Goal: Task Accomplishment & Management: Manage account settings

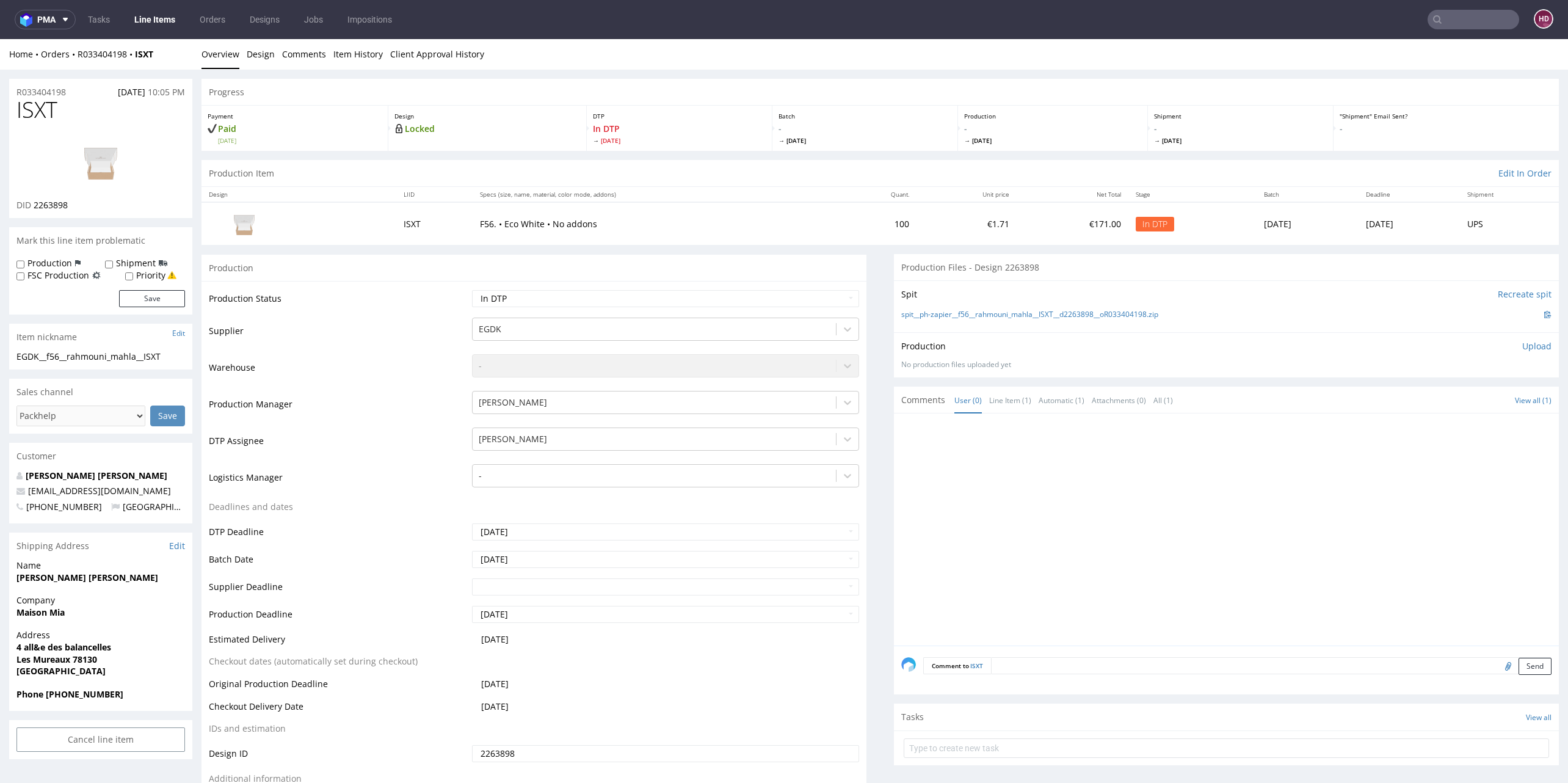
click at [81, 103] on h1 "ISXT" at bounding box center [101, 110] width 169 height 24
drag, startPoint x: 65, startPoint y: 107, endPoint x: -81, endPoint y: 97, distance: 146.3
click at [49, 119] on span "ISXT" at bounding box center [37, 110] width 41 height 24
drag, startPoint x: 67, startPoint y: 116, endPoint x: -37, endPoint y: 111, distance: 104.1
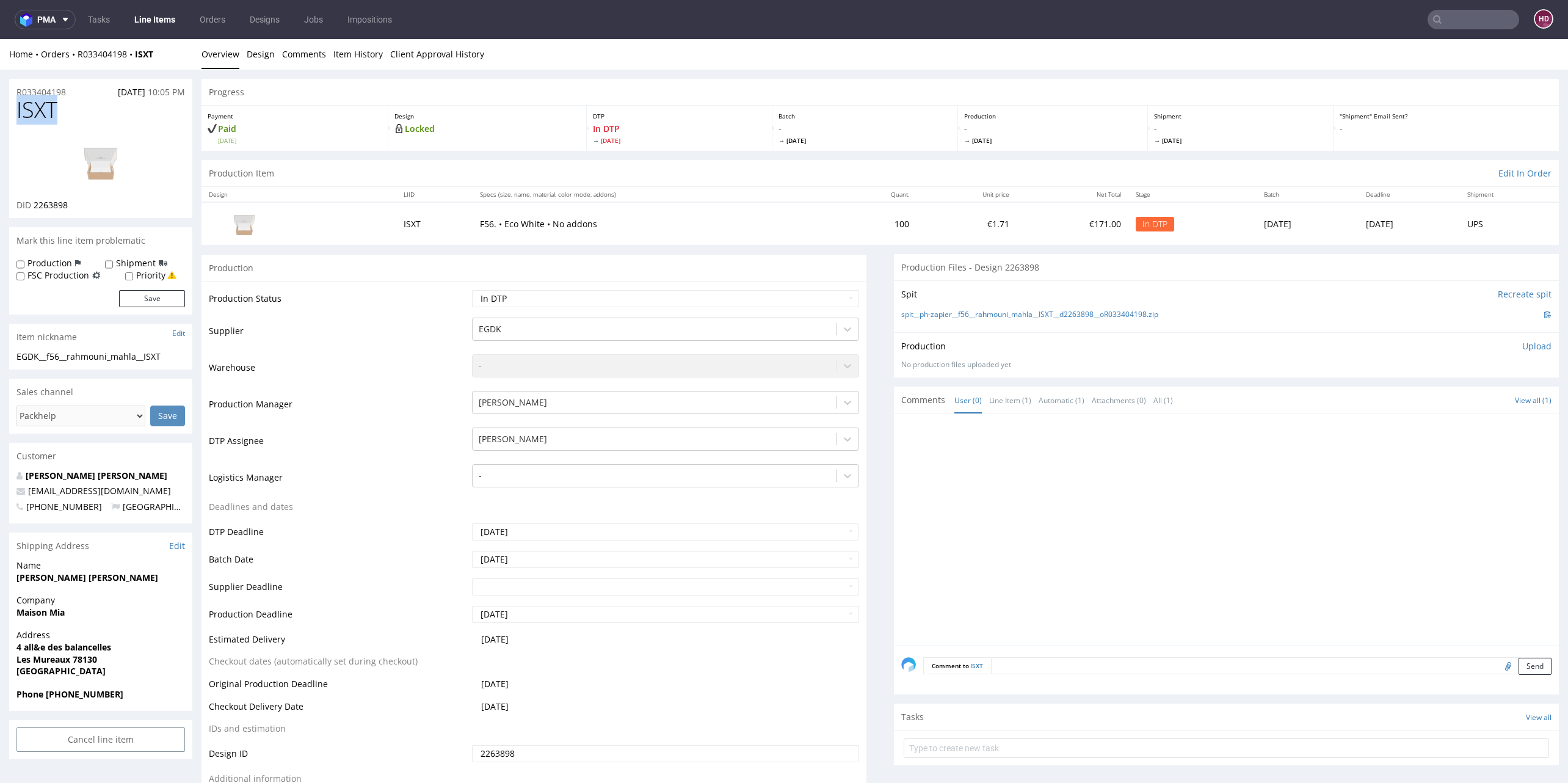
copy span "ISXT"
click at [1519, 337] on div "Production Upload No production files uploaded yet Description (optional) Add f…" at bounding box center [1226, 355] width 665 height 45
click at [1522, 345] on p "Upload" at bounding box center [1537, 346] width 30 height 12
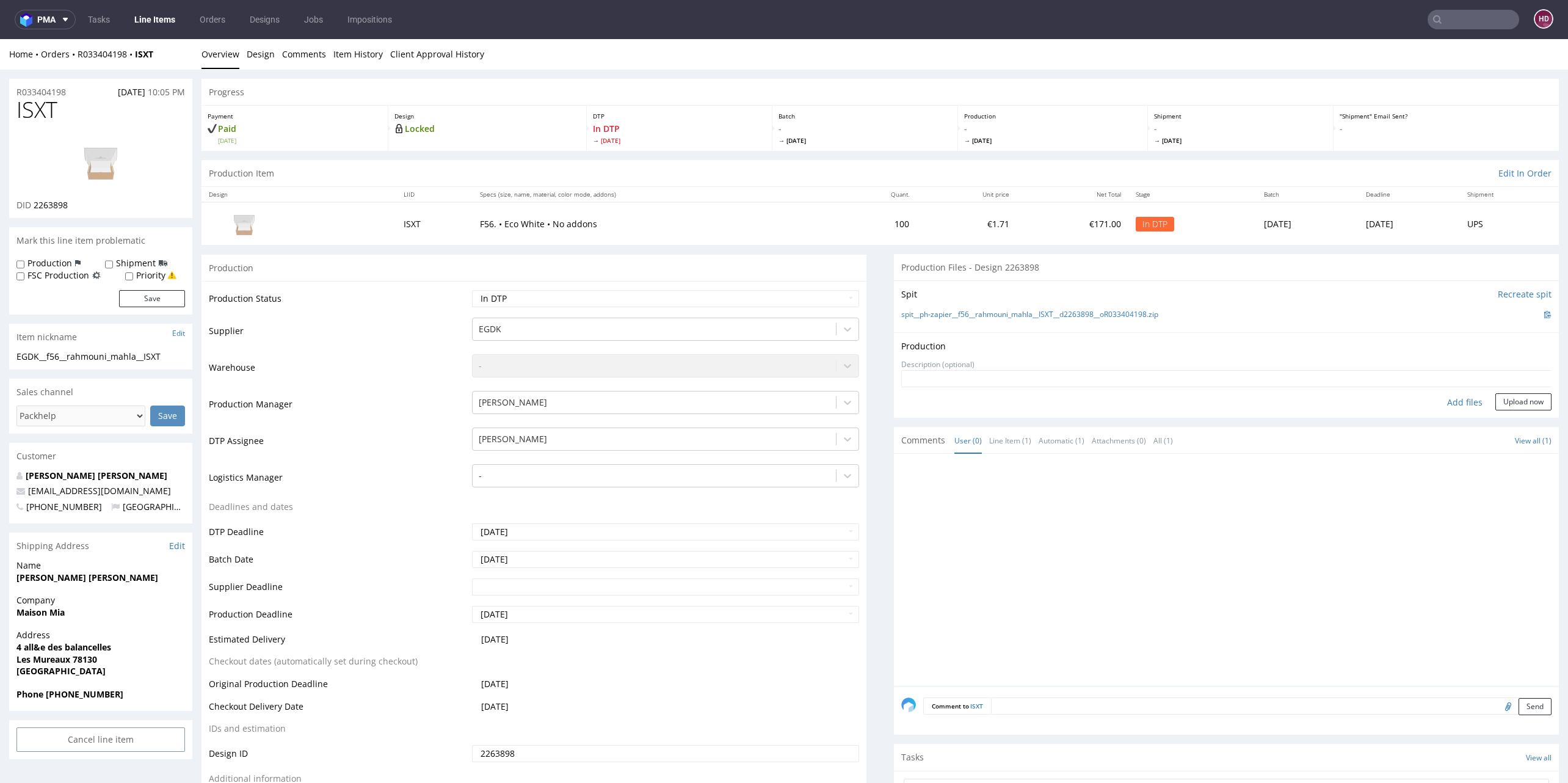
click at [1442, 398] on div "Add files" at bounding box center [1465, 403] width 61 height 18
type input "C:\fakepath\EGDK__f56__rahmouni_mahla__ISXT__d2263898__oR033404198__inside.pdf"
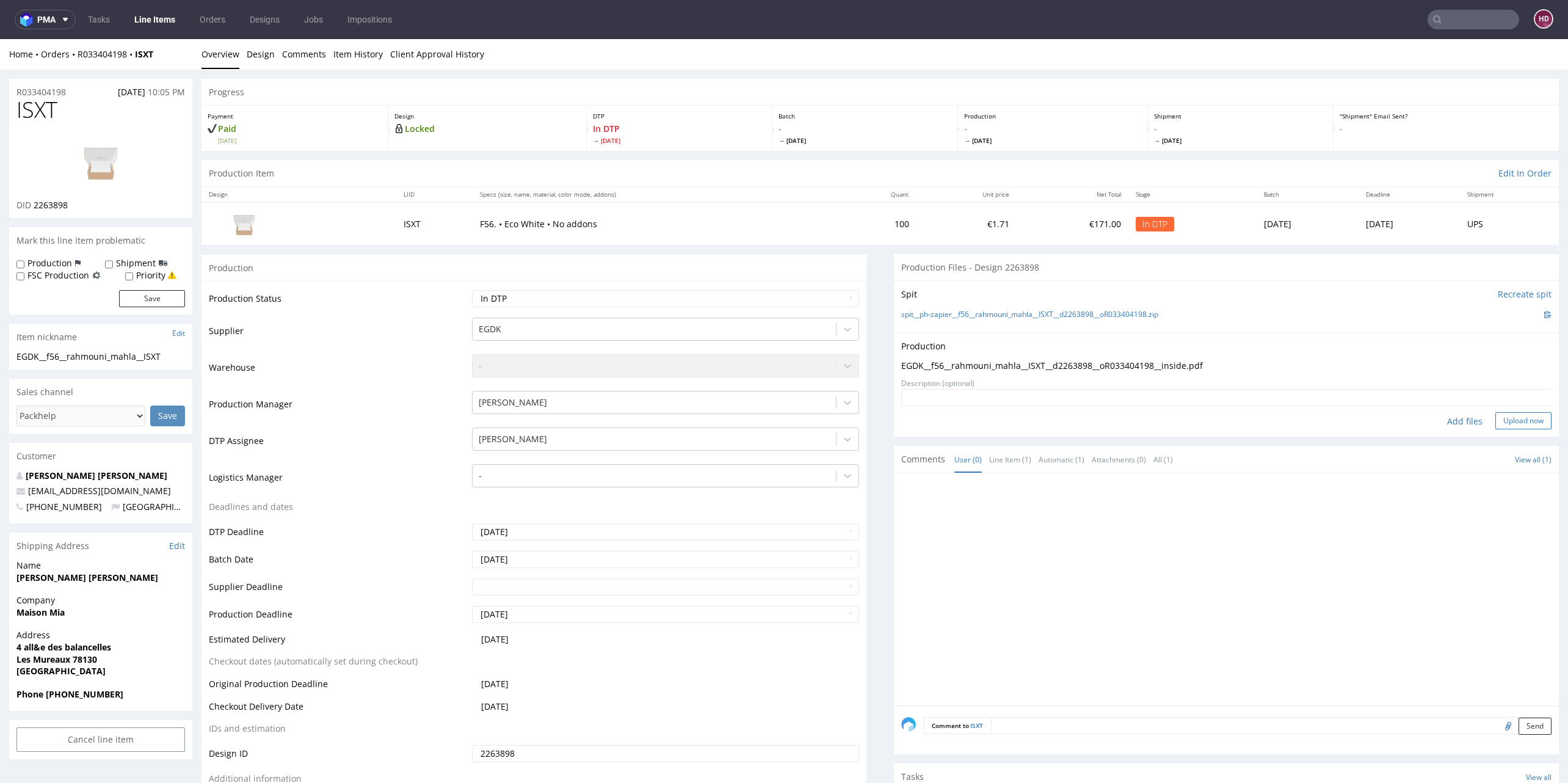
click at [1495, 415] on button "Upload now" at bounding box center [1523, 421] width 56 height 17
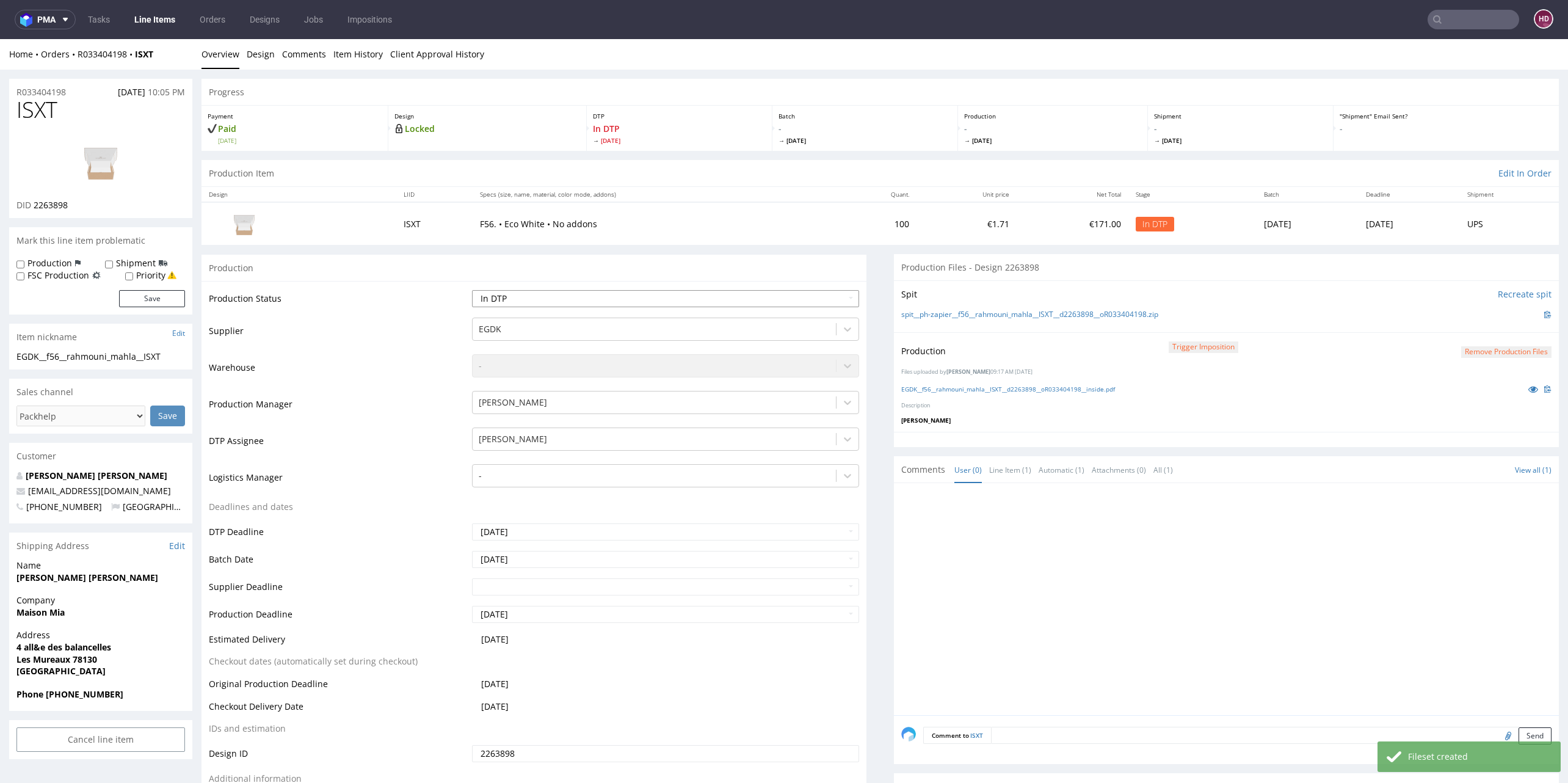
click at [565, 296] on select "Waiting for Artwork Waiting for Diecut Waiting for Mockup Waiting for DTP Waiti…" at bounding box center [665, 298] width 387 height 17
select select "dtp_production_ready"
click at [472, 290] on select "Waiting for Artwork Waiting for Diecut Waiting for Mockup Waiting for DTP Waiti…" at bounding box center [665, 298] width 387 height 17
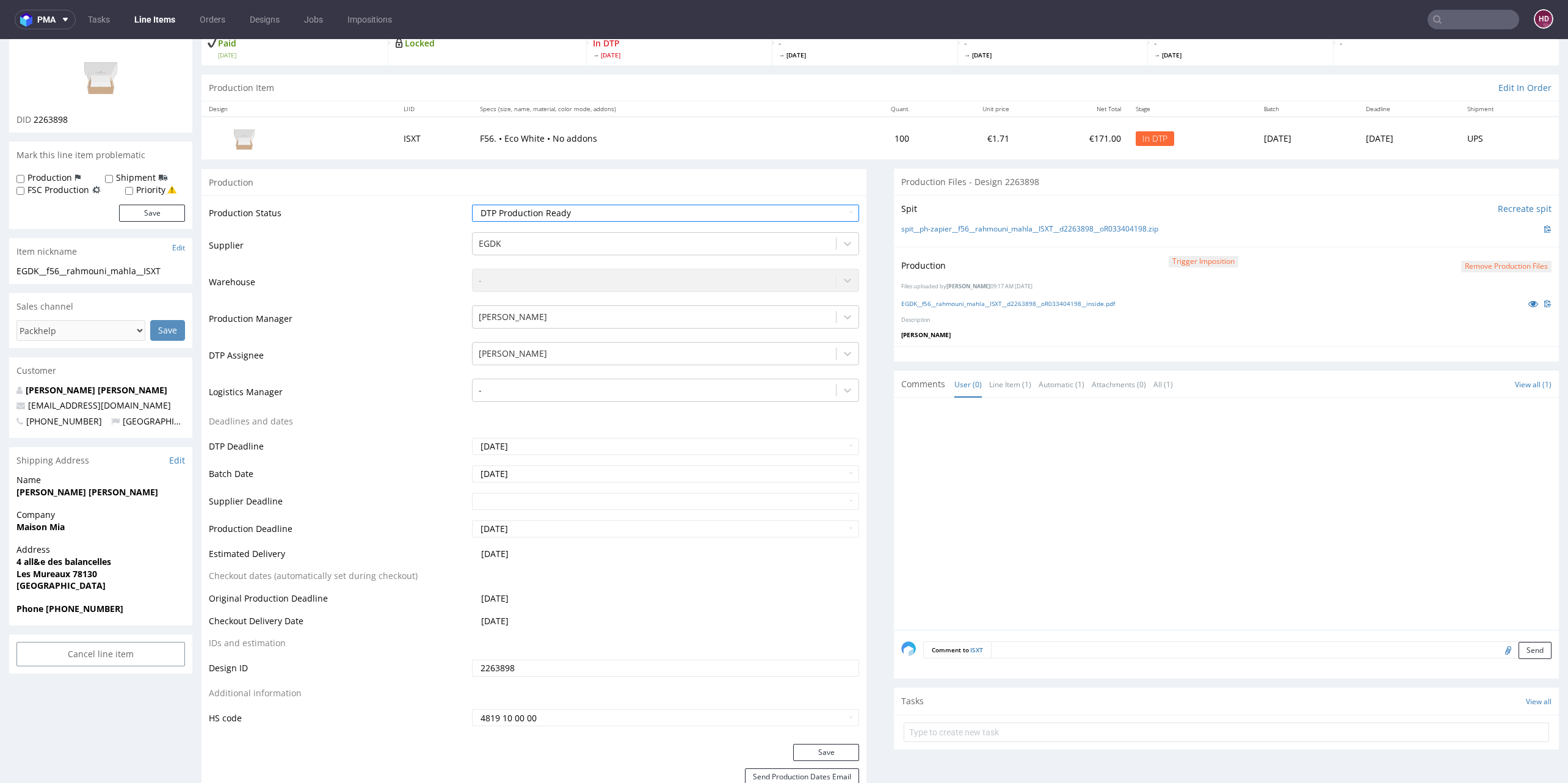
scroll to position [118, 0]
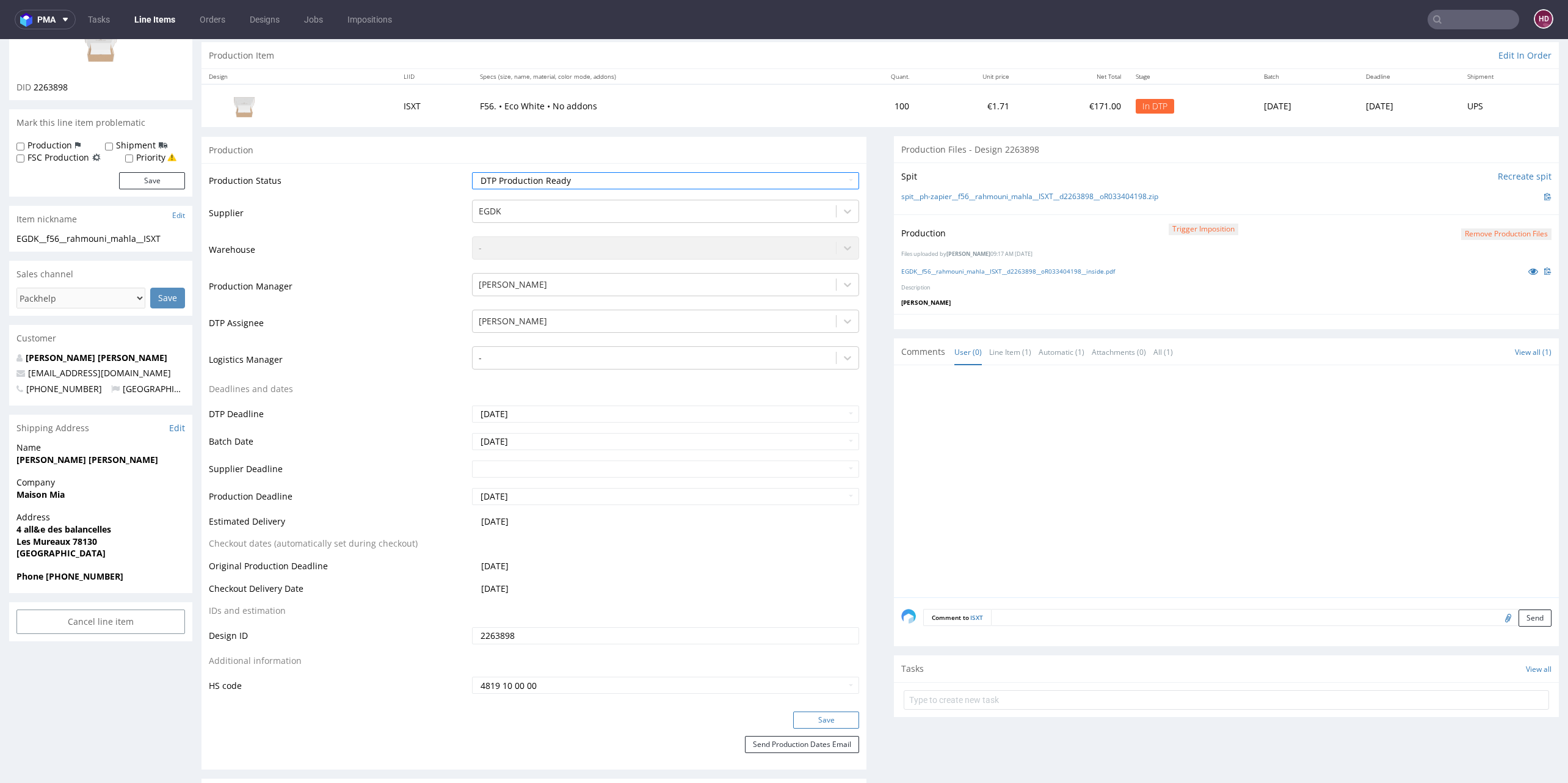
click at [819, 715] on button "Save" at bounding box center [826, 720] width 66 height 17
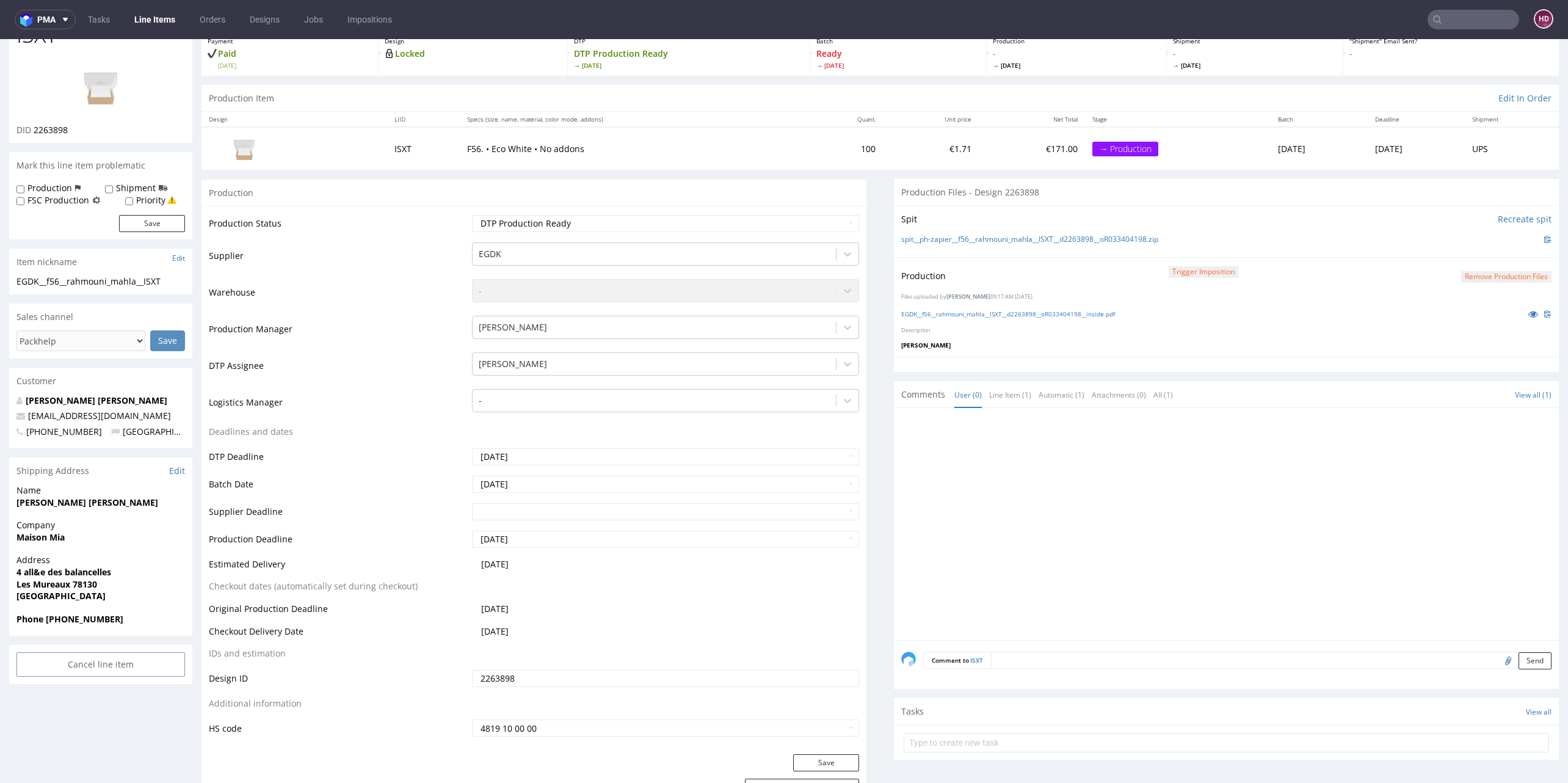
scroll to position [0, 0]
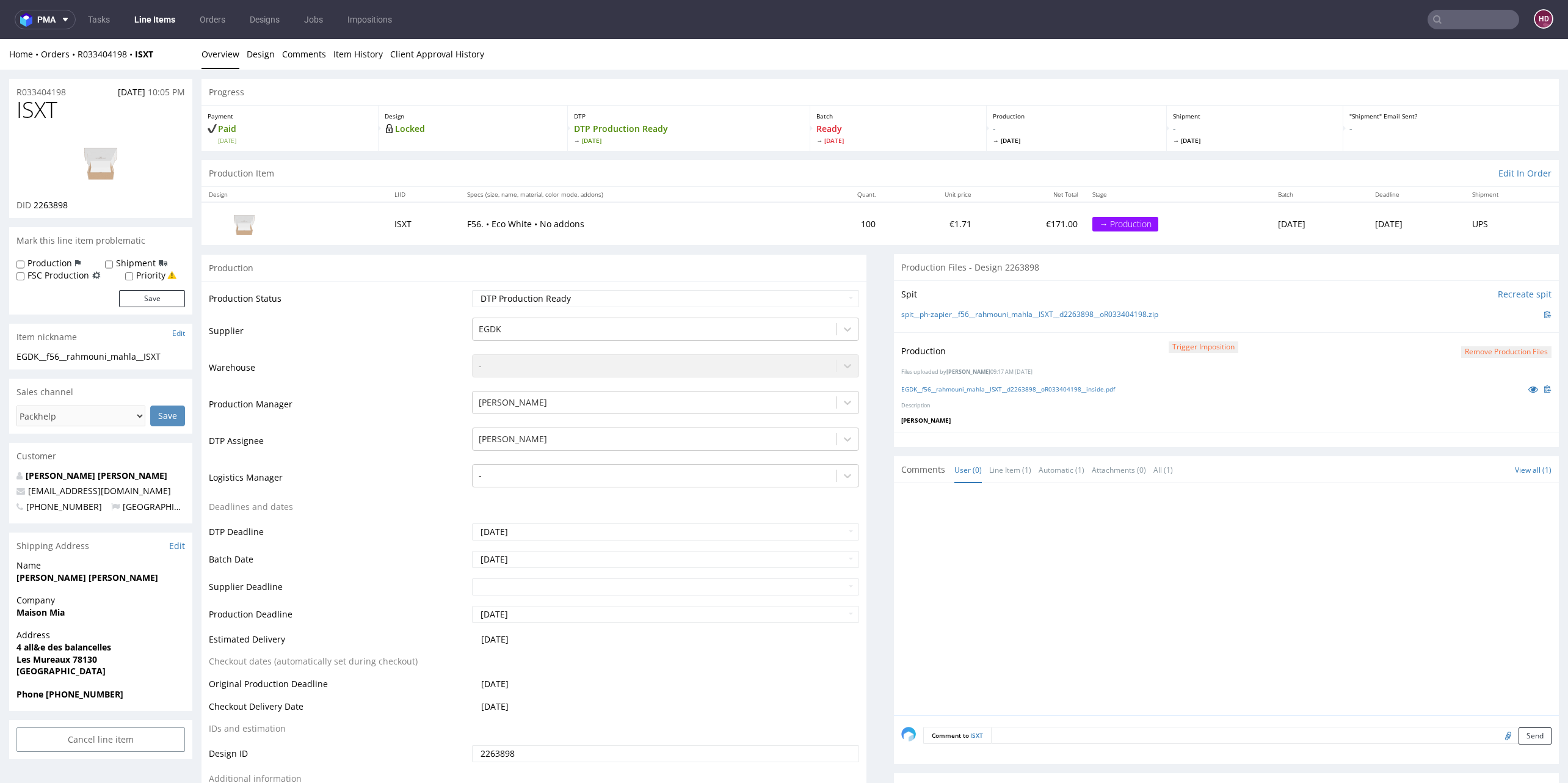
click at [172, 21] on link "Line Items" at bounding box center [154, 20] width 56 height 20
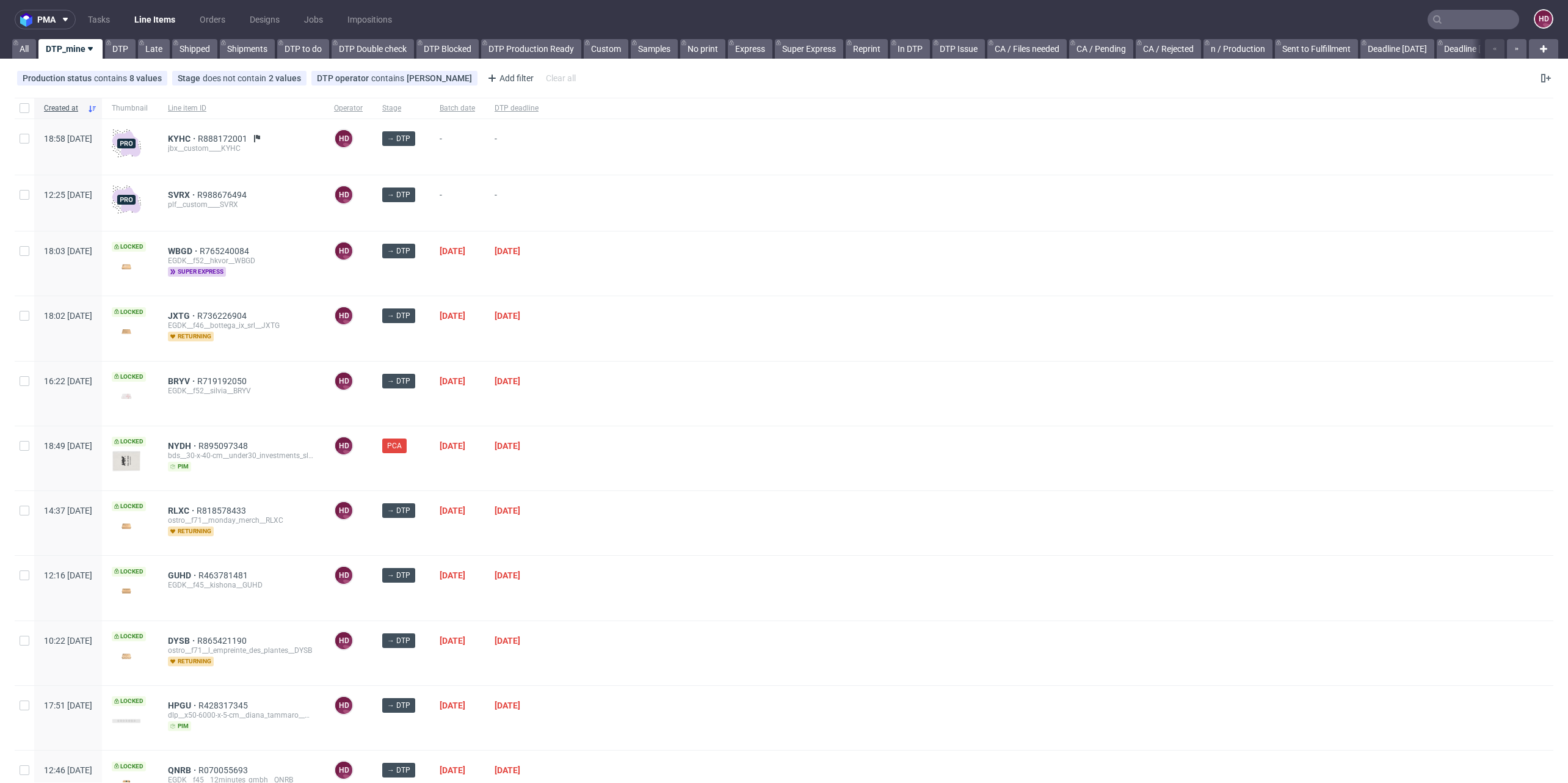
click at [158, 239] on div "Locked" at bounding box center [130, 263] width 56 height 64
click at [199, 253] on span "WBGD" at bounding box center [184, 250] width 32 height 10
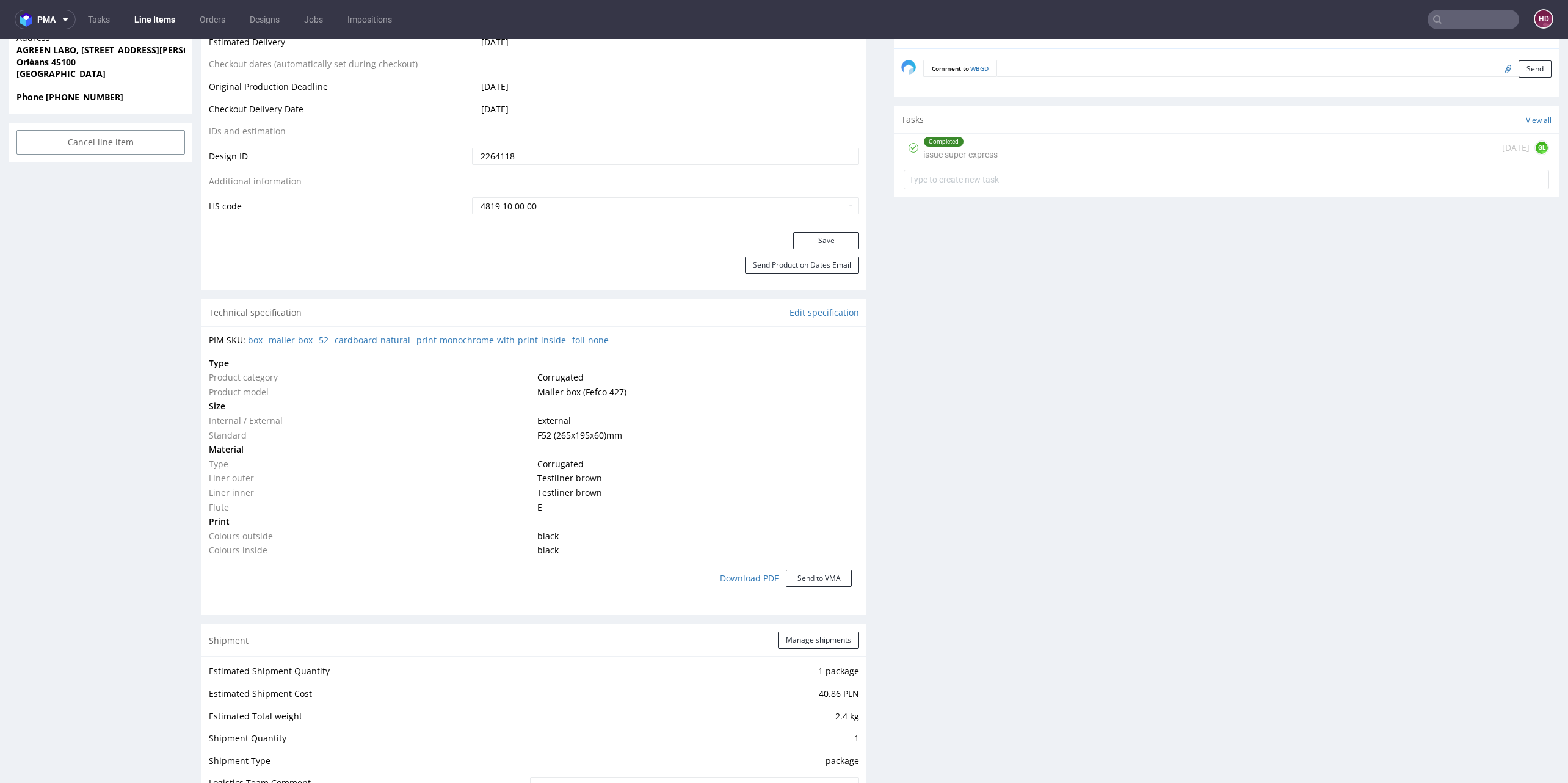
scroll to position [590, 0]
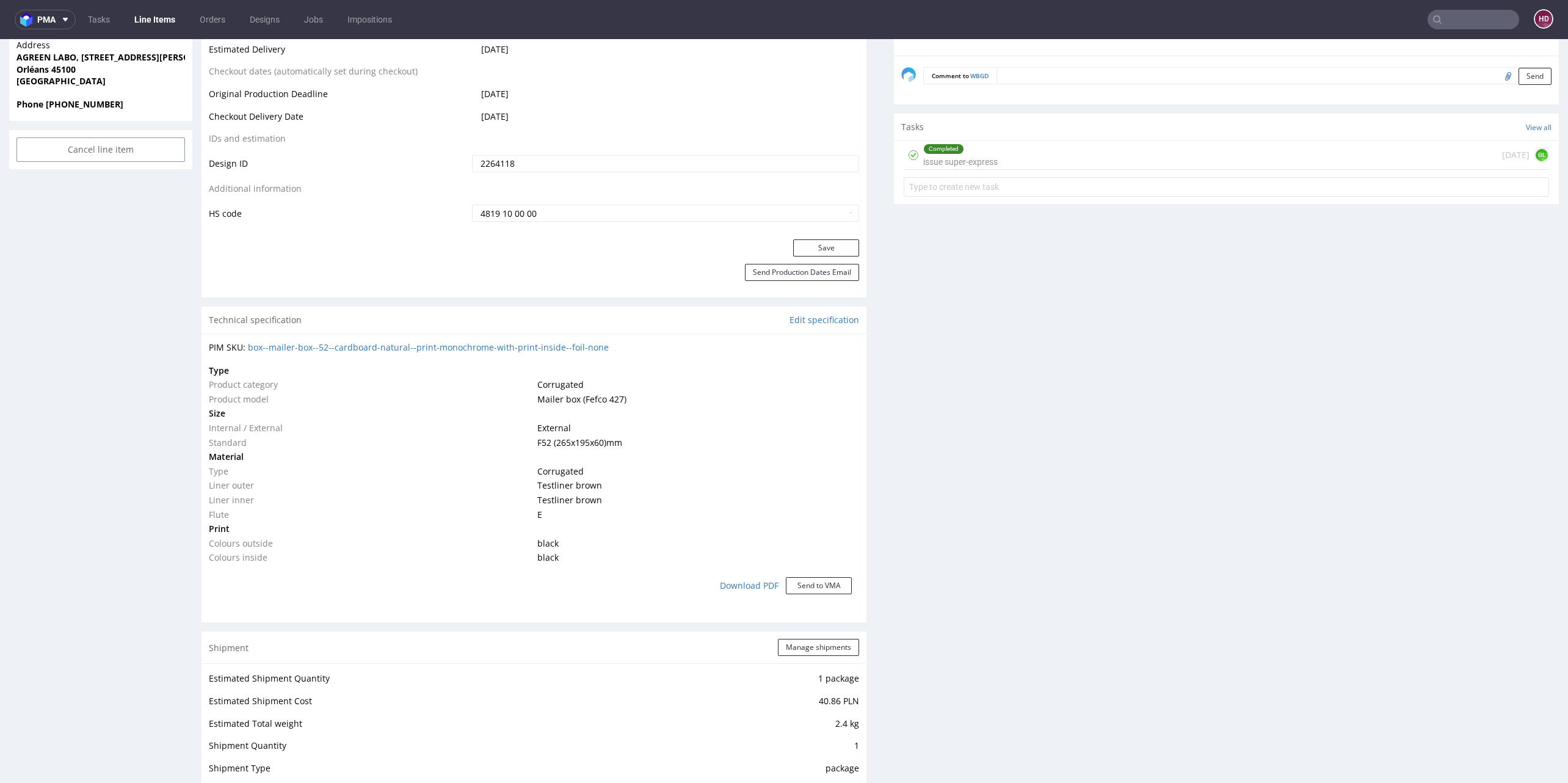
click at [1004, 150] on div "Completed issue super-express [DATE] GL" at bounding box center [1226, 155] width 645 height 29
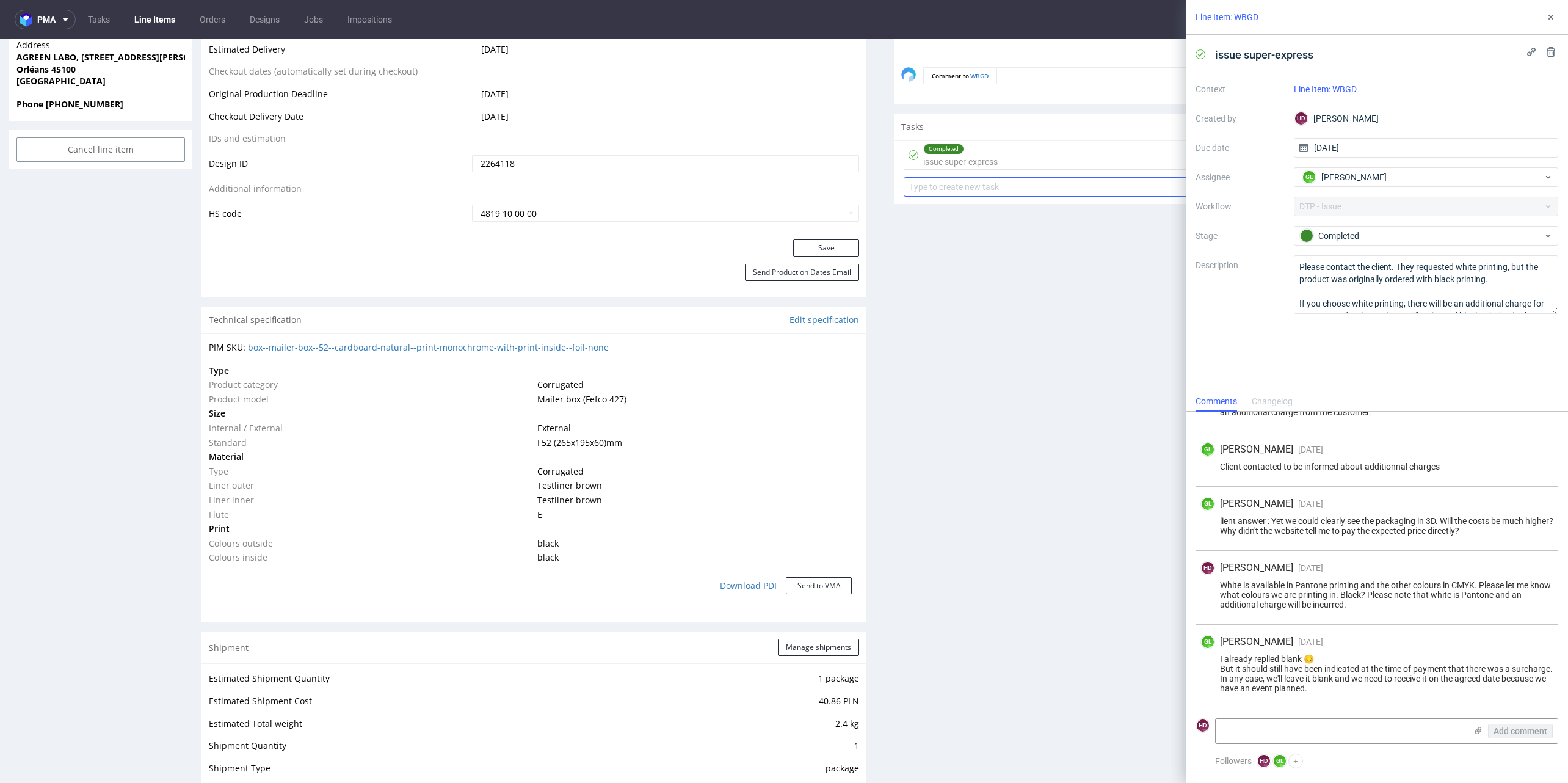
scroll to position [180, 0]
drag, startPoint x: 1353, startPoint y: 687, endPoint x: 1210, endPoint y: 648, distance: 148.2
click at [1210, 654] on div "I already replied blank 😊 But it should still have been indicated at the time o…" at bounding box center [1377, 673] width 353 height 39
copy div "I already replied blank 😊 But it should still have been indicated at the time o…"
click at [1375, 524] on div "lient answer : Yet we could clearly see the packaging in 3D. Will the costs be …" at bounding box center [1377, 526] width 353 height 20
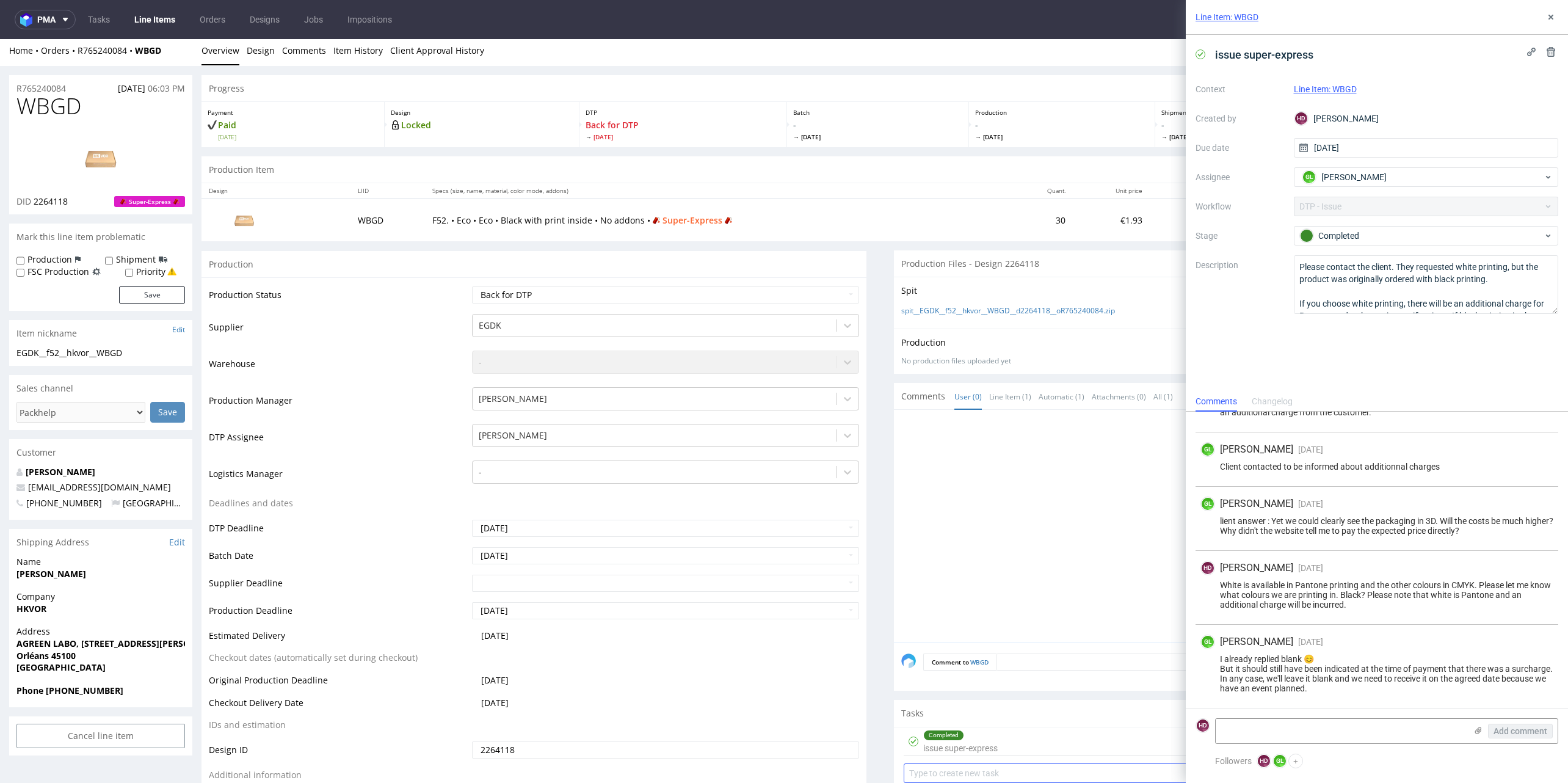
scroll to position [0, 0]
click at [107, 132] on link at bounding box center [100, 162] width 97 height 75
click at [1549, 18] on icon at bounding box center [1551, 17] width 10 height 10
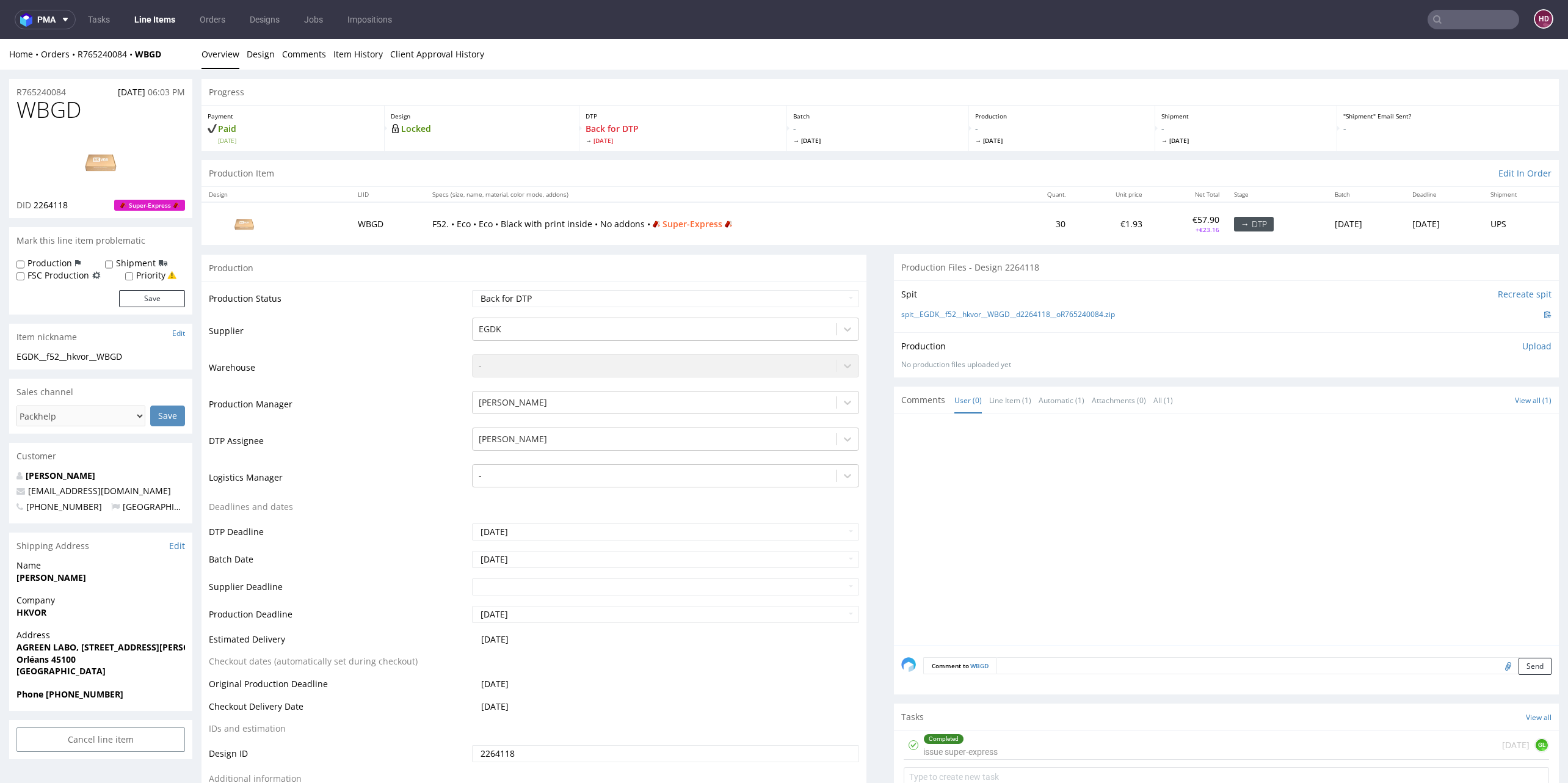
click at [165, 21] on link "Line Items" at bounding box center [154, 20] width 56 height 20
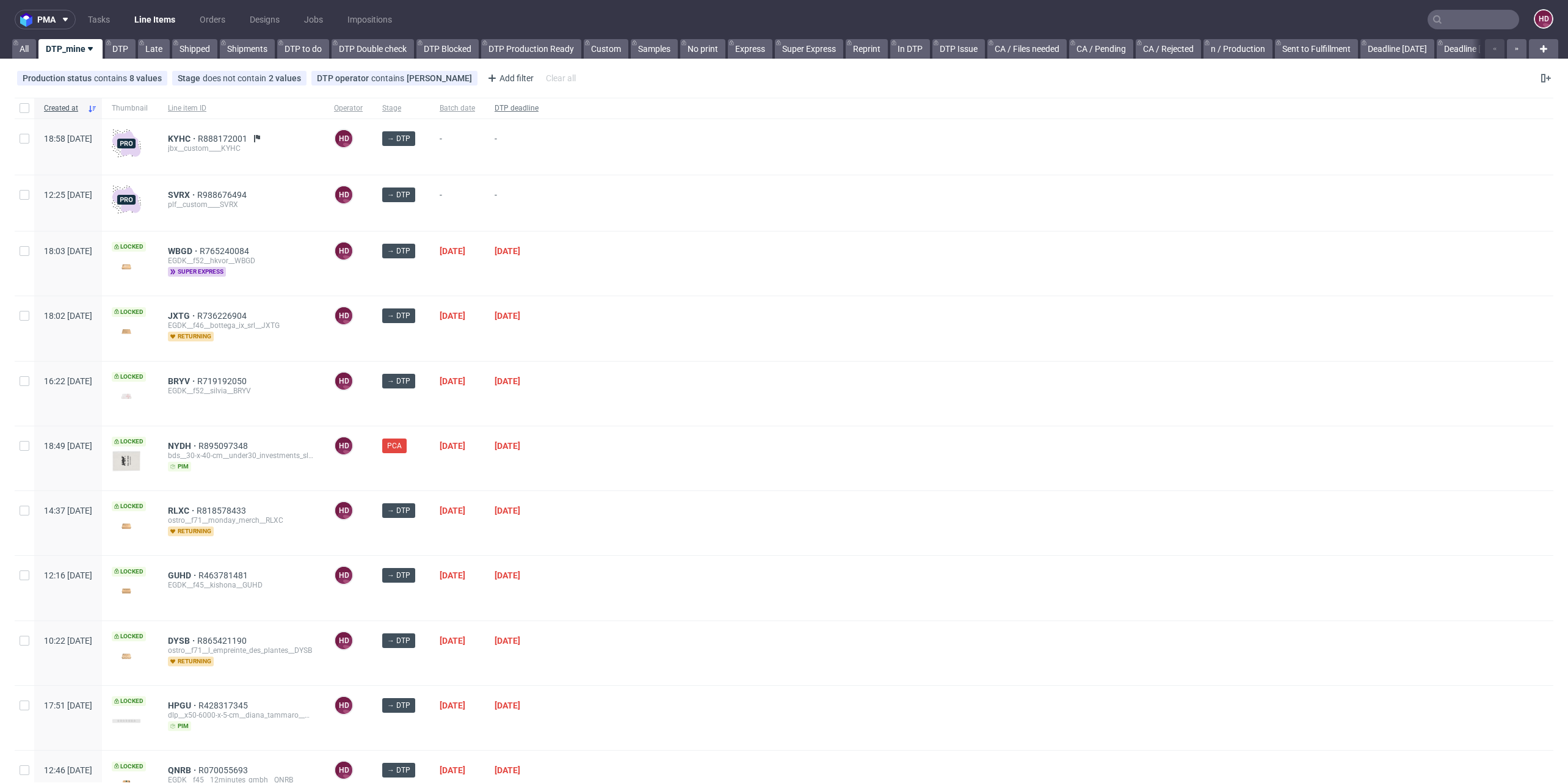
click at [549, 113] on div "DTP deadline" at bounding box center [516, 107] width 63 height 21
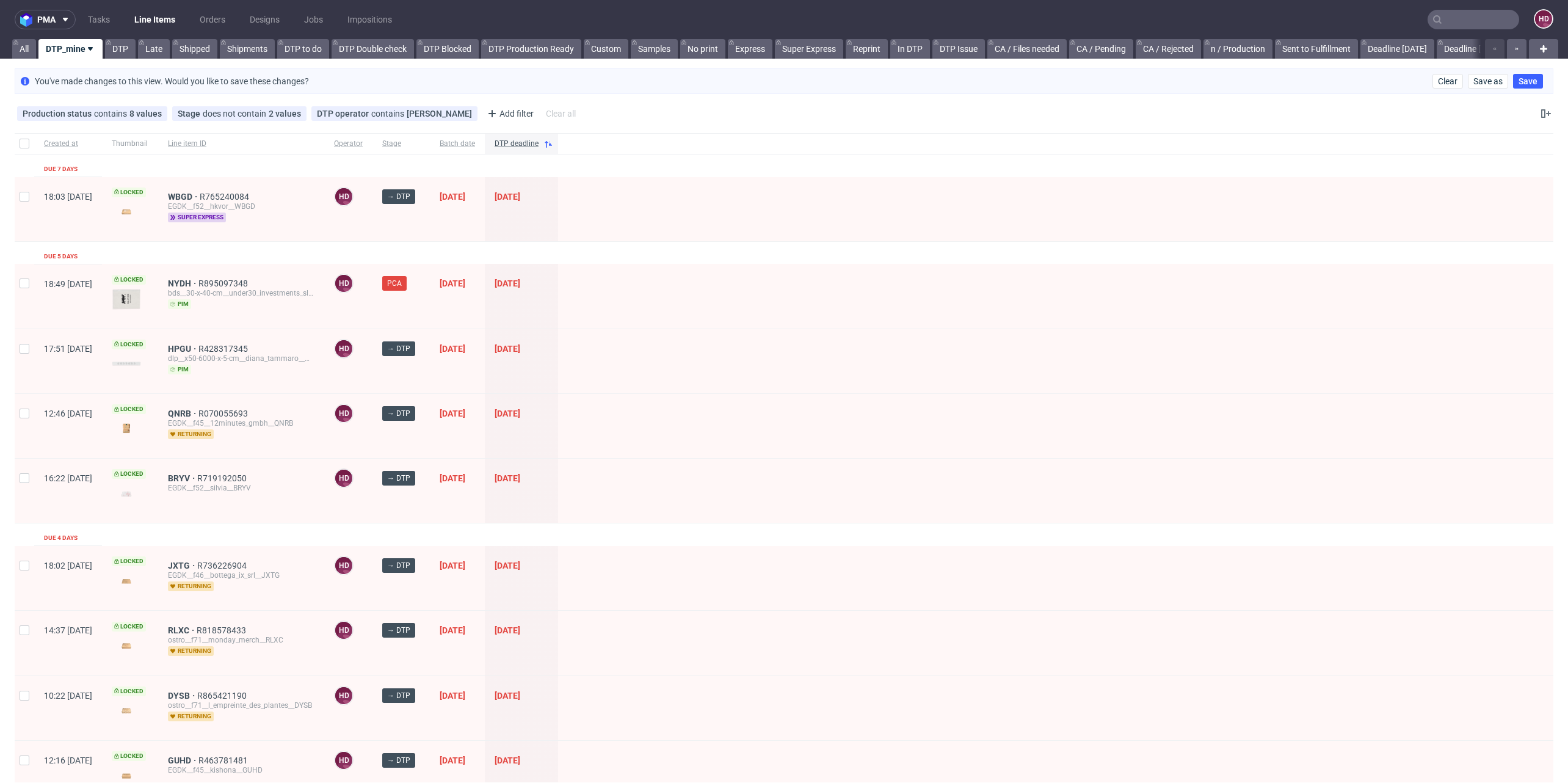
click at [218, 405] on div "QNRB R070055693 EGDK__f45__12minutes_gmbh__QNRB returning" at bounding box center [241, 426] width 166 height 64
click at [199, 409] on span "QNRB" at bounding box center [183, 413] width 30 height 10
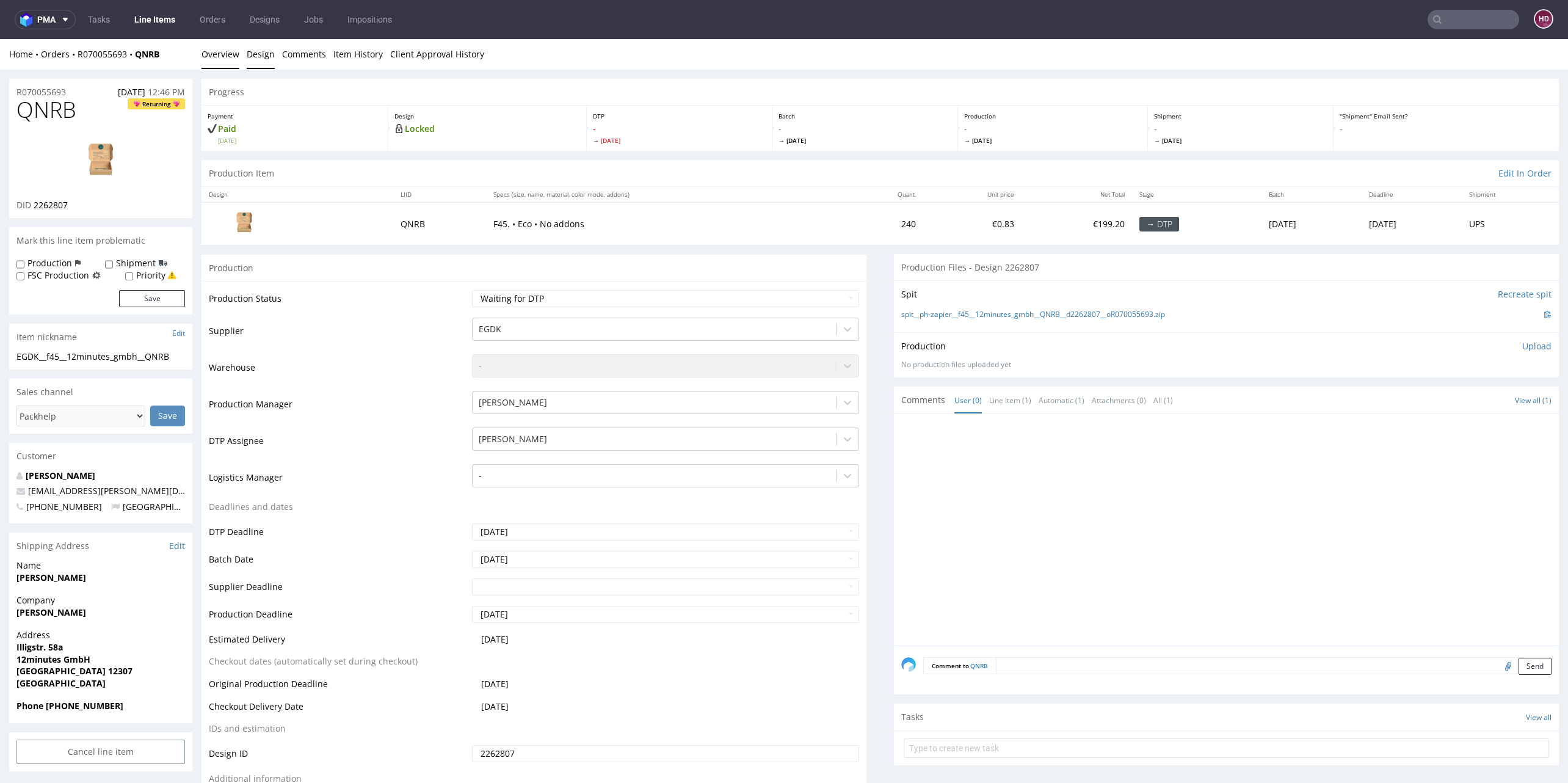
click at [255, 51] on link "Design" at bounding box center [260, 53] width 28 height 30
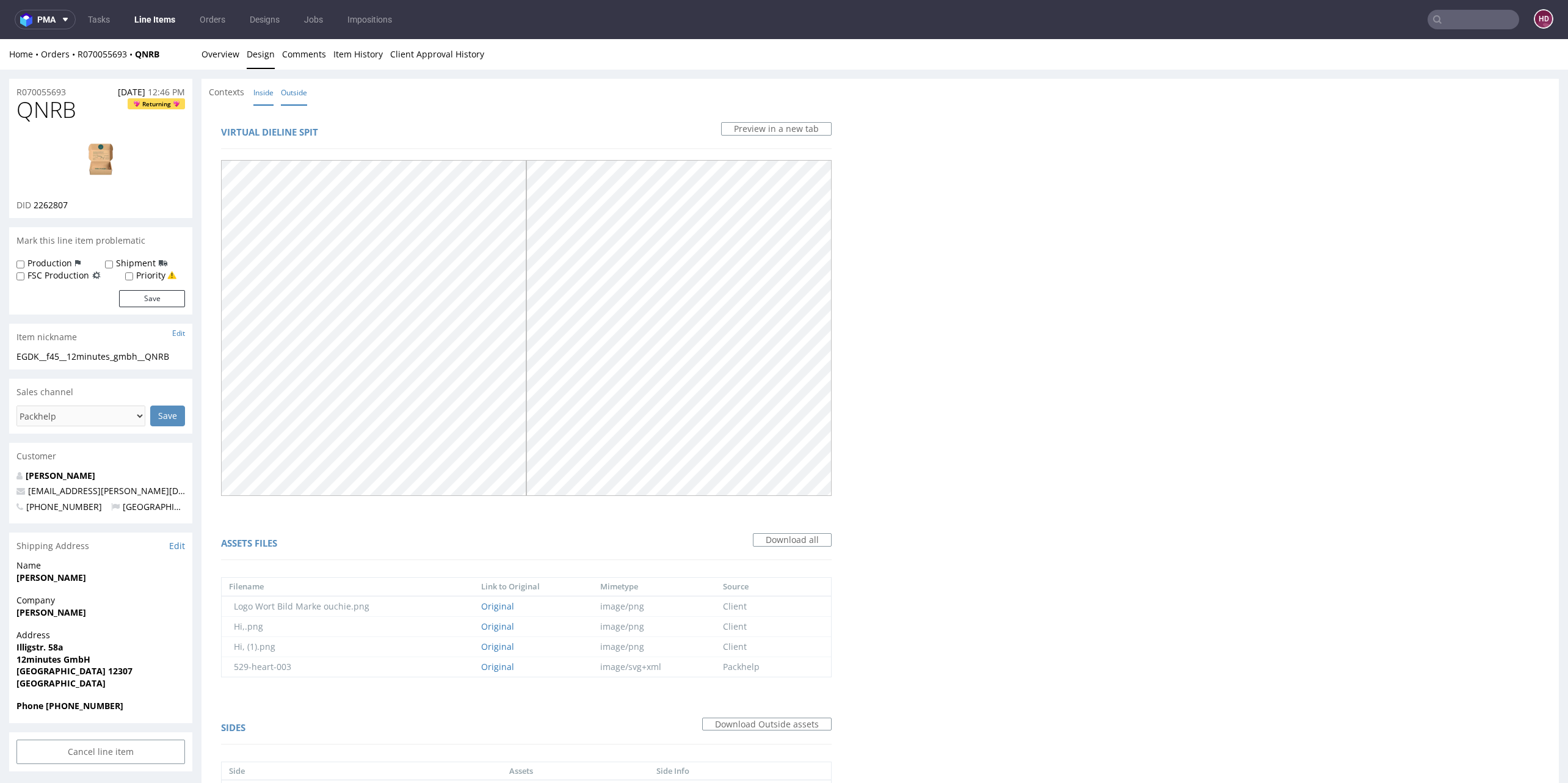
click at [262, 86] on link "Inside" at bounding box center [263, 92] width 20 height 27
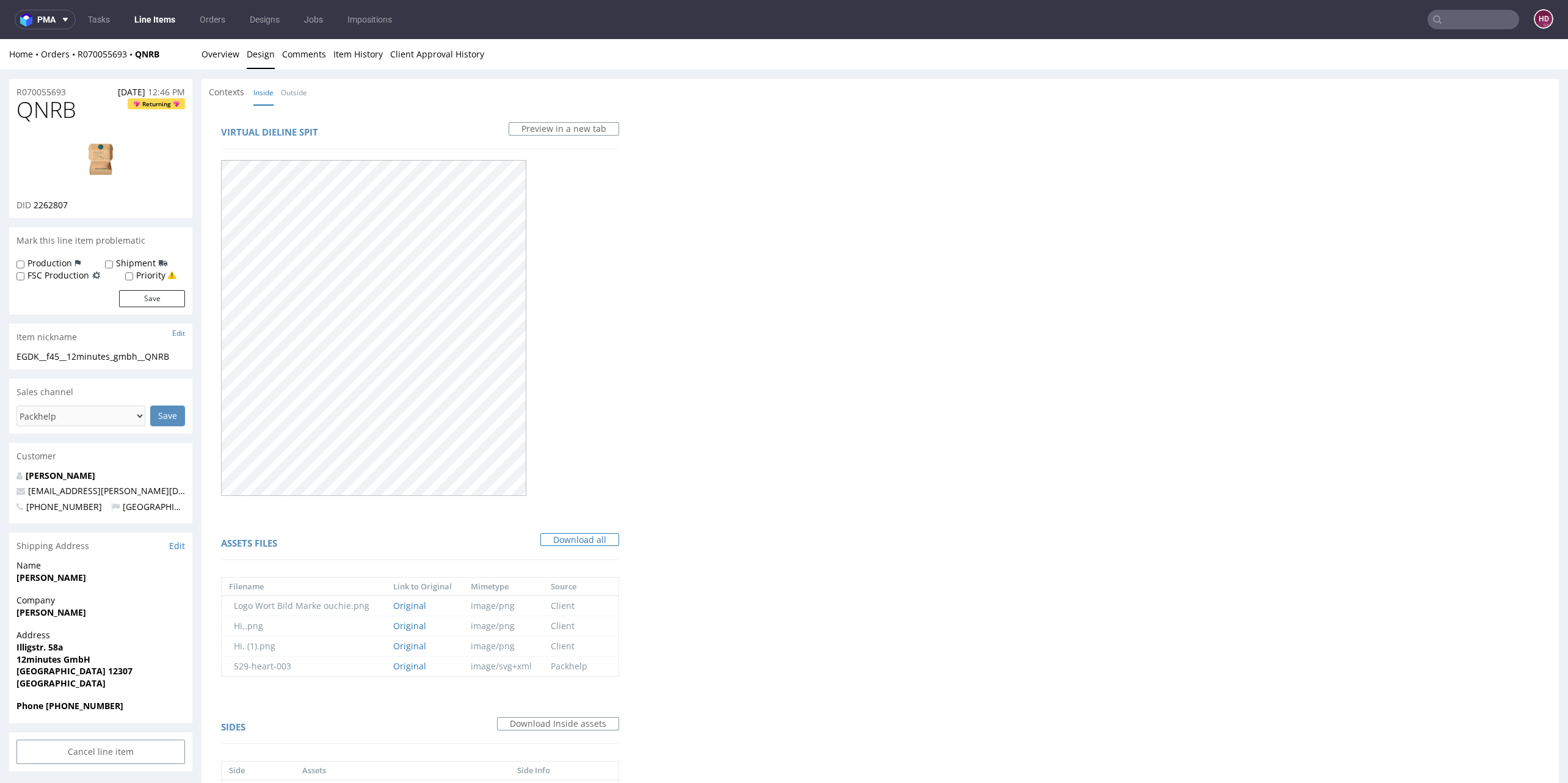
click at [584, 539] on link "Download all" at bounding box center [580, 540] width 79 height 14
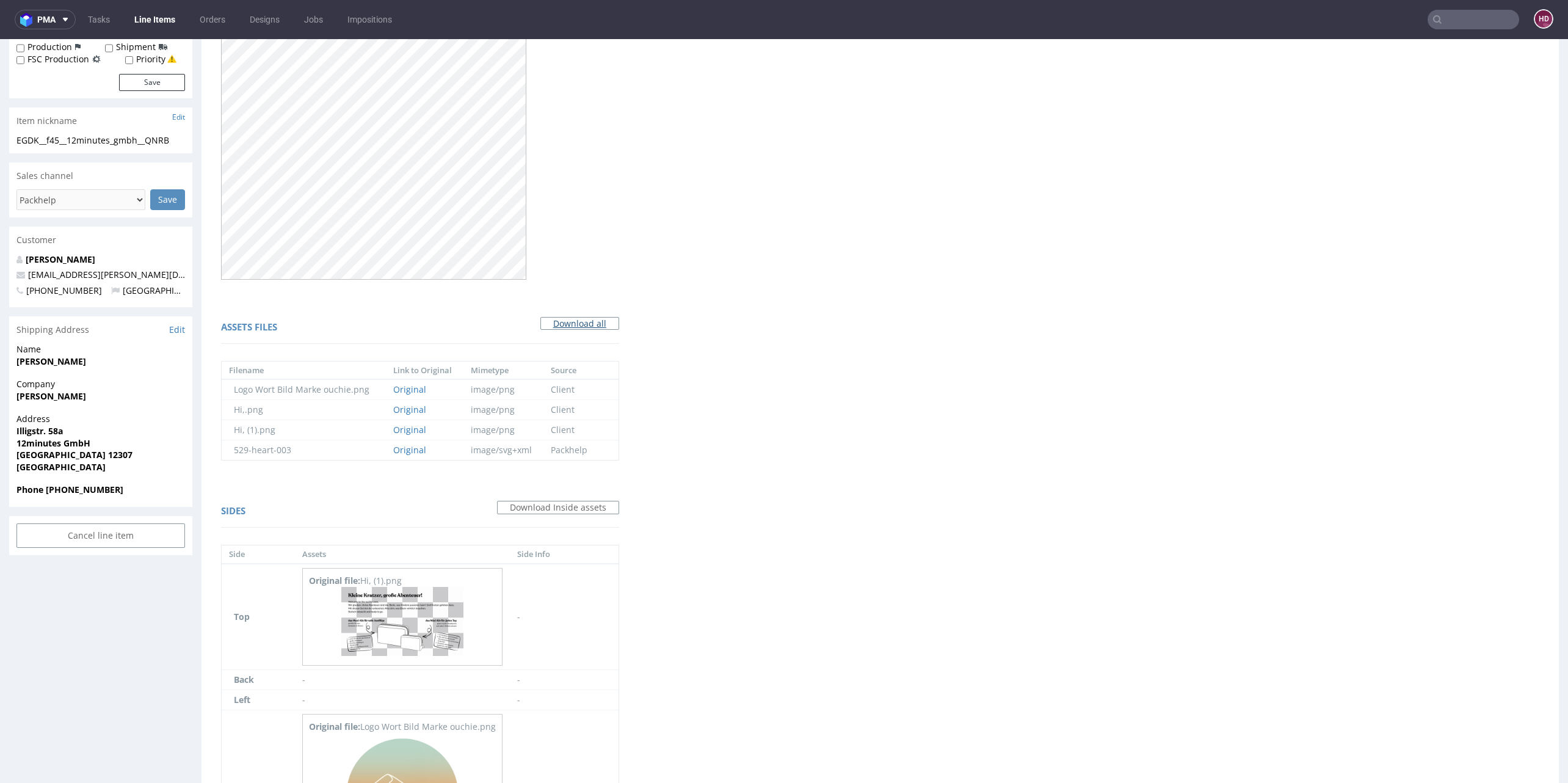
scroll to position [318, 0]
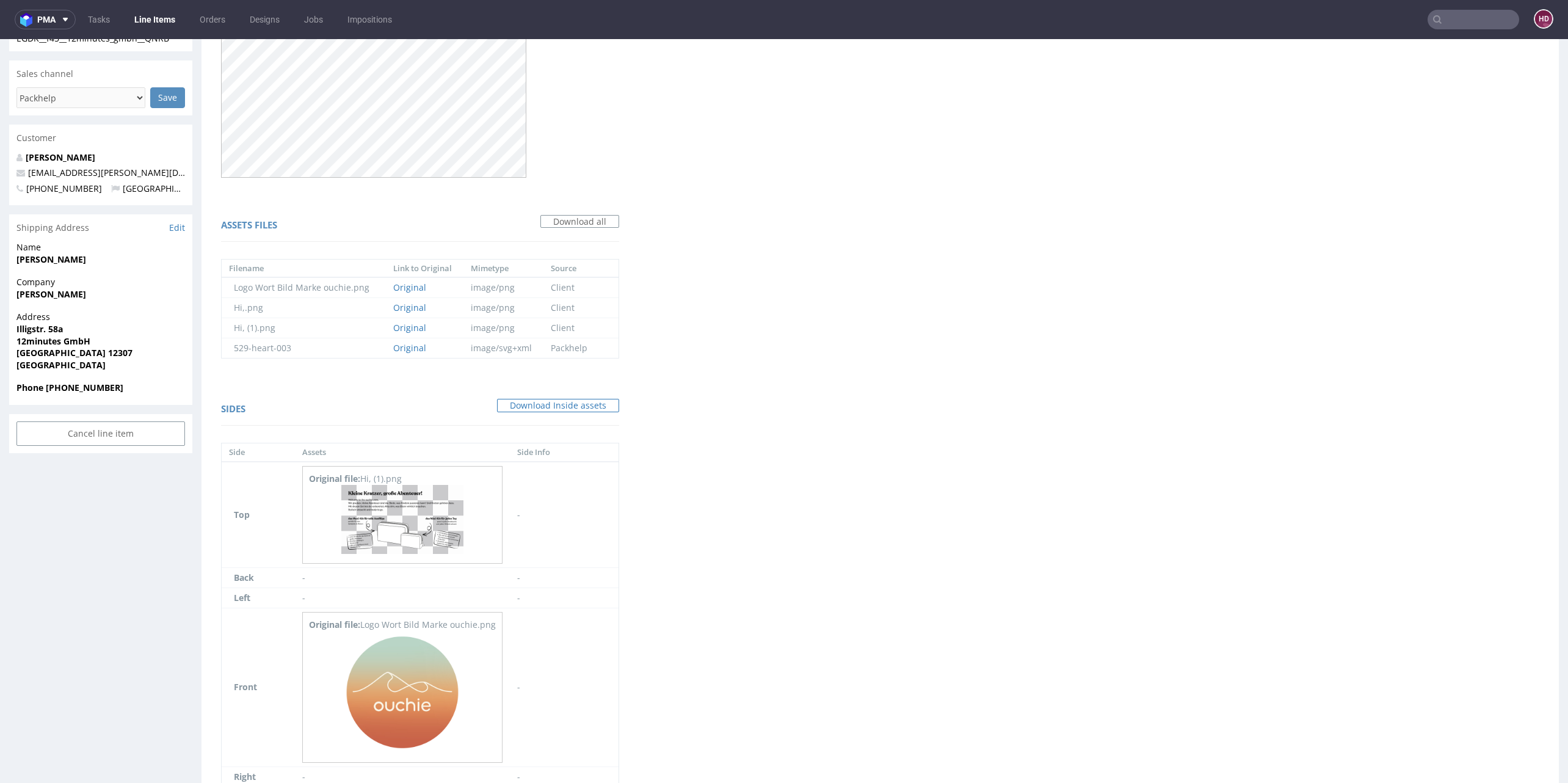
click at [559, 399] on link "Download Inside assets" at bounding box center [558, 406] width 122 height 14
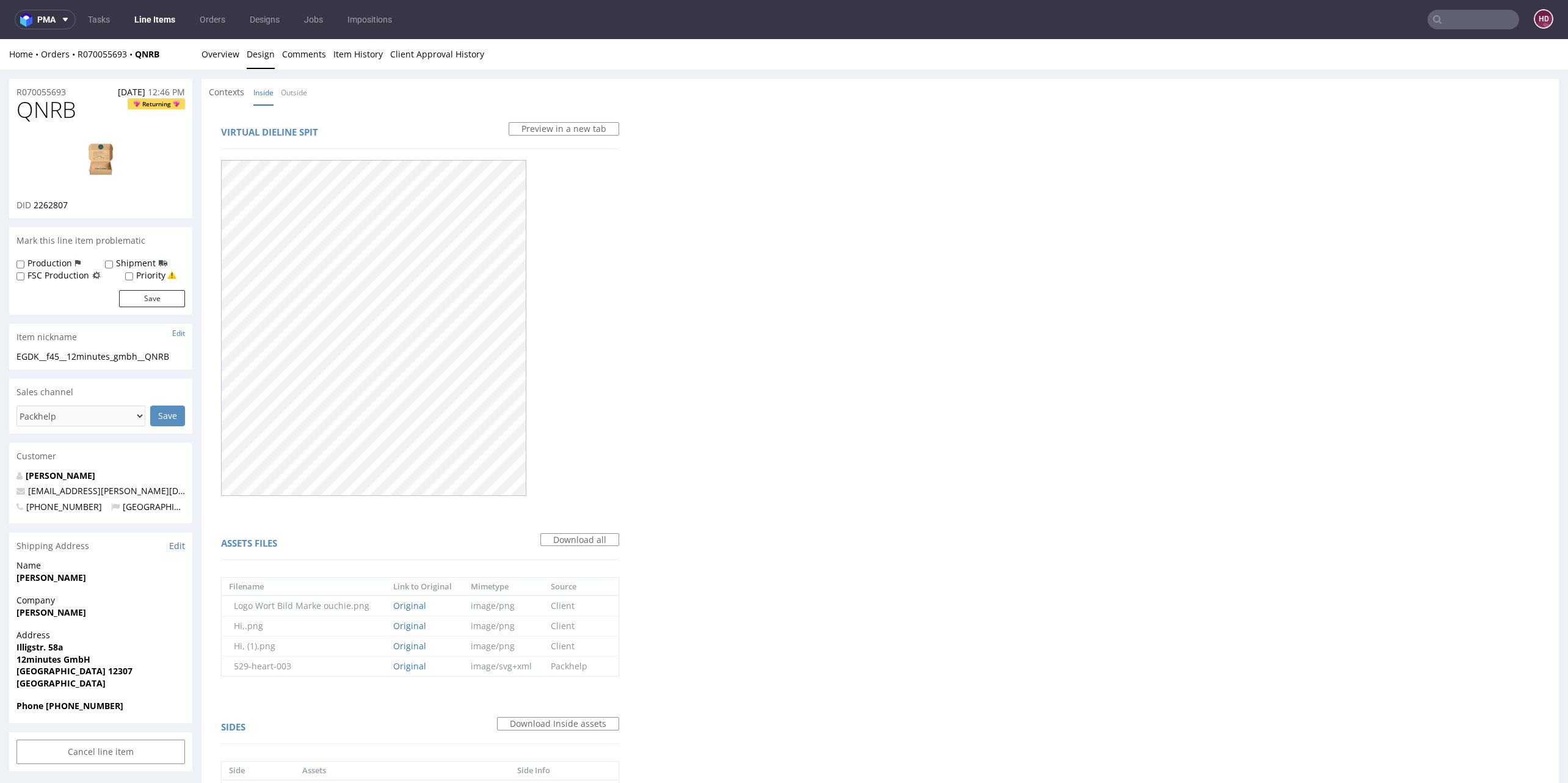
click at [97, 169] on img at bounding box center [100, 162] width 97 height 55
click at [233, 51] on link "Overview" at bounding box center [221, 53] width 38 height 30
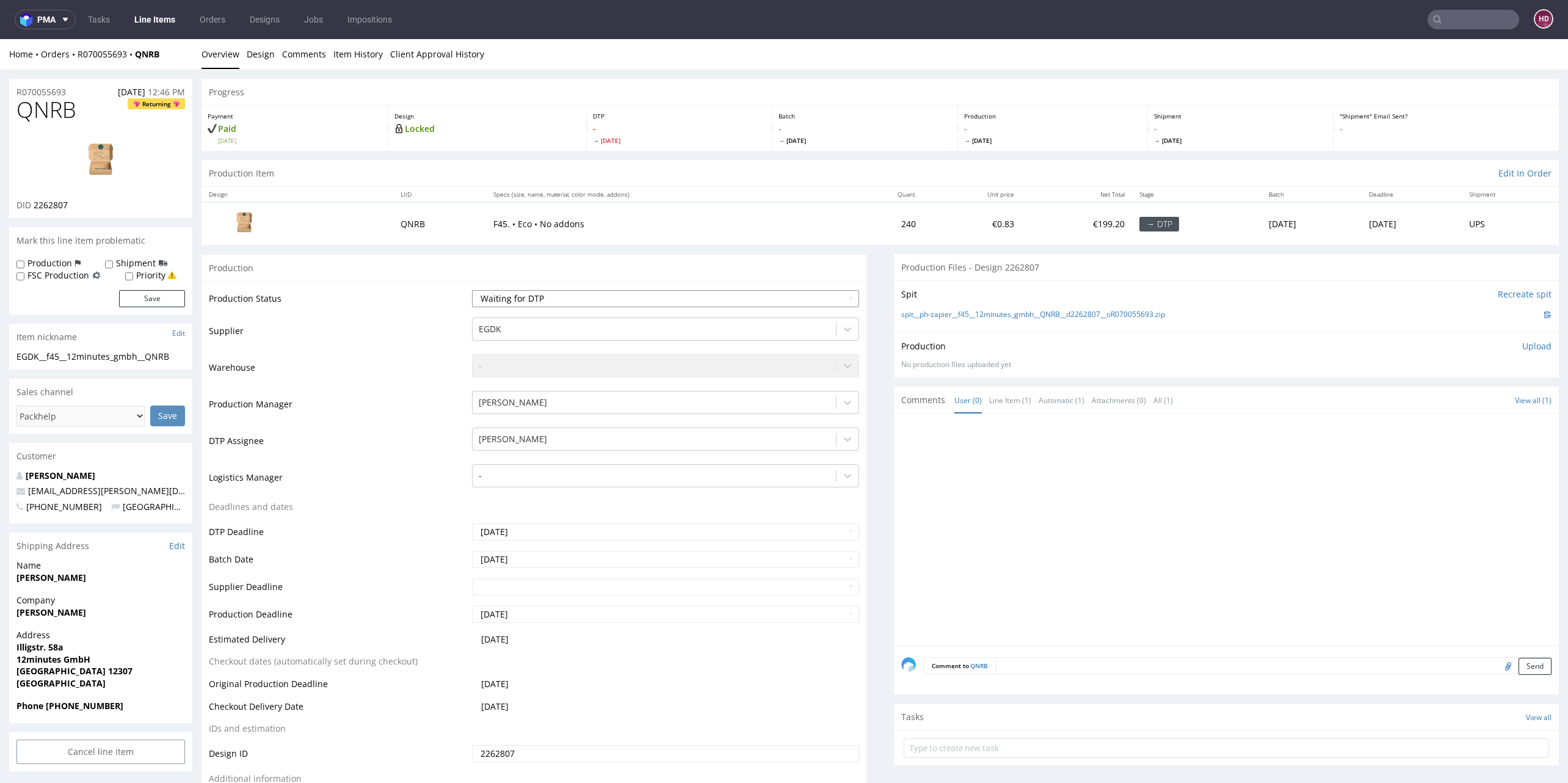
click at [536, 291] on select "Waiting for Artwork Waiting for Diecut Waiting for Mockup Waiting for DTP Waiti…" at bounding box center [665, 298] width 387 height 17
select select "dtp_in_process"
click at [472, 290] on select "Waiting for Artwork Waiting for Diecut Waiting for Mockup Waiting for DTP Waiti…" at bounding box center [665, 298] width 387 height 17
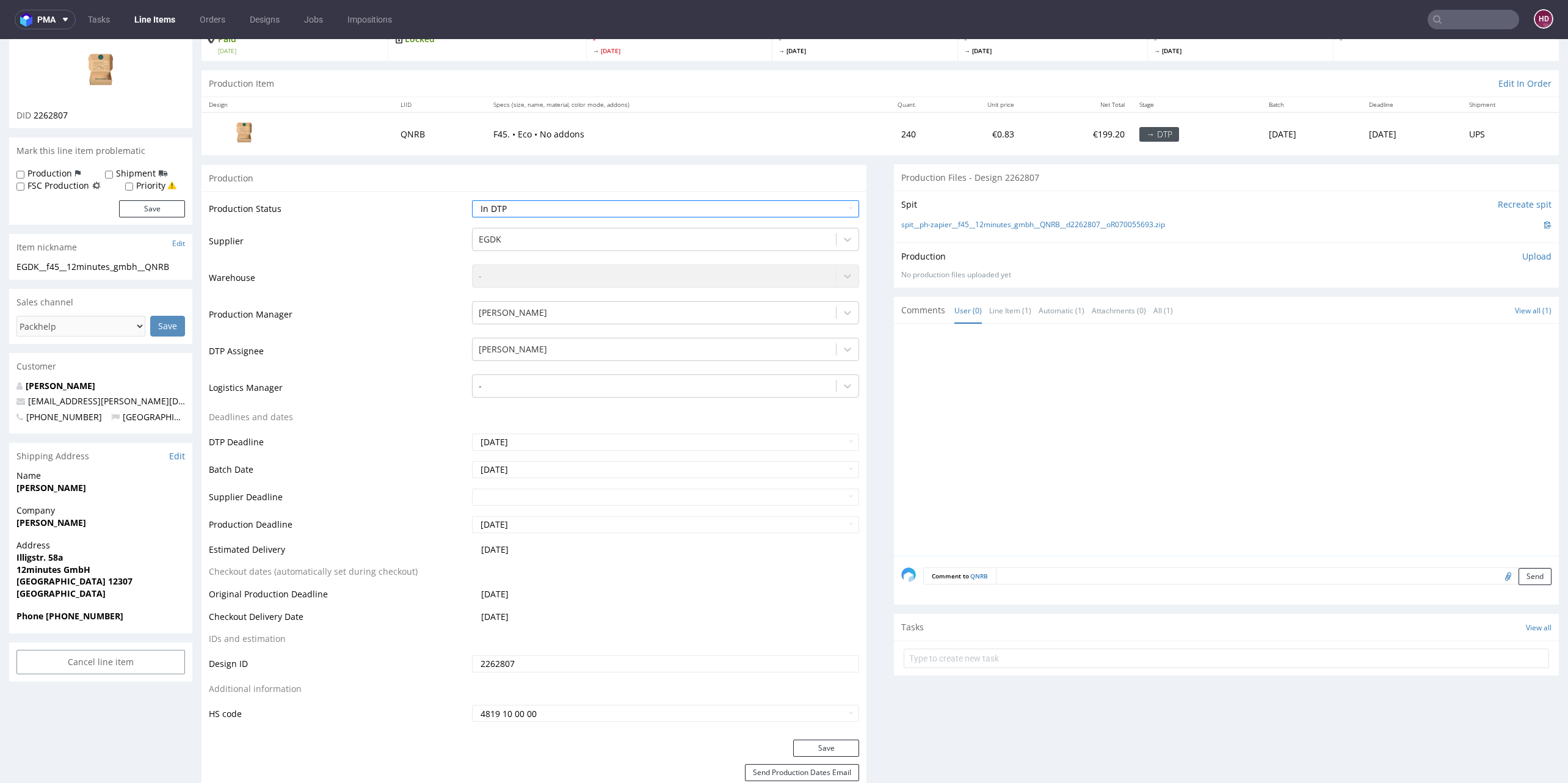
scroll to position [231, 0]
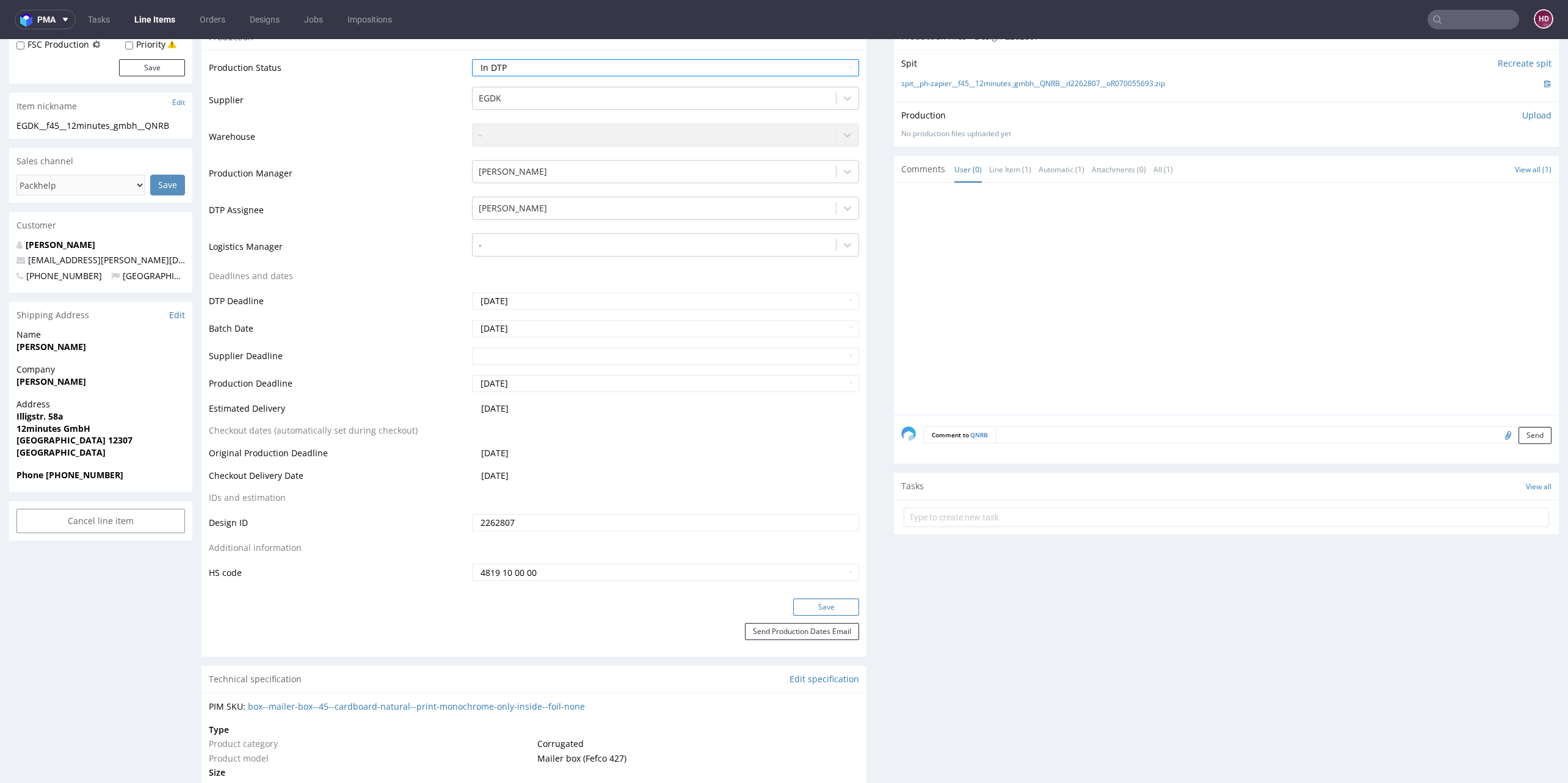
click at [794, 611] on button "Save" at bounding box center [826, 607] width 66 height 17
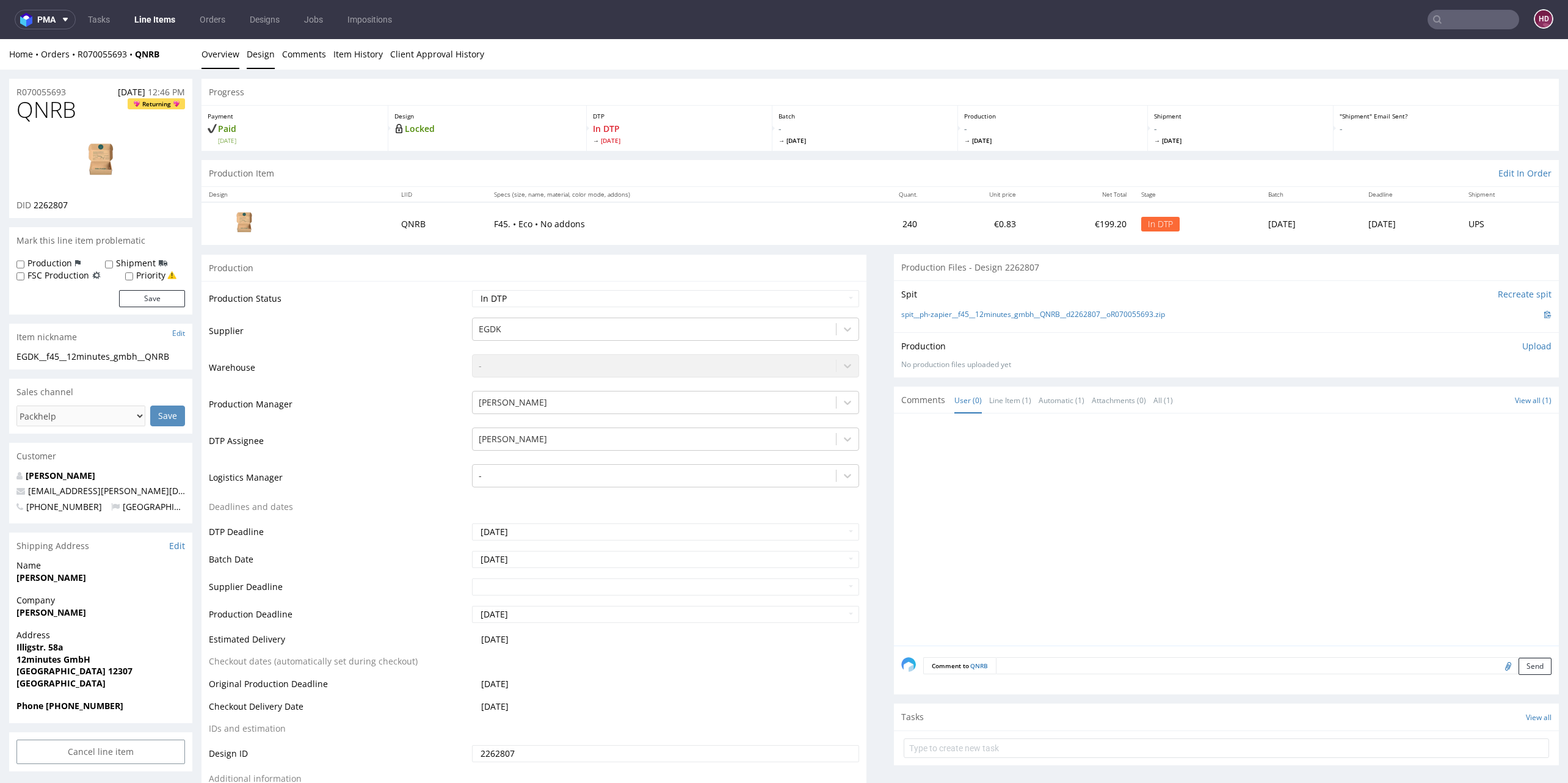
click at [256, 59] on link "Design" at bounding box center [260, 53] width 28 height 30
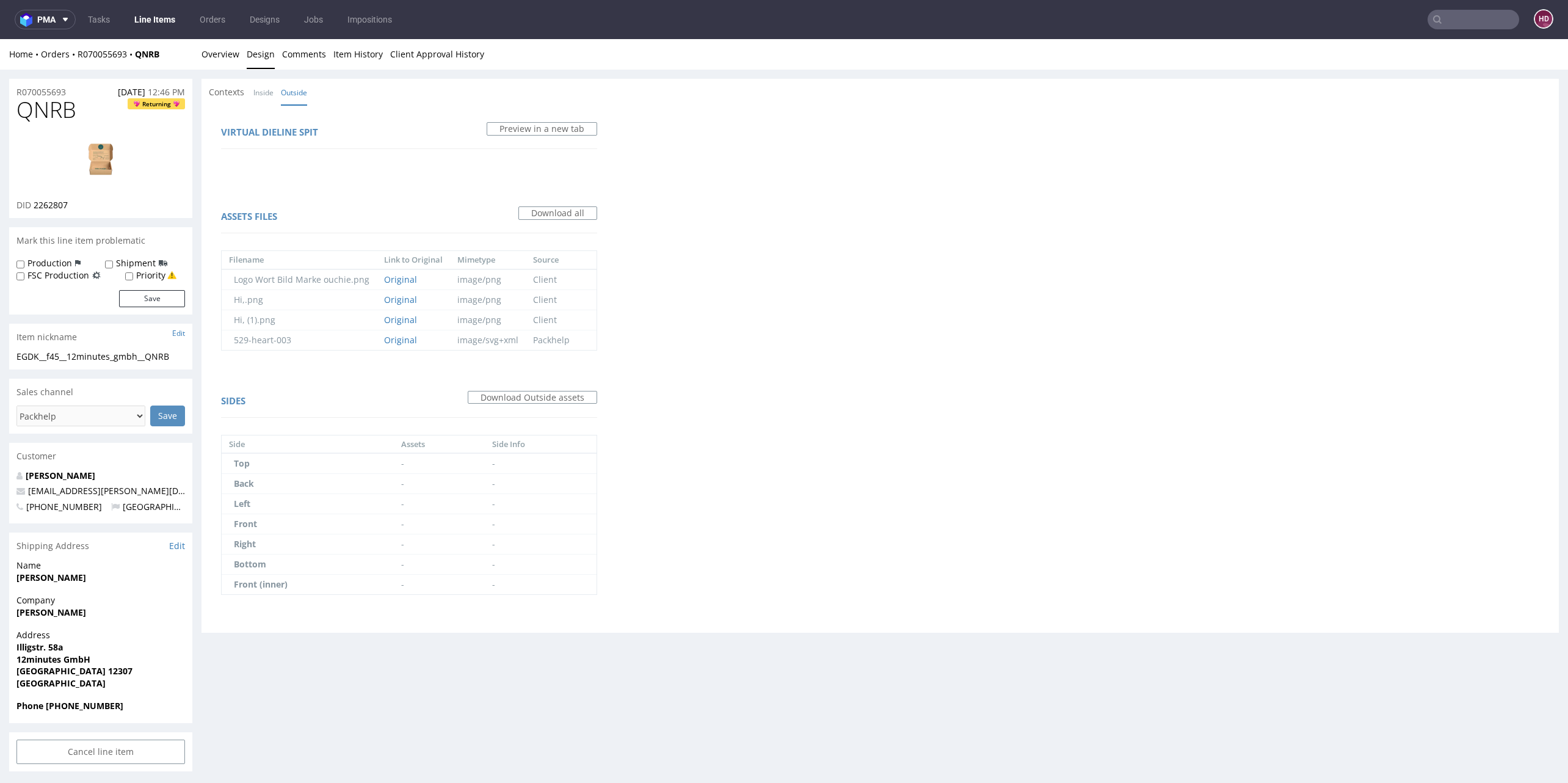
click at [246, 84] on div "Contexts Inside Outside" at bounding box center [880, 92] width 1357 height 27
click at [266, 91] on link "Inside" at bounding box center [263, 92] width 20 height 27
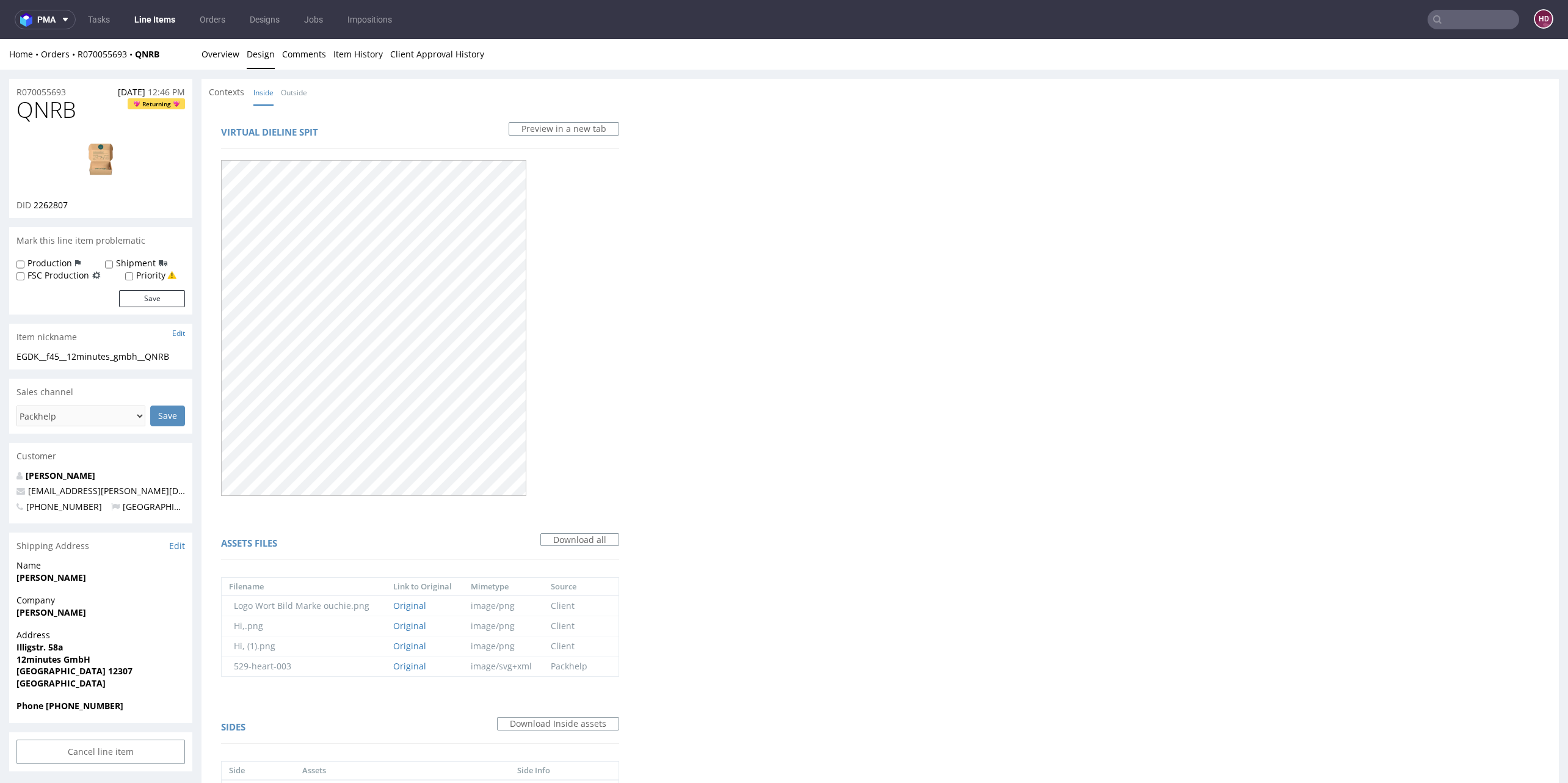
click at [267, 91] on link "Inside" at bounding box center [263, 92] width 20 height 27
click at [103, 168] on img at bounding box center [100, 162] width 97 height 55
click at [178, 352] on div "EGDK__f45__12minutes_gmbh__QNRB" at bounding box center [101, 357] width 169 height 12
drag, startPoint x: 178, startPoint y: 352, endPoint x: 28, endPoint y: 352, distance: 150.0
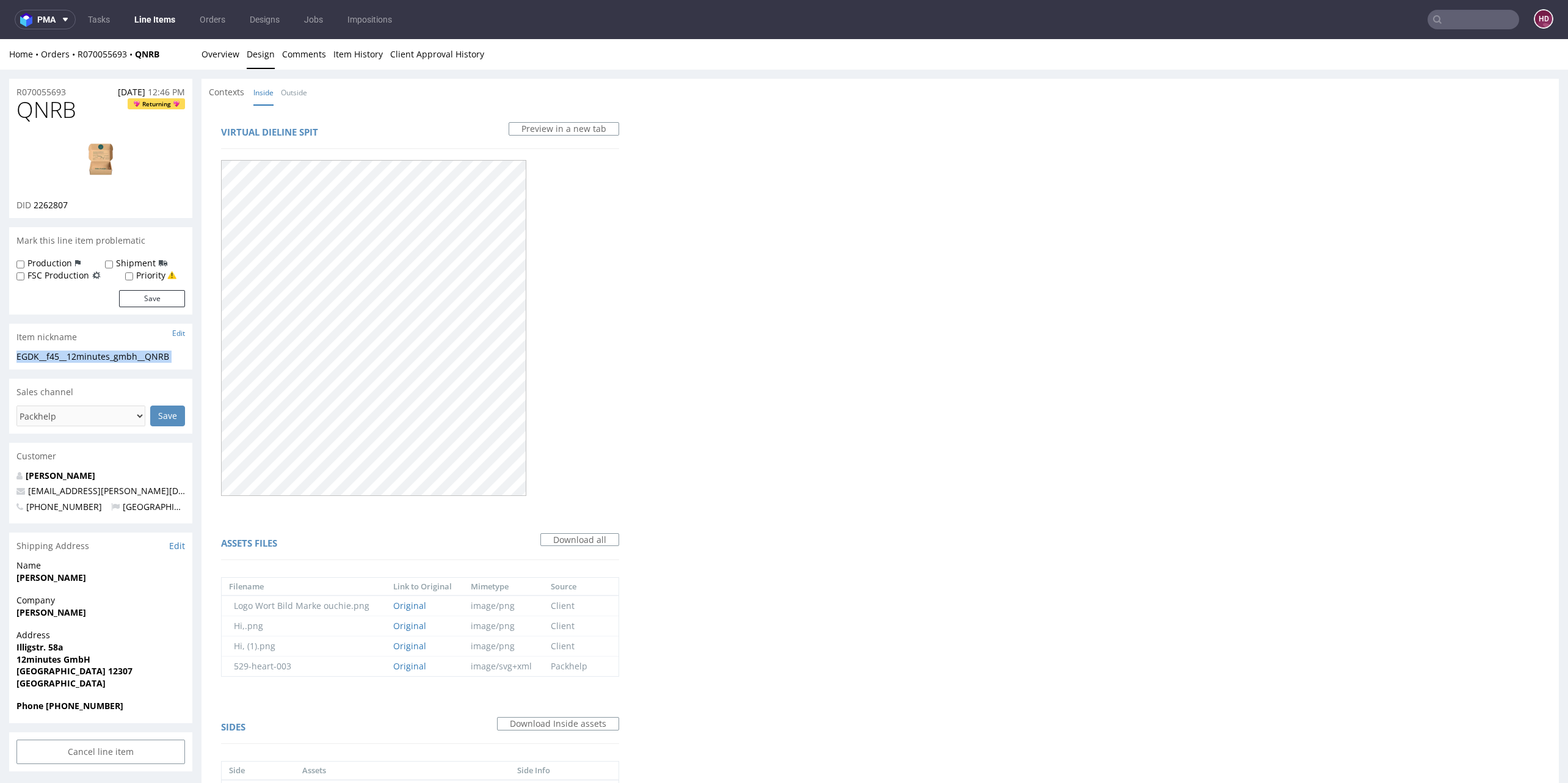
click at [28, 352] on div "EGDK__f45__12minutes_gmbh__QNRB" at bounding box center [101, 357] width 169 height 12
copy div "EGDK__f45__12minutes_gmbh__QNRB Update"
drag, startPoint x: 65, startPoint y: 90, endPoint x: -40, endPoint y: 81, distance: 105.4
click at [0, 81] on html "Production Shipped DTP Orders Offers Shipments Designs Promotions Users Jobs Ad…" at bounding box center [784, 705] width 1568 height 1332
copy p "R070055693"
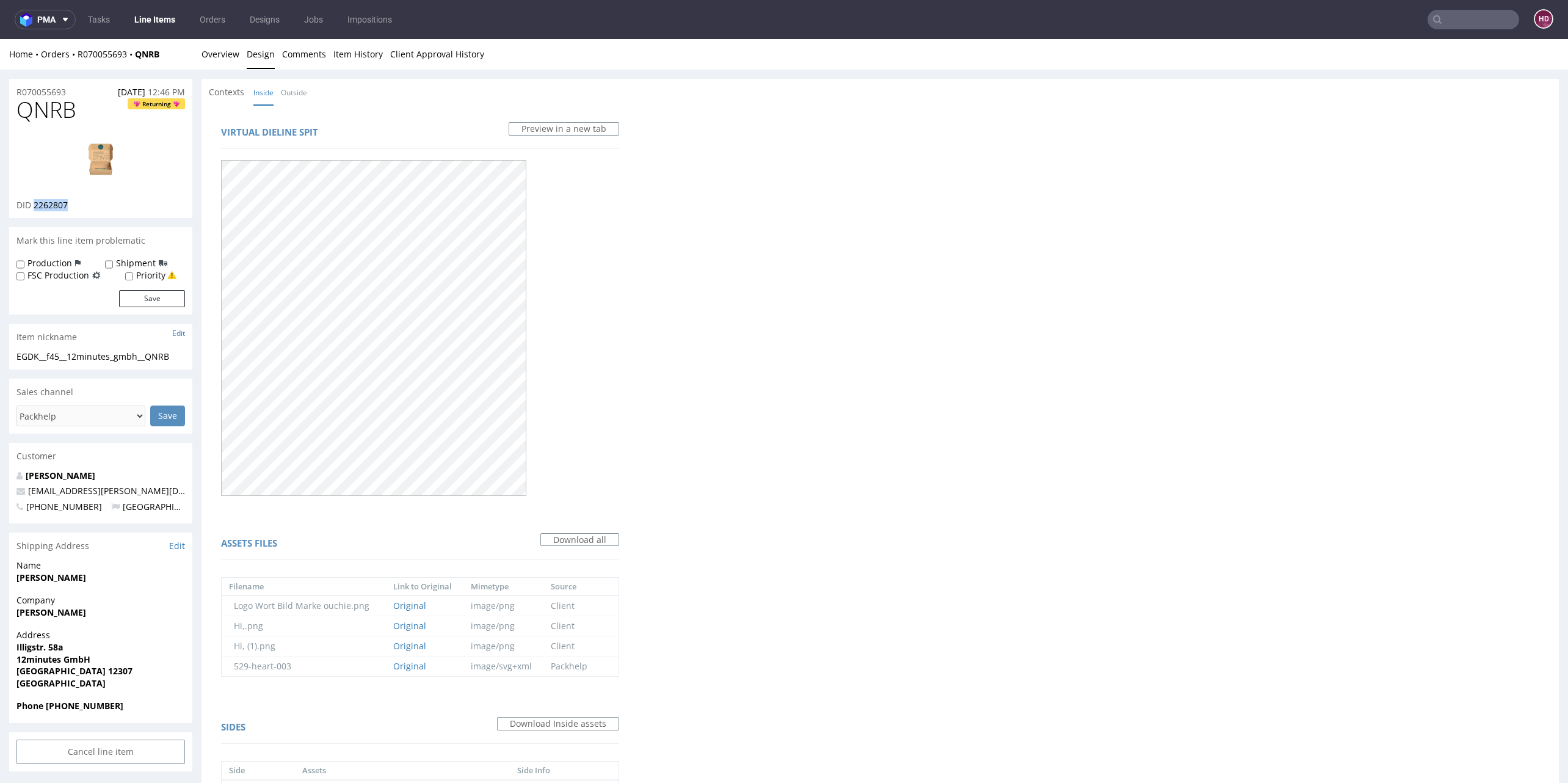
drag, startPoint x: 78, startPoint y: 202, endPoint x: 33, endPoint y: 204, distance: 45.0
click at [33, 204] on div "DID 2262807" at bounding box center [101, 205] width 169 height 12
copy span "2262807"
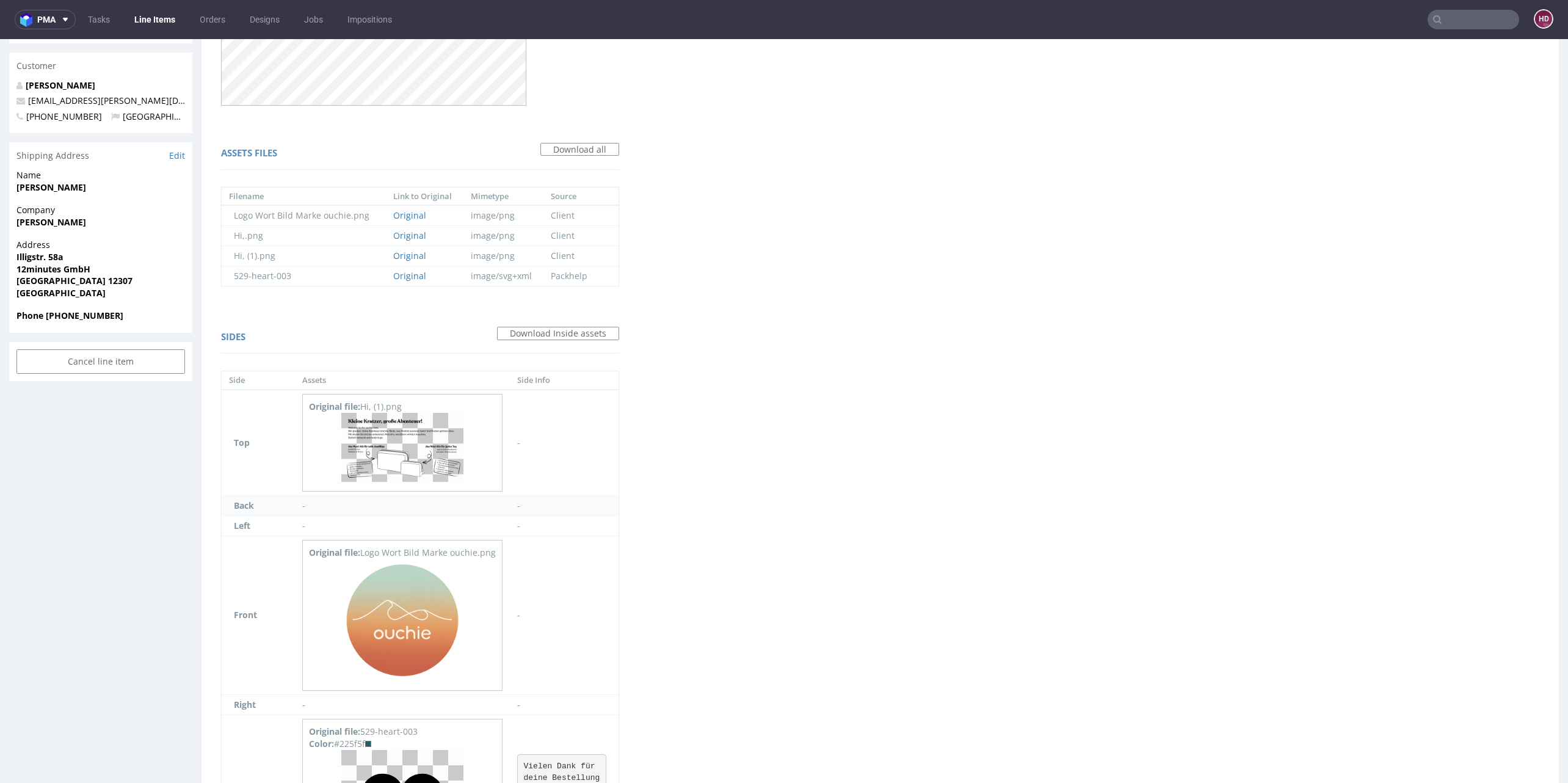
scroll to position [583, 0]
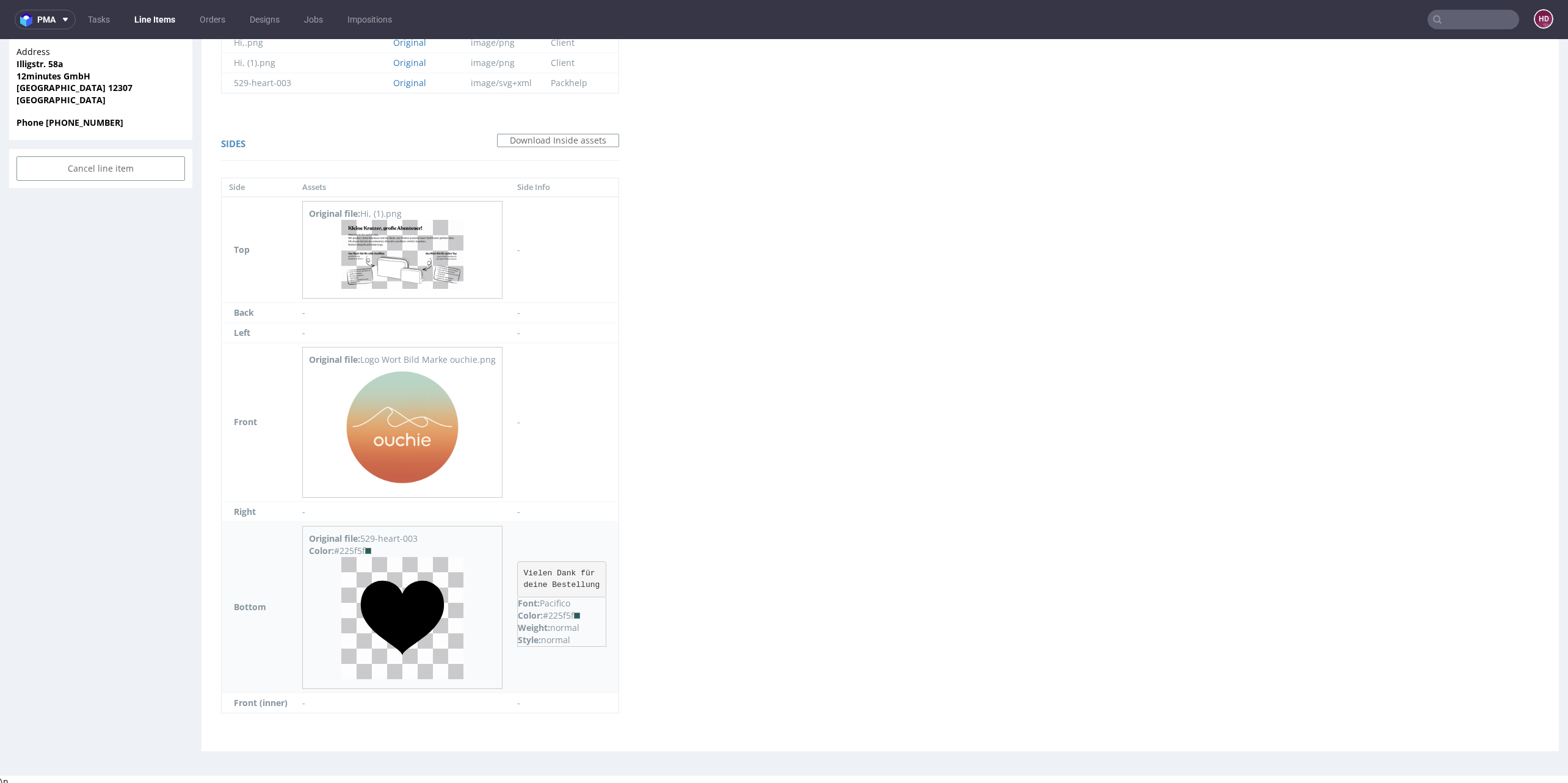
drag, startPoint x: 518, startPoint y: 568, endPoint x: 603, endPoint y: 595, distance: 89.2
click at [603, 595] on td "Vielen Dank für deine Bestellung Font: Pacifico Color: #225f5f Weight: normal S…" at bounding box center [564, 606] width 109 height 171
click at [586, 584] on pre "Vielen Dank für deine Bestellung" at bounding box center [561, 579] width 89 height 36
drag, startPoint x: 596, startPoint y: 581, endPoint x: 513, endPoint y: 564, distance: 84.7
click at [517, 564] on pre "Vielen Dank für deine Bestellung" at bounding box center [561, 579] width 89 height 36
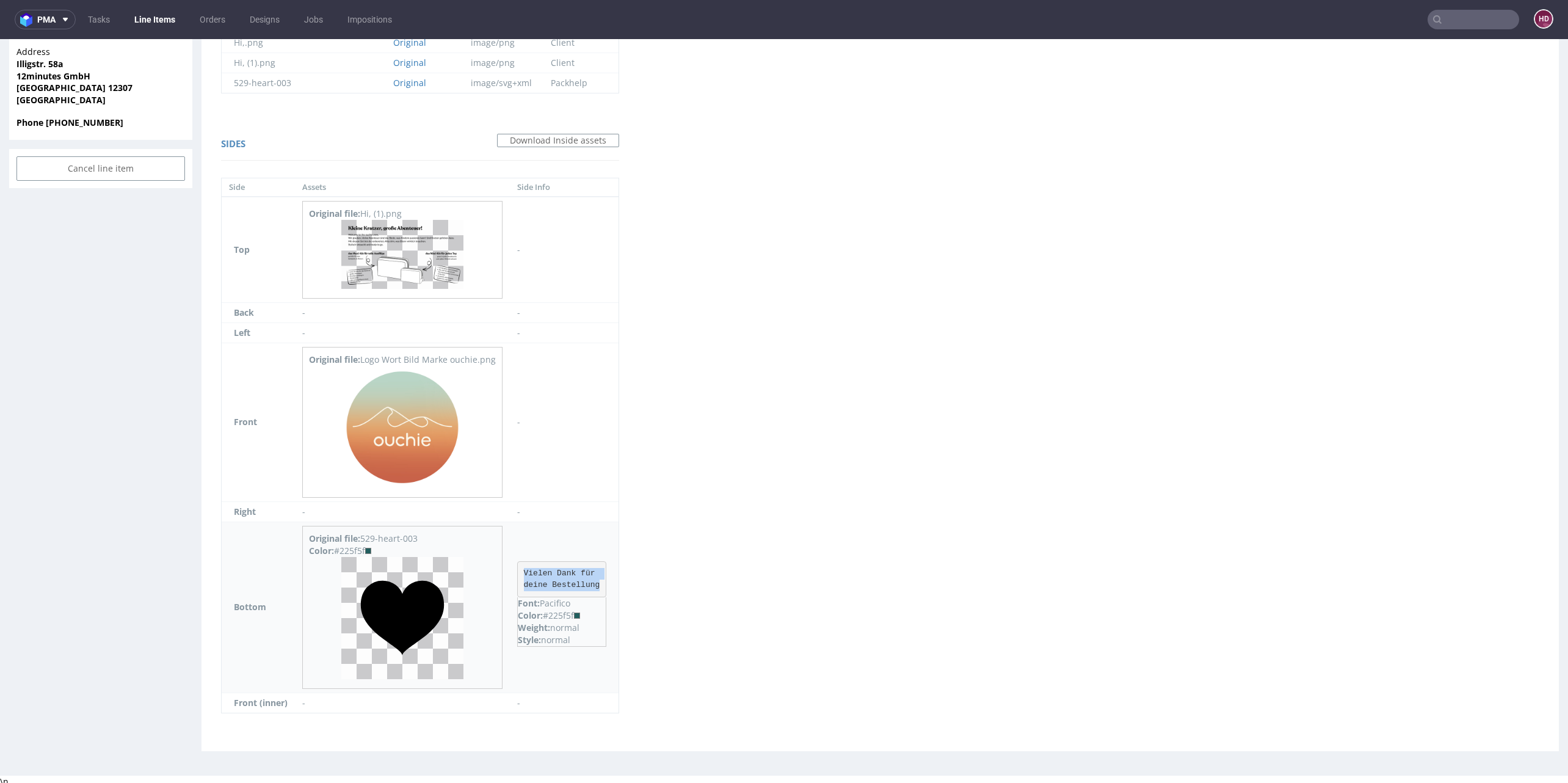
copy pre "Vielen Dank für deine Bestellung"
click at [410, 589] on img at bounding box center [402, 618] width 122 height 123
click at [687, 517] on div "Virtual dieline spit Preview in a new tab Assets files Download all Filename Li…" at bounding box center [880, 136] width 1357 height 1229
drag, startPoint x: 571, startPoint y: 609, endPoint x: 583, endPoint y: 625, distance: 20.0
click at [547, 611] on div "Color: #225f5f" at bounding box center [562, 616] width 88 height 12
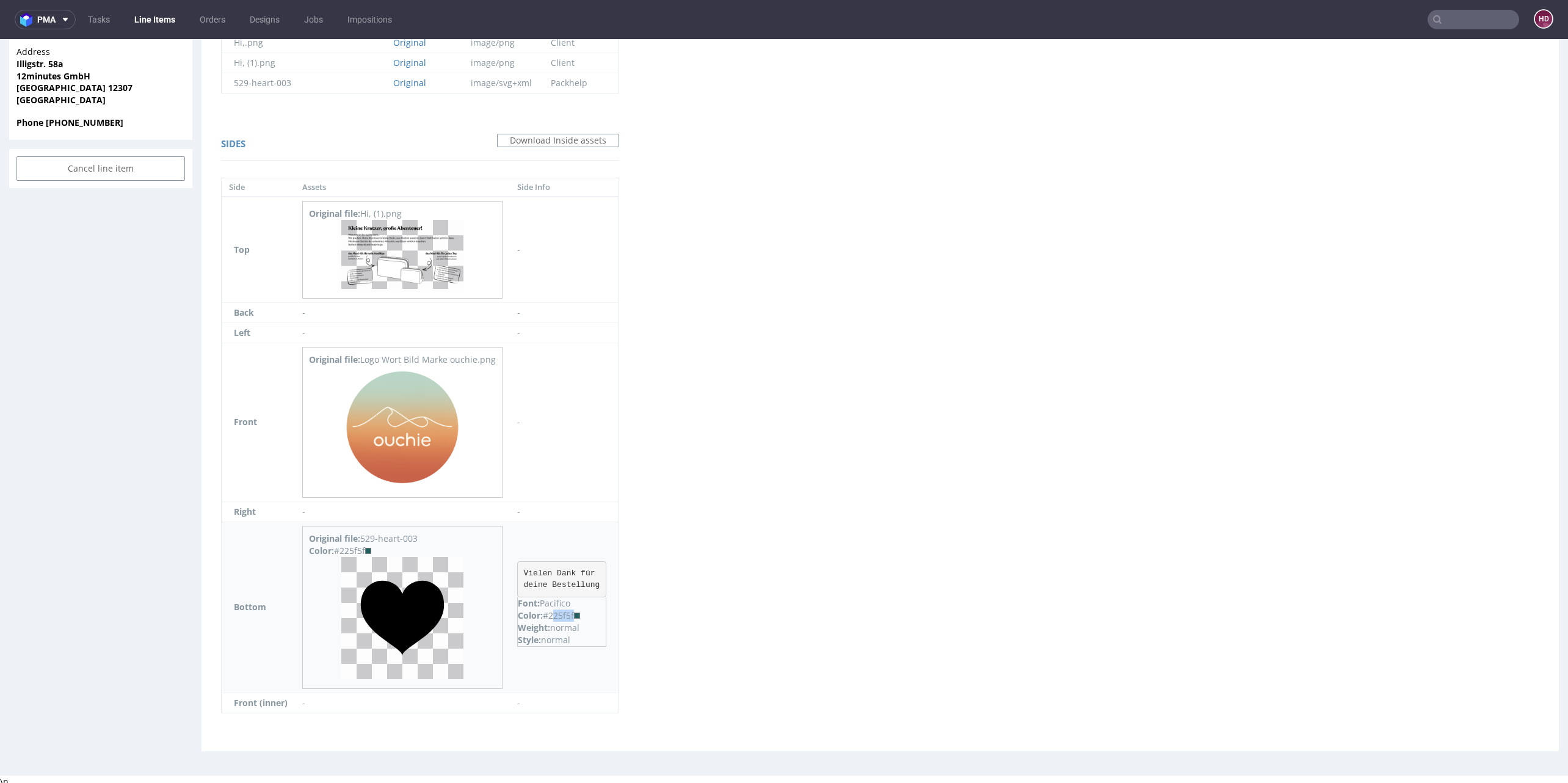
drag, startPoint x: 574, startPoint y: 612, endPoint x: 548, endPoint y: 613, distance: 26.0
click at [548, 613] on div "Color: #225f5f" at bounding box center [562, 616] width 88 height 12
copy div "225f5f"
click at [161, 23] on link "Line Items" at bounding box center [154, 20] width 56 height 20
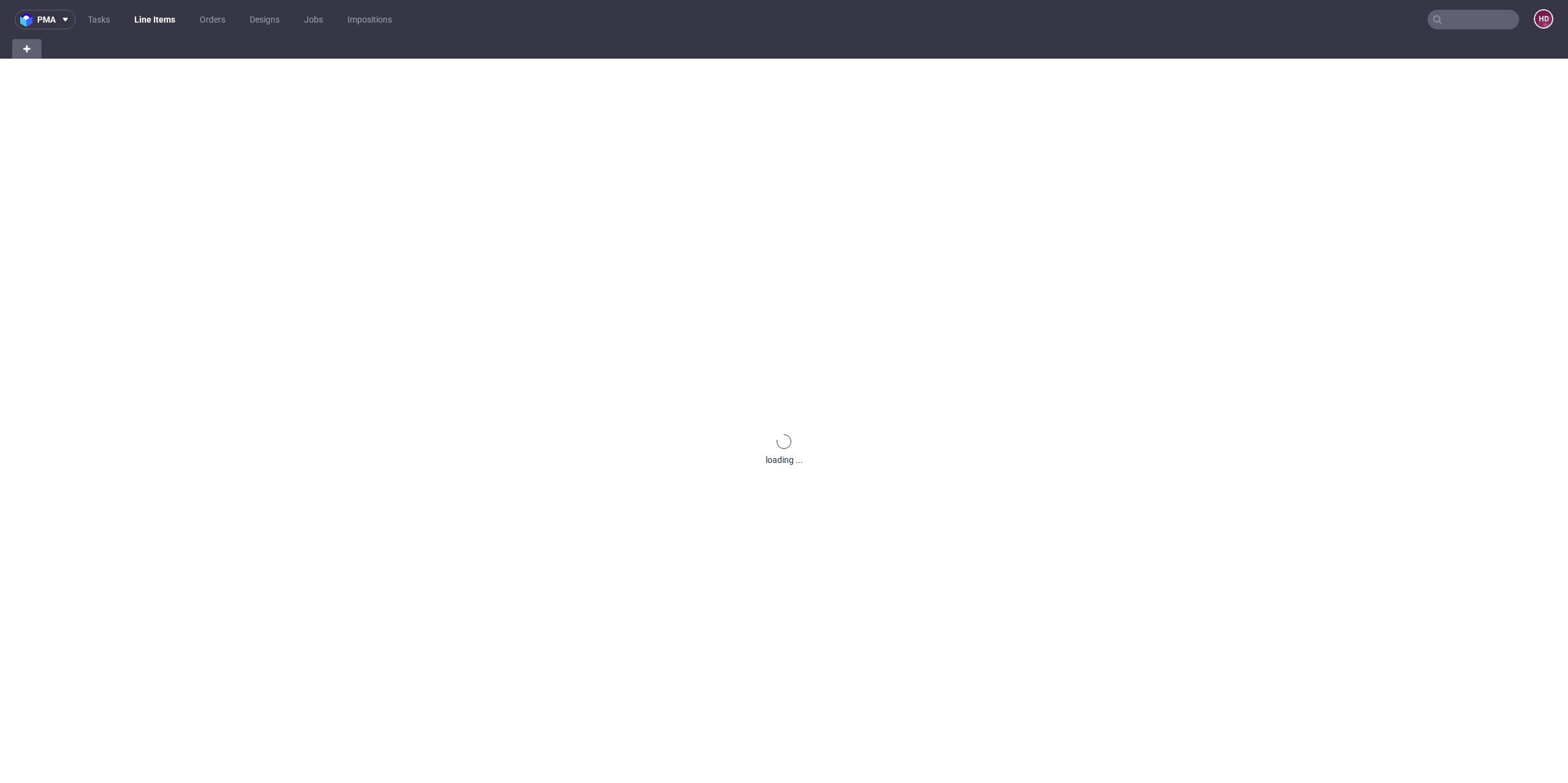
click at [159, 21] on link "Line Items" at bounding box center [154, 20] width 56 height 20
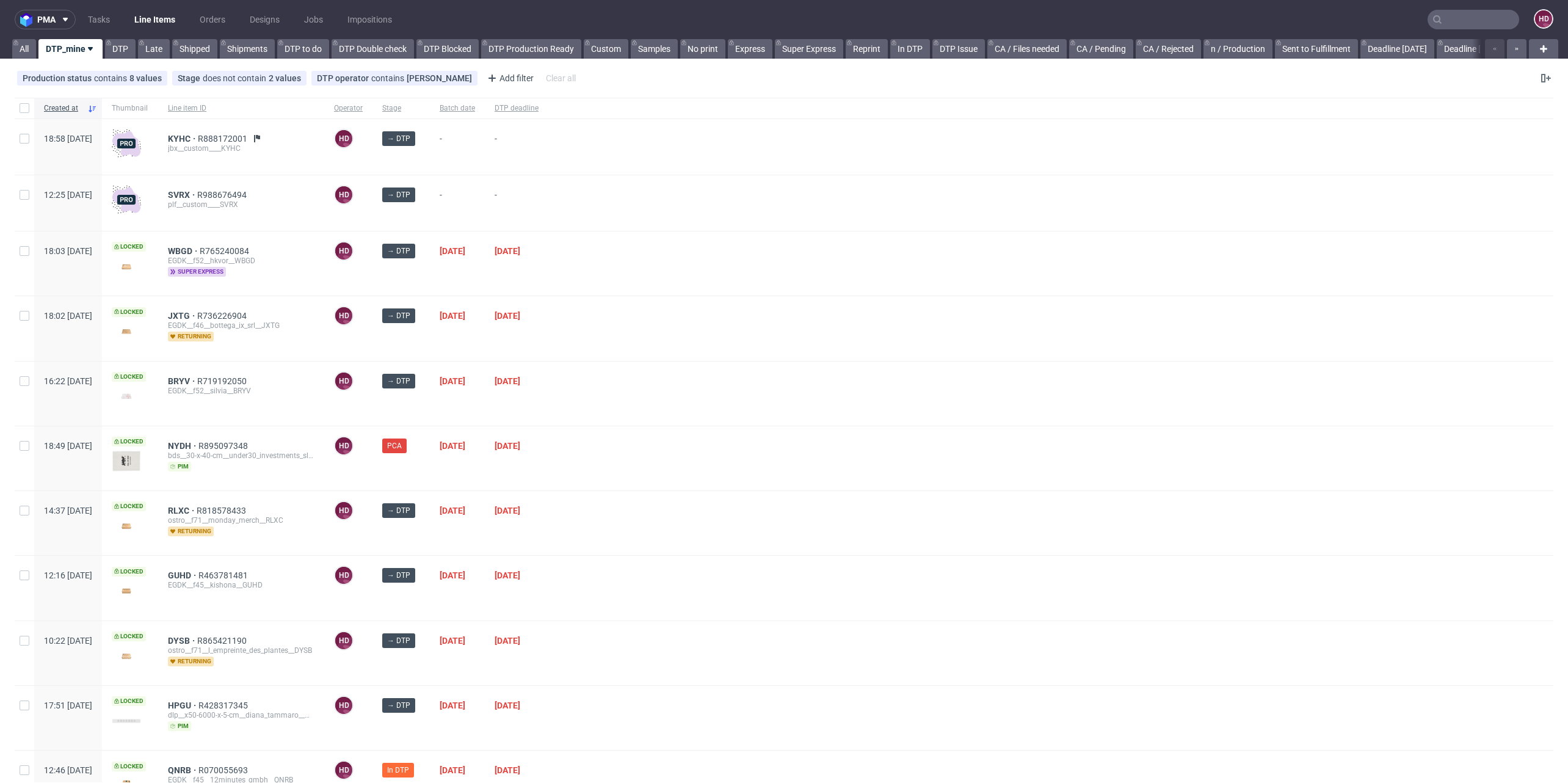
click at [226, 275] on span "super express" at bounding box center [197, 272] width 58 height 10
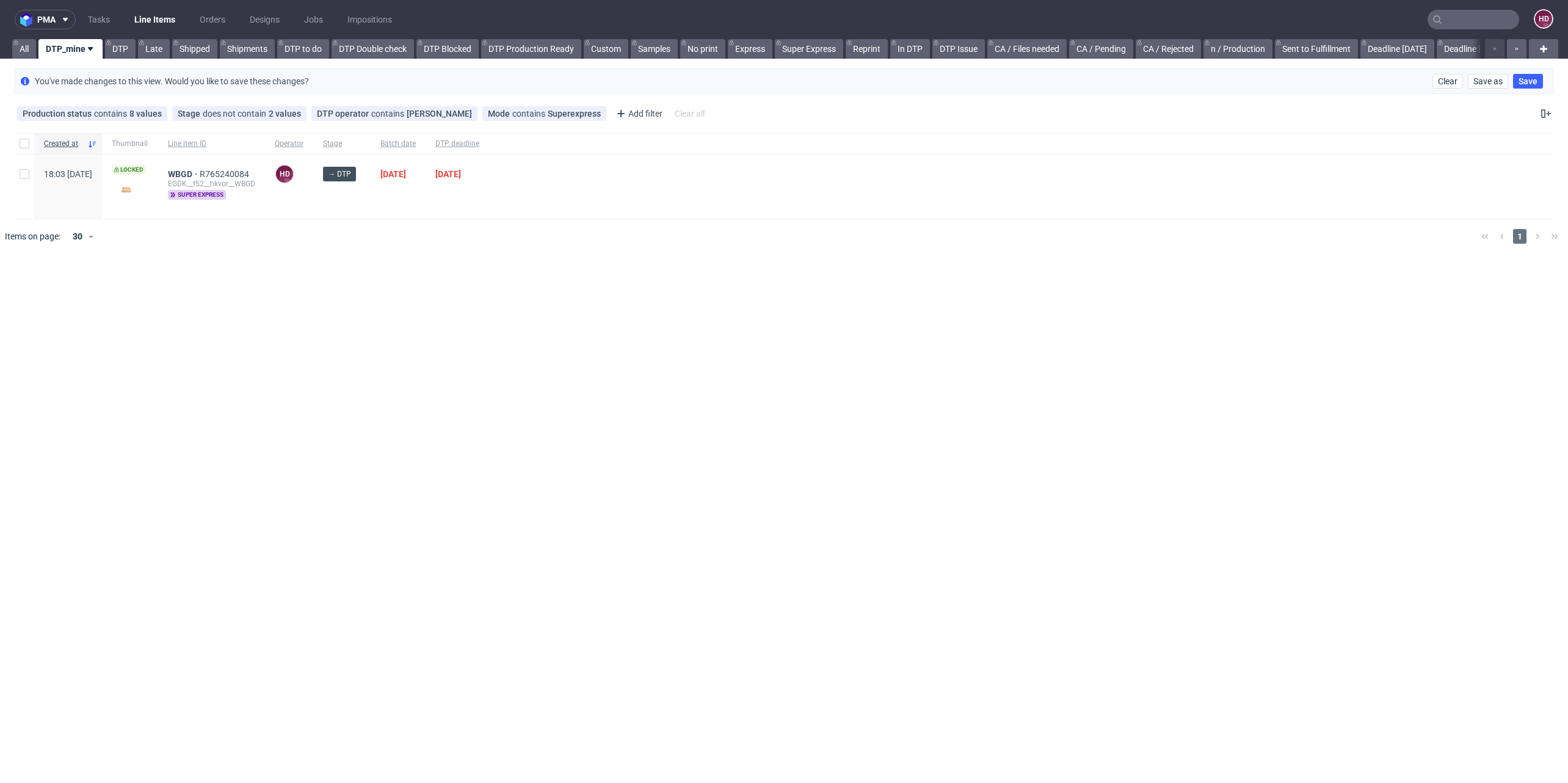
click at [119, 39] on nav "pma Tasks Line Items Orders Designs Jobs Impositions HD" at bounding box center [784, 19] width 1568 height 39
click at [116, 45] on link "DTP" at bounding box center [120, 49] width 30 height 20
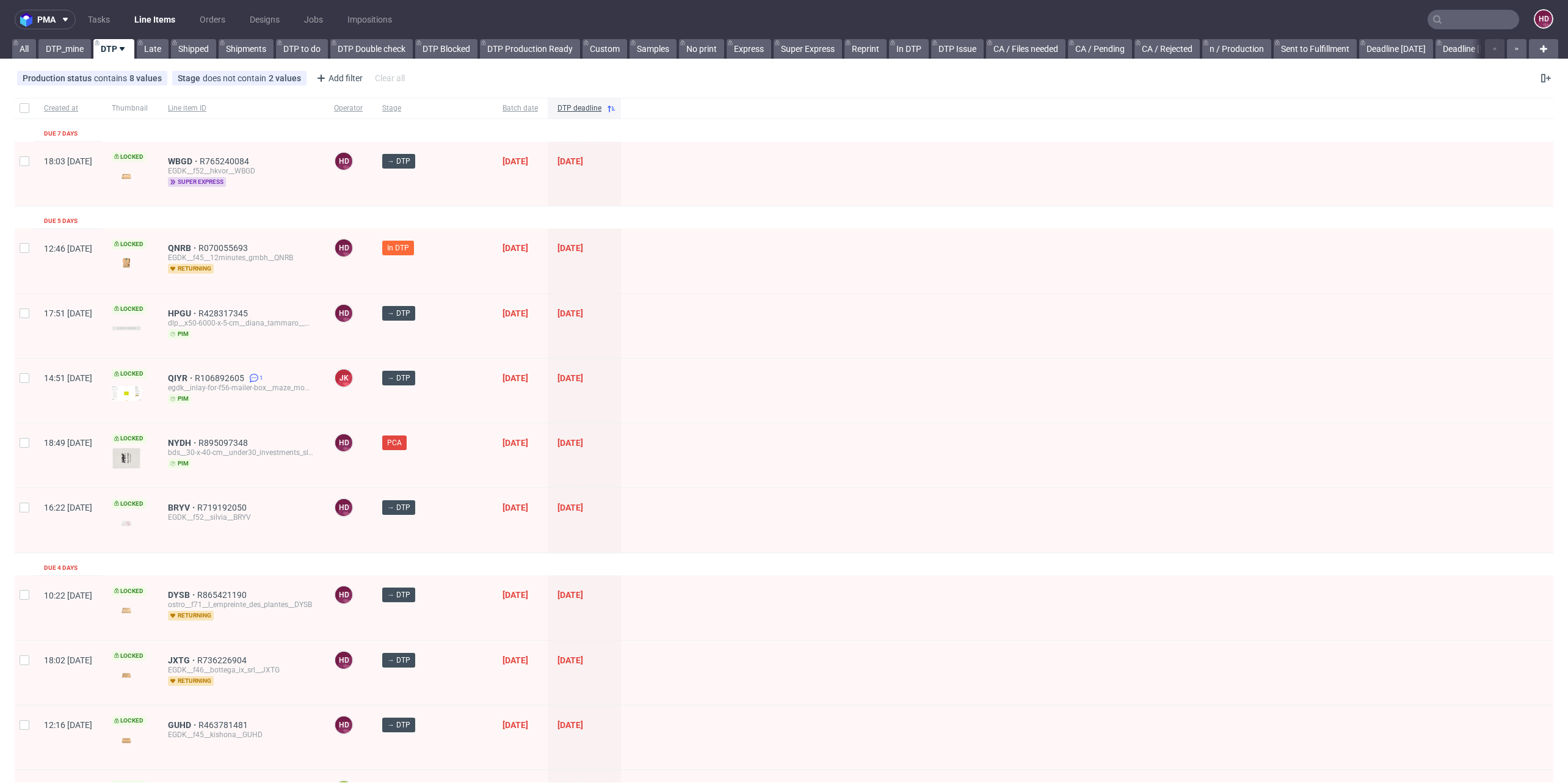
click at [226, 179] on span "super express" at bounding box center [197, 182] width 58 height 10
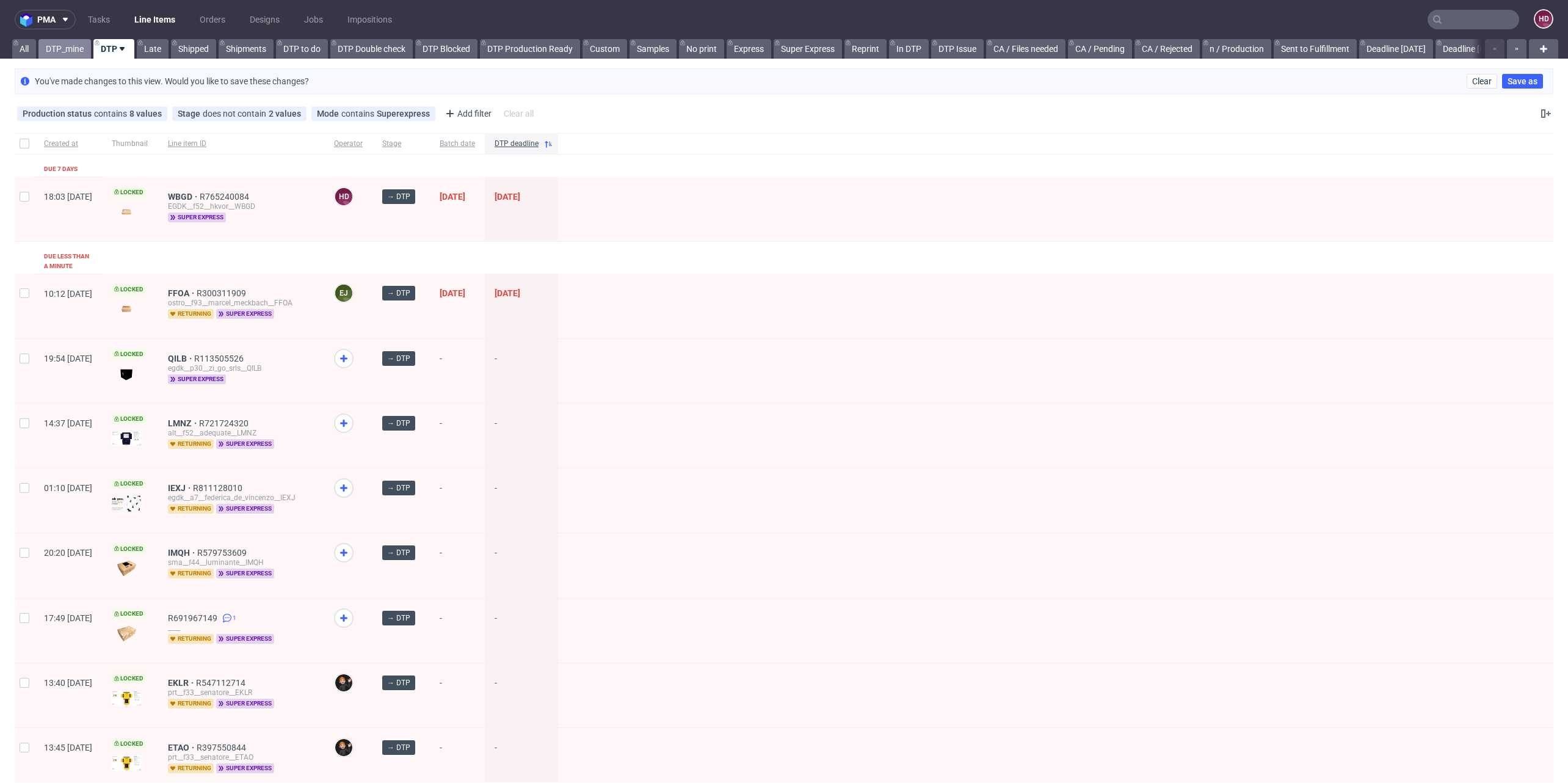
click at [71, 51] on link "DTP_mine" at bounding box center [65, 49] width 52 height 20
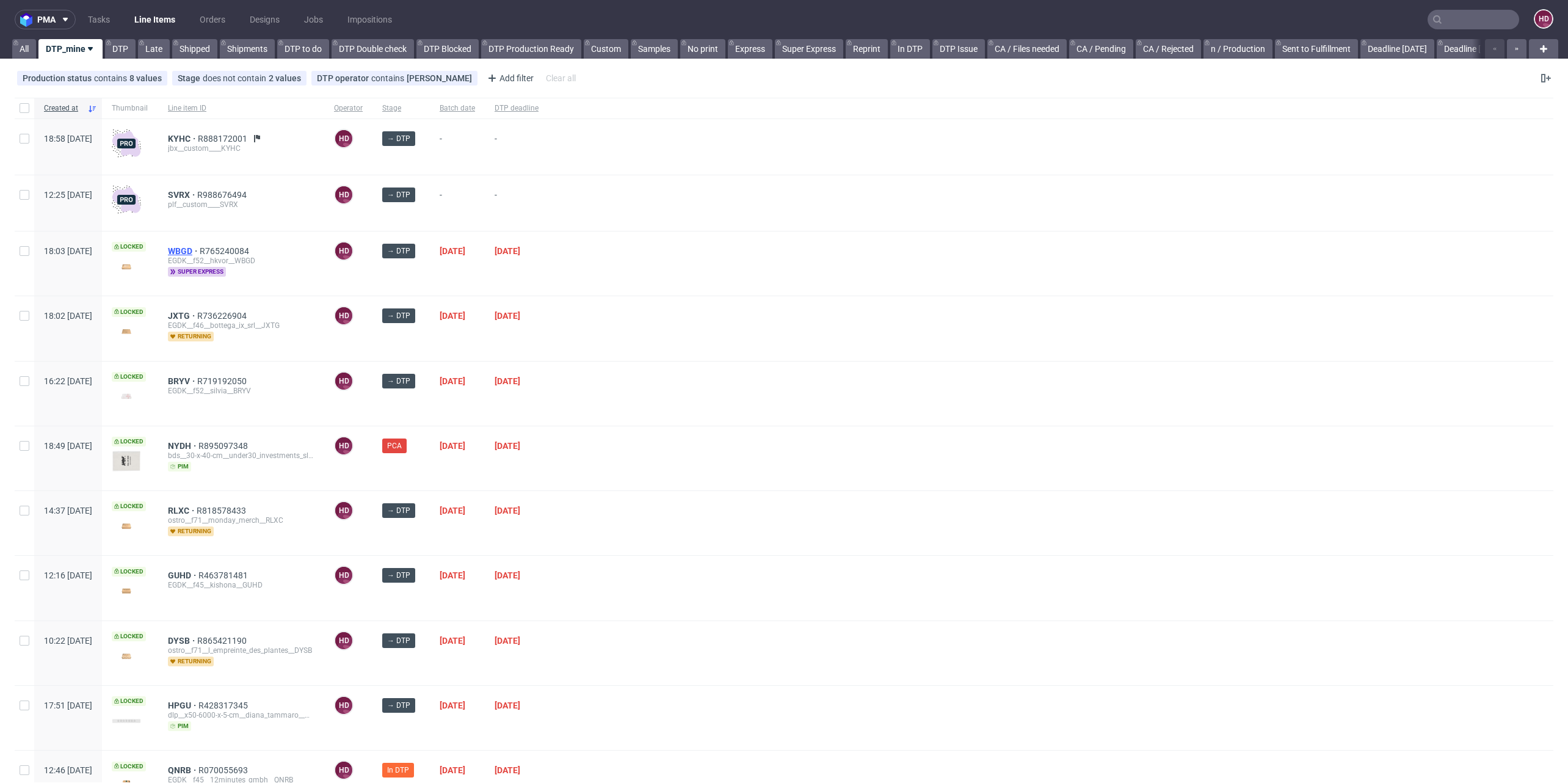
click at [199, 248] on span "WBGD" at bounding box center [184, 250] width 32 height 10
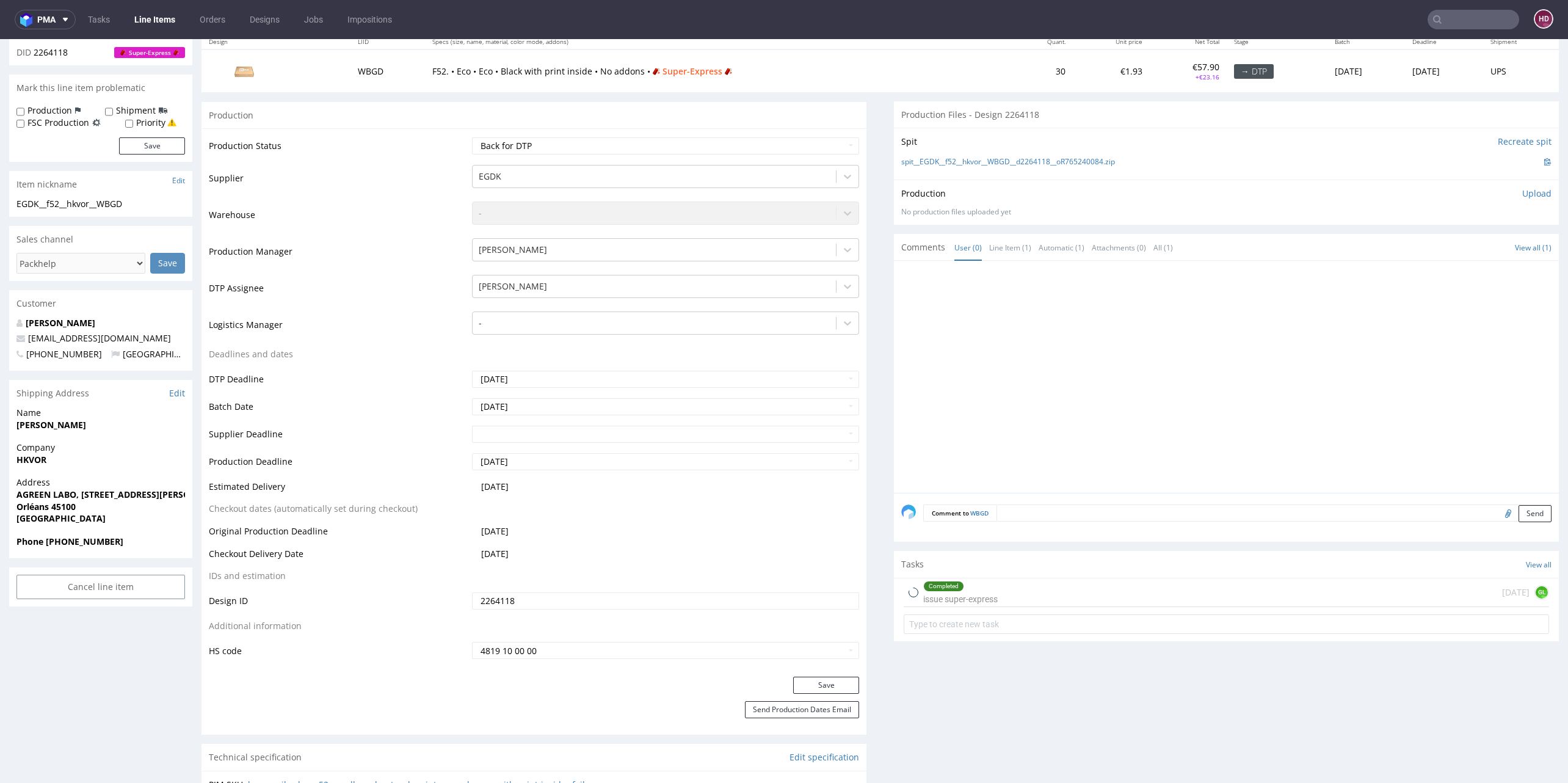
scroll to position [598, 0]
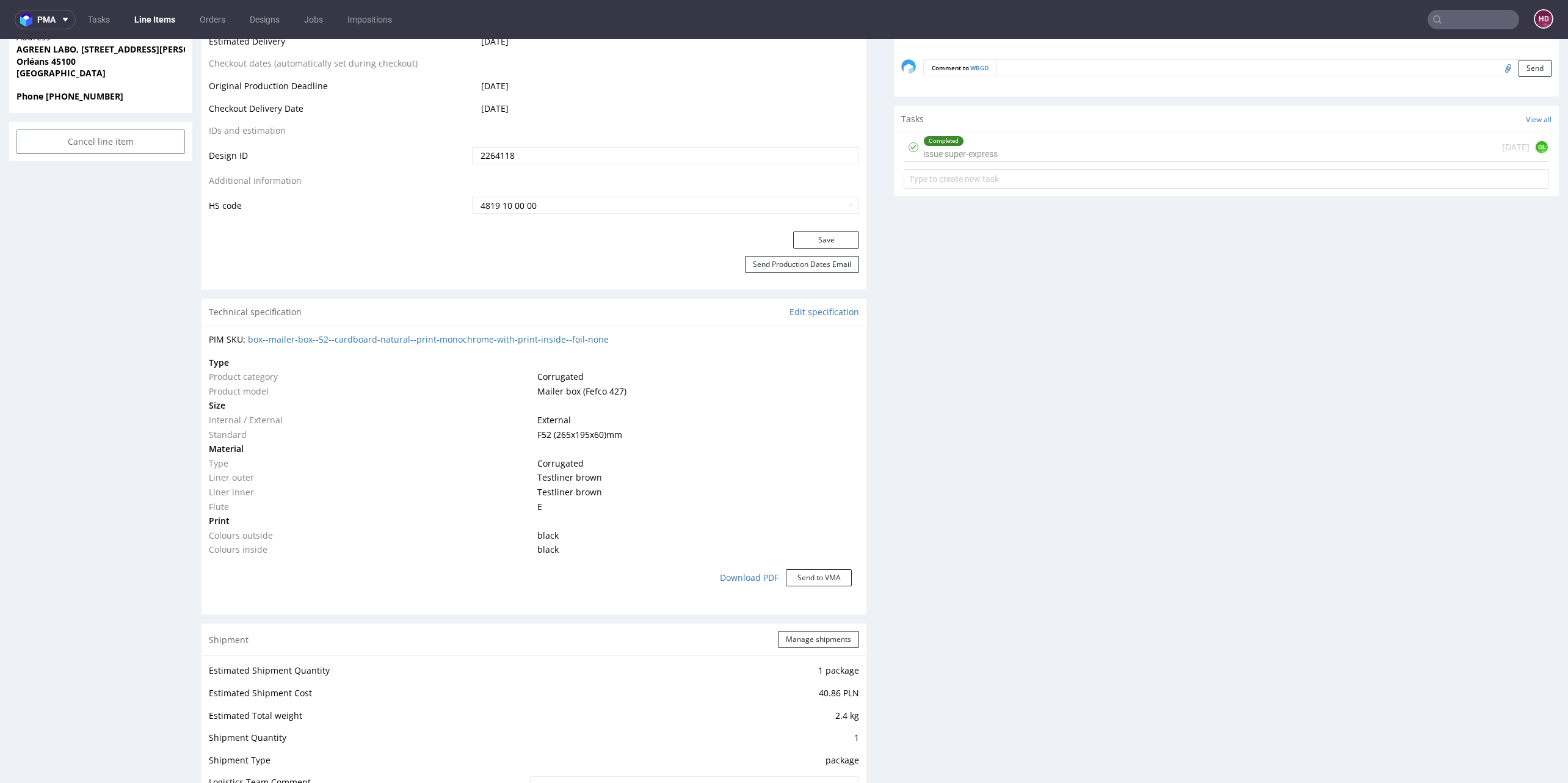
click at [992, 164] on form at bounding box center [1226, 179] width 645 height 30
click at [996, 154] on div "Completed issue super-express [DATE] GL" at bounding box center [1226, 148] width 645 height 29
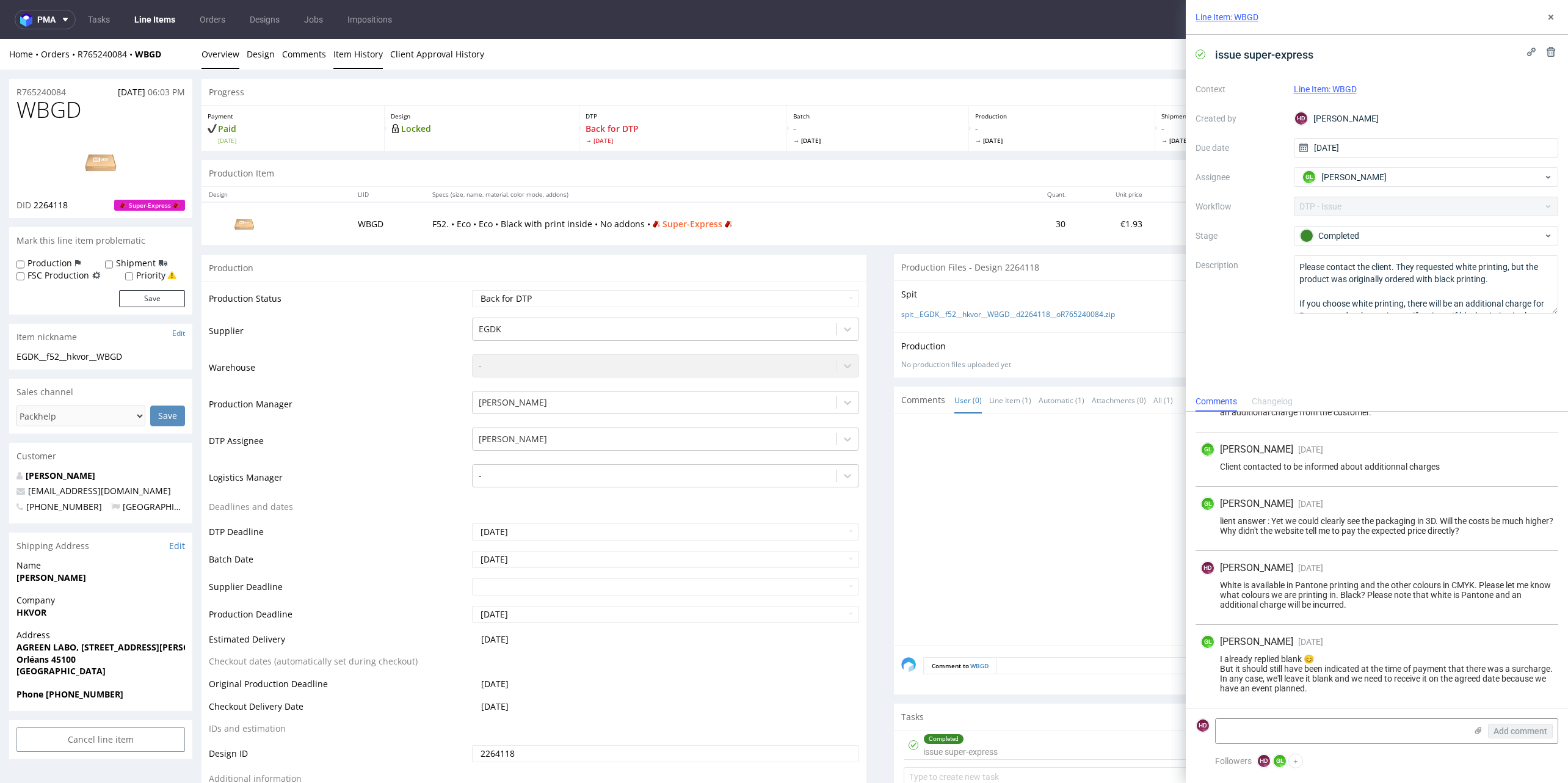
click at [359, 56] on link "Item History" at bounding box center [358, 53] width 49 height 30
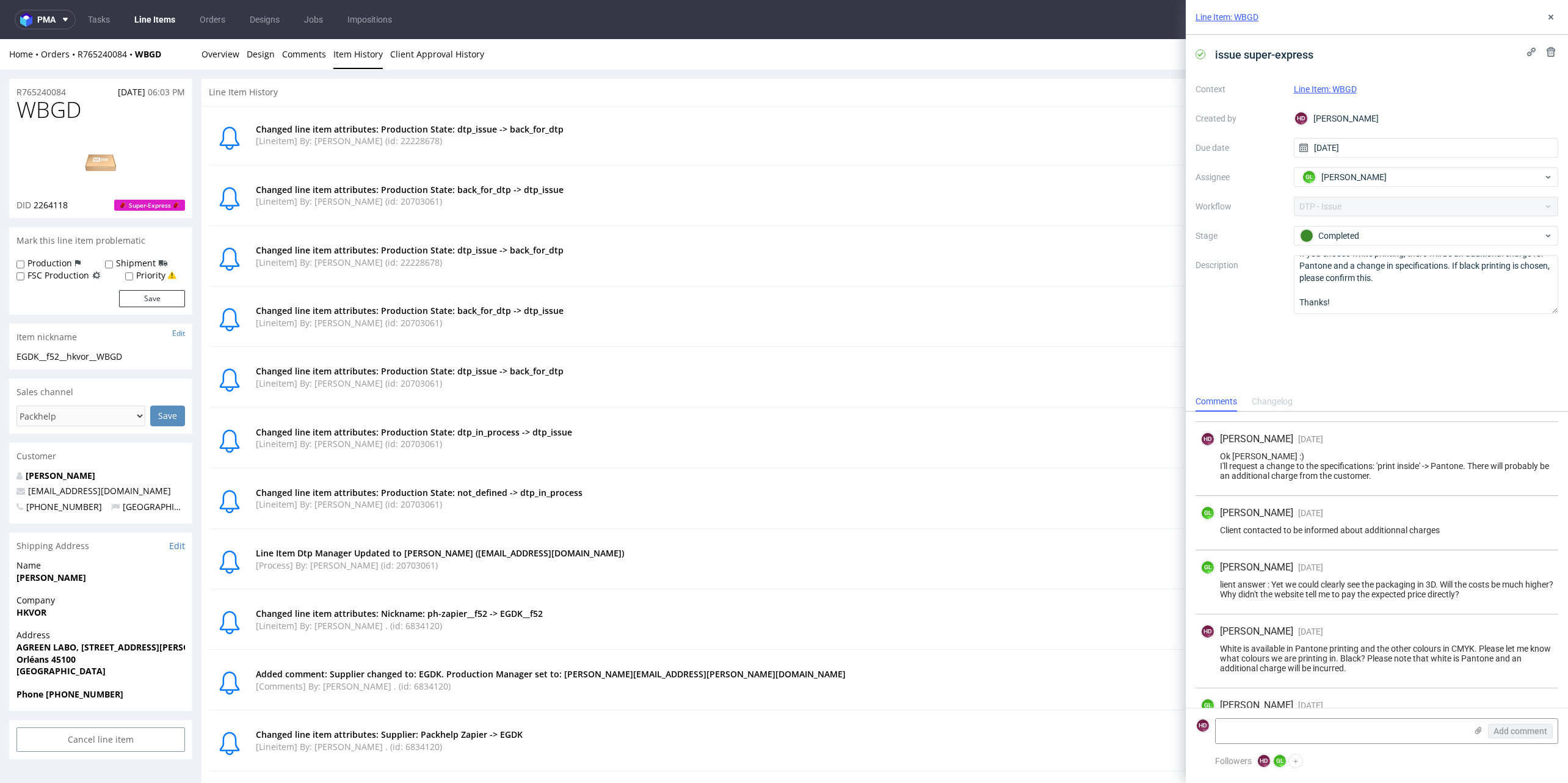
scroll to position [107, 0]
click at [226, 56] on link "Overview" at bounding box center [221, 53] width 38 height 30
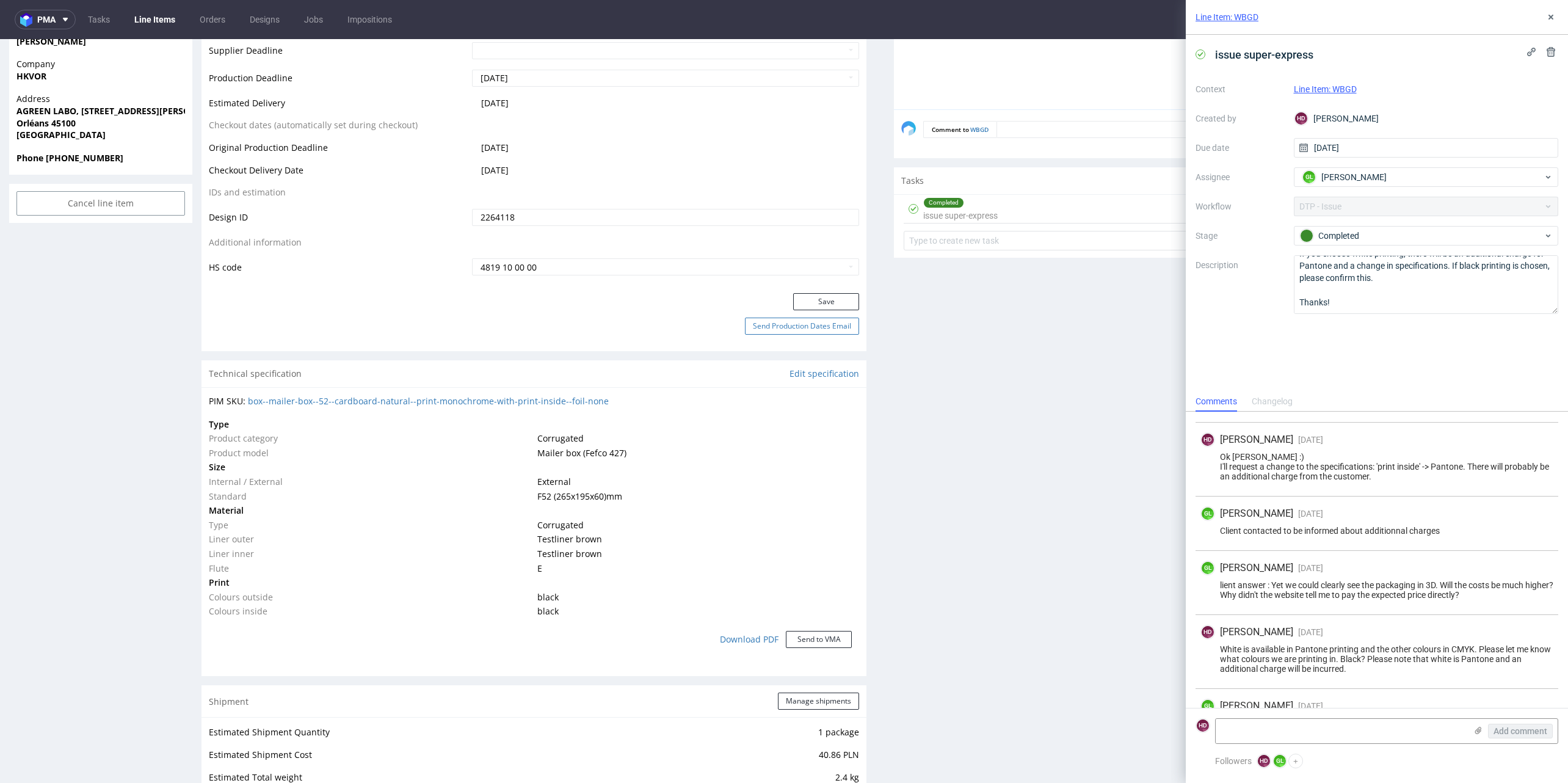
scroll to position [540, 0]
click at [827, 369] on link "Edit specification" at bounding box center [824, 370] width 69 height 12
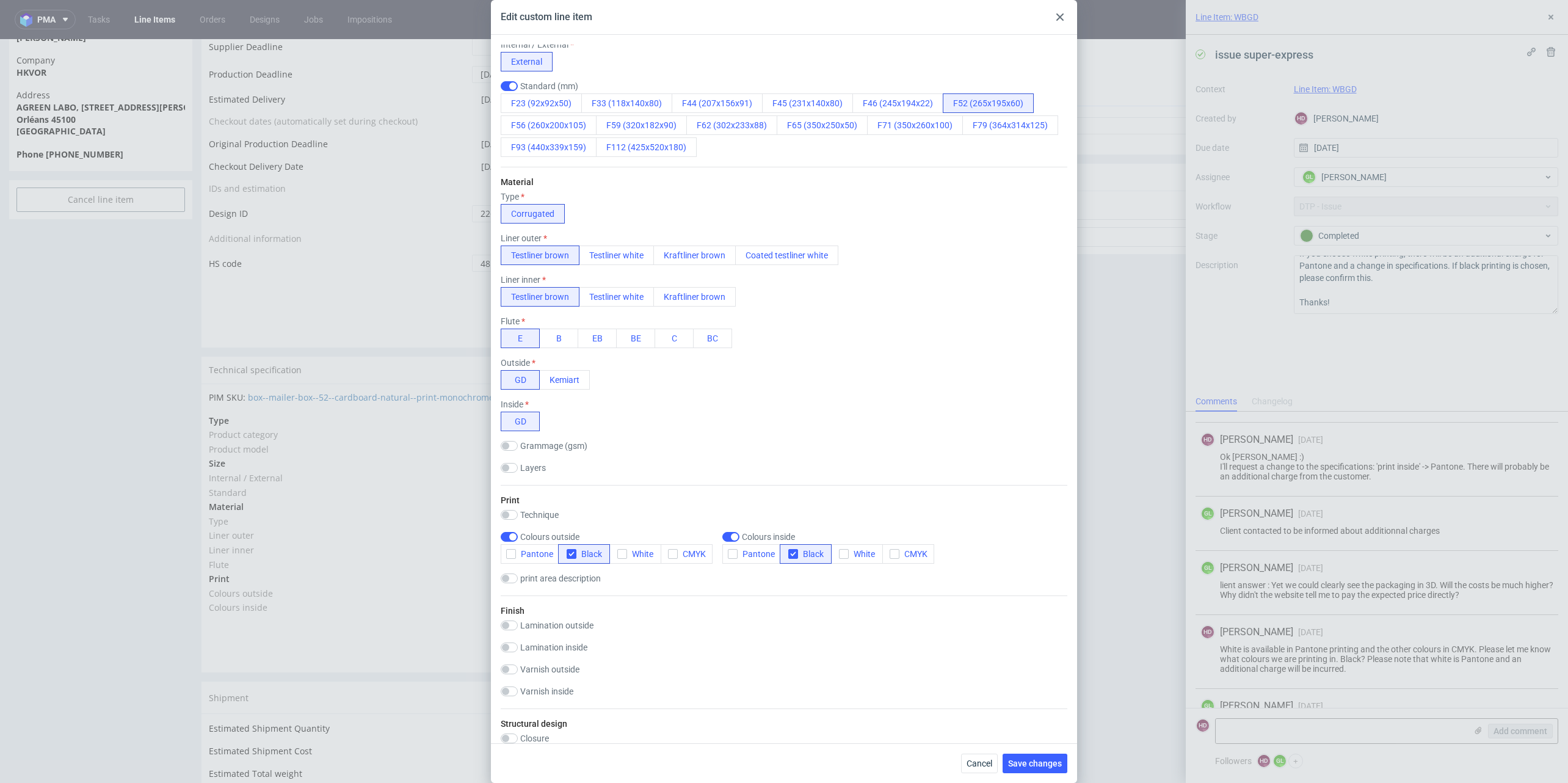
scroll to position [205, 0]
click at [966, 765] on button "Cancel" at bounding box center [979, 763] width 37 height 20
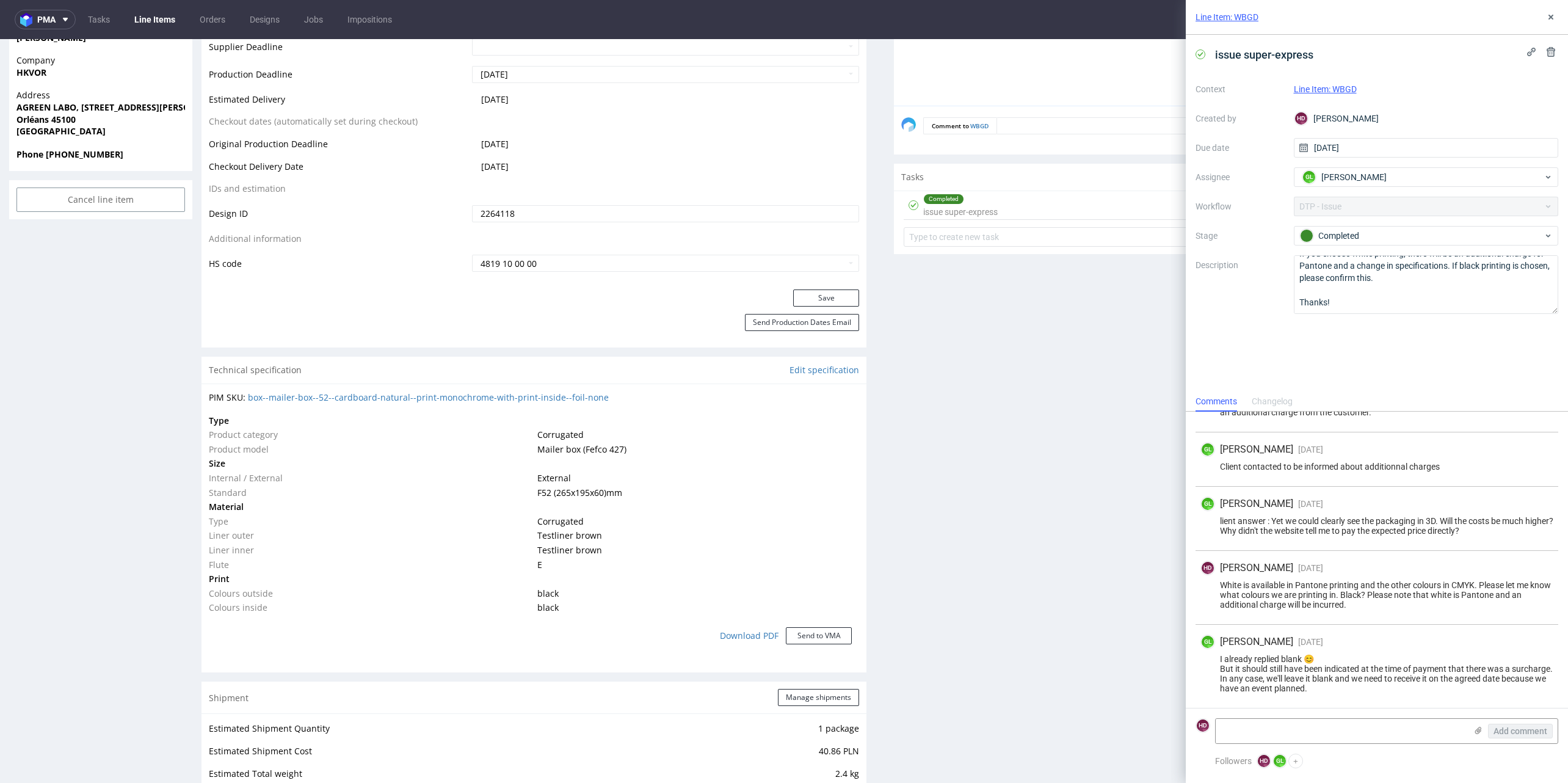
scroll to position [180, 0]
drag, startPoint x: 1326, startPoint y: 686, endPoint x: 1245, endPoint y: 668, distance: 83.0
click at [1245, 668] on div "I already replied blank 😊 But it should still have been indicated at the time o…" at bounding box center [1377, 673] width 353 height 39
click at [1102, 629] on div "Production Files - Design 2264118 Spit Recreate spit spit__EGDK__f52__hkvor__WB…" at bounding box center [1226, 631] width 665 height 1834
click at [1358, 662] on div "I already replied blank 😊 But it should still have been indicated at the time o…" at bounding box center [1377, 673] width 353 height 39
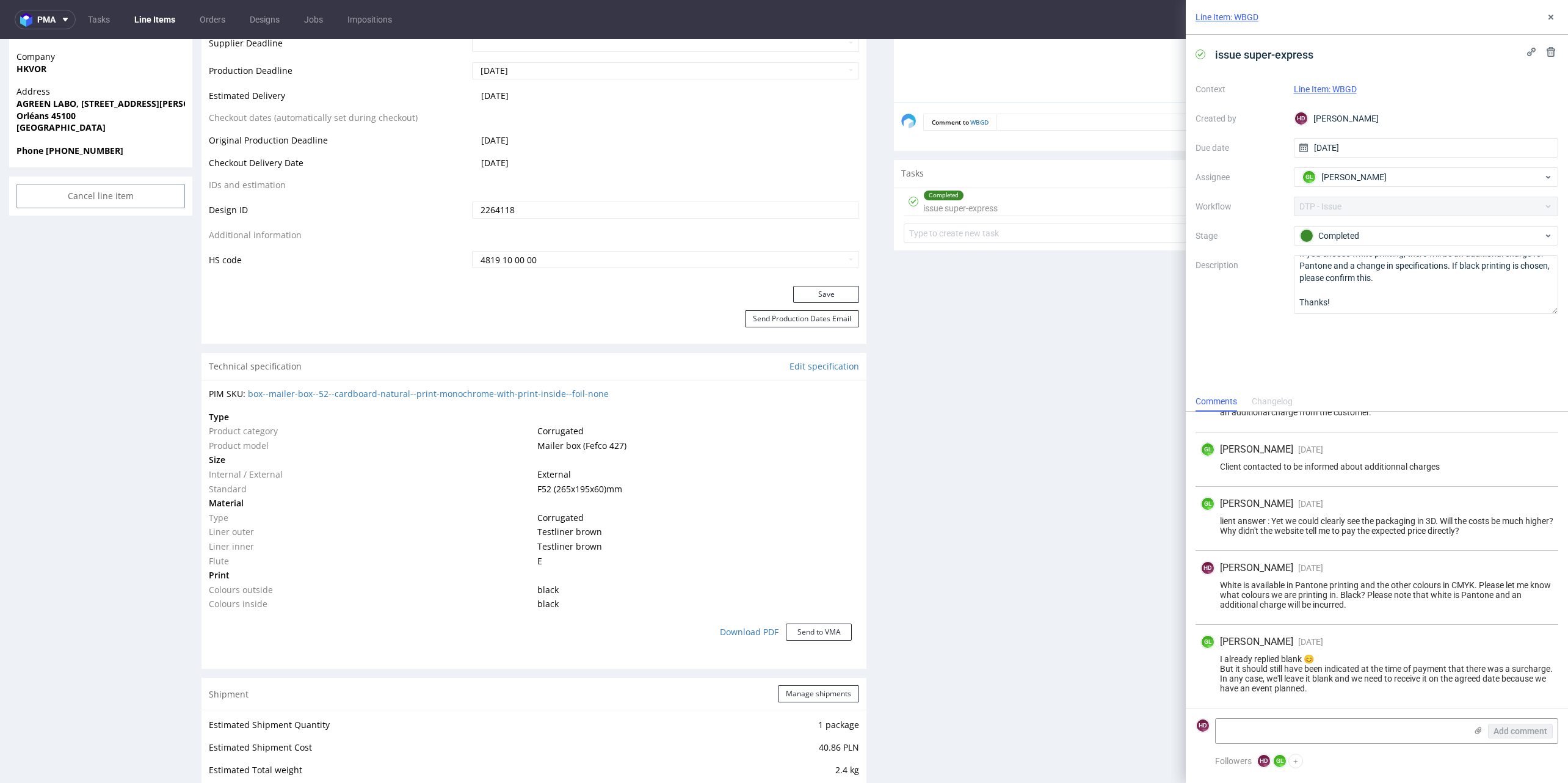
scroll to position [536, 0]
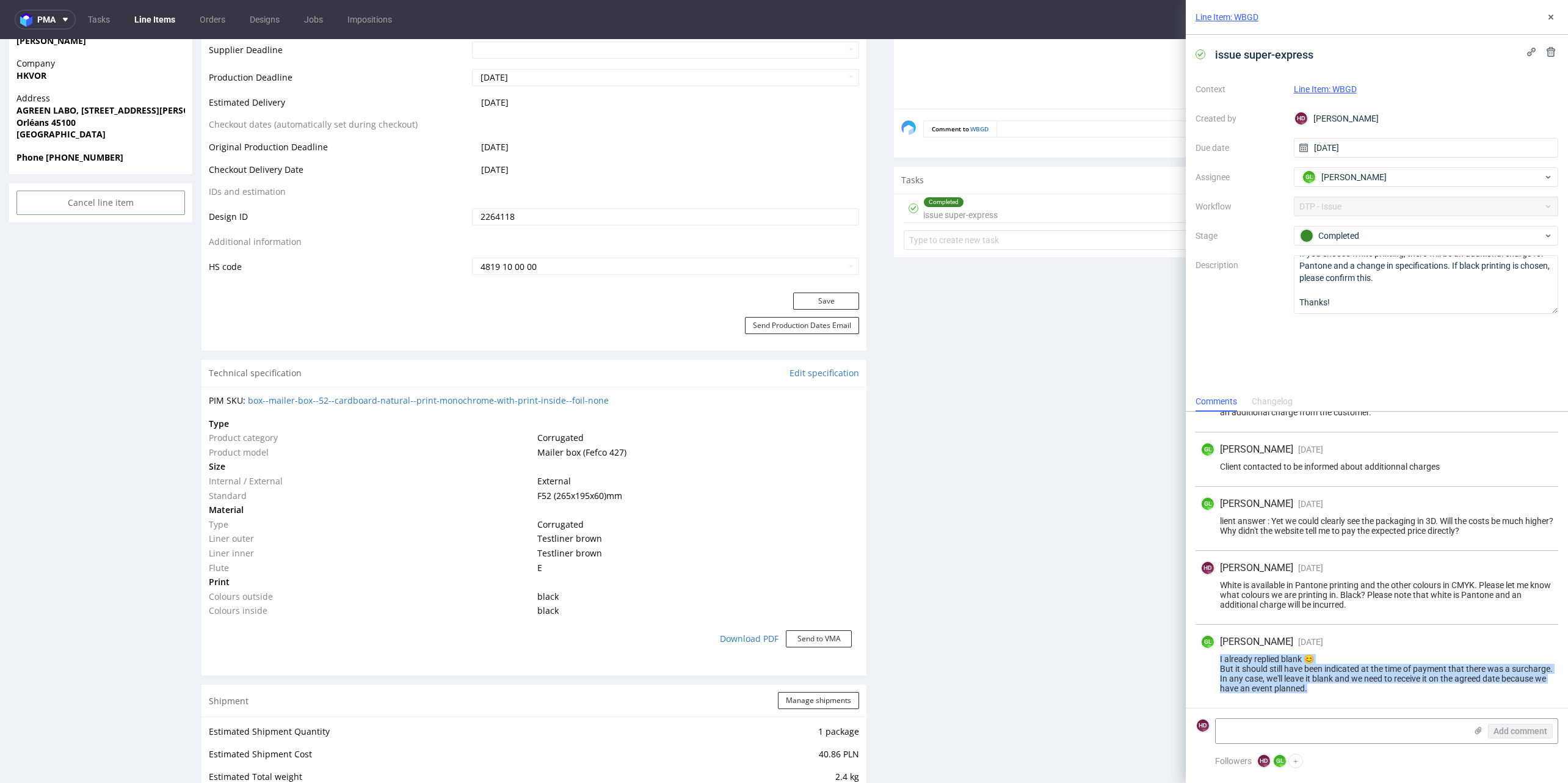
drag, startPoint x: 1369, startPoint y: 695, endPoint x: 1216, endPoint y: 645, distance: 161.0
click at [1208, 643] on div "GL [PERSON_NAME] [DATE] [DATE] 15:26 I already replied blank 😊 But it should st…" at bounding box center [1376, 666] width 363 height 83
copy div "I already replied blank 😊 But it should still have been indicated at the time o…"
drag, startPoint x: 1231, startPoint y: 690, endPoint x: 1159, endPoint y: 609, distance: 108.4
click at [1077, 673] on div "Production Files - Design 2264118 Spit Recreate spit spit__EGDK__f52__hkvor__WB…" at bounding box center [1226, 634] width 665 height 1834
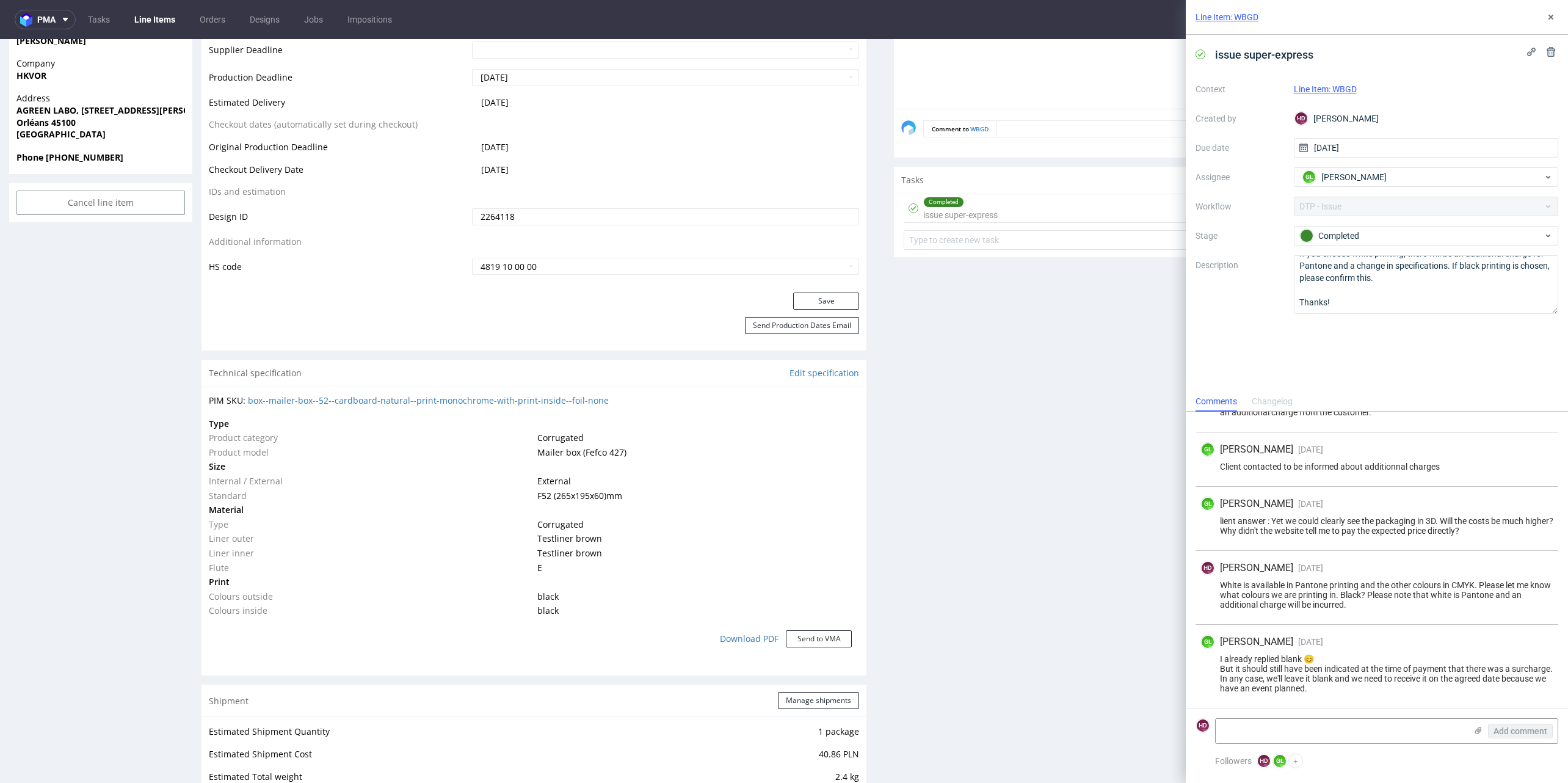
click at [1364, 635] on div "GL [PERSON_NAME] [DATE] [DATE] 15:26" at bounding box center [1377, 641] width 353 height 14
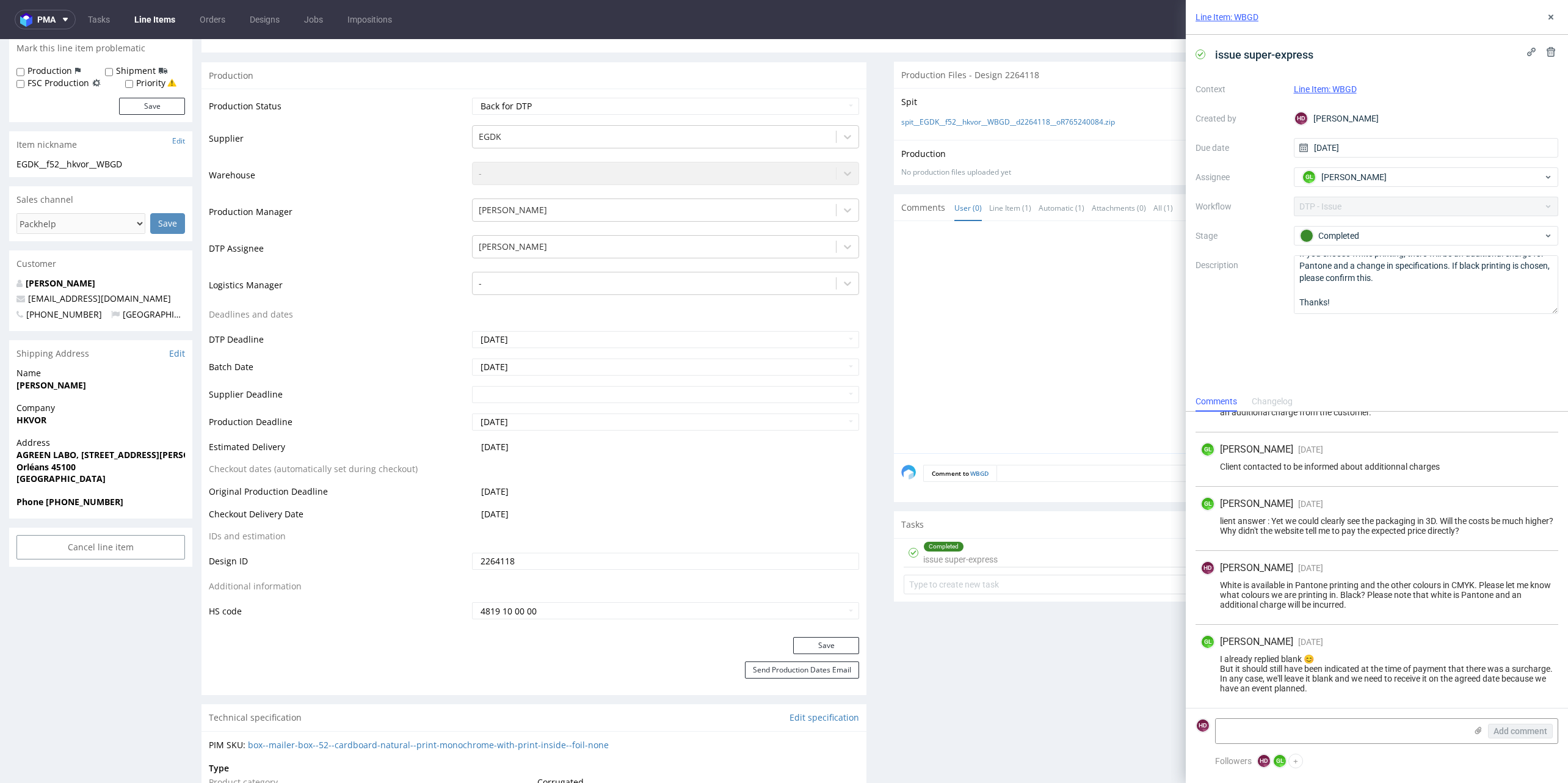
scroll to position [0, 0]
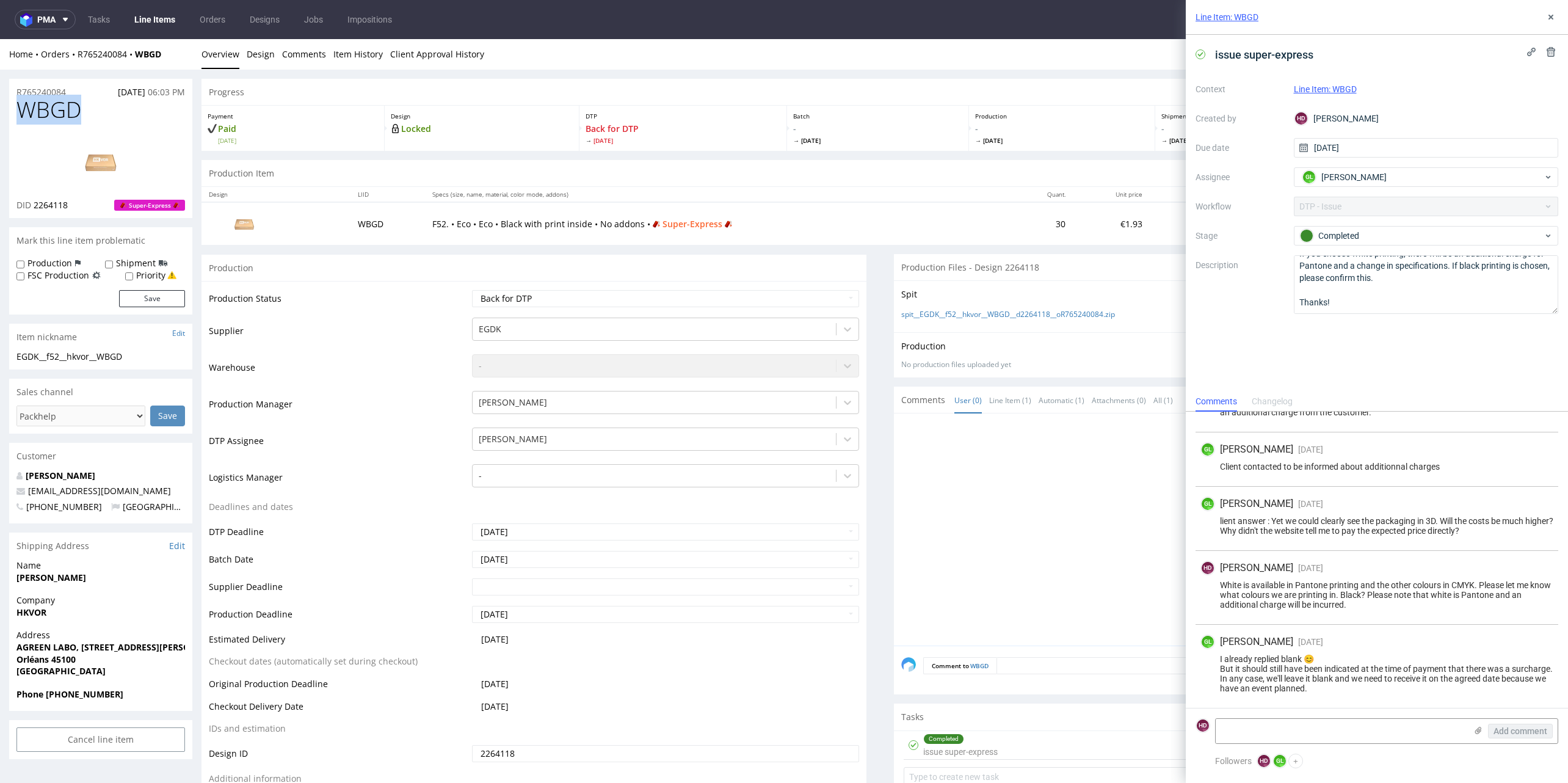
drag, startPoint x: 84, startPoint y: 113, endPoint x: -70, endPoint y: 110, distance: 154.0
copy span "WBGD"
click at [1488, 234] on div "Completed" at bounding box center [1421, 236] width 243 height 14
click at [1019, 545] on div at bounding box center [1230, 533] width 657 height 224
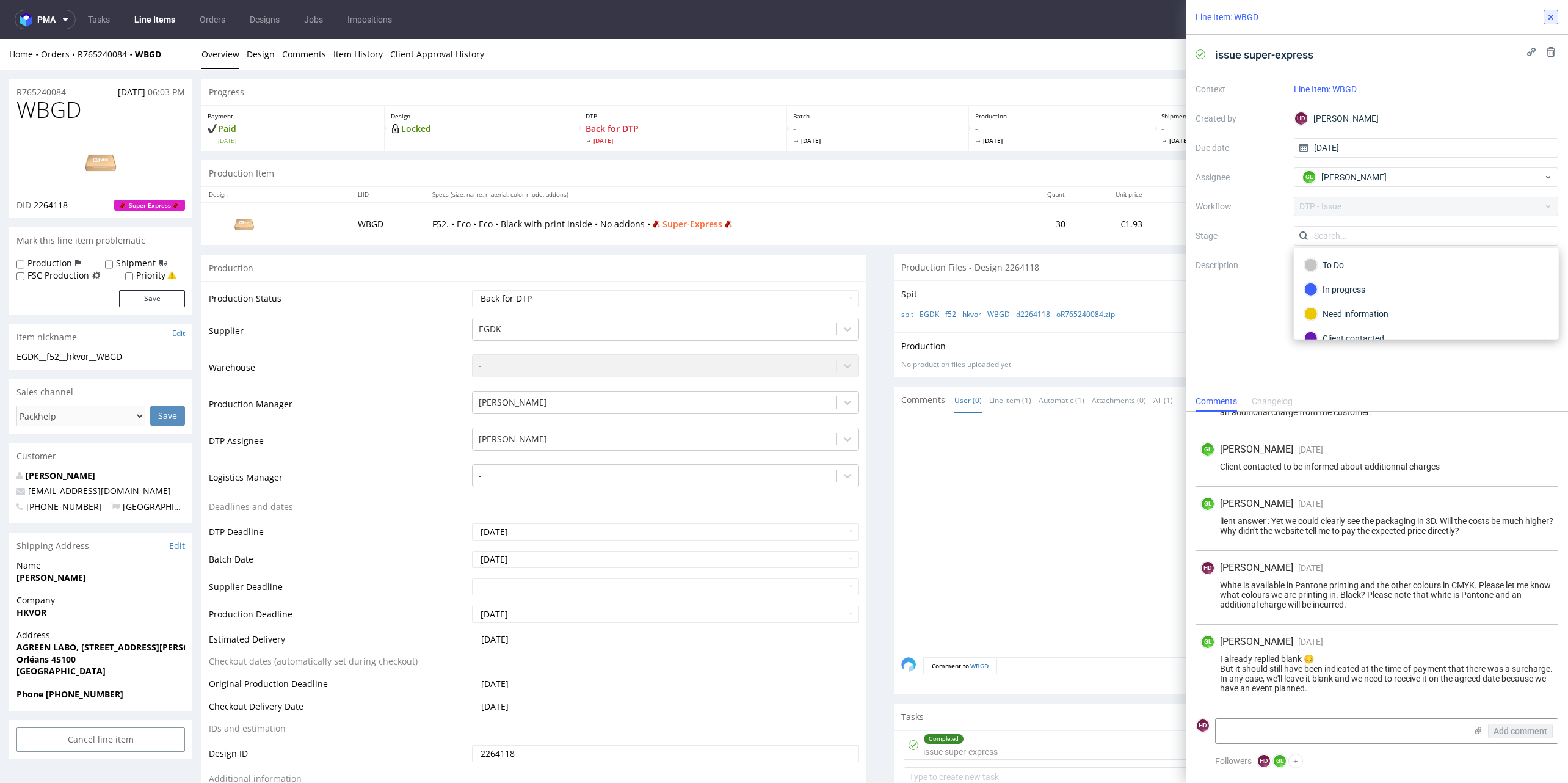
click at [1555, 18] on icon at bounding box center [1551, 17] width 10 height 10
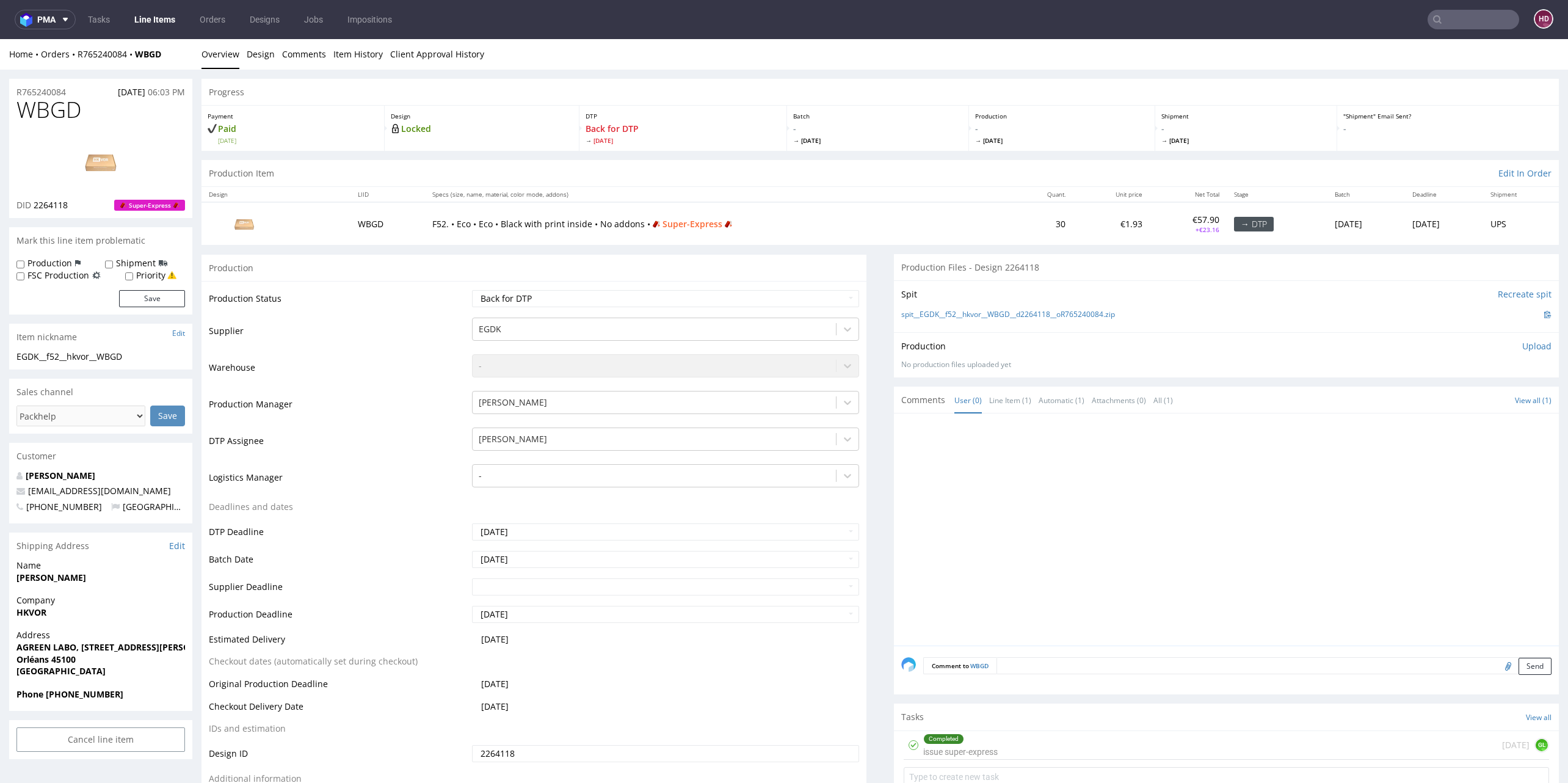
click at [135, 14] on link "Line Items" at bounding box center [154, 20] width 56 height 20
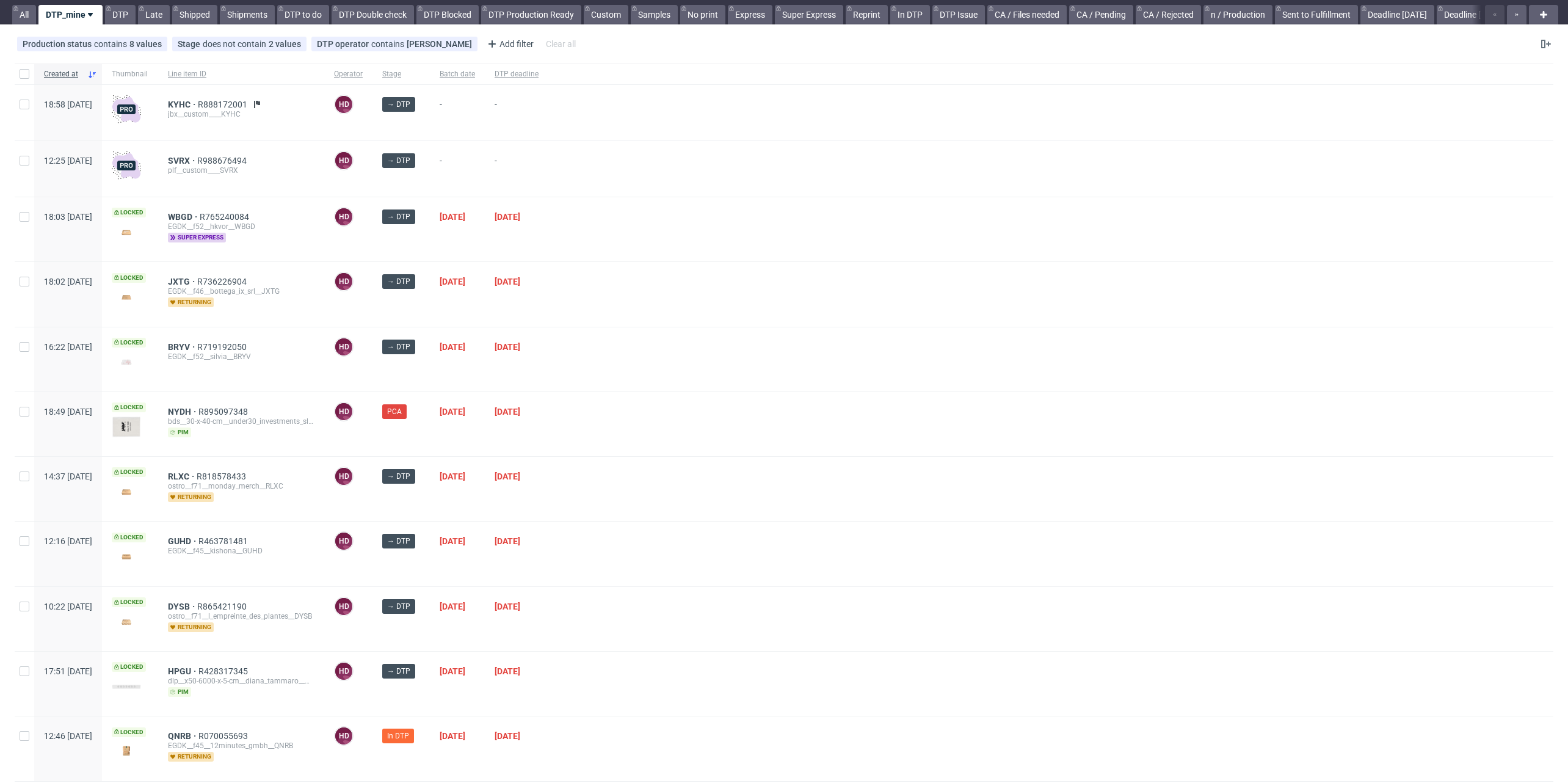
scroll to position [66, 0]
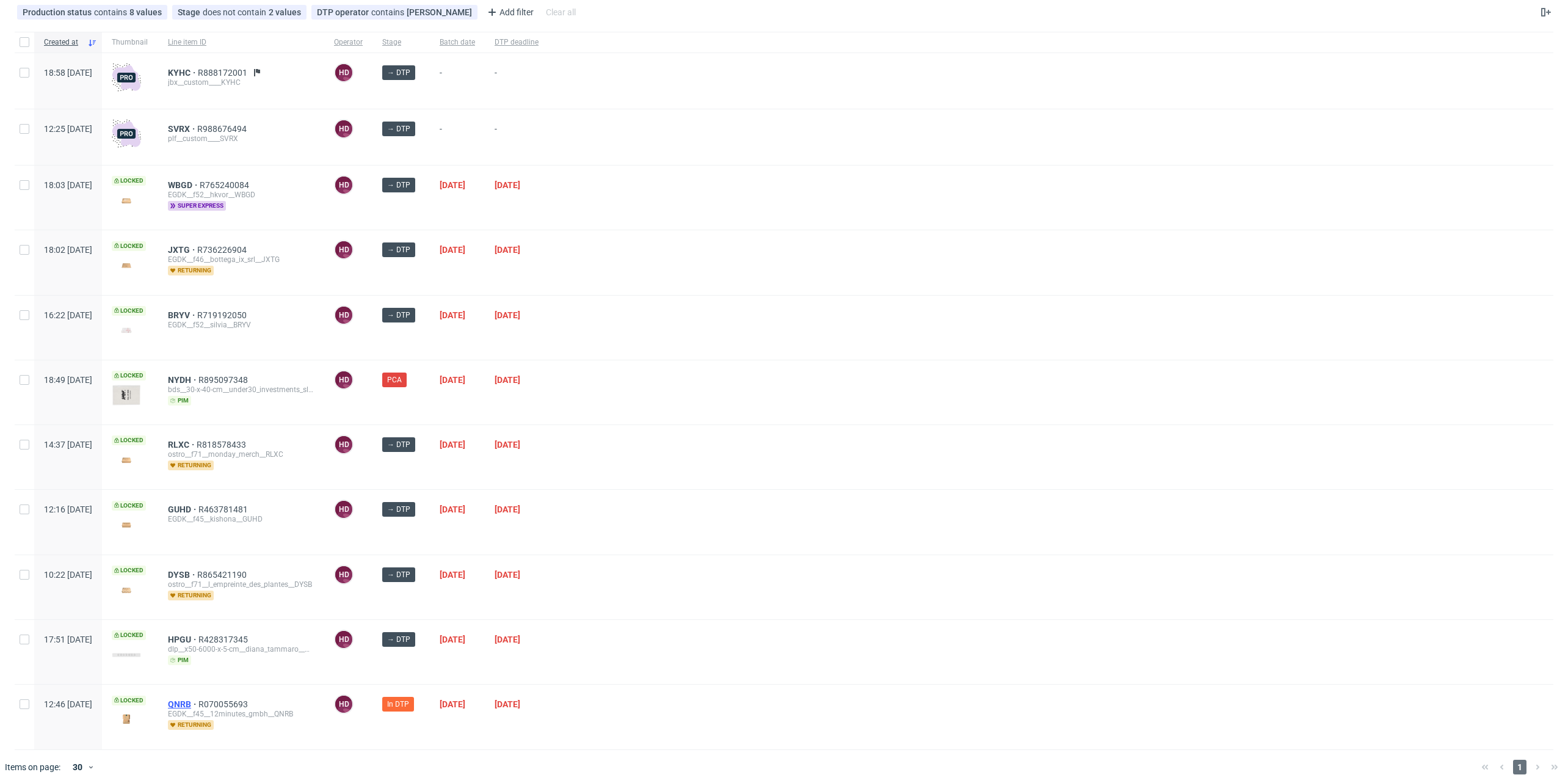
click at [199, 699] on span "QNRB" at bounding box center [183, 704] width 30 height 10
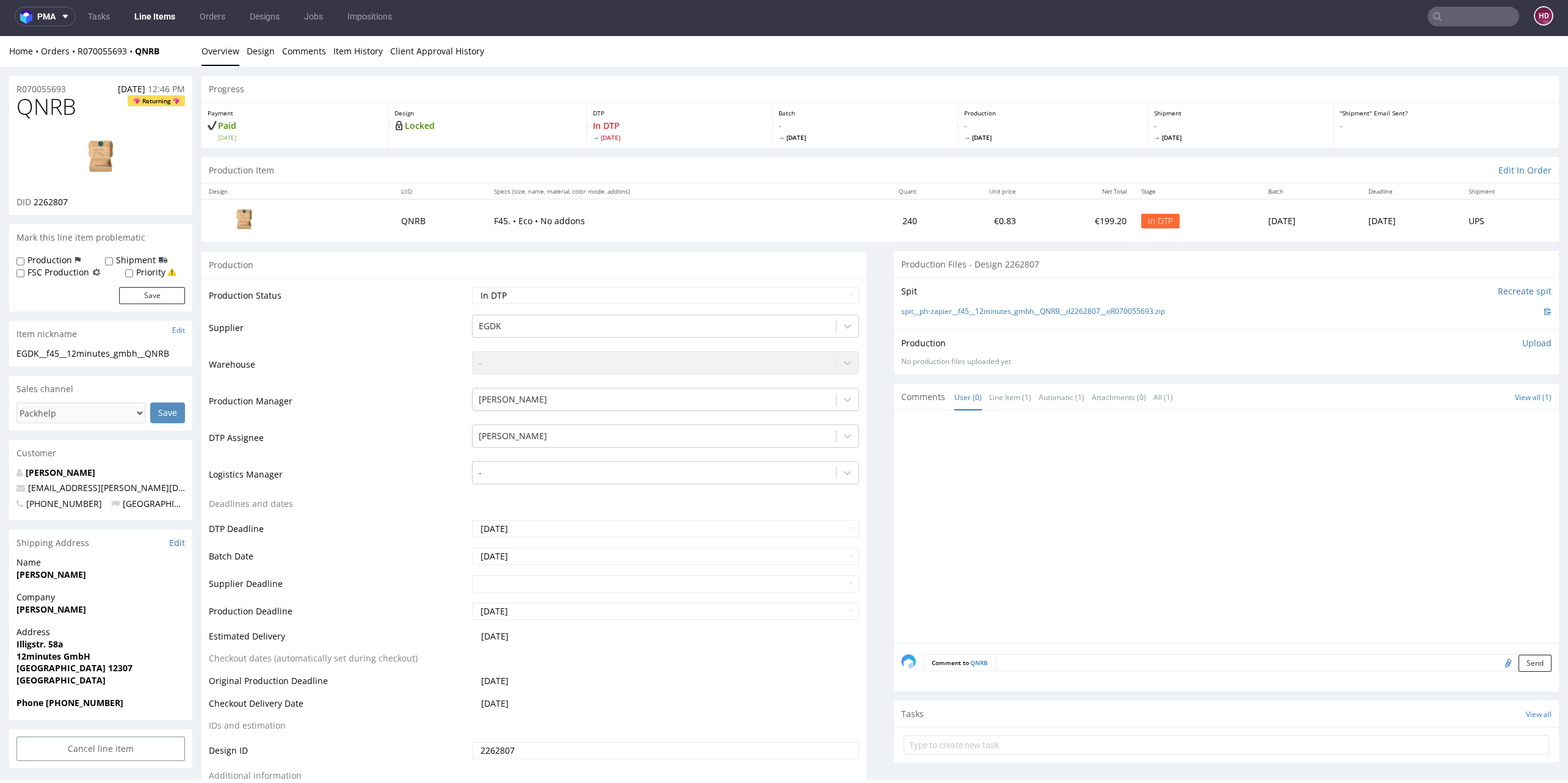
click at [244, 56] on li "Overview" at bounding box center [224, 51] width 45 height 12
click at [268, 48] on link "Design" at bounding box center [260, 50] width 28 height 30
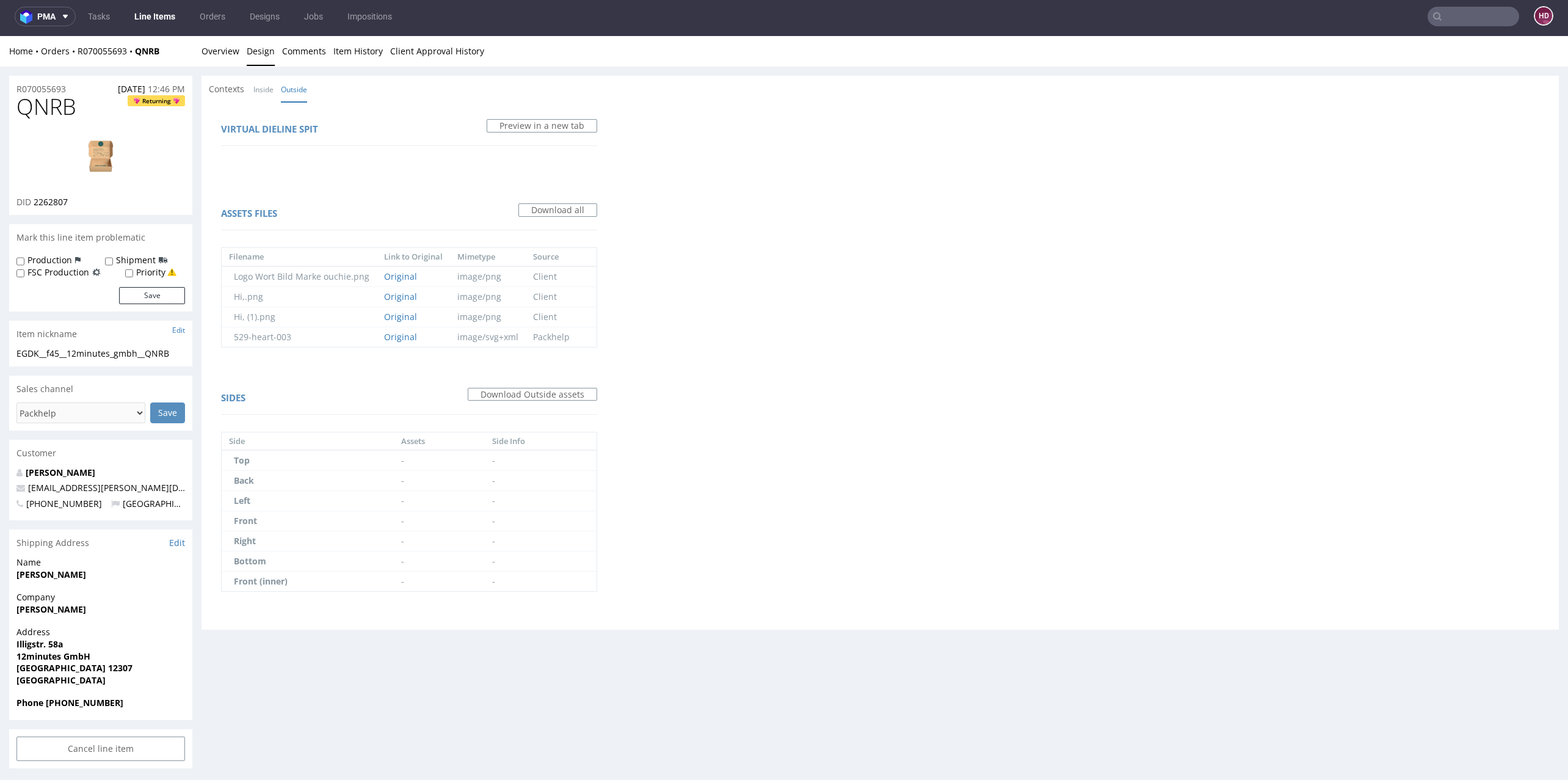
scroll to position [3, 0]
click at [254, 86] on link "Inside" at bounding box center [263, 86] width 20 height 27
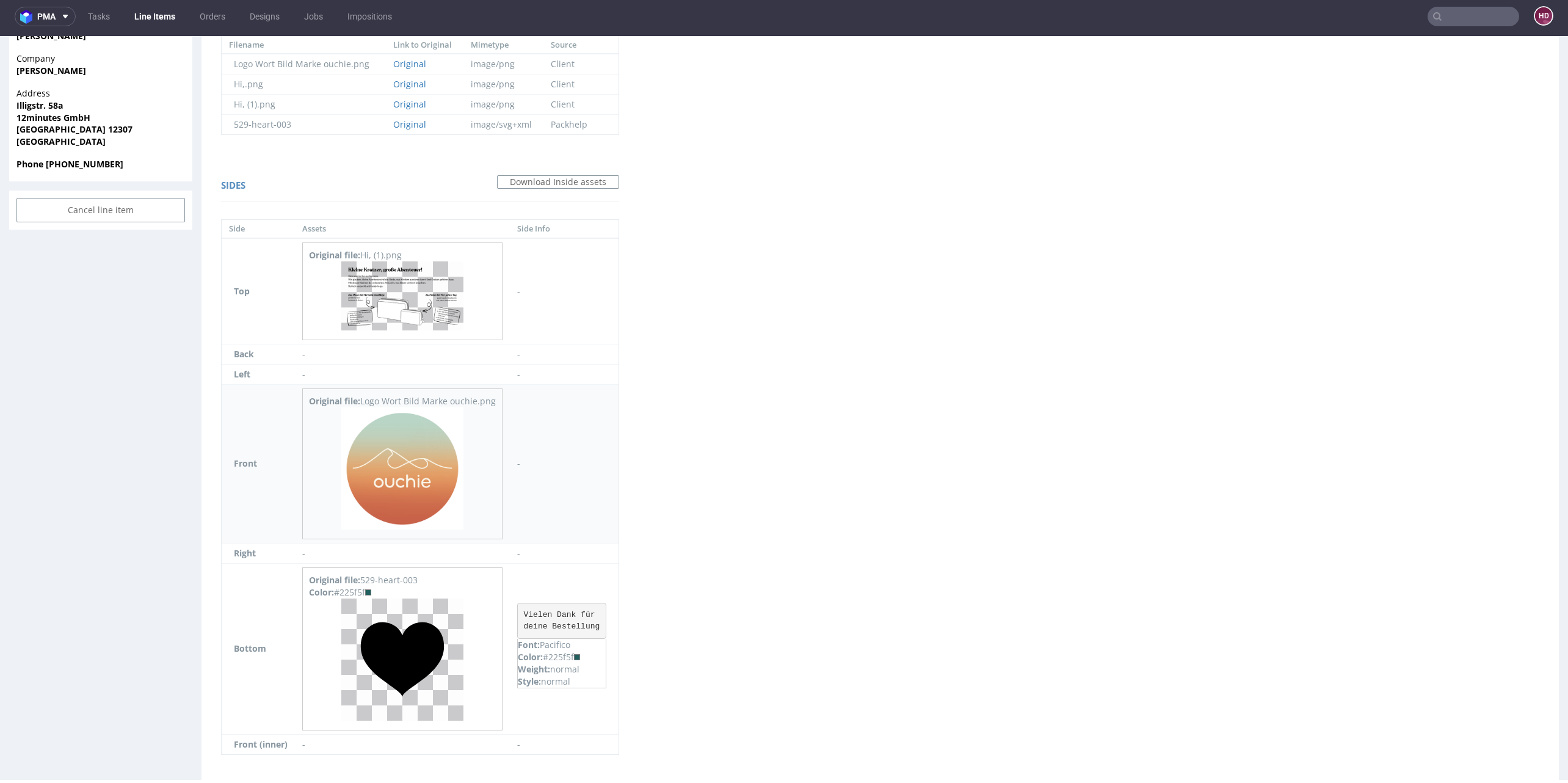
scroll to position [535, 0]
drag, startPoint x: 574, startPoint y: 657, endPoint x: 548, endPoint y: 657, distance: 26.0
click at [548, 657] on div "Color: #225f5f" at bounding box center [562, 660] width 88 height 12
copy div "225f5f"
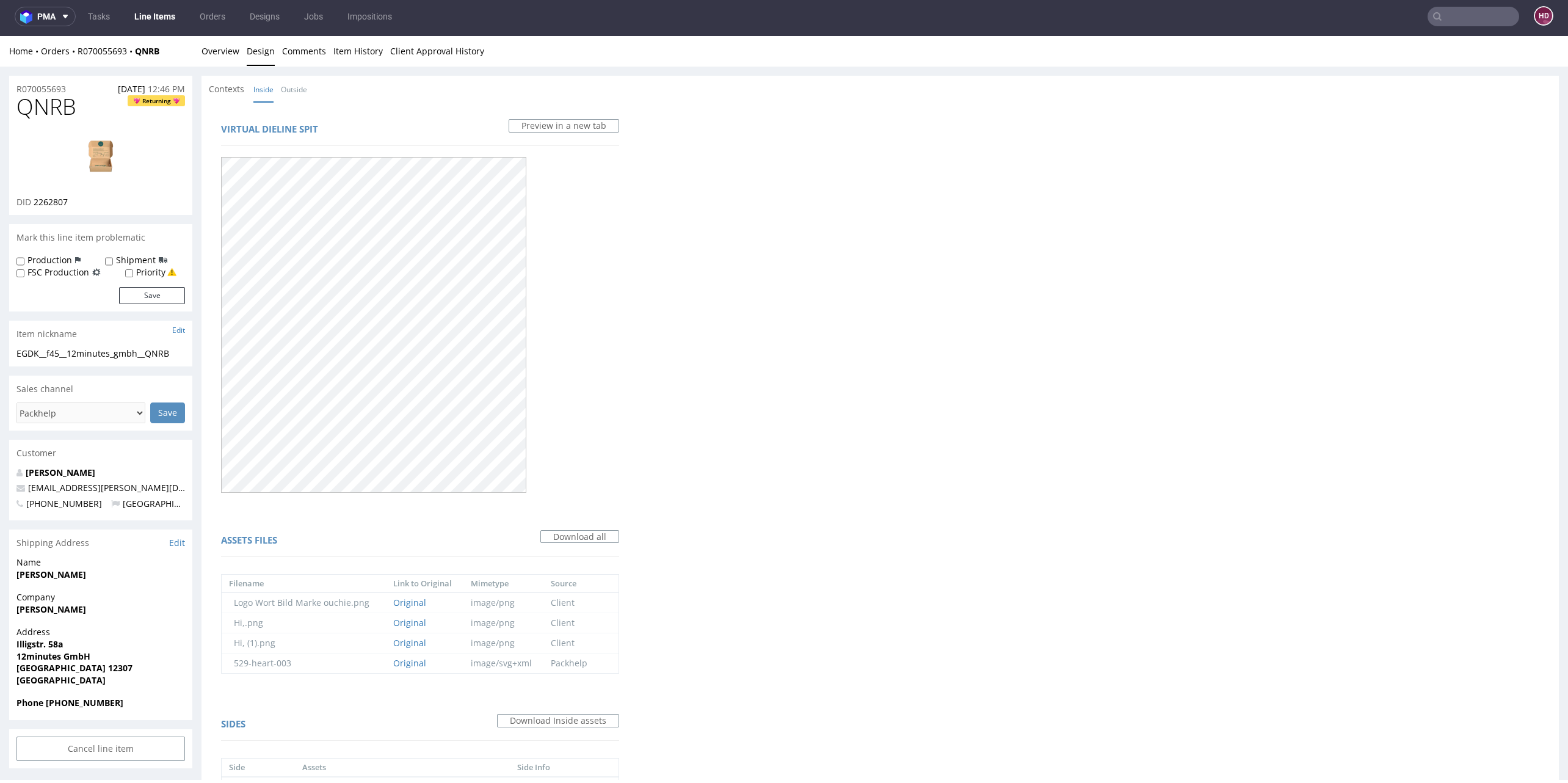
scroll to position [0, 0]
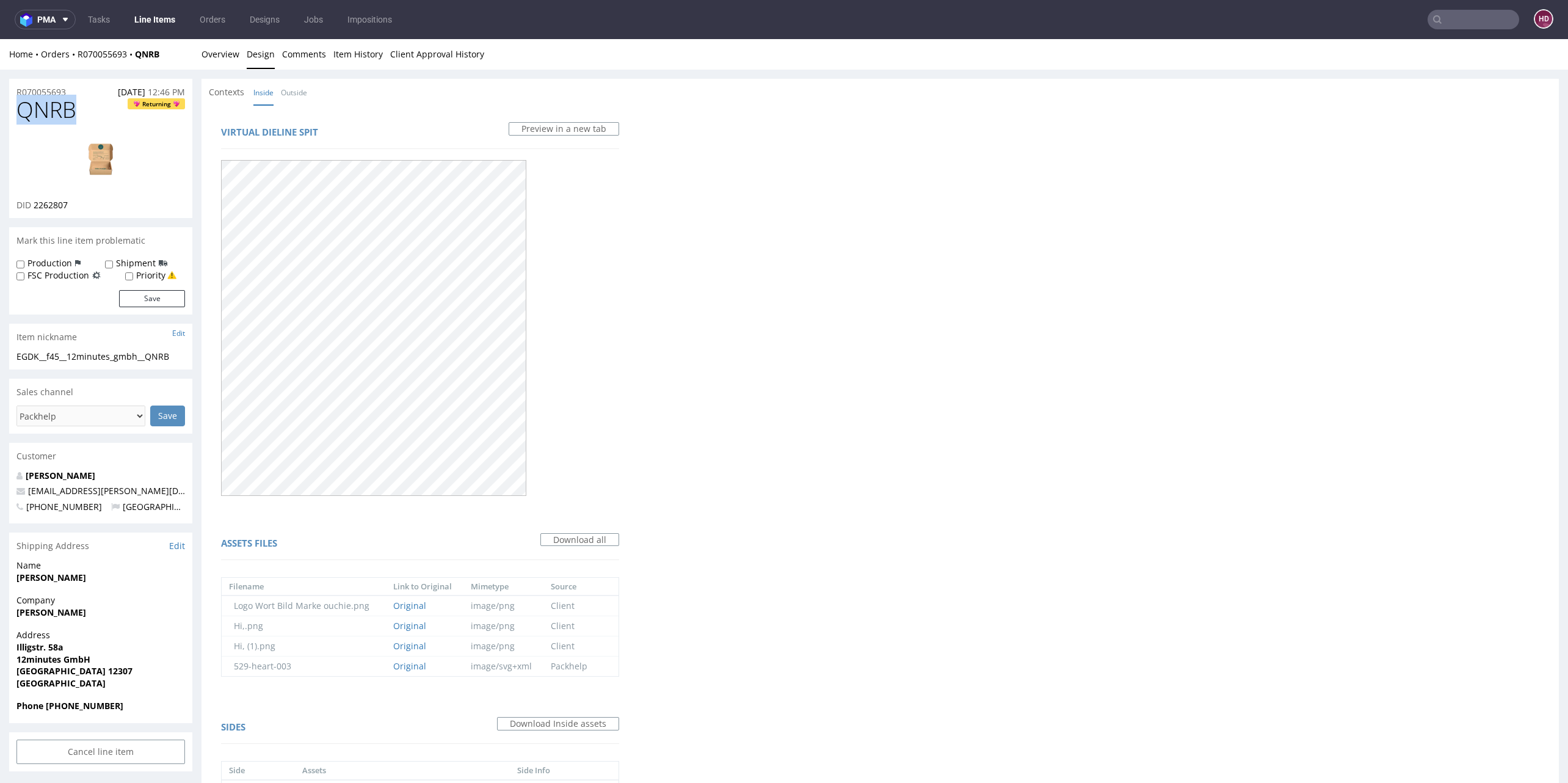
drag, startPoint x: 51, startPoint y: 113, endPoint x: -42, endPoint y: 108, distance: 93.1
click at [0, 108] on html "Production Shipped DTP Orders Offers Shipments Designs Promotions Users Jobs Ad…" at bounding box center [784, 699] width 1568 height 1319
click at [208, 52] on link "Overview" at bounding box center [221, 53] width 38 height 30
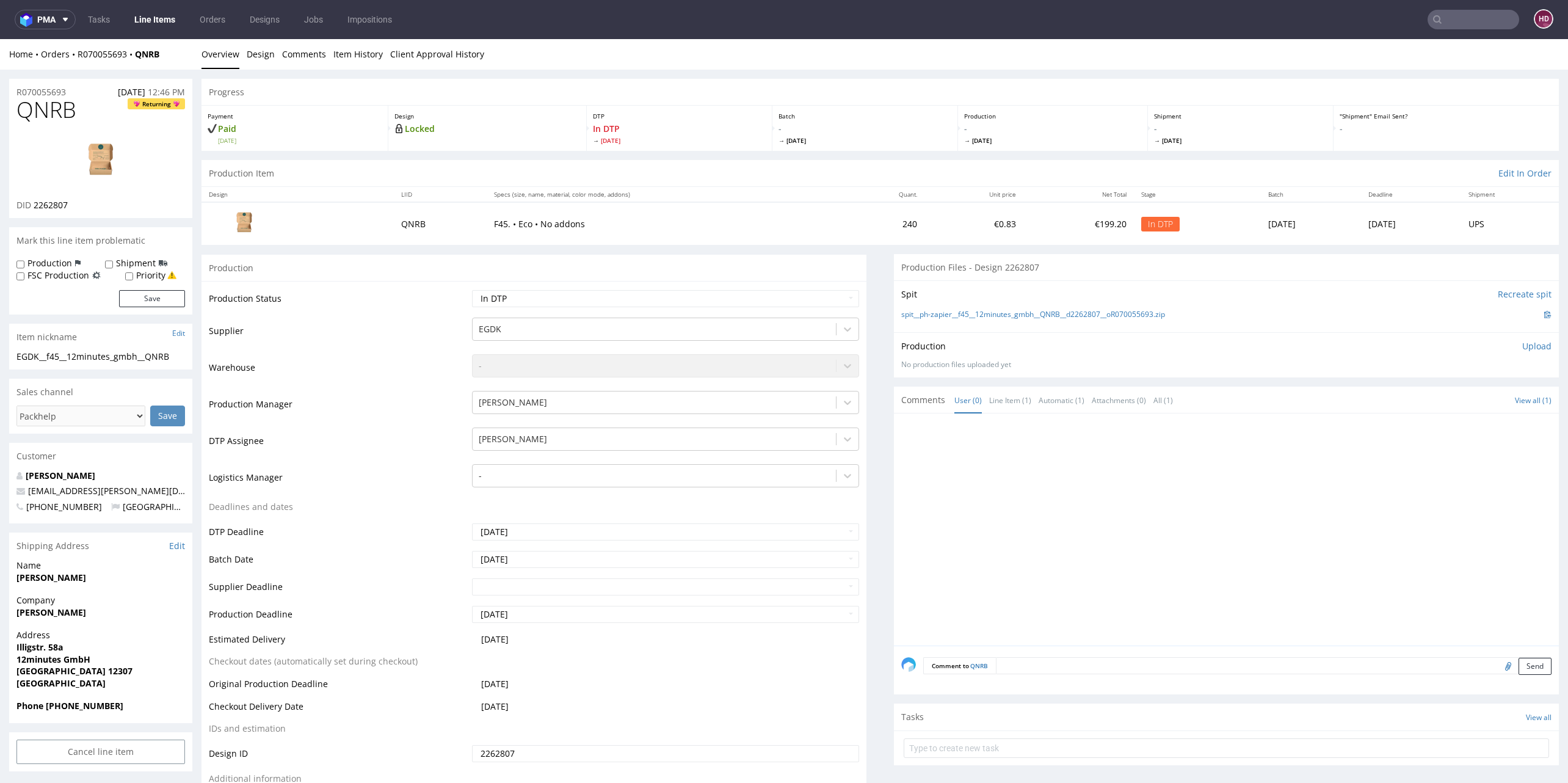
click at [1522, 348] on p "Upload" at bounding box center [1537, 346] width 30 height 12
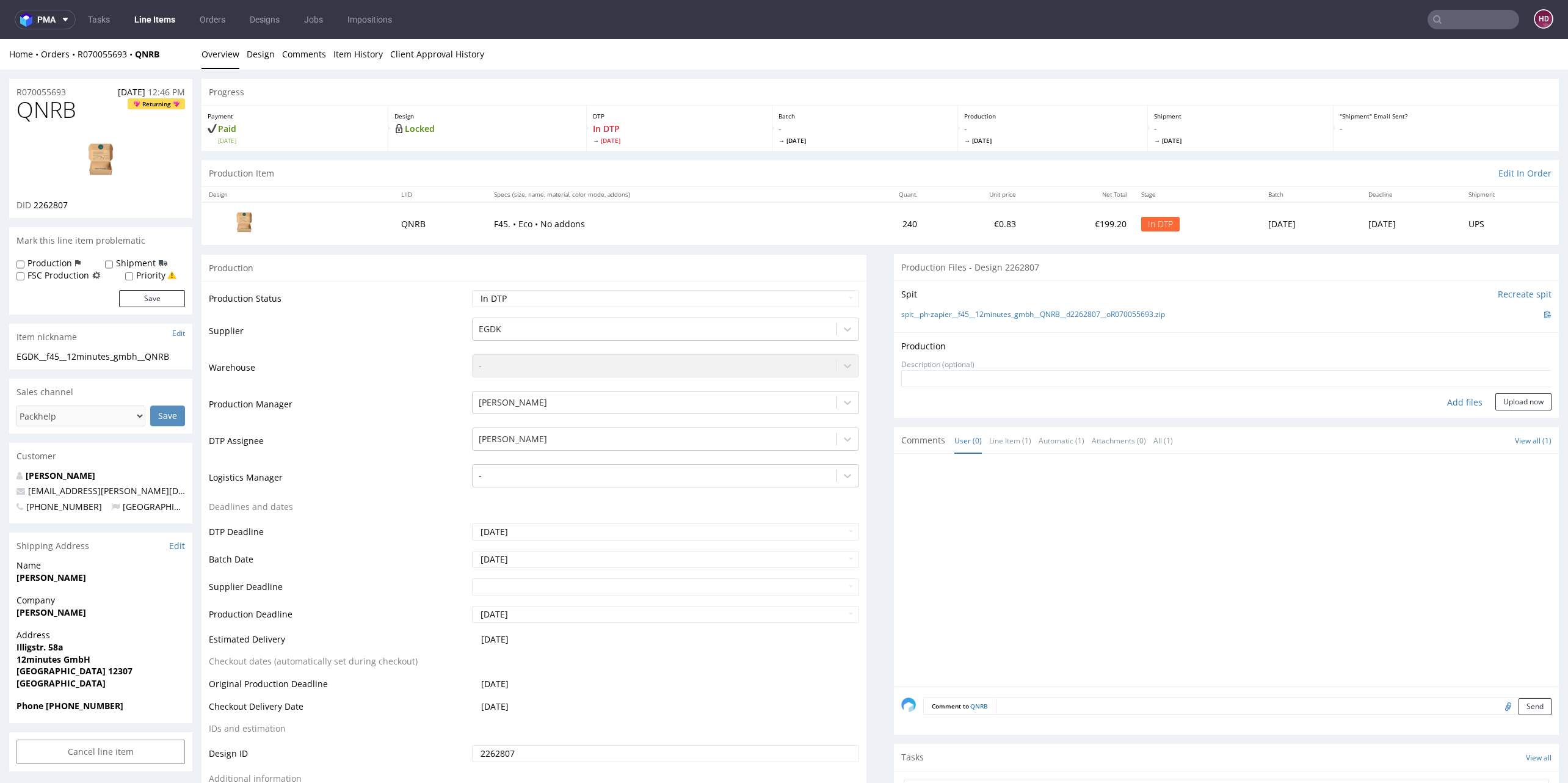
click at [1434, 397] on div "Add files" at bounding box center [1465, 403] width 61 height 18
type input "C:\fakepath\EGDK__f45__12minutes_gmbh__QNRB__d2262807__oR070055693__inside.pdf"
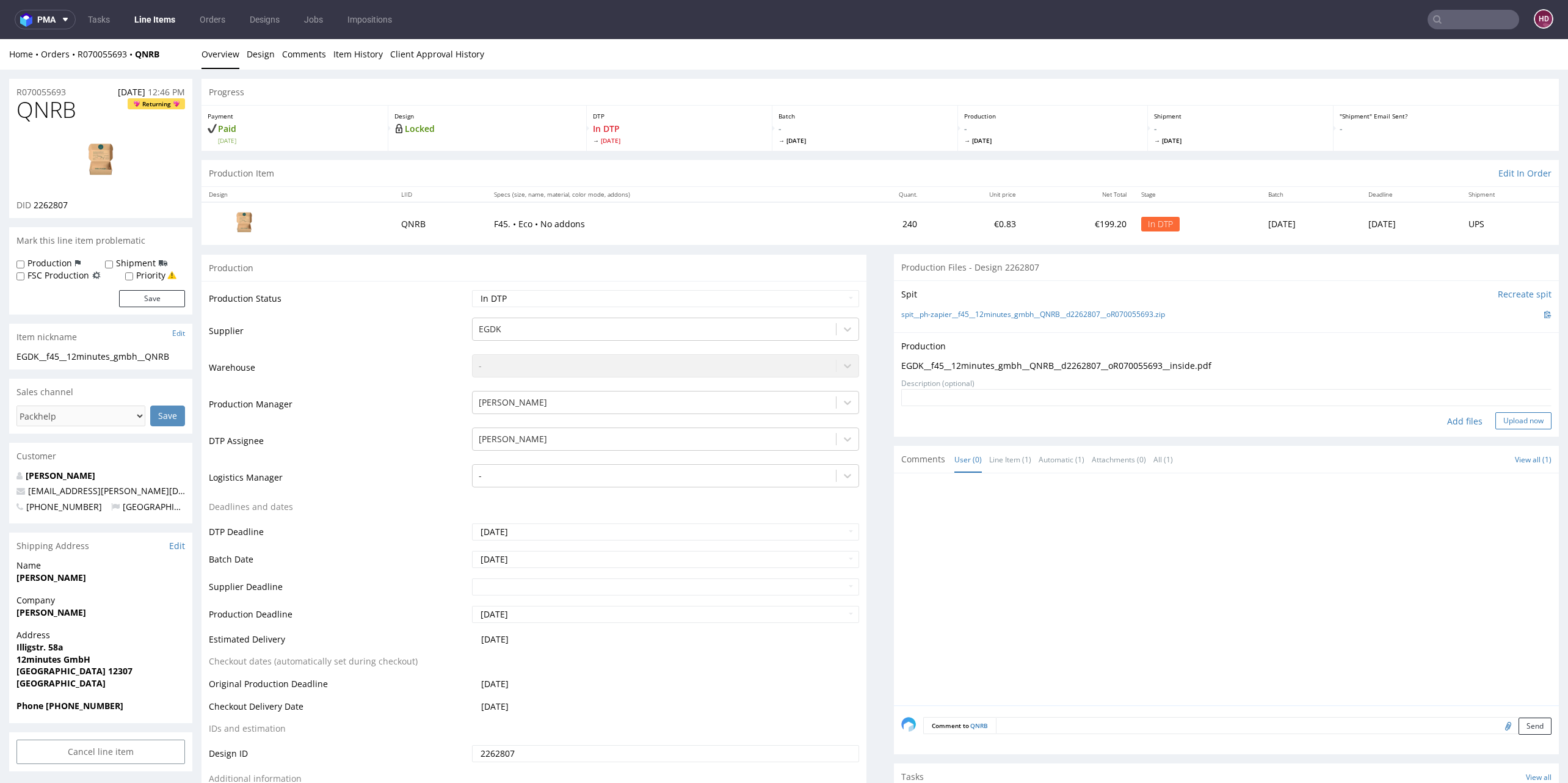
click at [1497, 422] on button "Upload now" at bounding box center [1523, 421] width 56 height 17
click at [590, 297] on select "Waiting for Artwork Waiting for Diecut Waiting for Mockup Waiting for DTP Waiti…" at bounding box center [665, 298] width 387 height 17
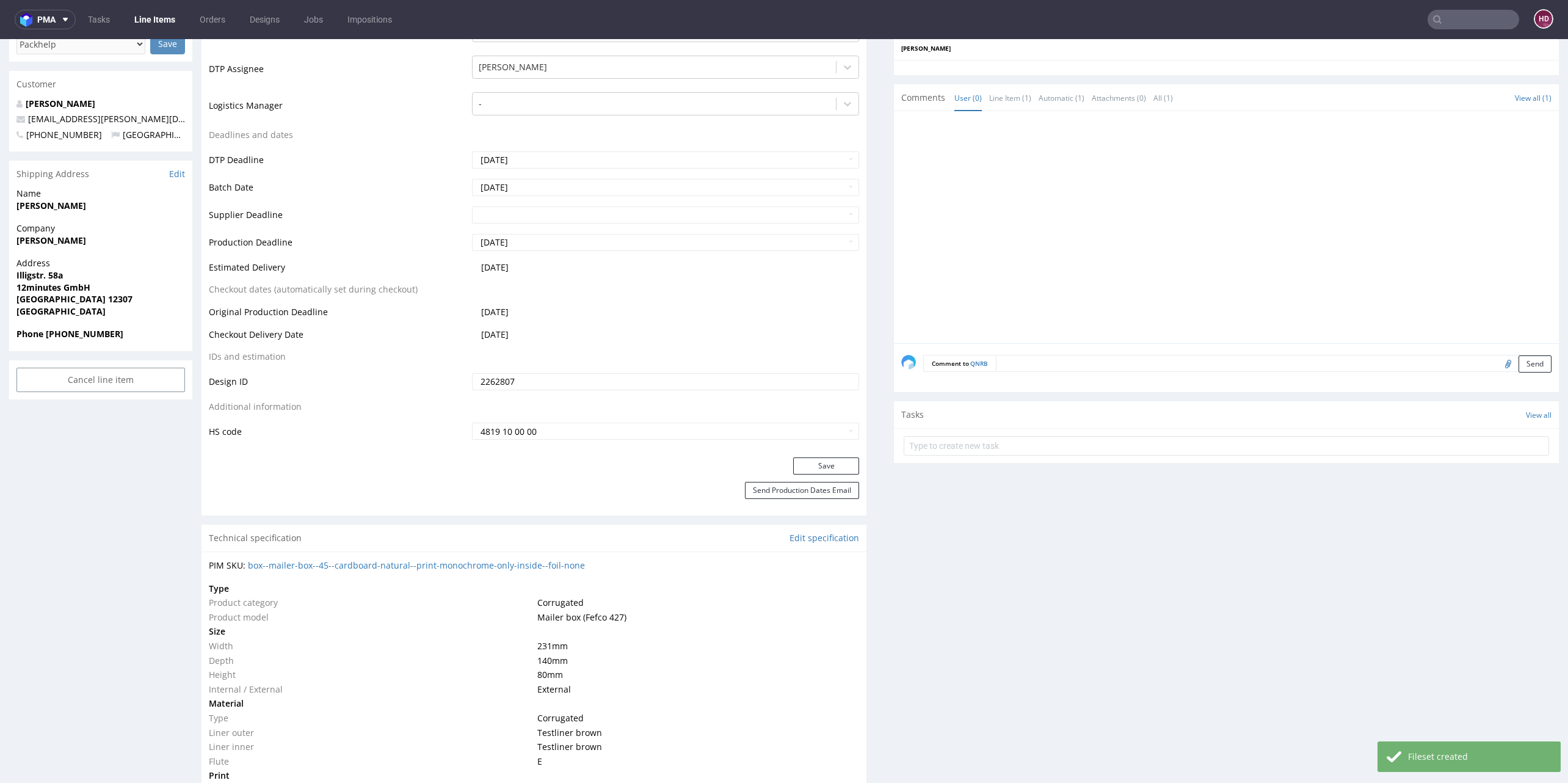
scroll to position [393, 0]
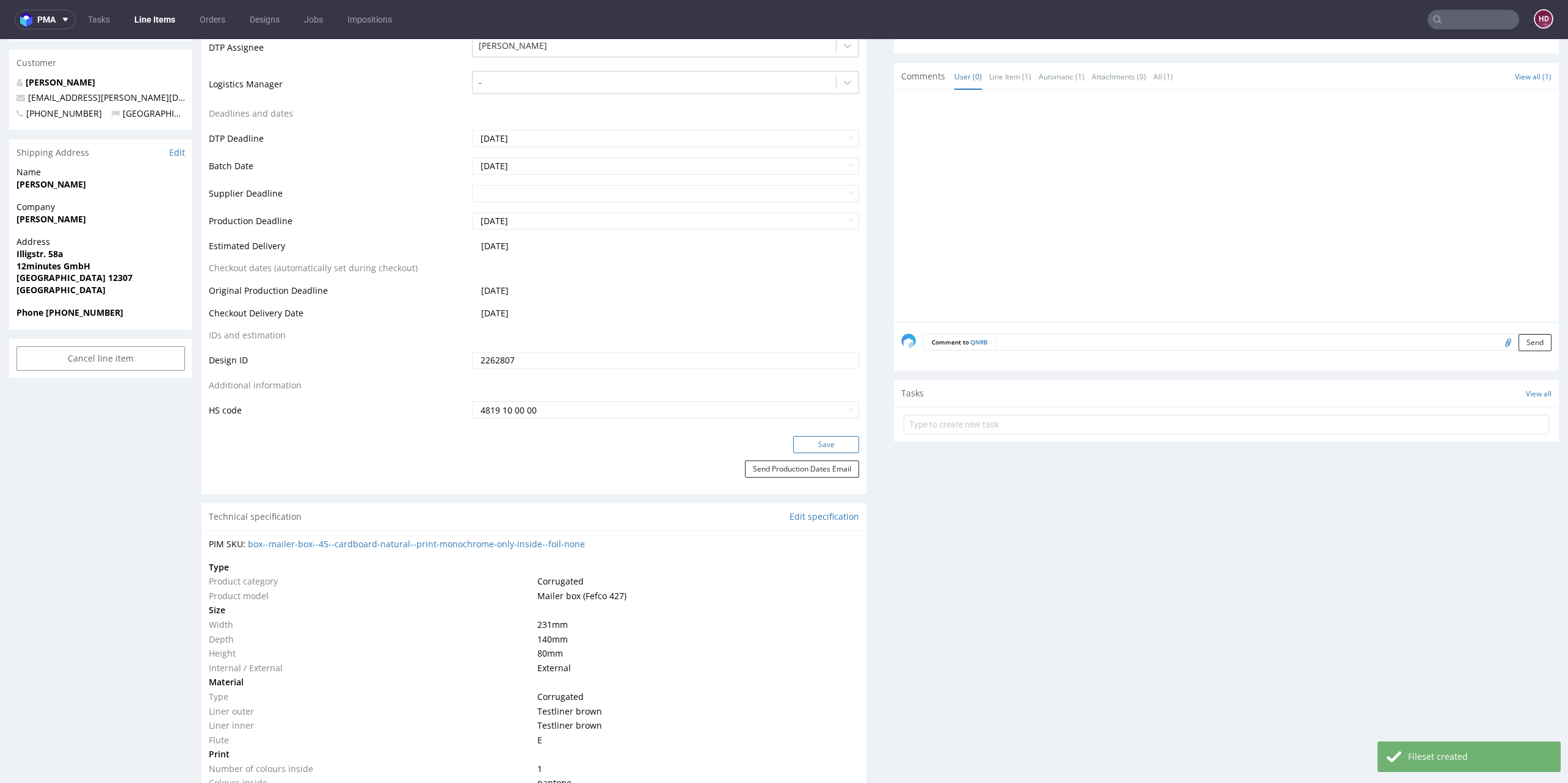
click at [825, 442] on button "Save" at bounding box center [826, 444] width 66 height 17
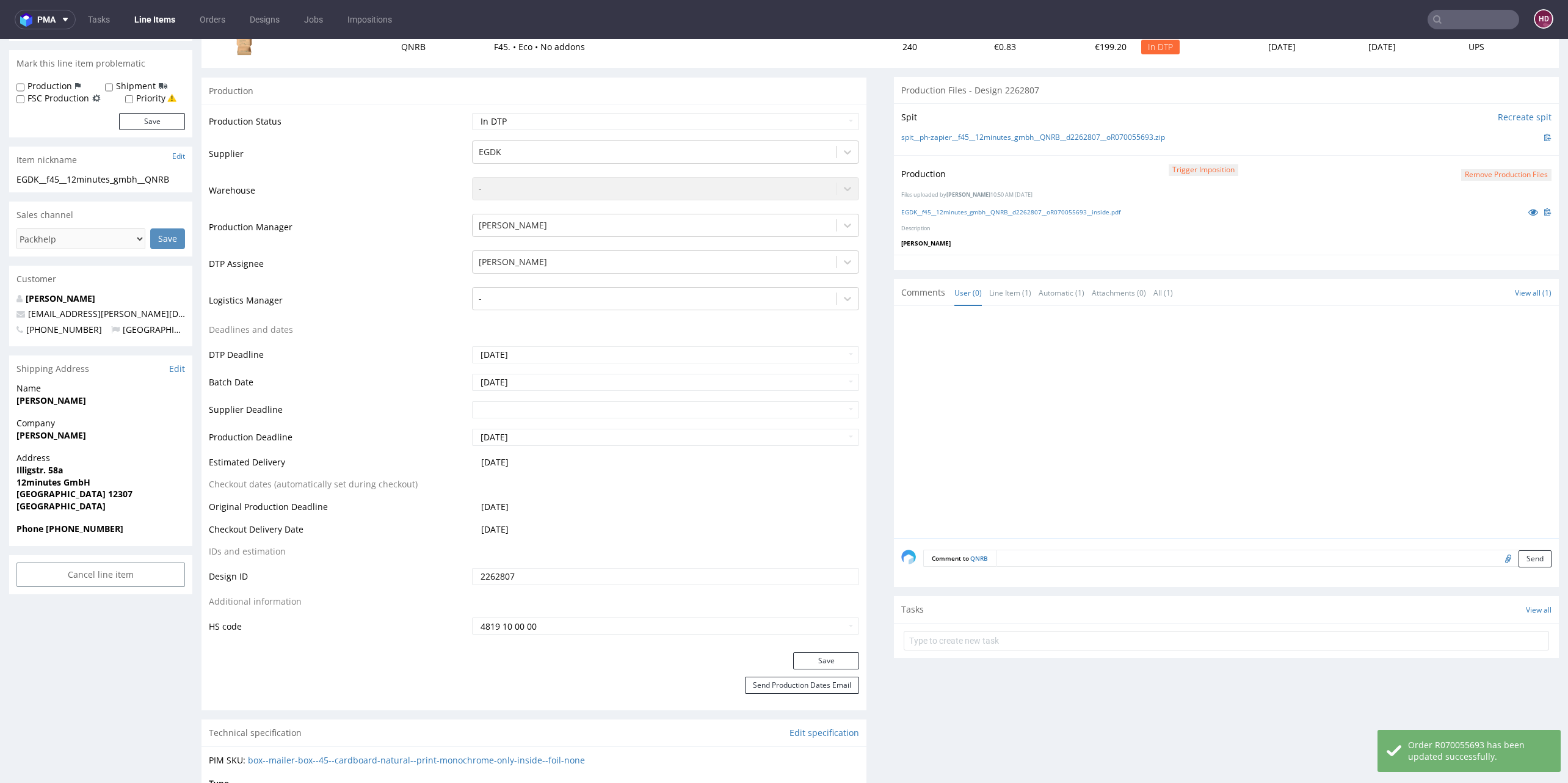
scroll to position [172, 0]
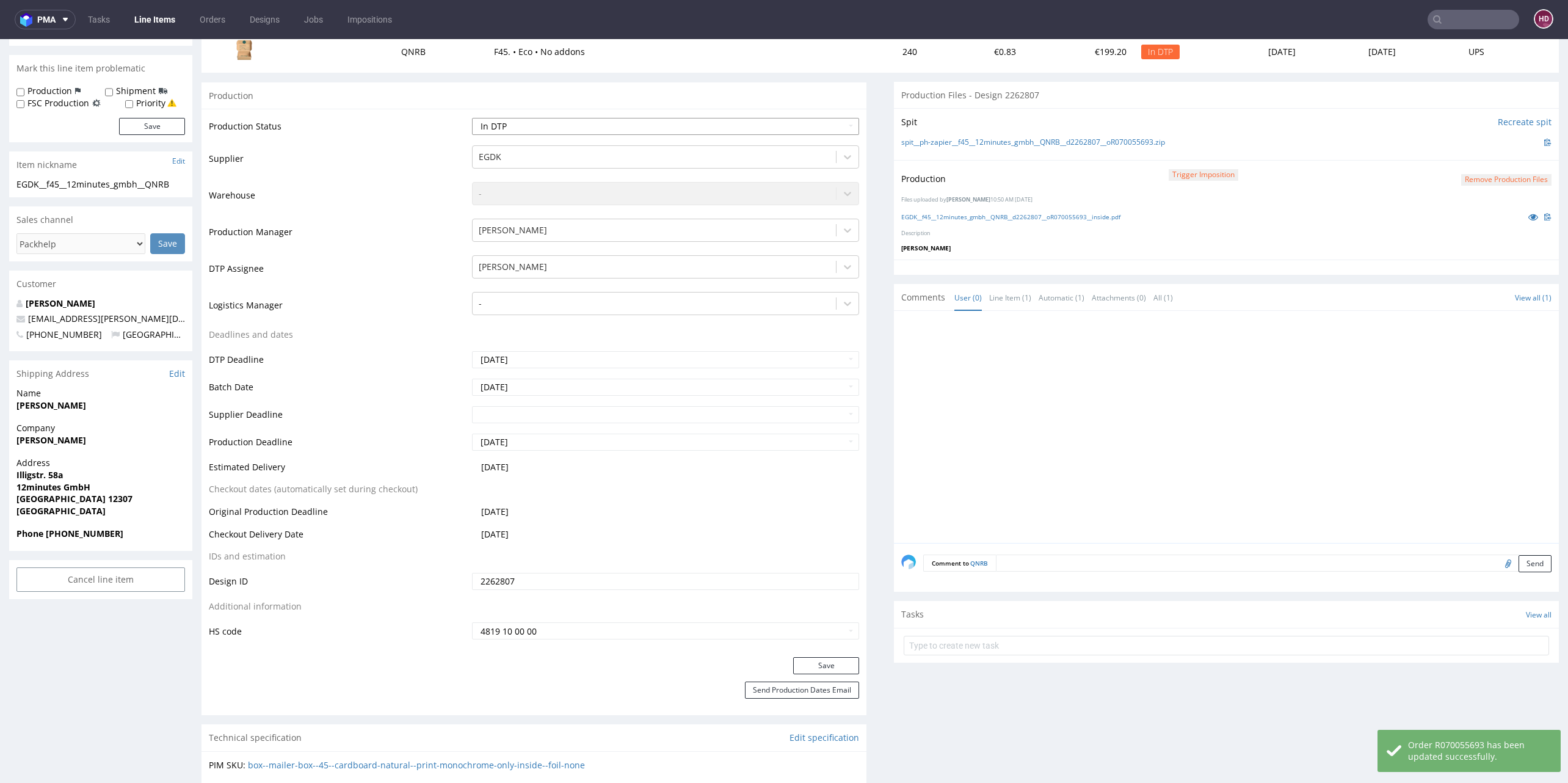
click at [589, 123] on select "Waiting for Artwork Waiting for Diecut Waiting for Mockup Waiting for DTP Waiti…" at bounding box center [665, 126] width 387 height 17
select select "dtp_production_ready"
click at [472, 118] on select "Waiting for Artwork Waiting for Diecut Waiting for Mockup Waiting for DTP Waiti…" at bounding box center [665, 126] width 387 height 17
click at [794, 664] on button "Save" at bounding box center [826, 666] width 66 height 17
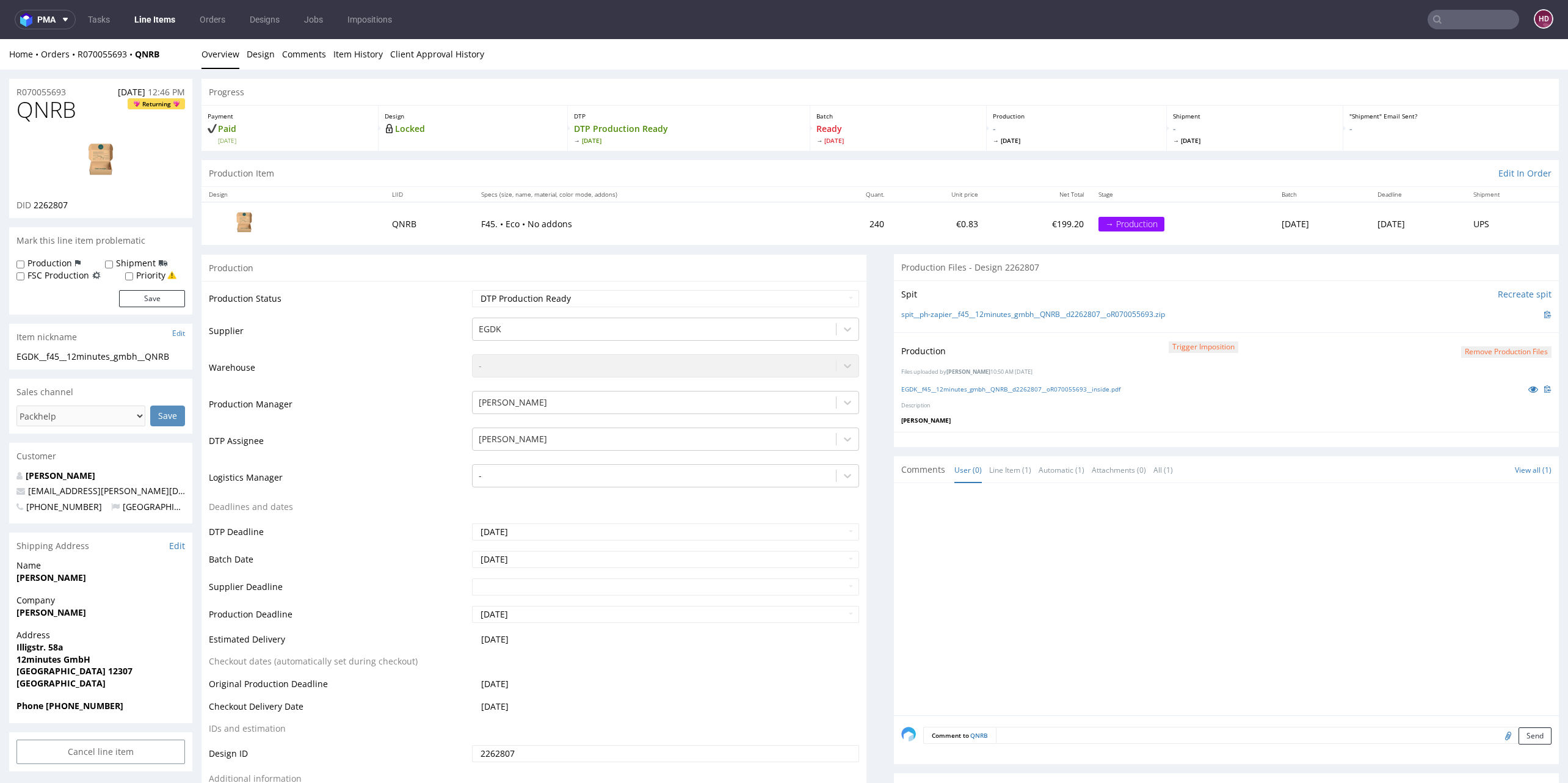
click at [157, 23] on link "Line Items" at bounding box center [154, 20] width 56 height 20
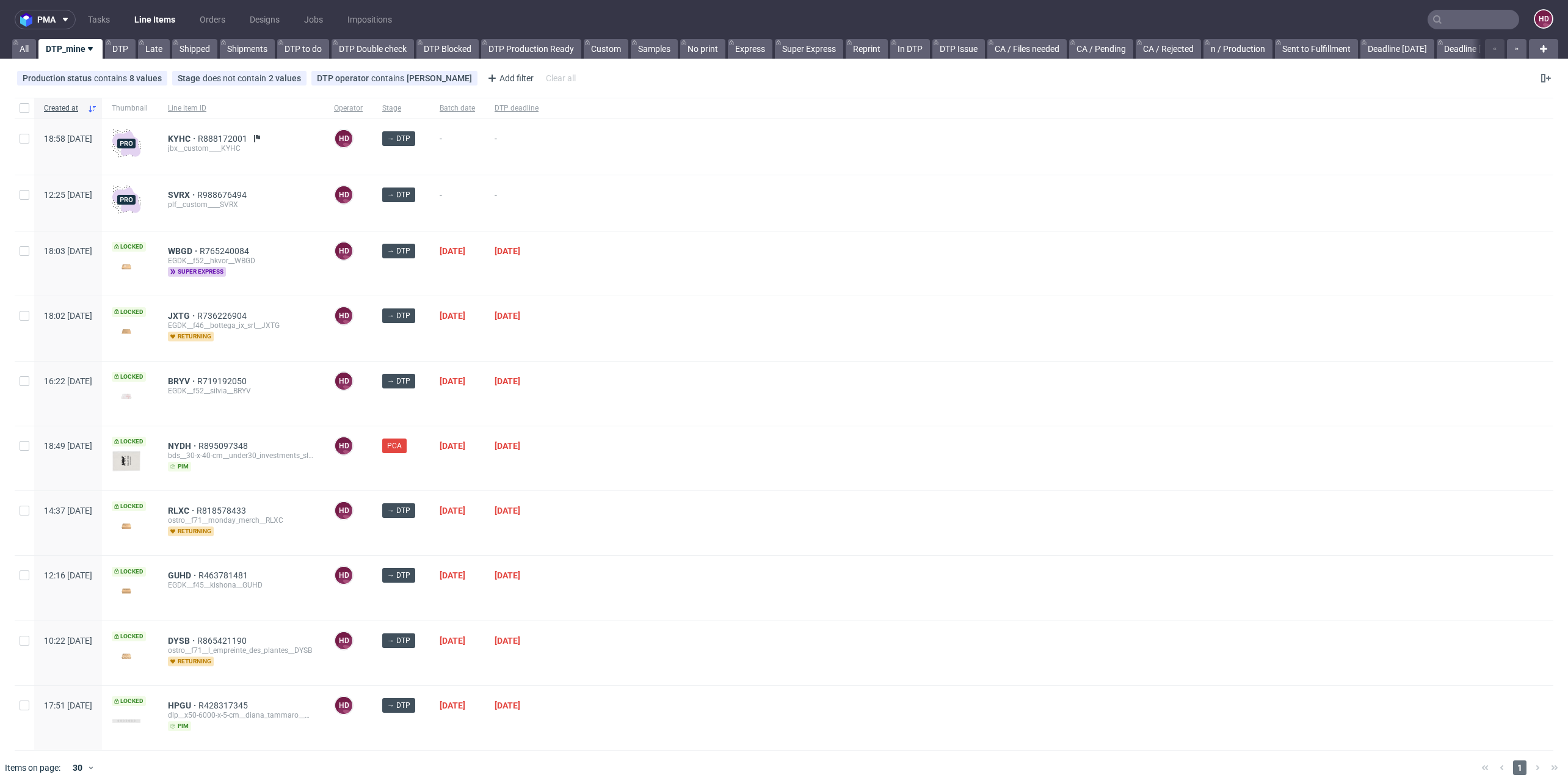
scroll to position [2, 0]
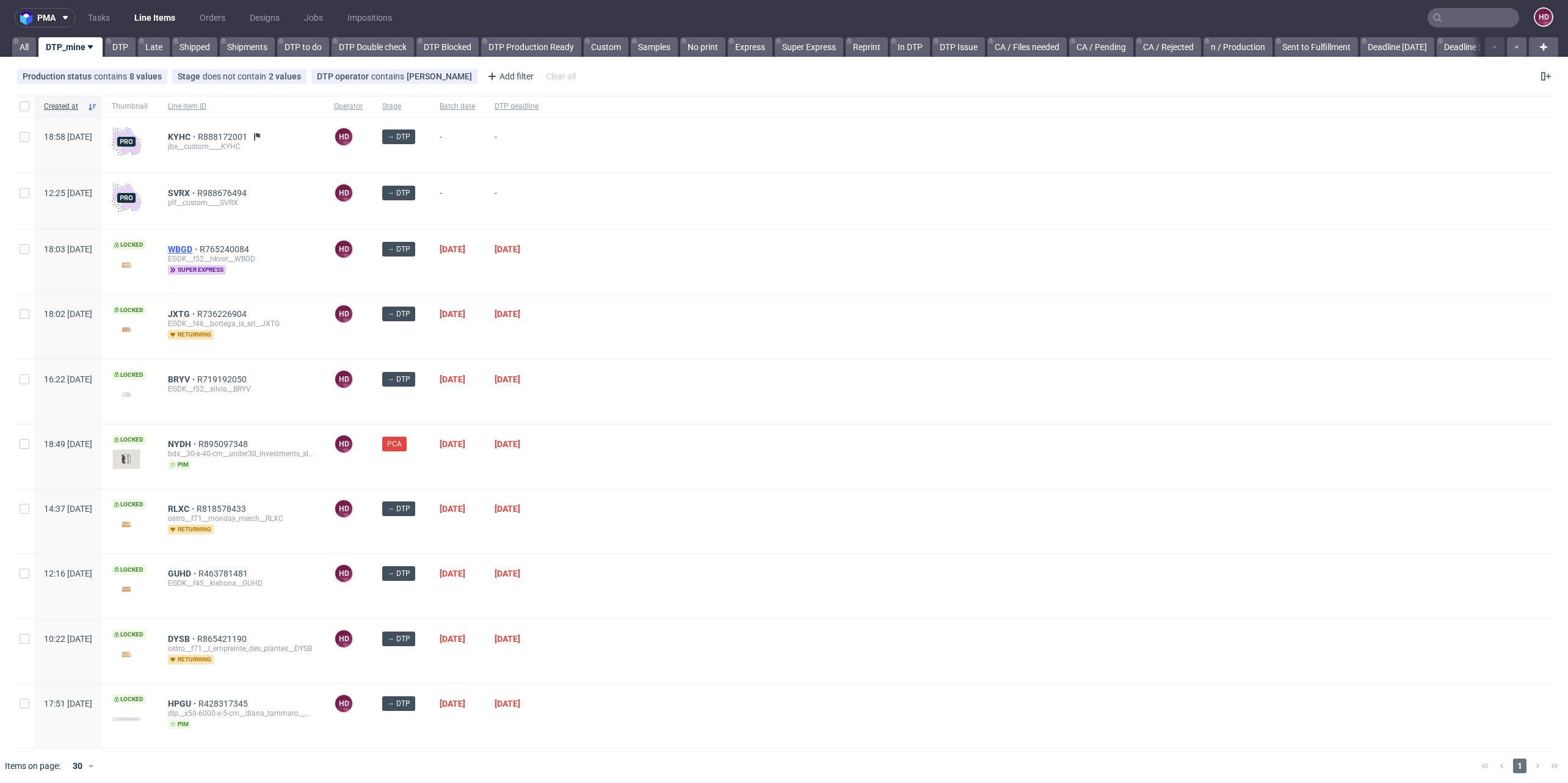
click at [199, 253] on span "WBGD" at bounding box center [184, 249] width 32 height 10
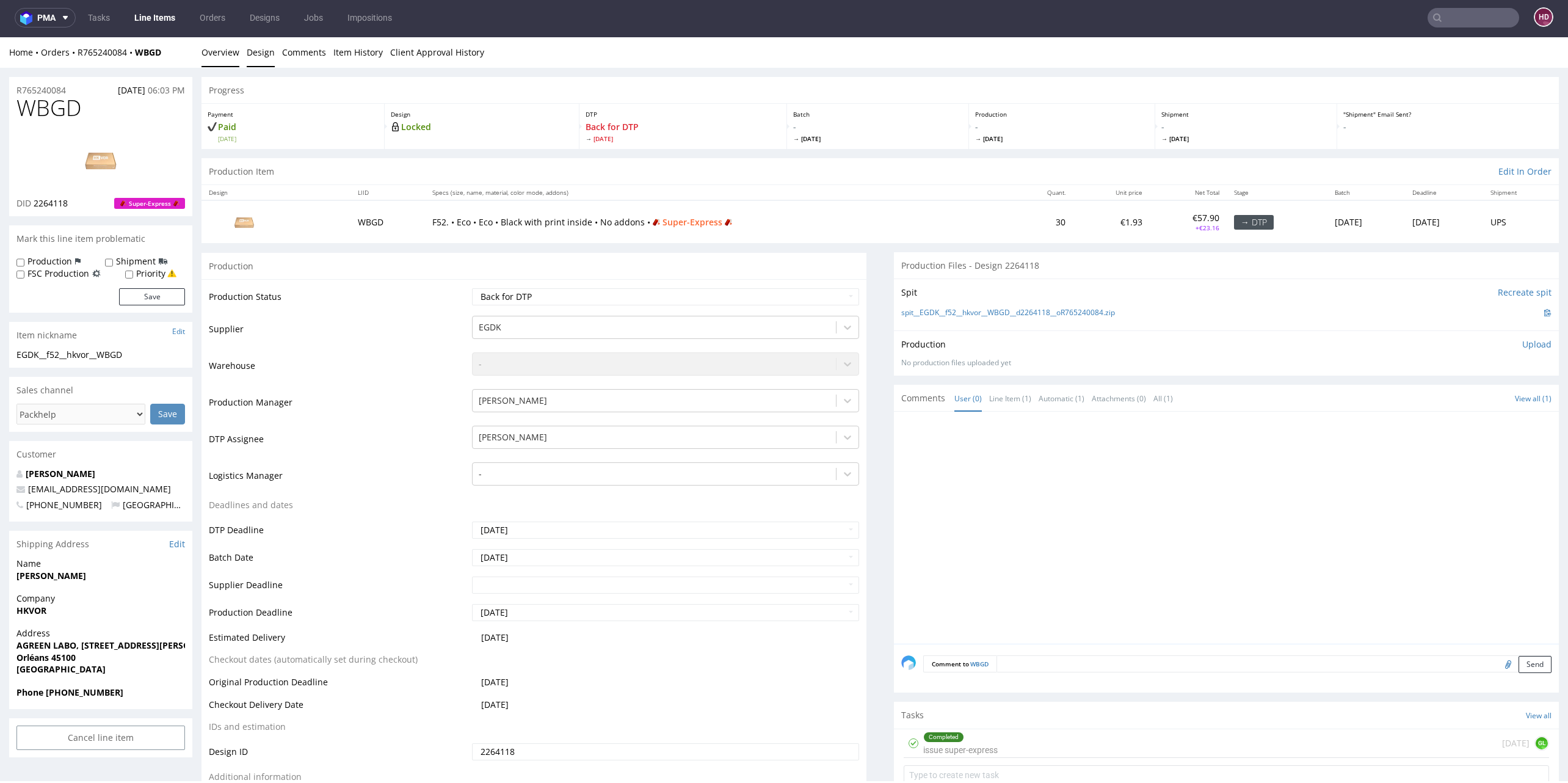
click at [271, 51] on link "Design" at bounding box center [260, 52] width 28 height 30
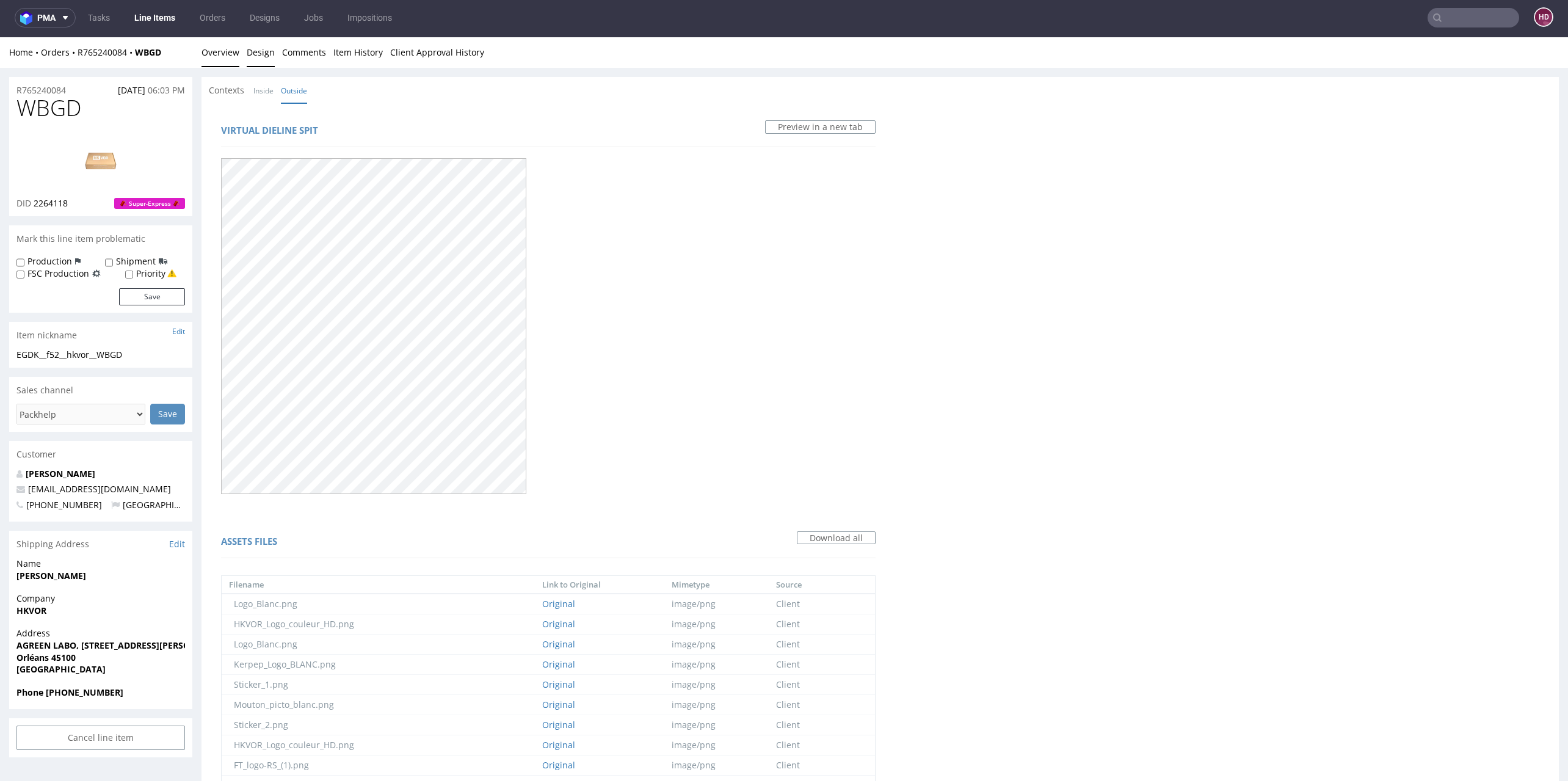
click at [225, 51] on link "Overview" at bounding box center [221, 52] width 38 height 30
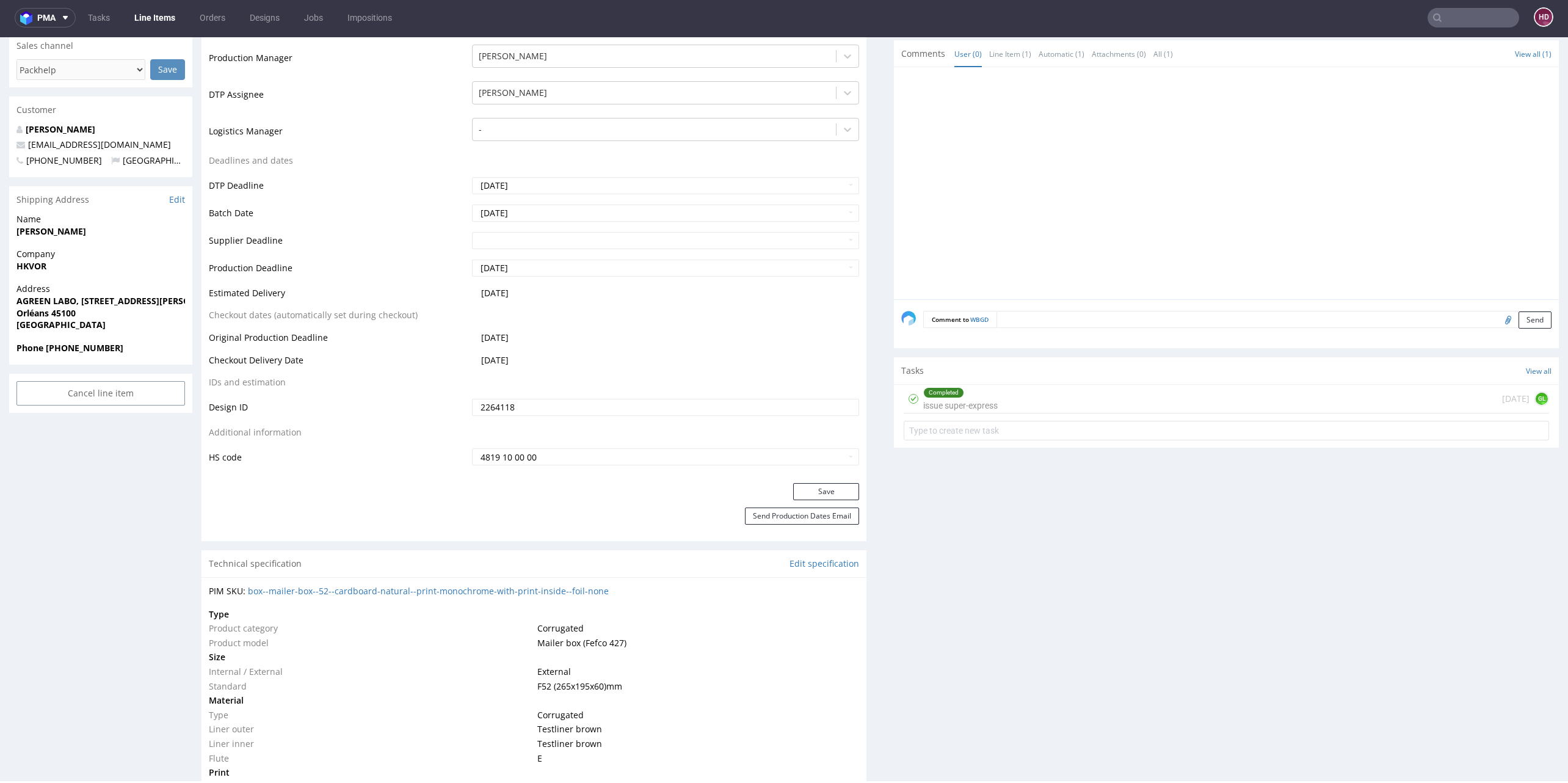
scroll to position [498, 0]
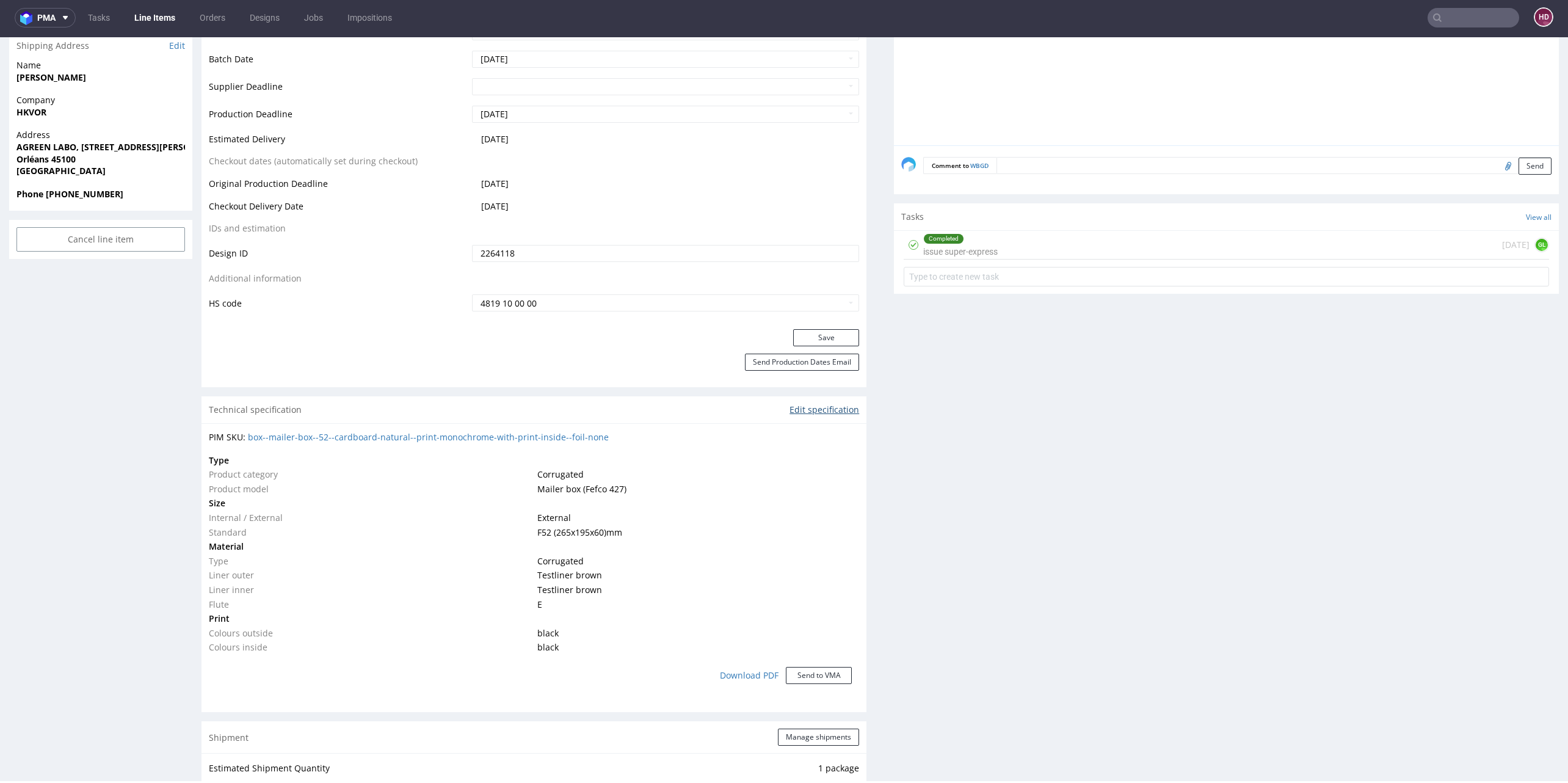
click at [820, 413] on link "Edit specification" at bounding box center [824, 409] width 69 height 12
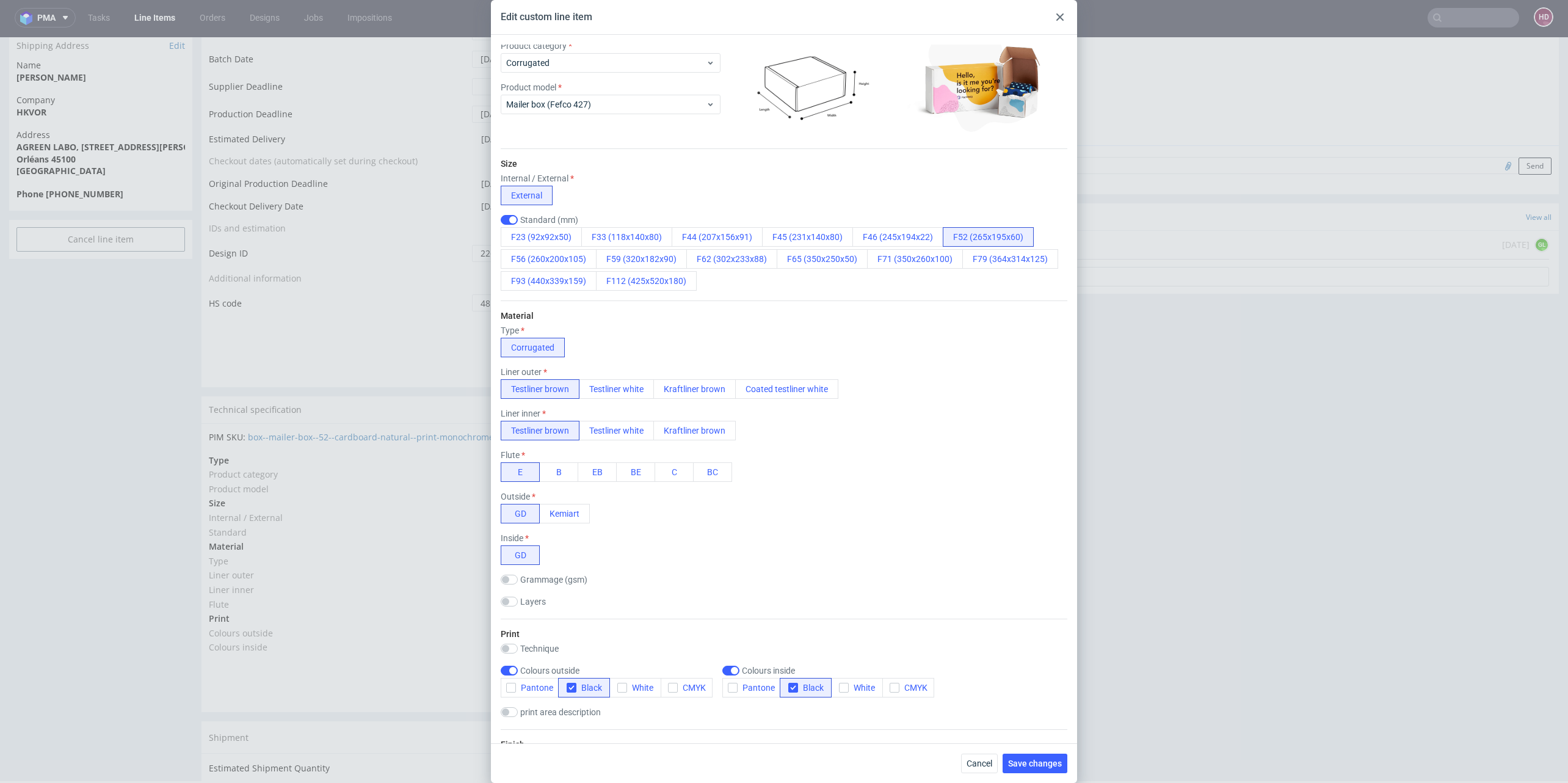
scroll to position [59, 0]
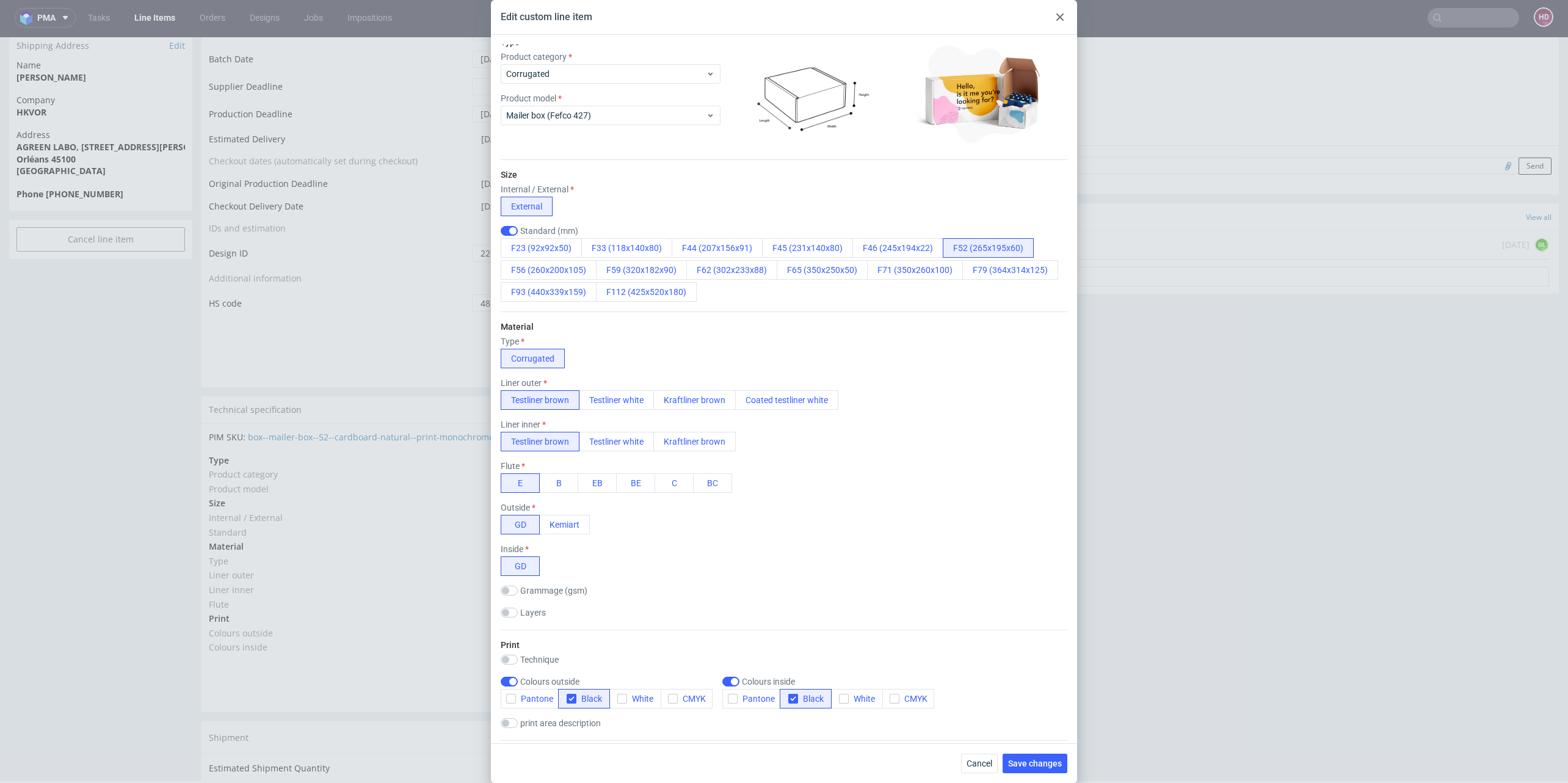
click at [1059, 23] on div at bounding box center [1060, 17] width 14 height 14
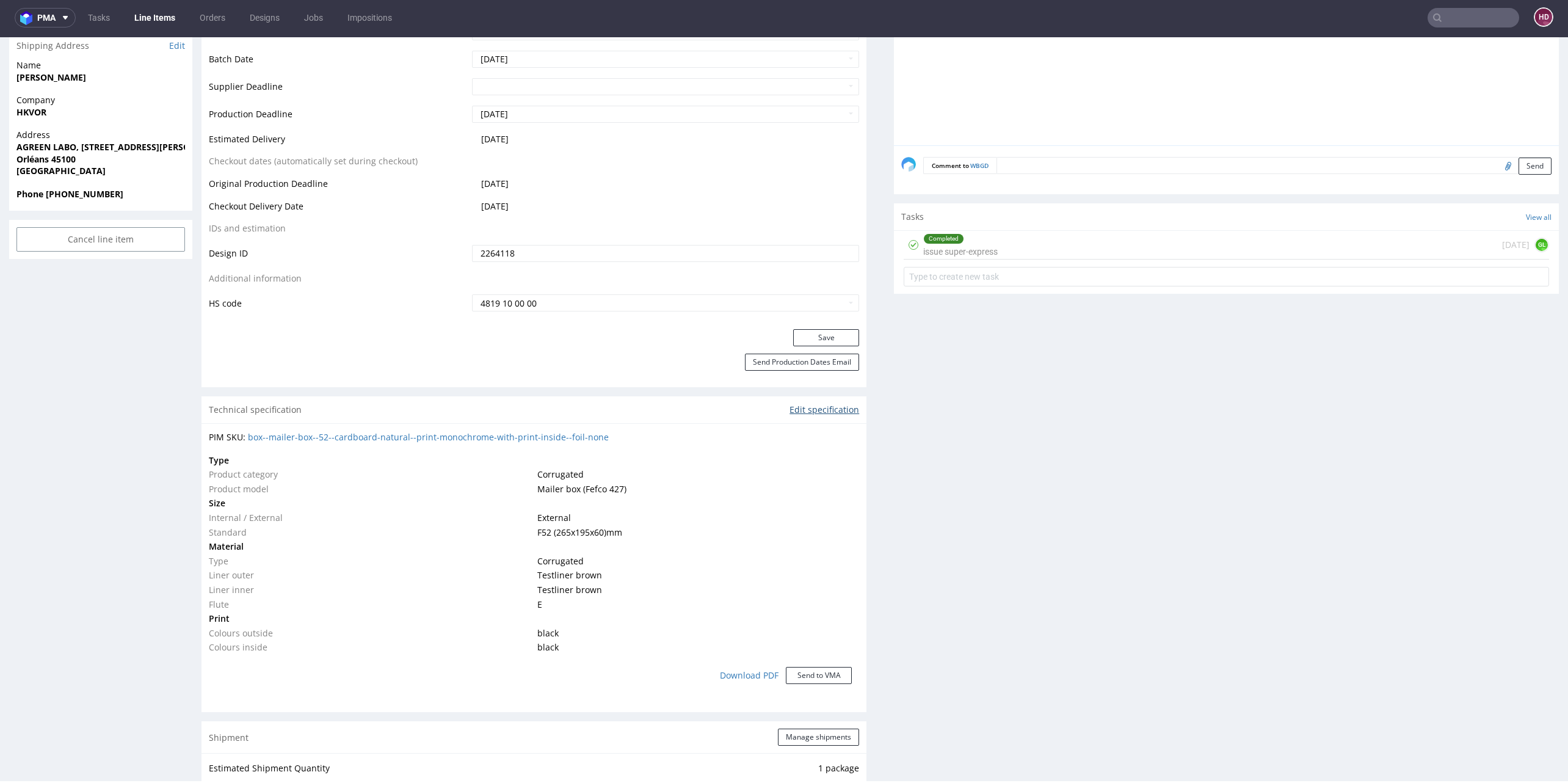
click at [806, 409] on link "Edit specification" at bounding box center [824, 409] width 69 height 12
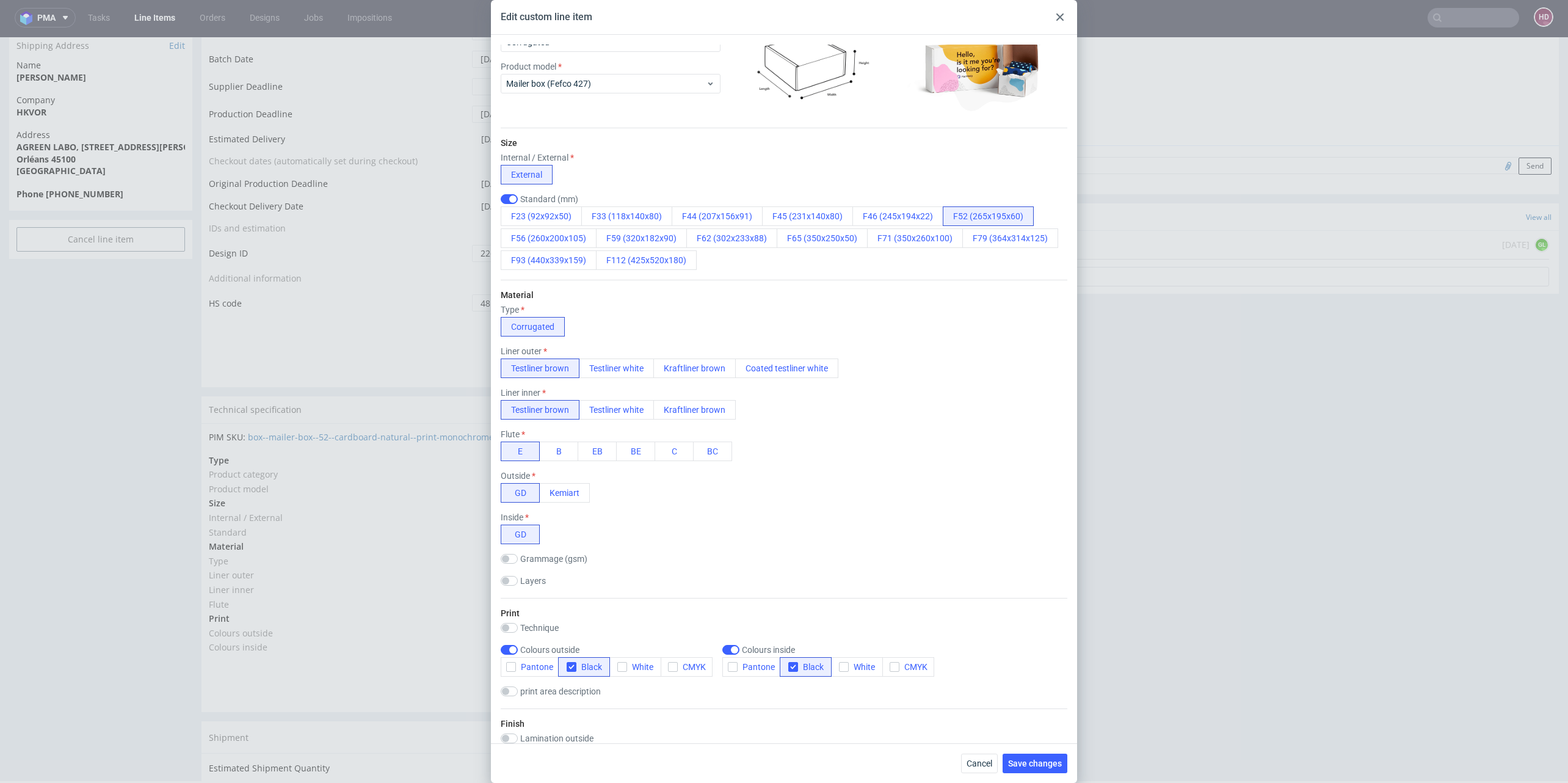
scroll to position [76, 0]
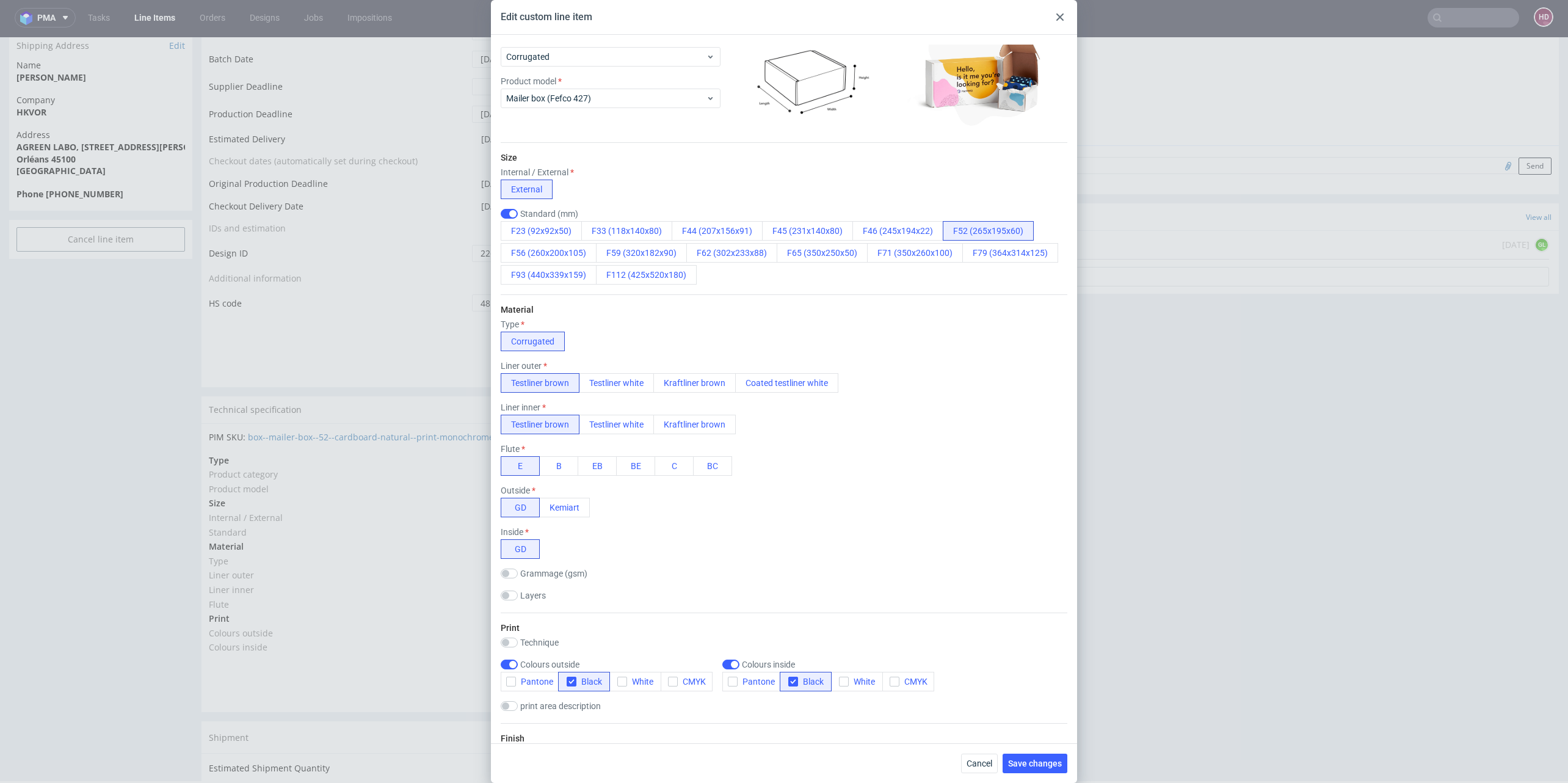
drag, startPoint x: 1058, startPoint y: 16, endPoint x: 974, endPoint y: 2, distance: 85.2
click at [1057, 16] on icon at bounding box center [1060, 18] width 8 height 8
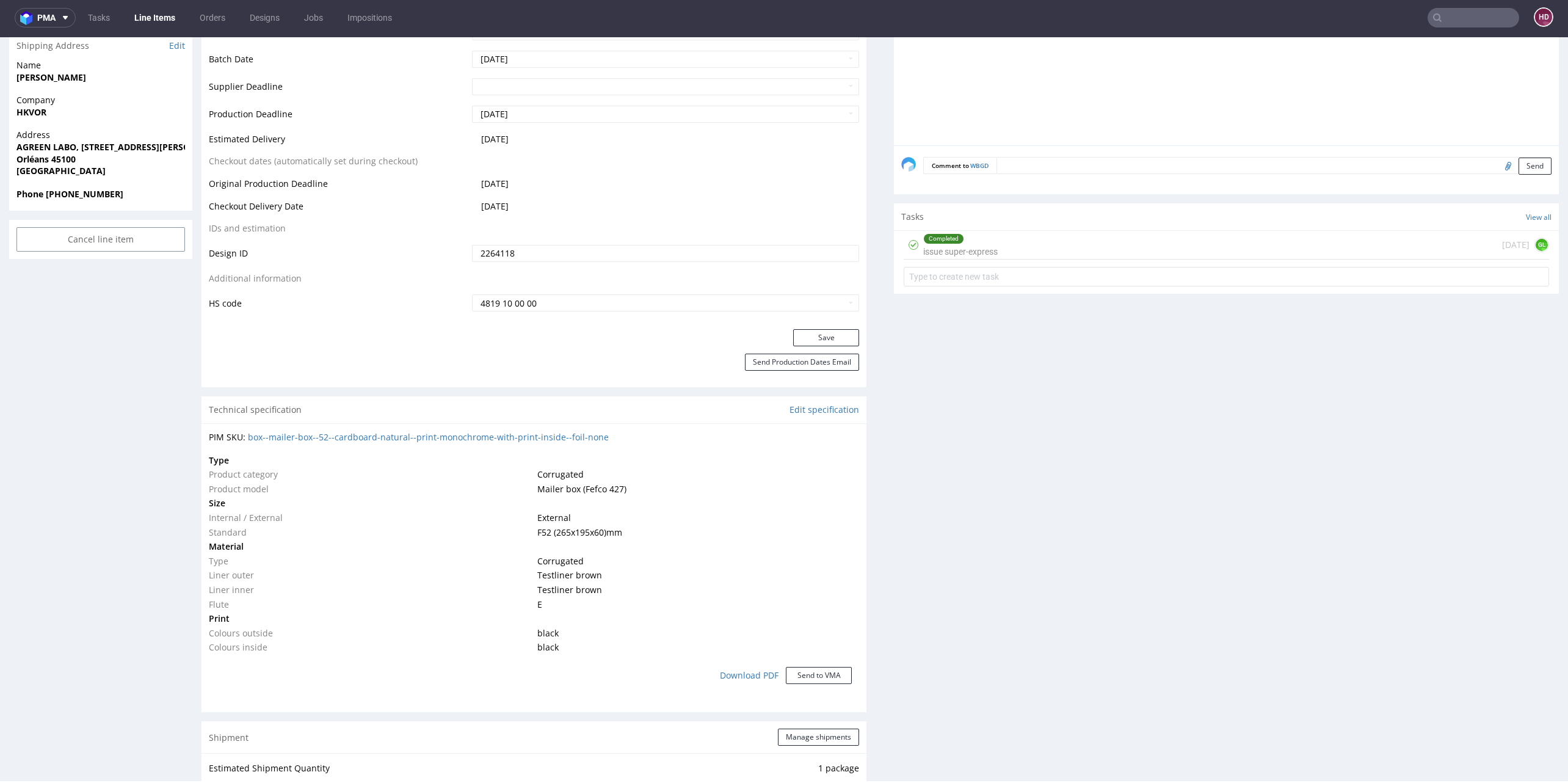
click at [142, 14] on link "Line Items" at bounding box center [154, 18] width 56 height 20
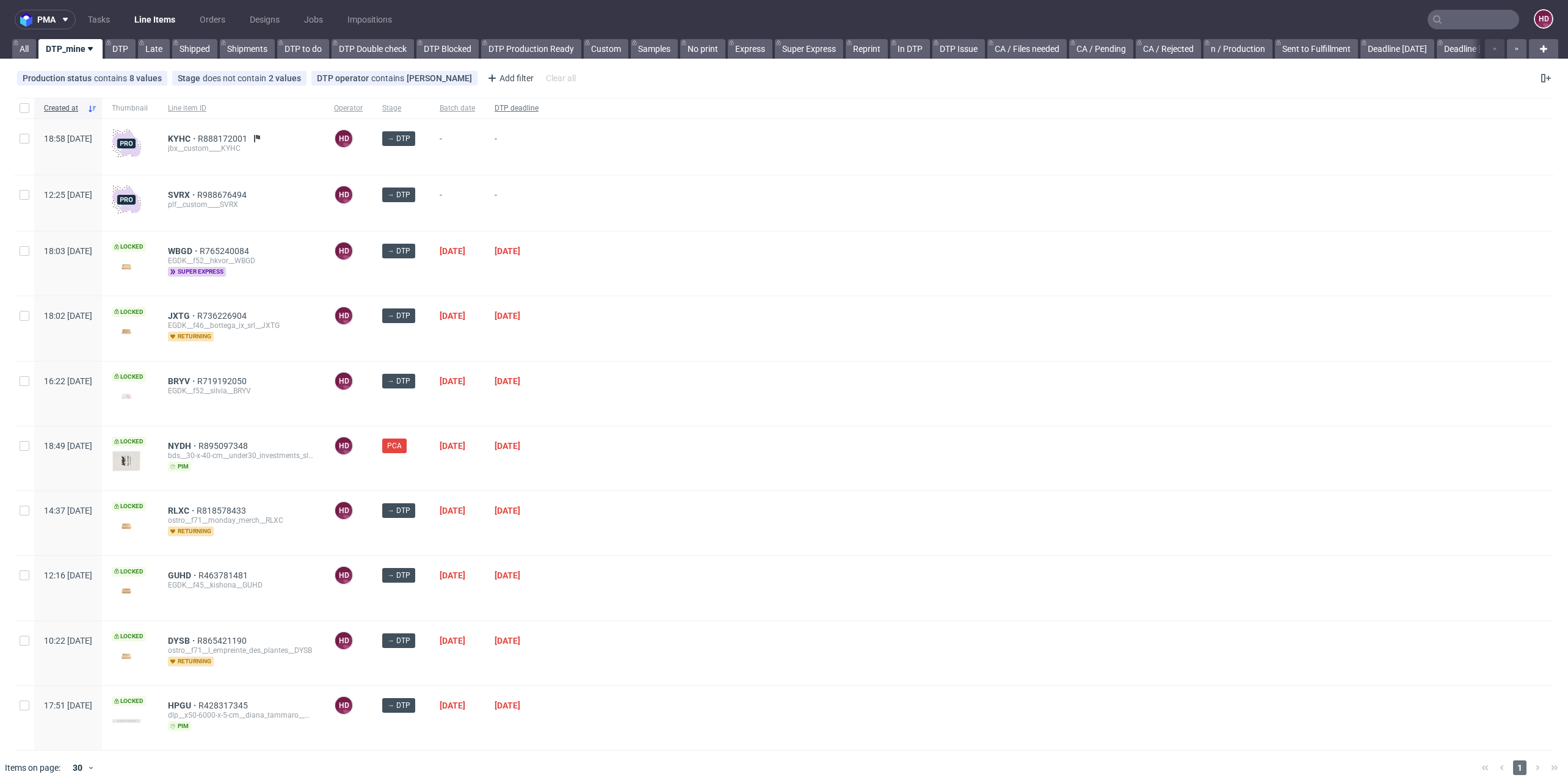
click at [539, 108] on span "DTP deadline" at bounding box center [517, 109] width 44 height 11
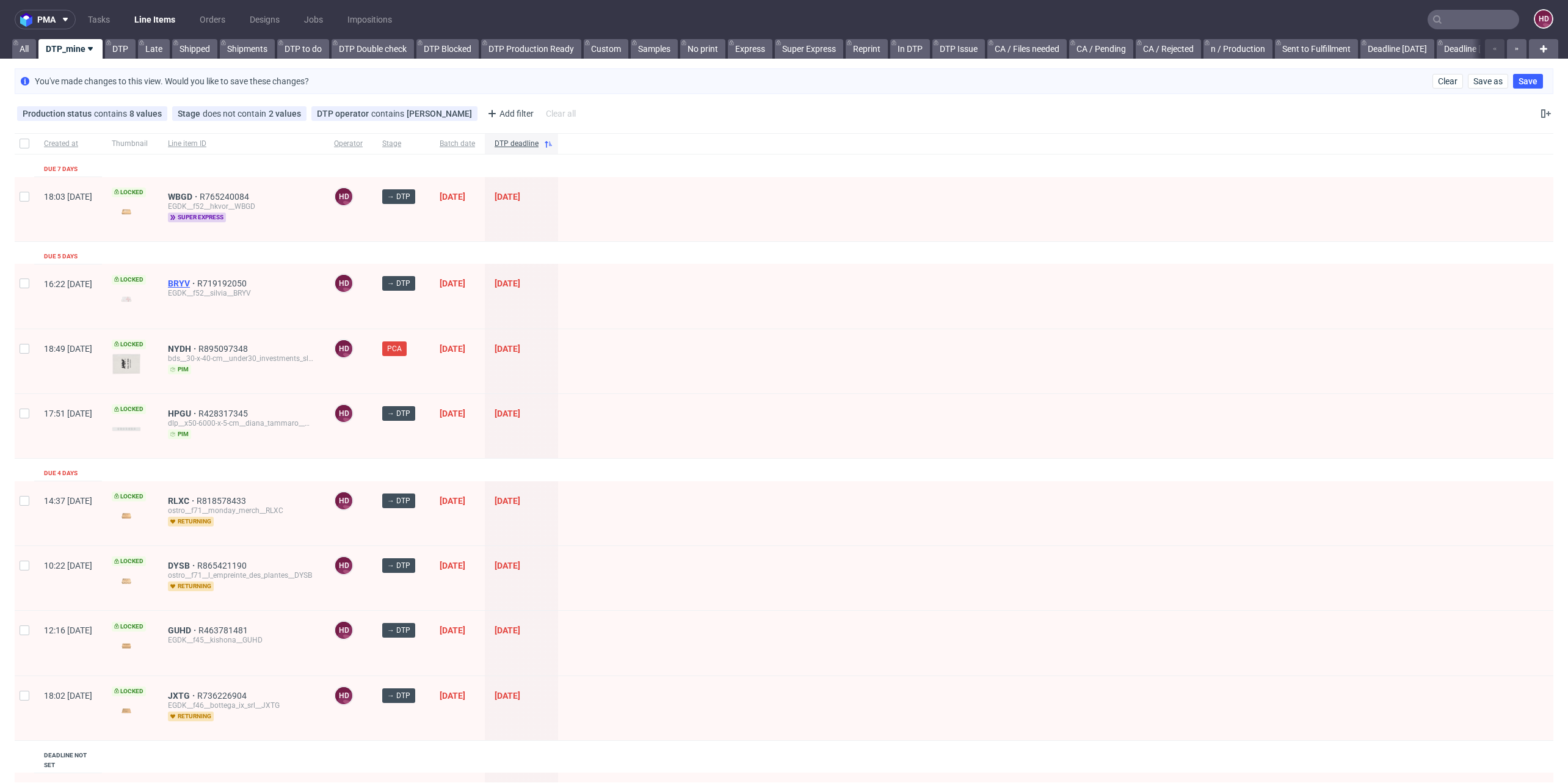
click at [197, 281] on span "BRYV" at bounding box center [183, 283] width 30 height 10
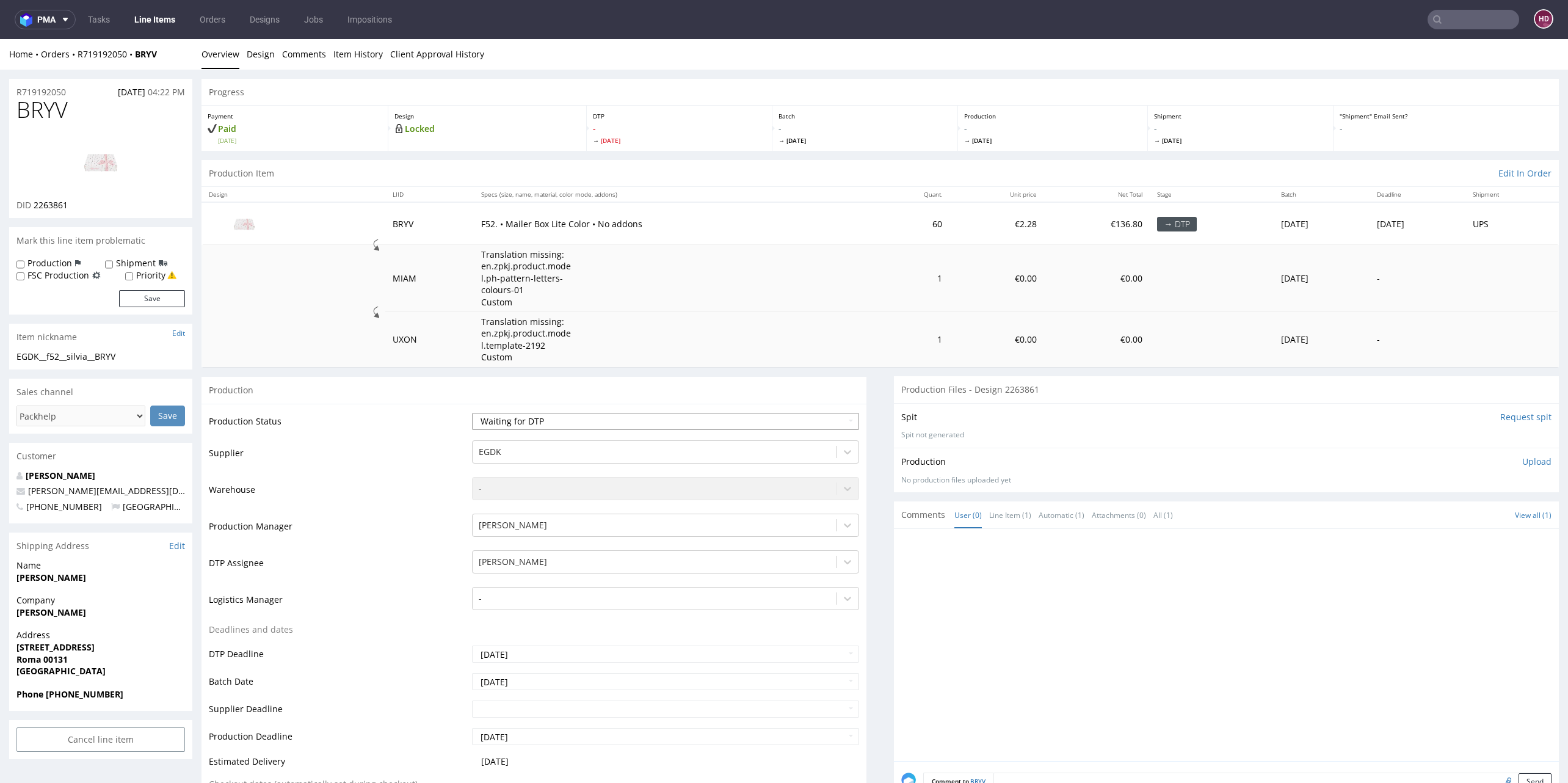
click at [619, 419] on select "Waiting for Artwork Waiting for Diecut Waiting for Mockup Waiting for DTP Waiti…" at bounding box center [665, 422] width 387 height 17
select select "dtp_in_process"
click at [472, 413] on select "Waiting for Artwork Waiting for Diecut Waiting for Mockup Waiting for DTP Waiti…" at bounding box center [665, 422] width 387 height 17
click at [158, 24] on link "Line Items" at bounding box center [154, 20] width 56 height 20
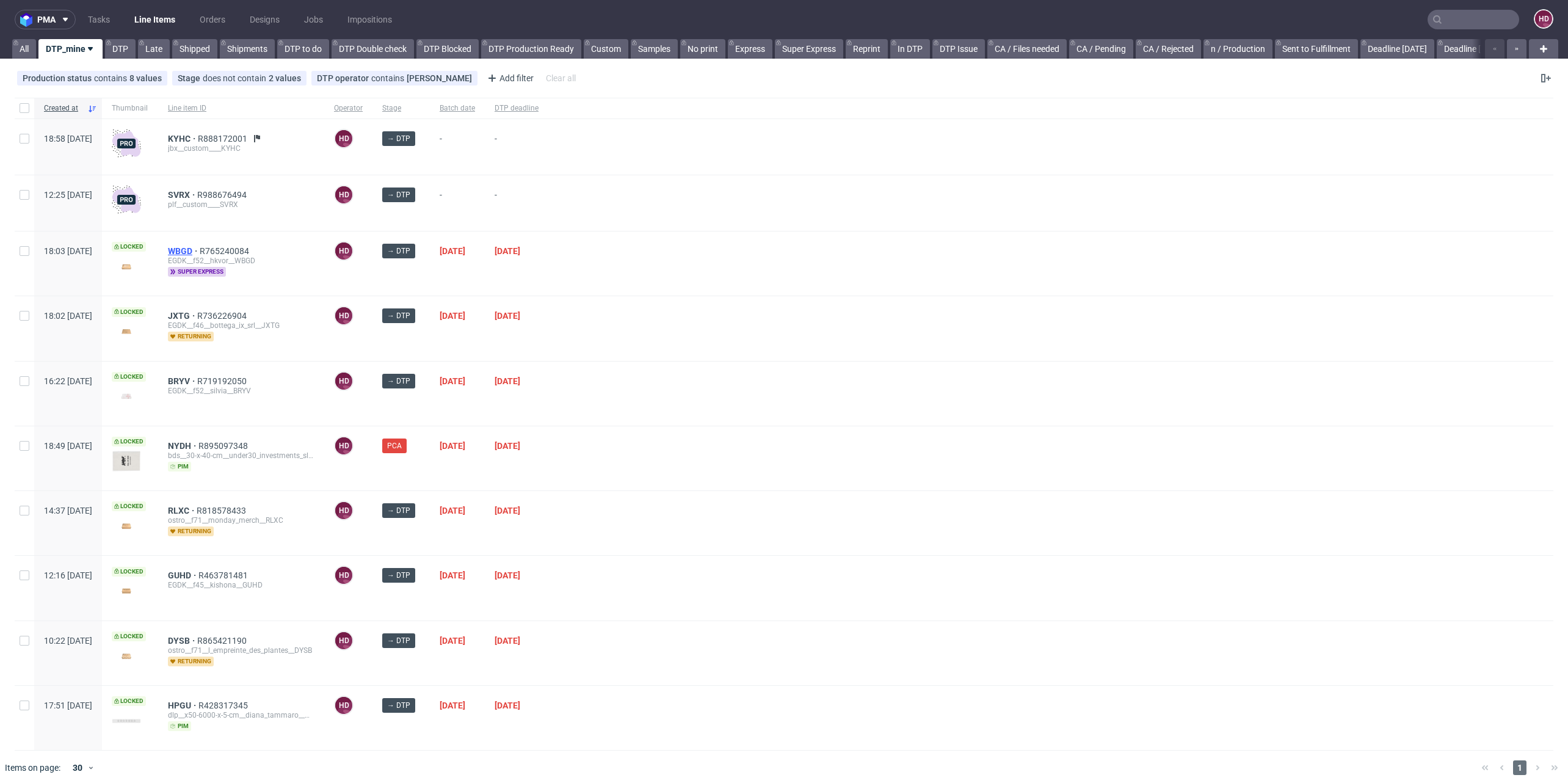
click at [199, 247] on span "WBGD" at bounding box center [184, 250] width 32 height 10
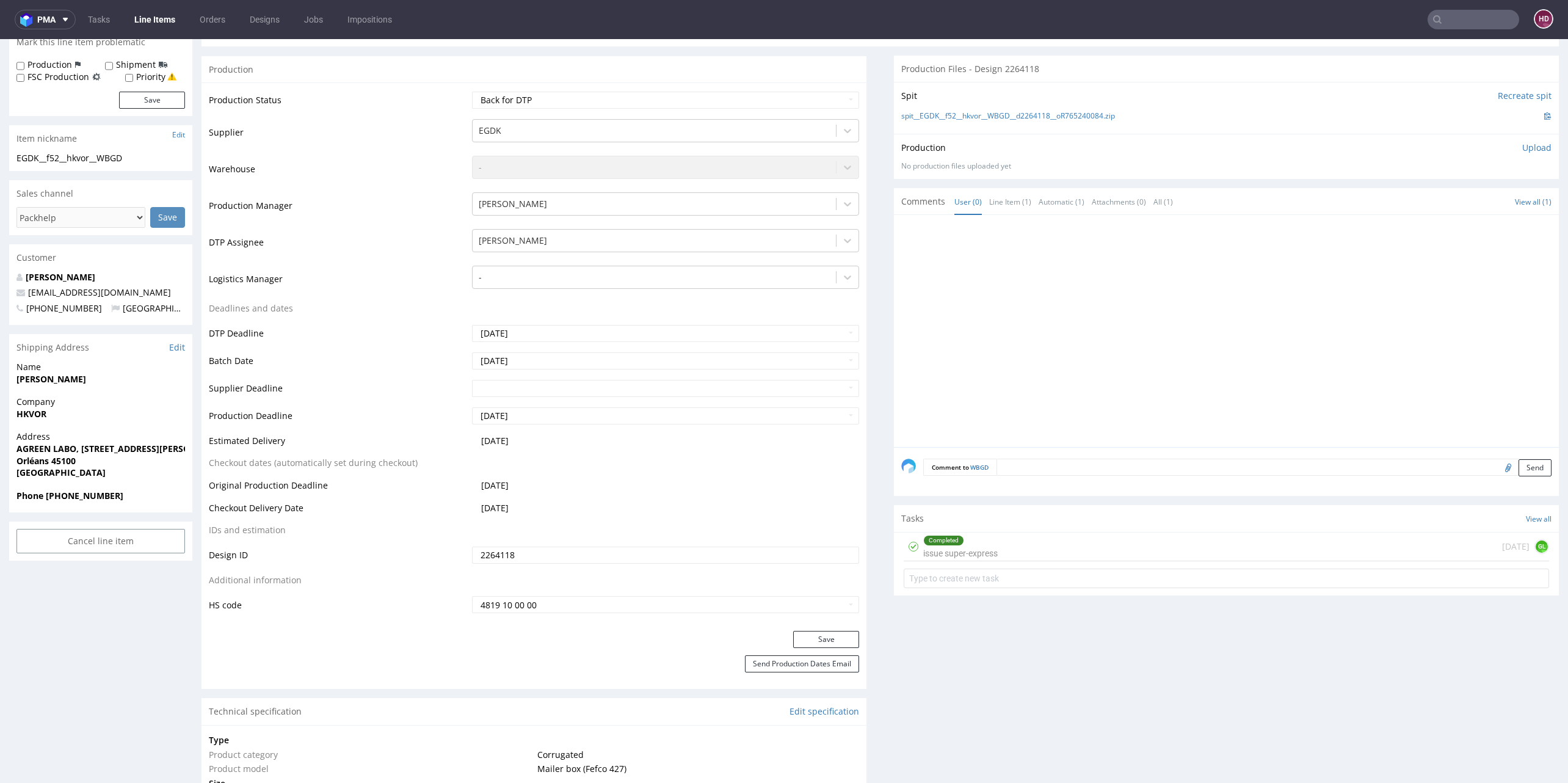
scroll to position [201, 0]
click at [813, 711] on link "Edit specification" at bounding box center [824, 709] width 69 height 12
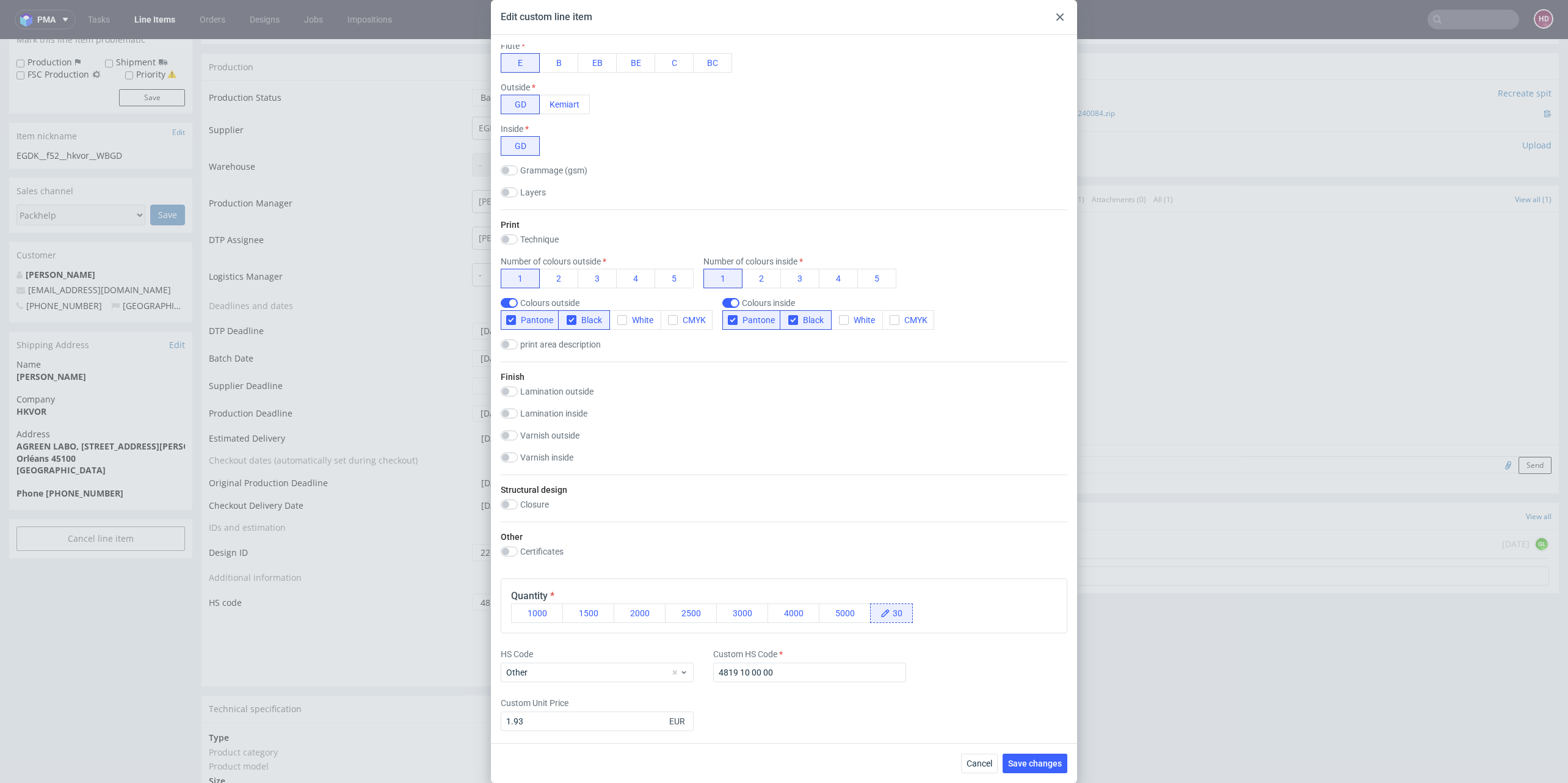
scroll to position [475, 0]
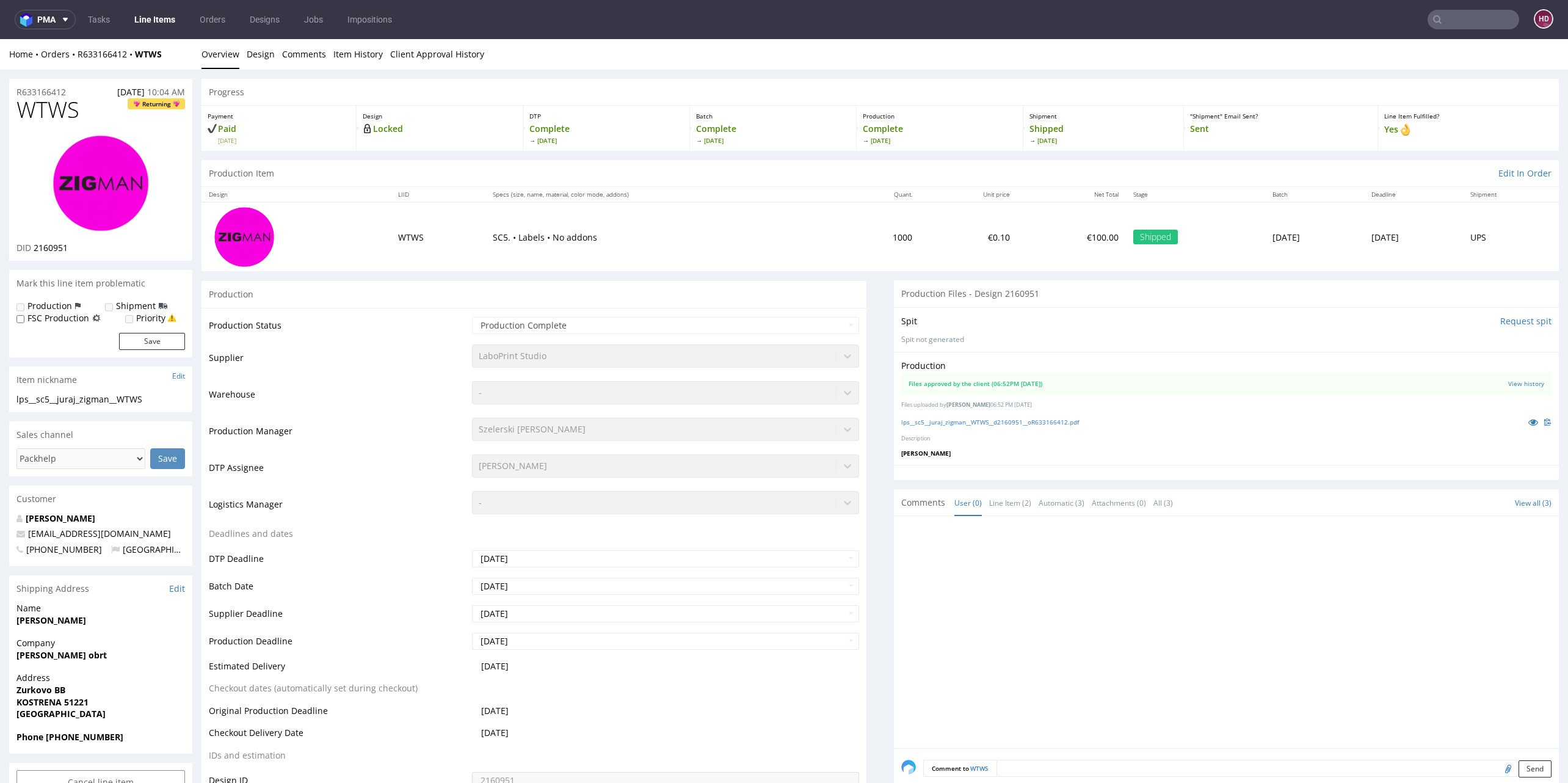
click at [159, 19] on link "Line Items" at bounding box center [154, 20] width 56 height 20
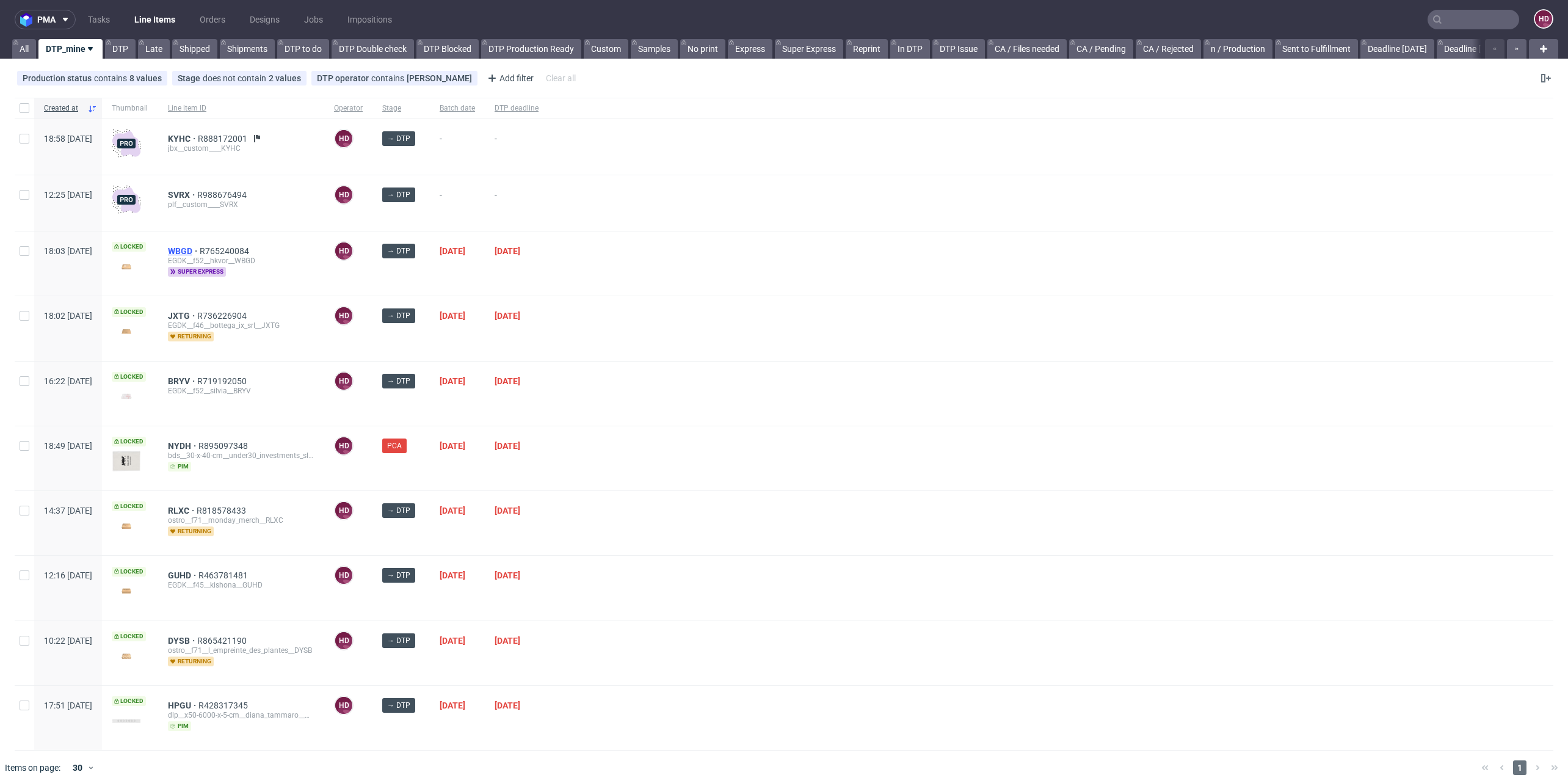
click at [199, 247] on span "WBGD" at bounding box center [184, 250] width 32 height 10
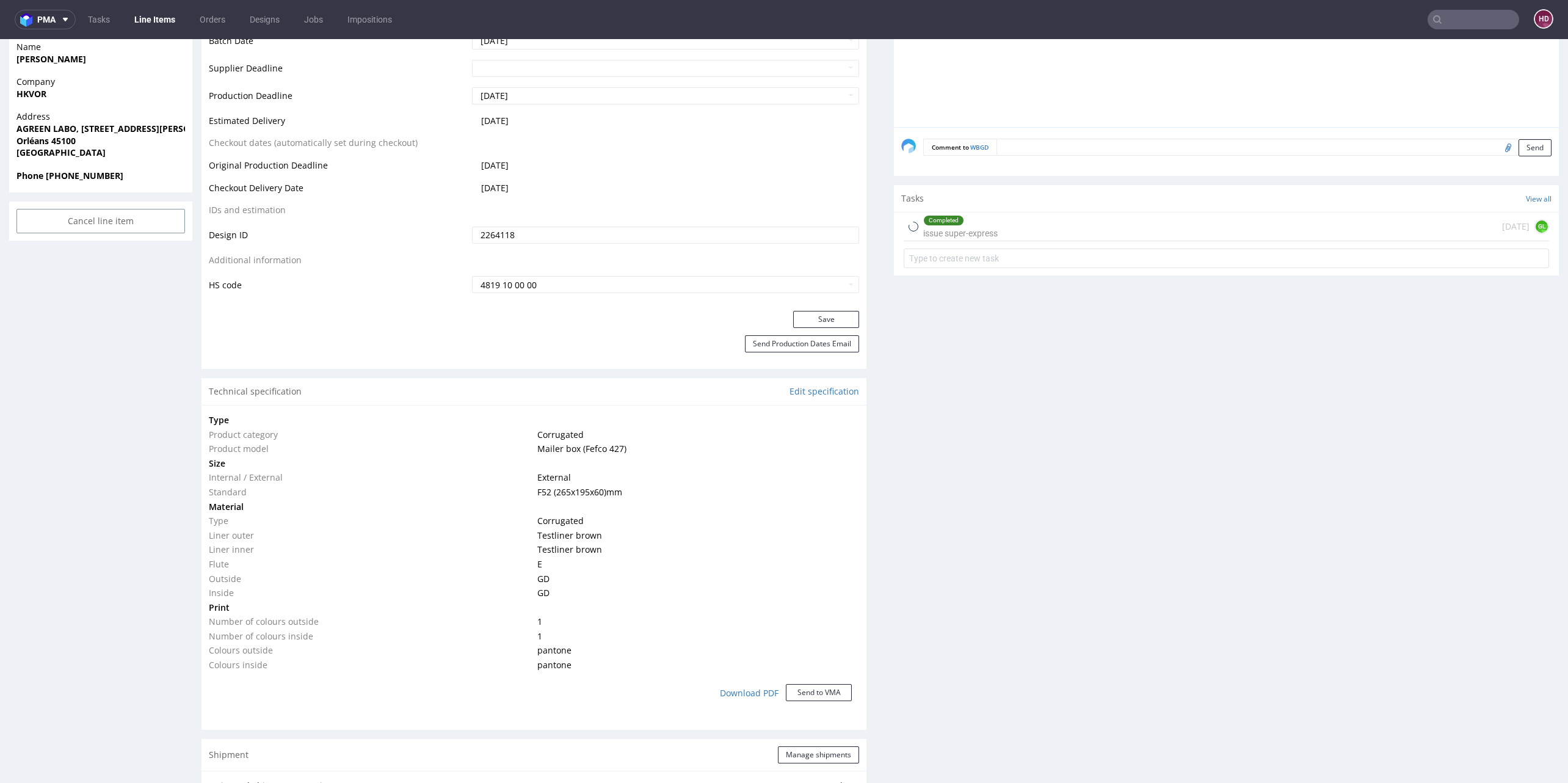
scroll to position [539, 0]
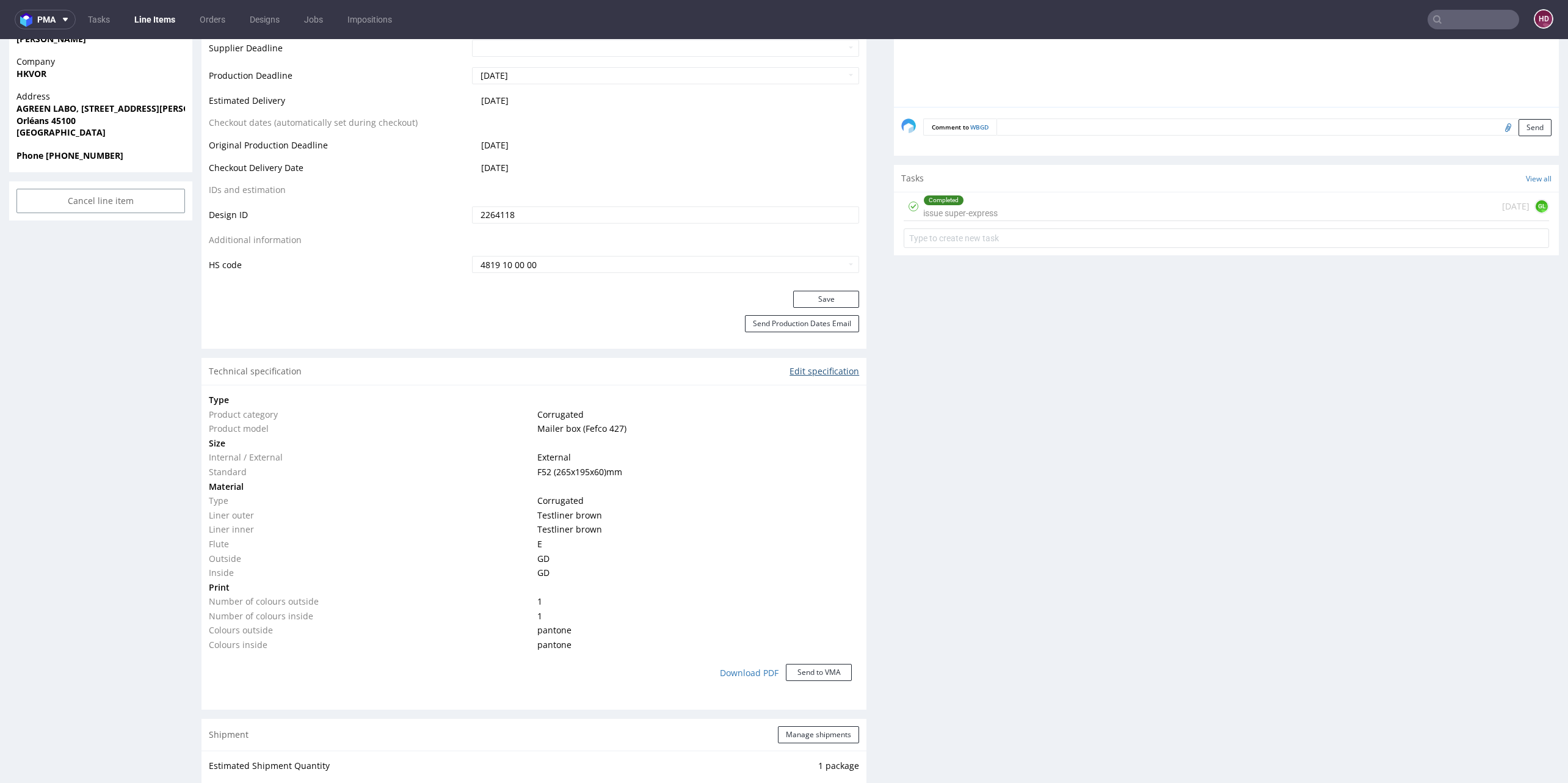
click at [790, 372] on link "Edit specification" at bounding box center [824, 371] width 69 height 12
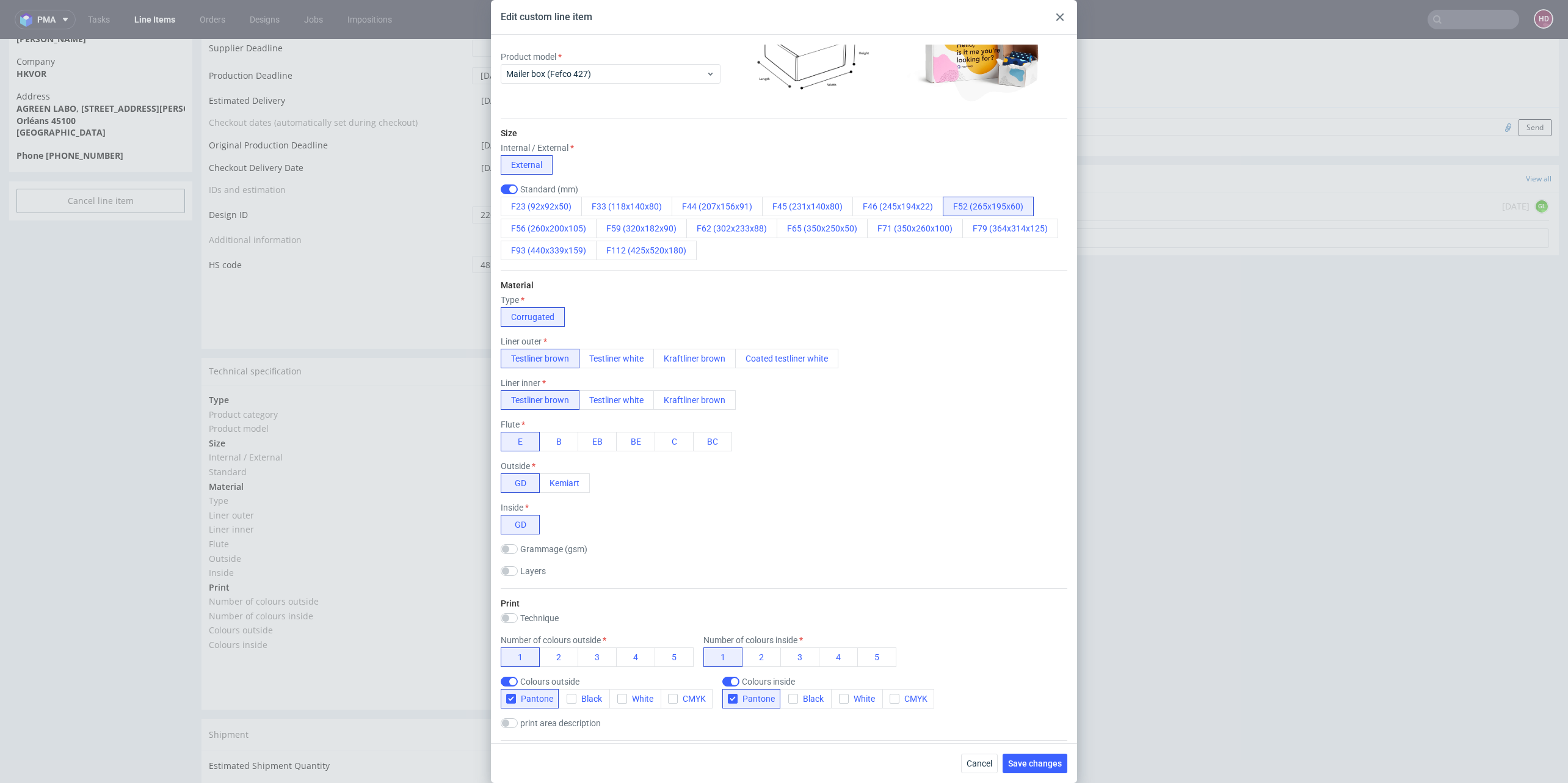
scroll to position [110, 0]
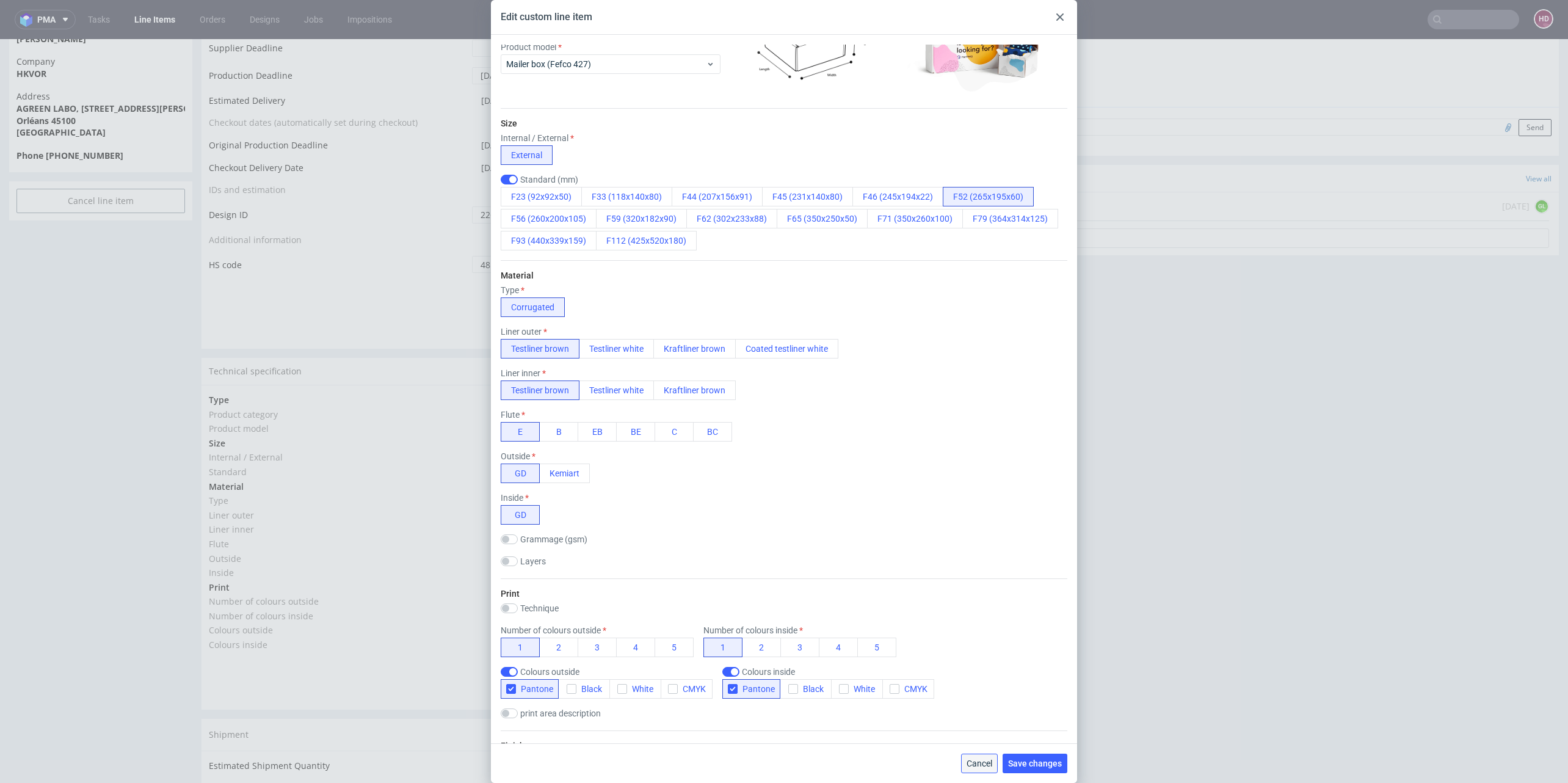
click at [972, 759] on span "Cancel" at bounding box center [979, 763] width 26 height 8
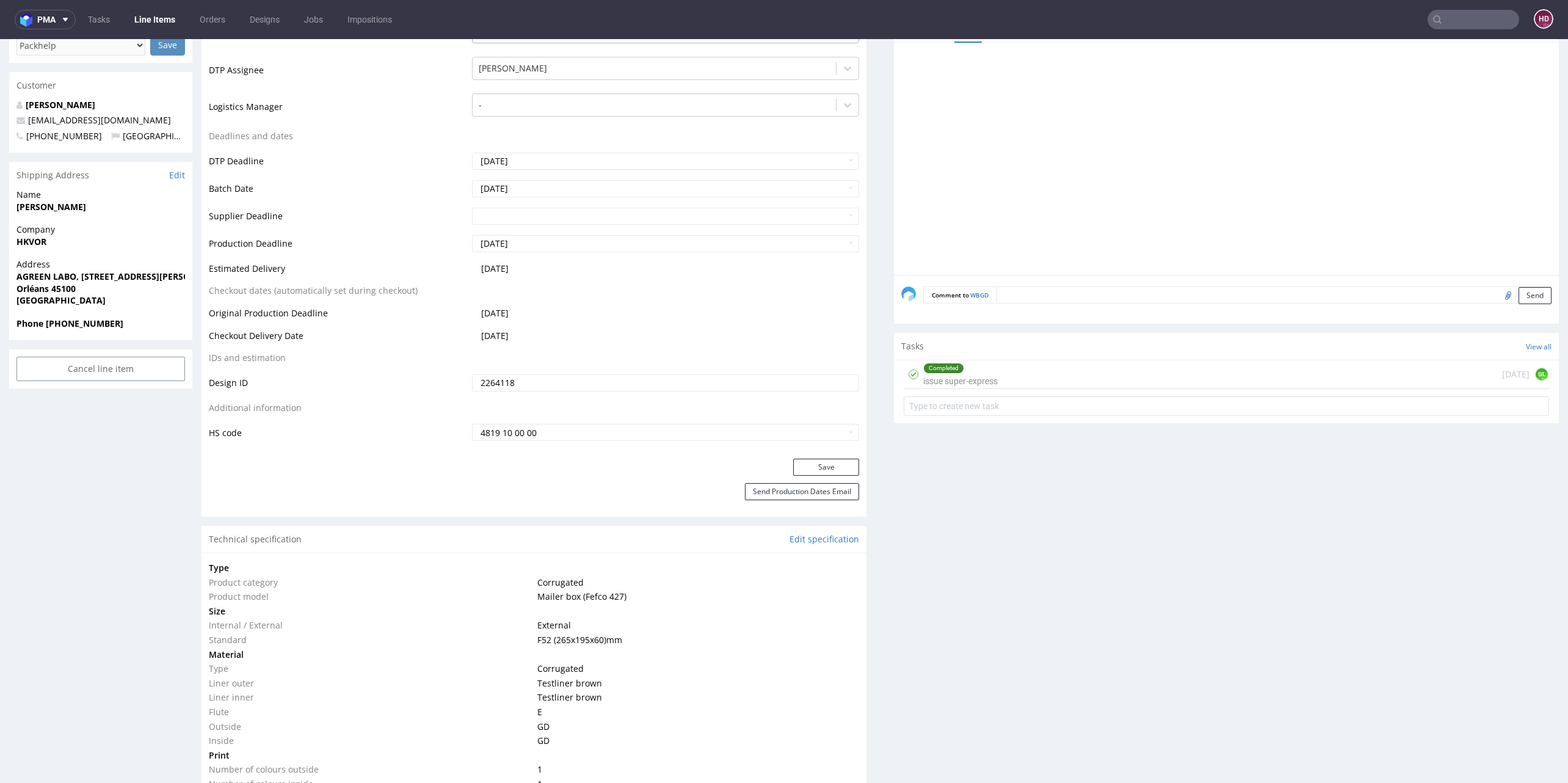
scroll to position [0, 0]
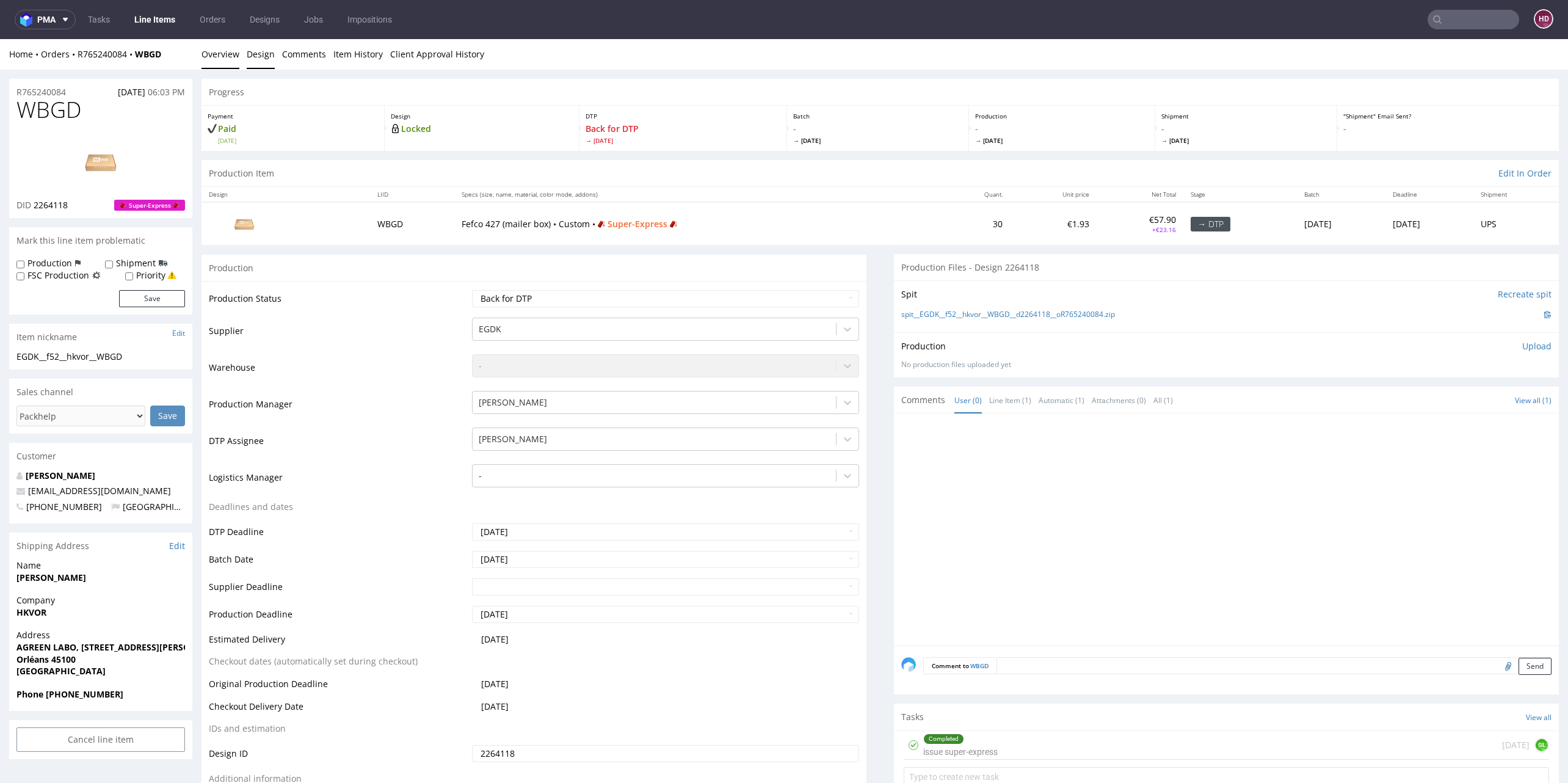
click at [256, 47] on link "Design" at bounding box center [260, 53] width 28 height 30
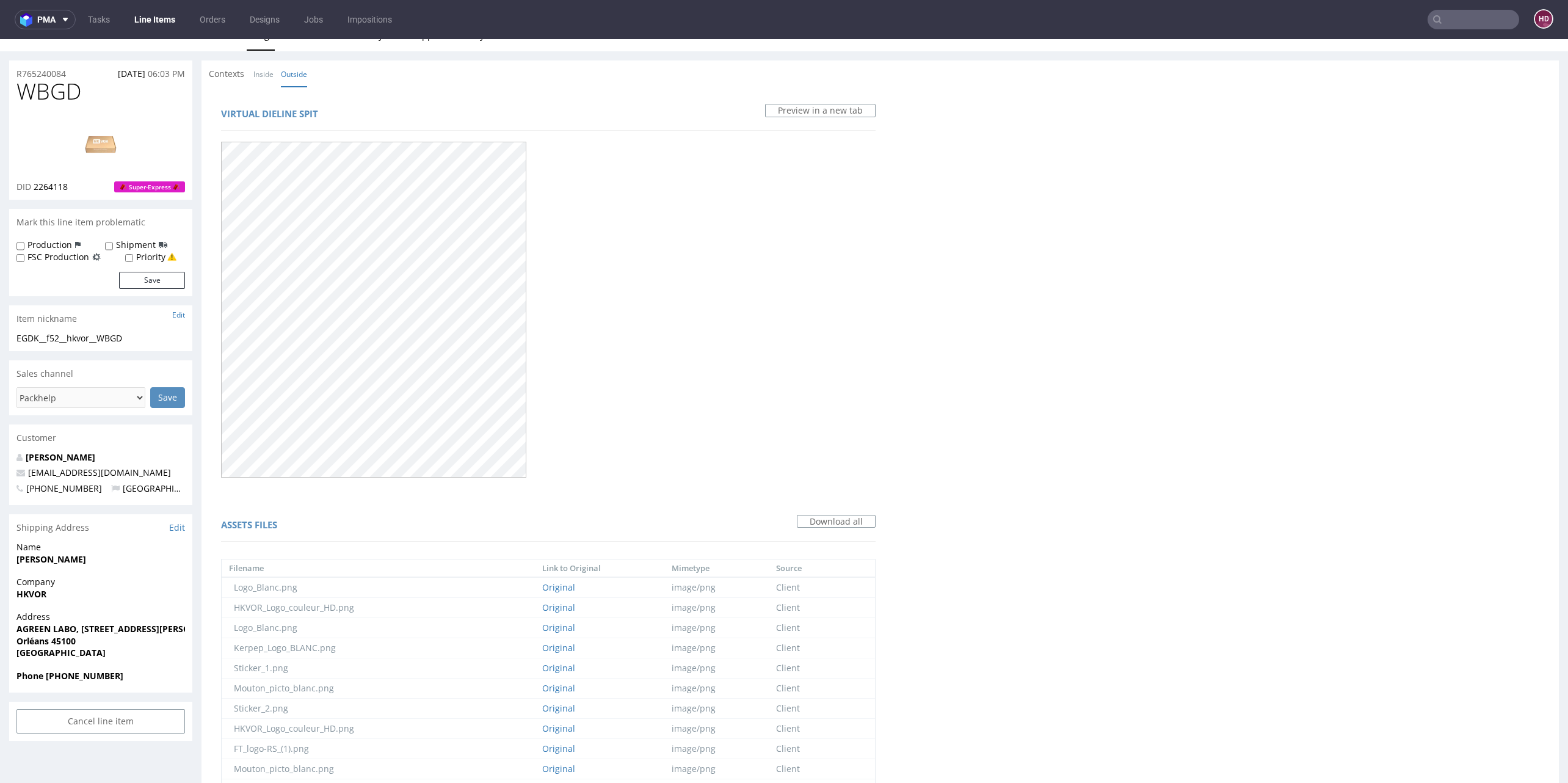
scroll to position [30, 0]
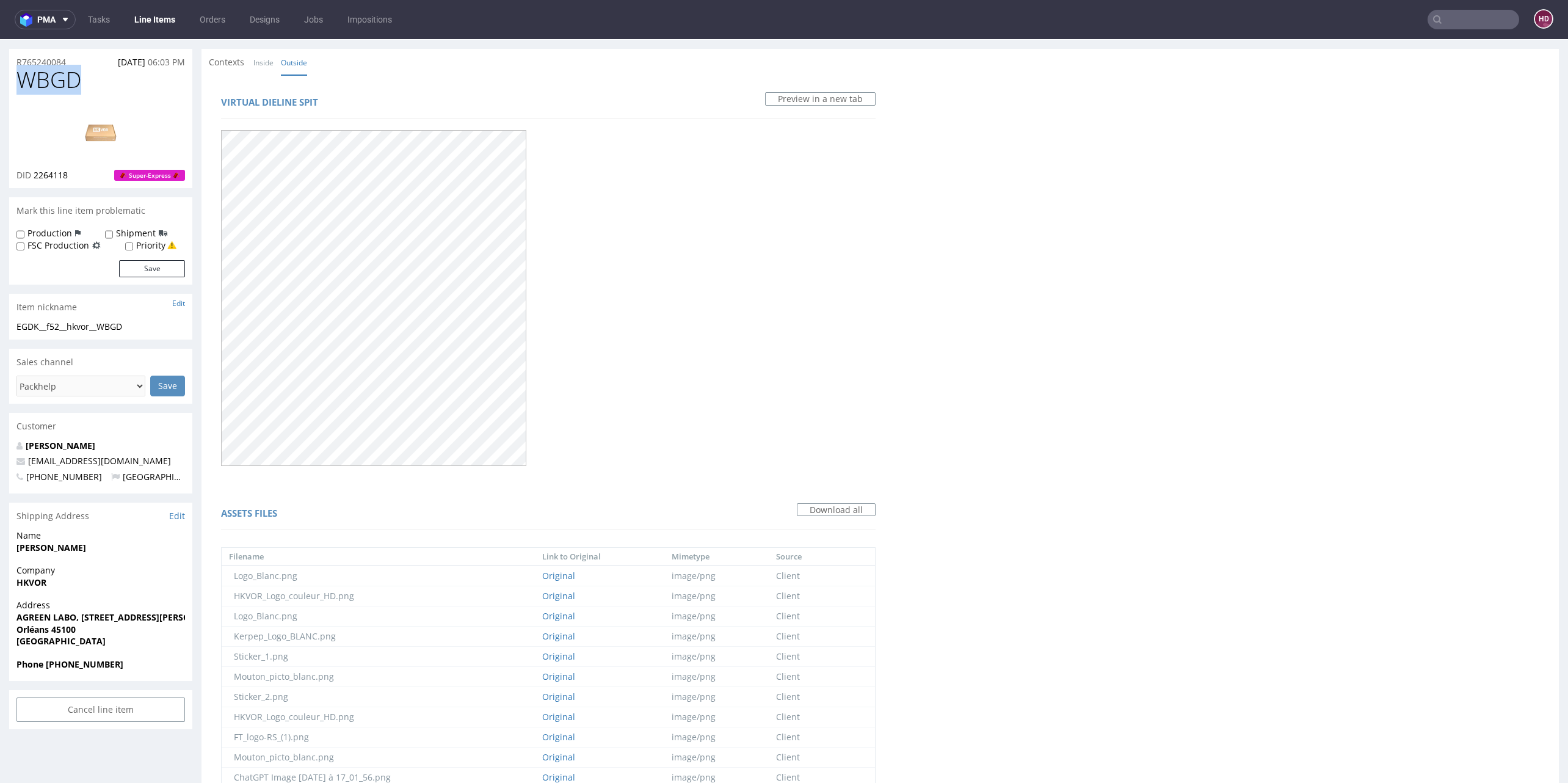
drag, startPoint x: 77, startPoint y: 81, endPoint x: -4, endPoint y: 76, distance: 81.2
copy span "WBGD"
drag, startPoint x: 76, startPoint y: 174, endPoint x: 33, endPoint y: 173, distance: 43.0
click at [33, 173] on div "DID 2264118 Super-Express" at bounding box center [101, 175] width 169 height 12
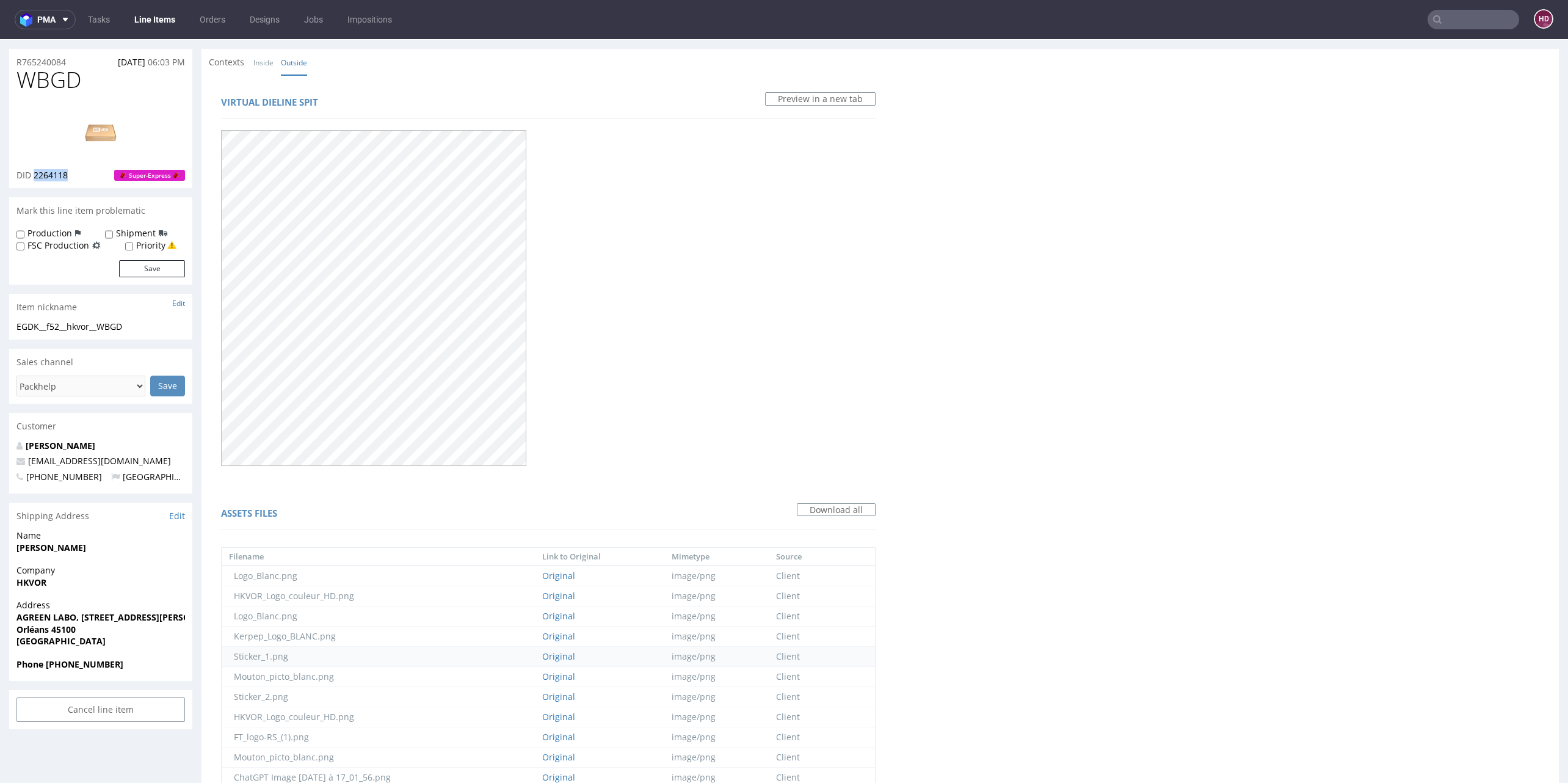
copy span "2264118"
click at [103, 127] on img at bounding box center [100, 132] width 97 height 55
click at [266, 60] on link "Inside" at bounding box center [263, 62] width 20 height 27
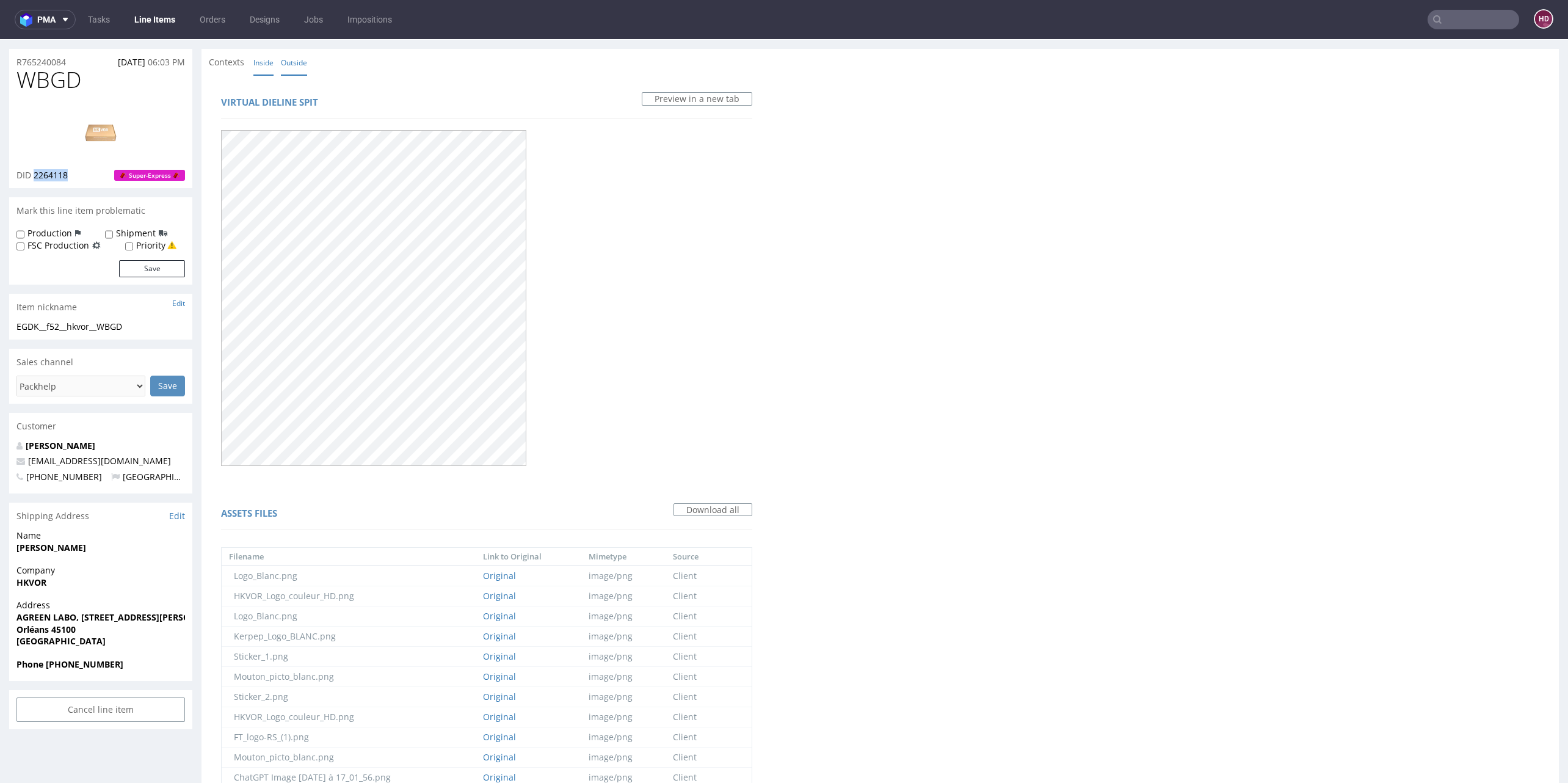
click at [296, 62] on link "Outside" at bounding box center [294, 62] width 27 height 27
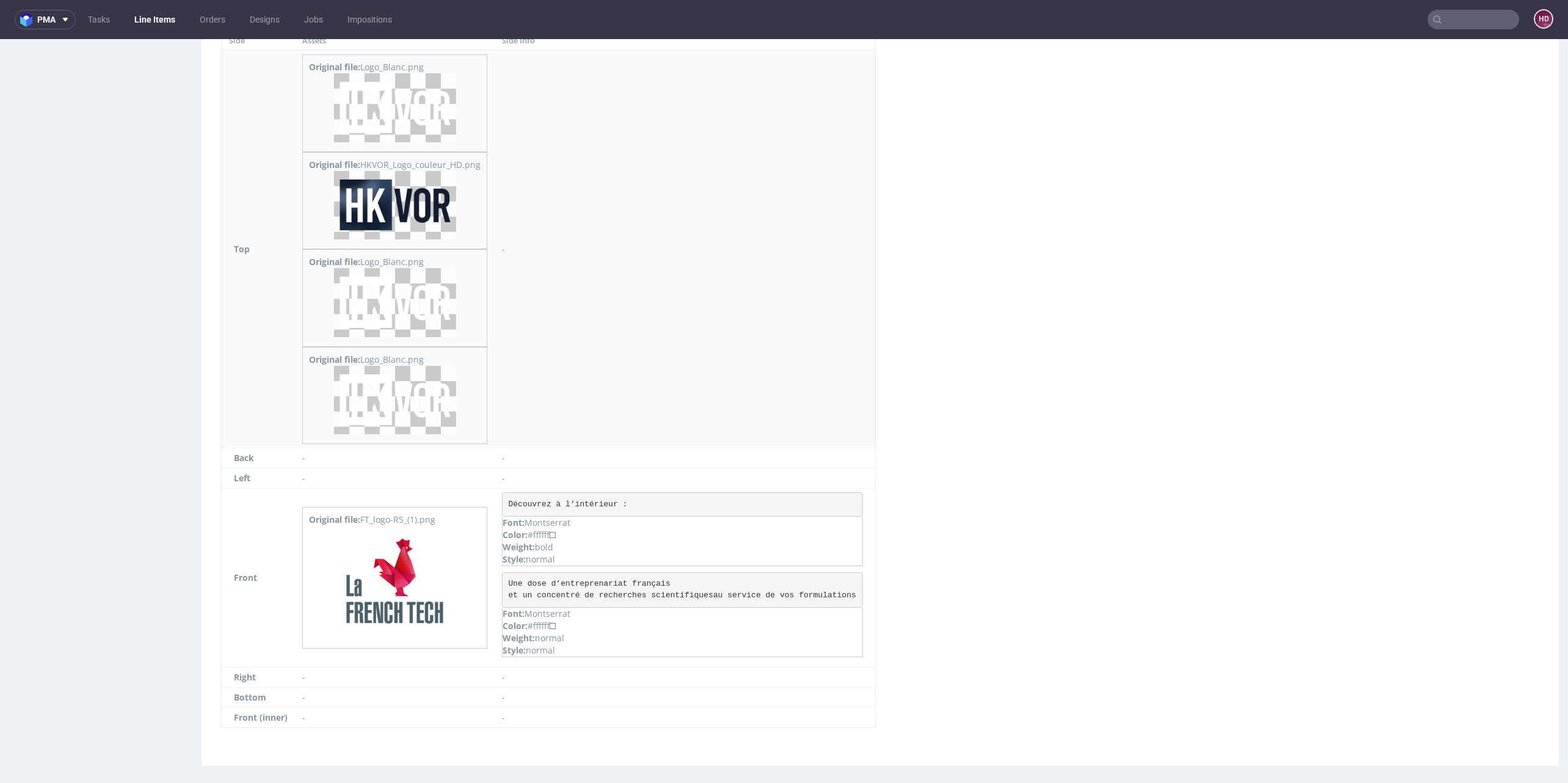
scroll to position [0, 0]
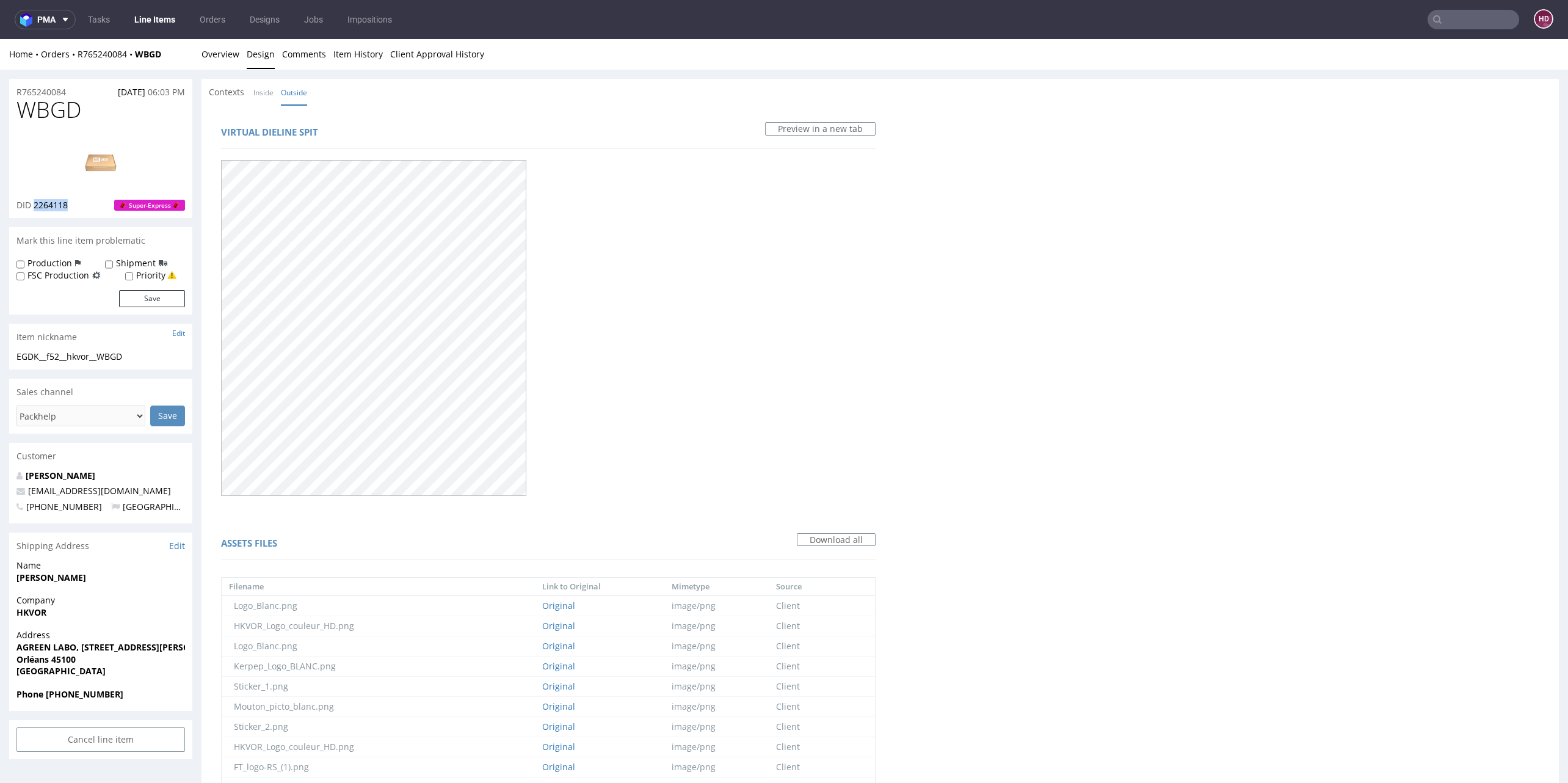
click at [97, 122] on h1 "WBGD" at bounding box center [101, 110] width 169 height 24
drag, startPoint x: 97, startPoint y: 122, endPoint x: 71, endPoint y: 93, distance: 38.9
click at [83, 110] on h1 "WBGD" at bounding box center [101, 110] width 169 height 24
drag, startPoint x: 83, startPoint y: 110, endPoint x: -14, endPoint y: 118, distance: 97.3
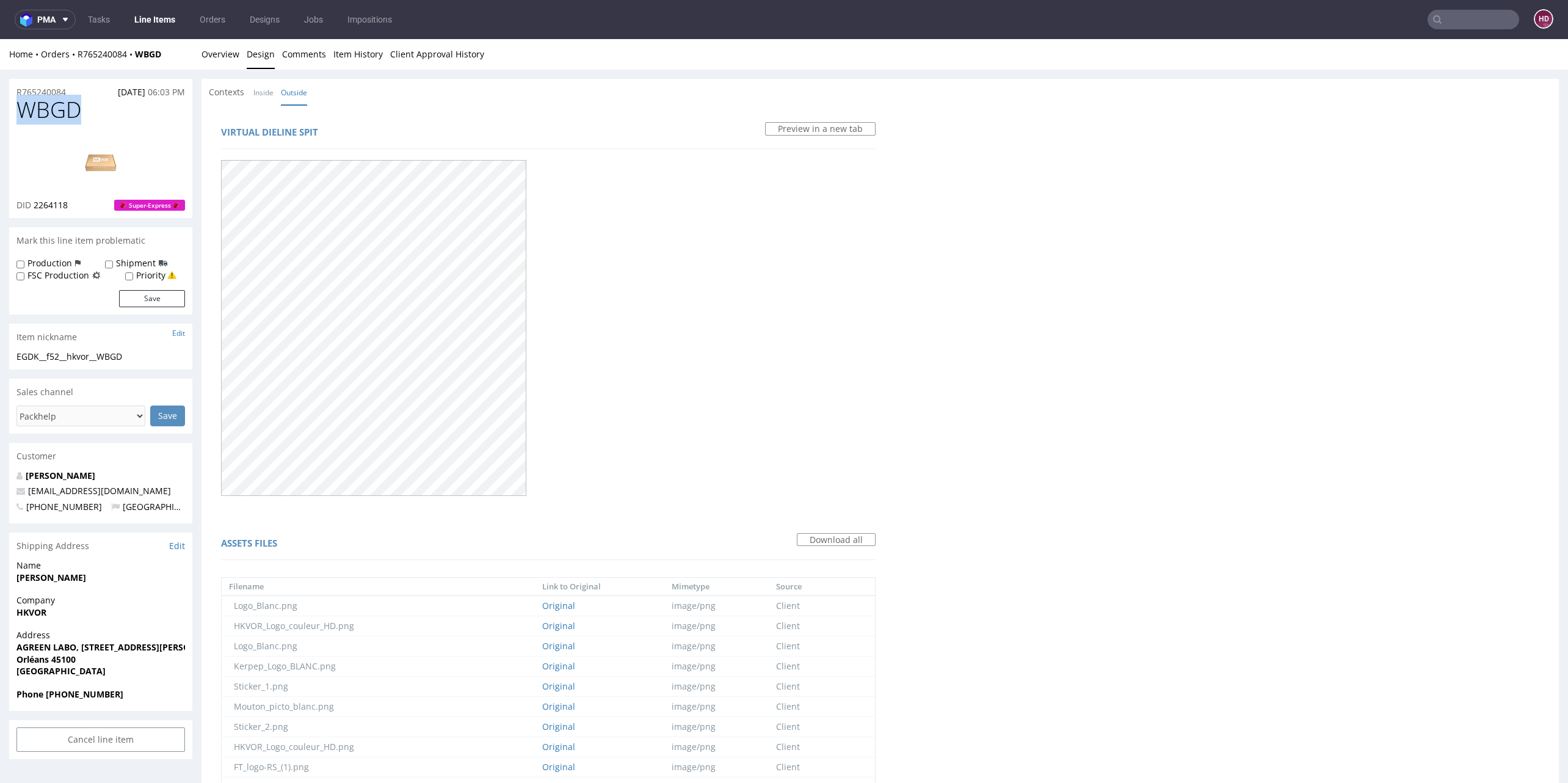
copy span "WBGD"
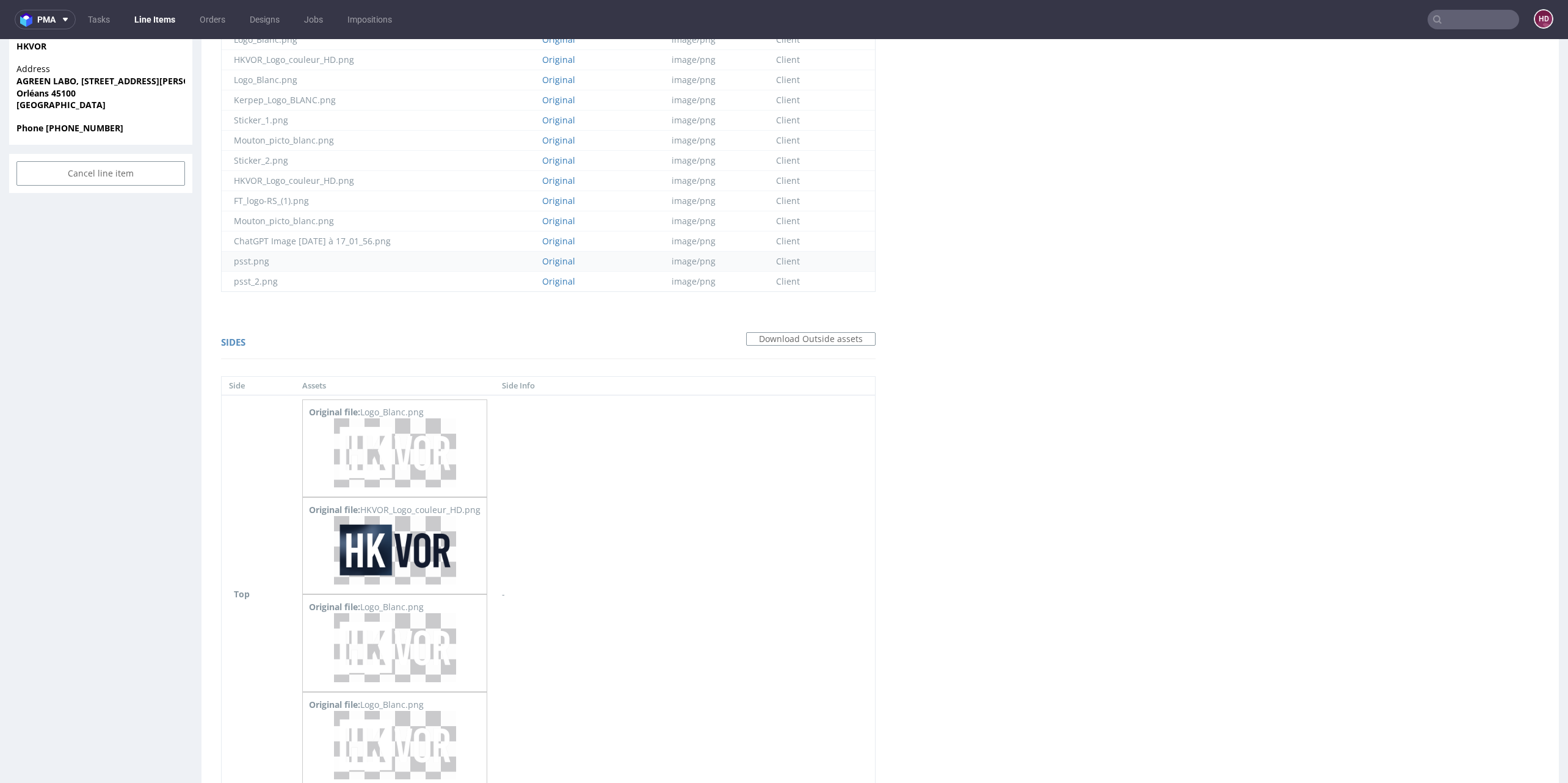
scroll to position [565, 0]
click at [444, 256] on td "psst.png" at bounding box center [378, 262] width 313 height 20
click at [571, 261] on link "Original" at bounding box center [558, 261] width 33 height 11
click at [575, 277] on link "Original" at bounding box center [558, 282] width 33 height 11
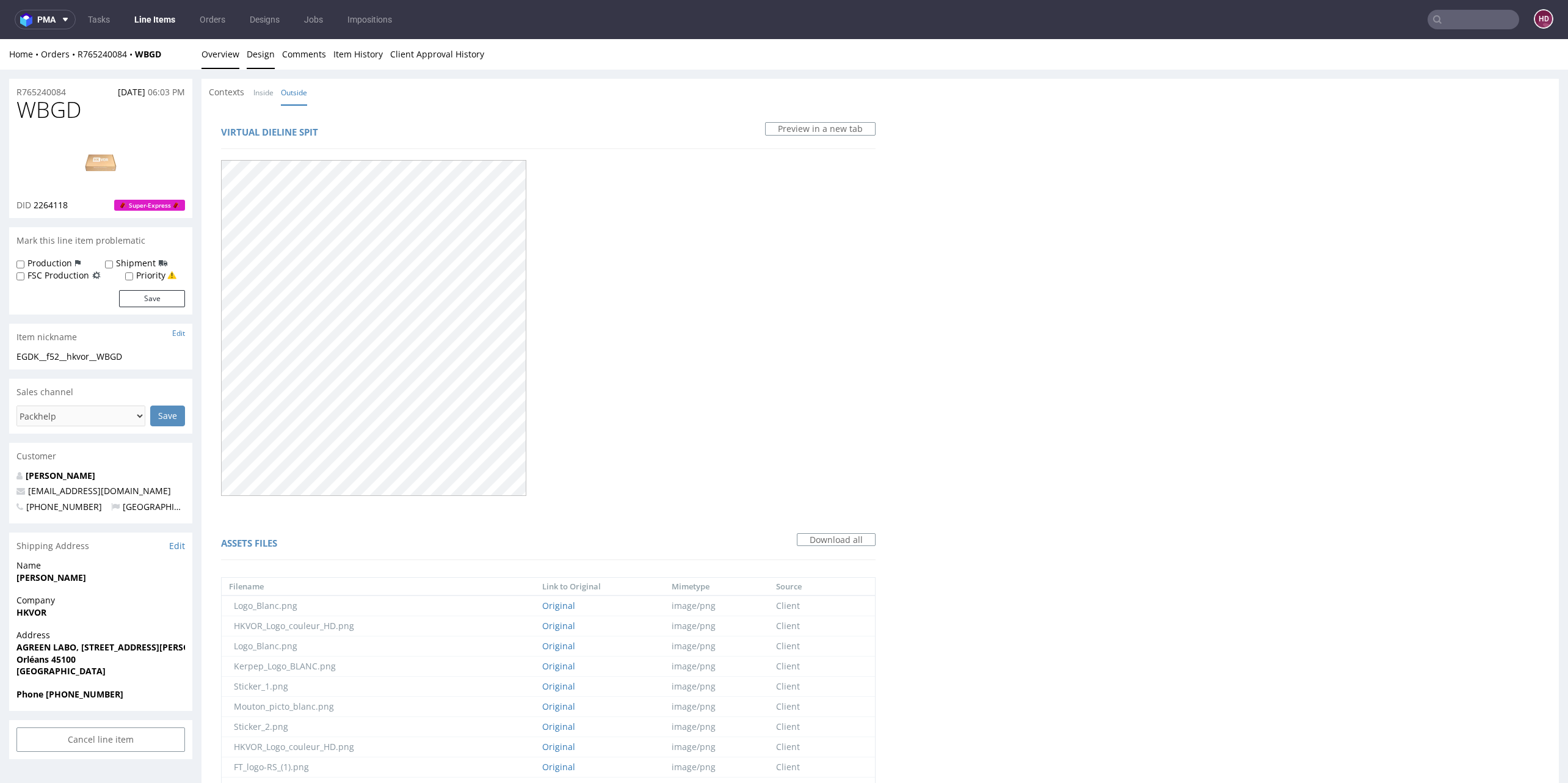
click at [217, 54] on link "Overview" at bounding box center [221, 53] width 38 height 30
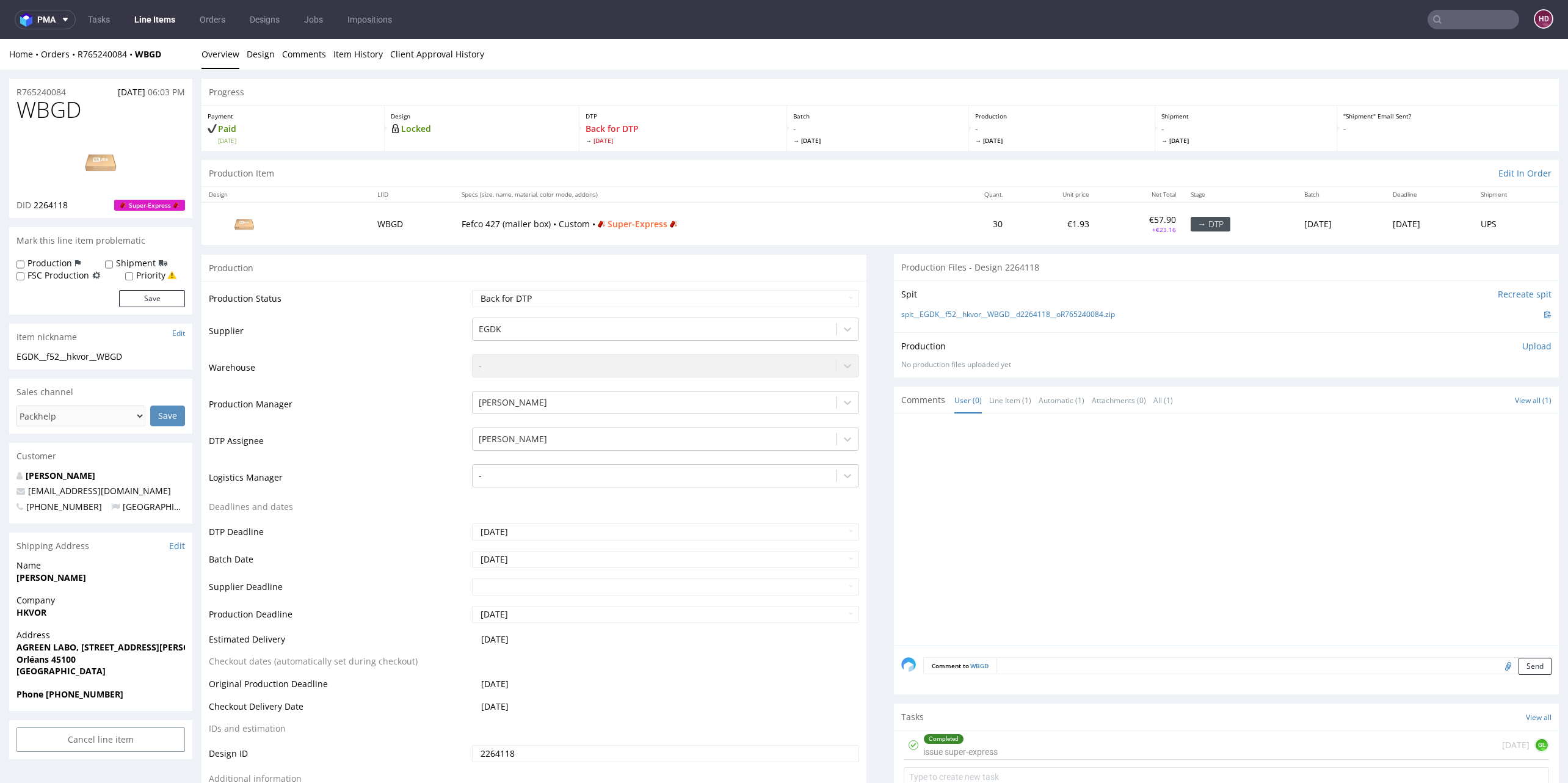
click at [148, 355] on div "EGDK__f52__hkvor__WBGD" at bounding box center [101, 357] width 169 height 12
drag, startPoint x: 144, startPoint y: 352, endPoint x: -19, endPoint y: 350, distance: 163.0
copy section "EGDK__f52__hkvor__WBGD"
click at [129, 275] on input "Priority" at bounding box center [129, 276] width 8 height 10
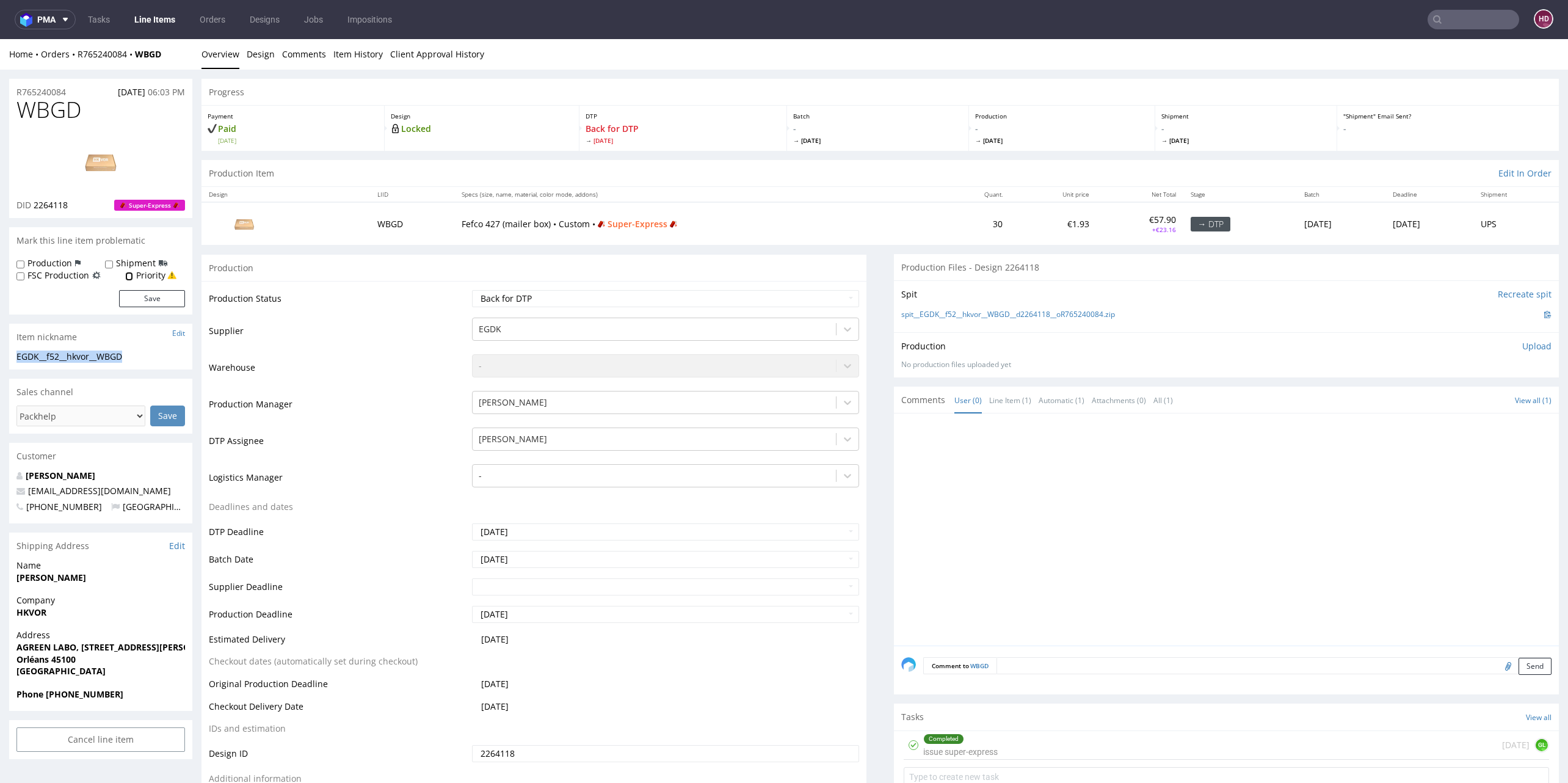
checkbox input "true"
click at [36, 263] on label "Production" at bounding box center [49, 263] width 45 height 12
click at [24, 263] on input "Production" at bounding box center [21, 264] width 8 height 10
checkbox input "true"
click at [141, 301] on button "Save" at bounding box center [151, 298] width 66 height 17
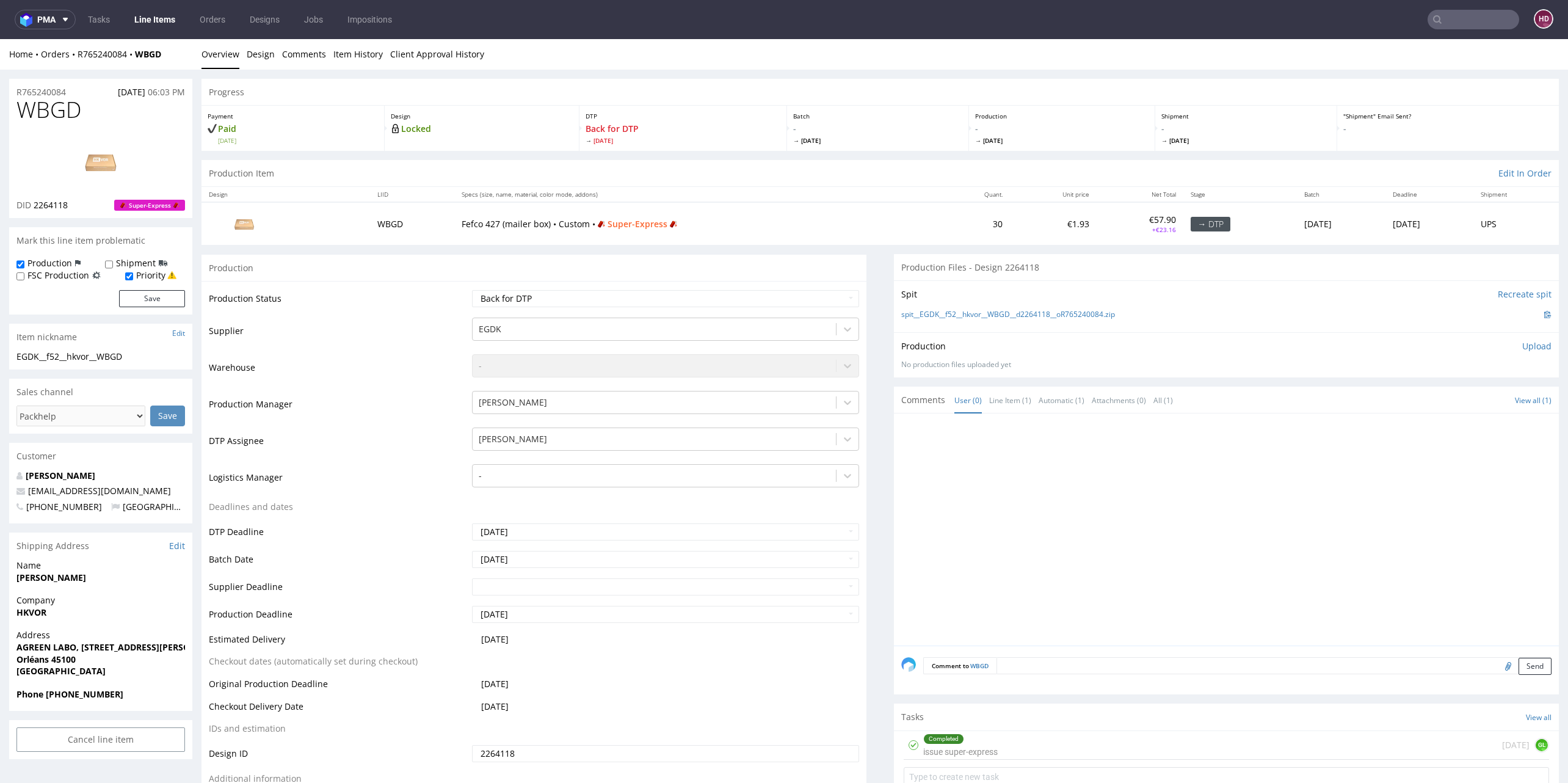
click at [81, 89] on div "R765240084 21.09.2025 06:03 PM" at bounding box center [100, 89] width 183 height 20
drag, startPoint x: 72, startPoint y: 90, endPoint x: -37, endPoint y: 81, distance: 109.4
copy p "R765240084"
drag, startPoint x: 52, startPoint y: 206, endPoint x: 35, endPoint y: 205, distance: 17.0
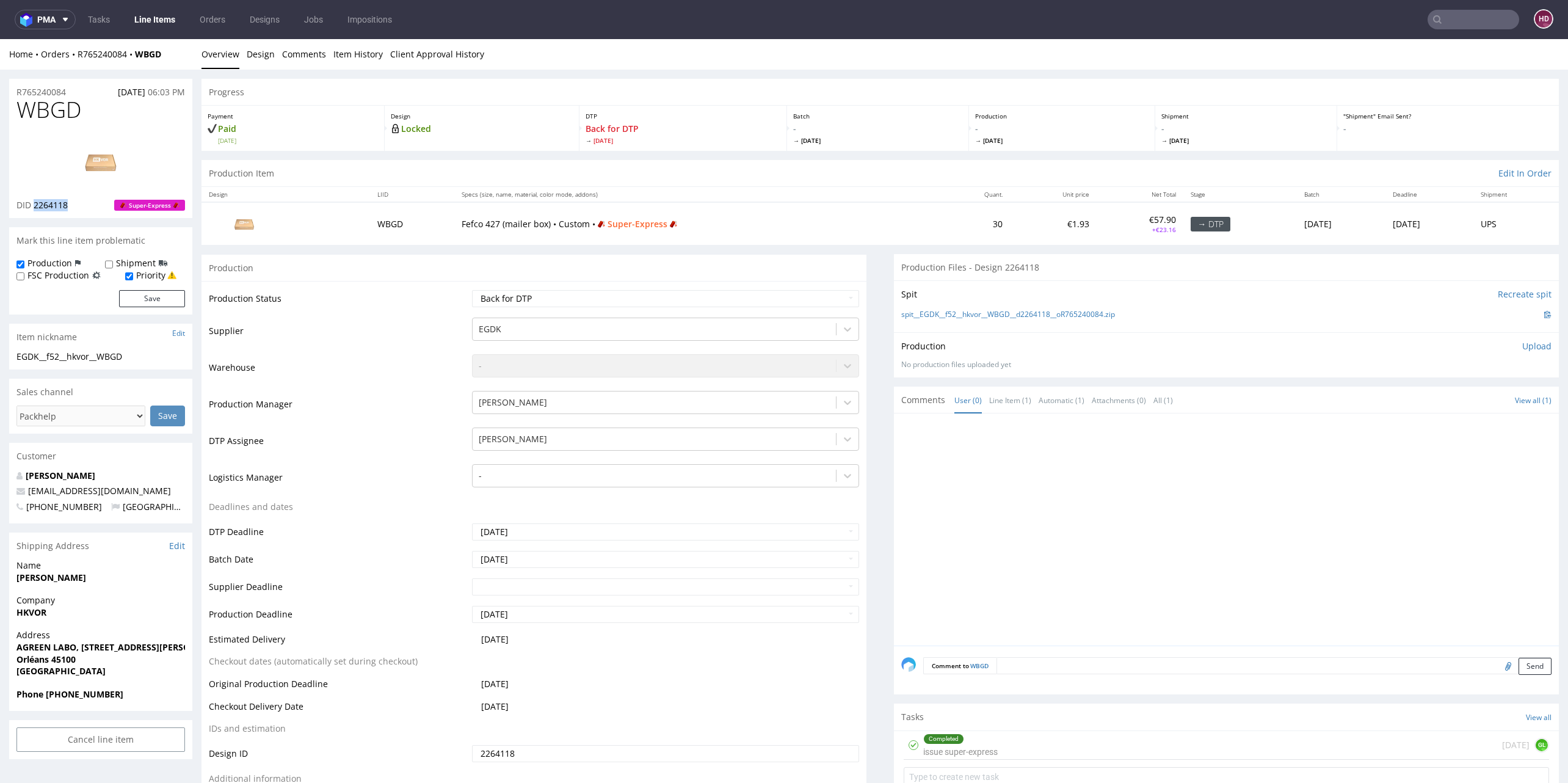
click at [35, 205] on div "DID 2264118 Super-Express" at bounding box center [101, 205] width 169 height 12
copy span "2264118"
click at [255, 61] on link "Design" at bounding box center [260, 53] width 28 height 30
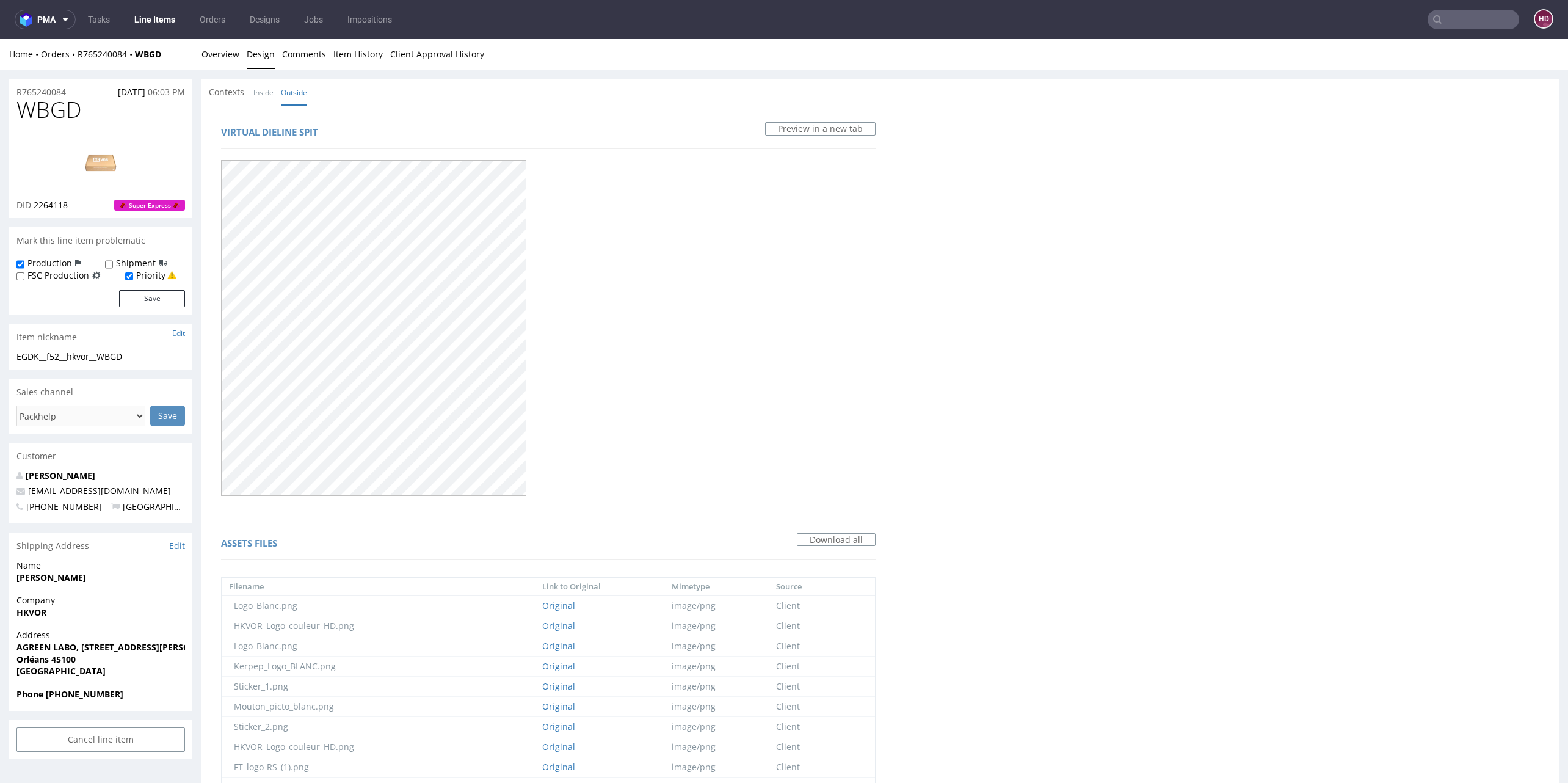
click at [875, 346] on div at bounding box center [549, 326] width 654 height 343
click at [222, 54] on link "Overview" at bounding box center [221, 53] width 38 height 30
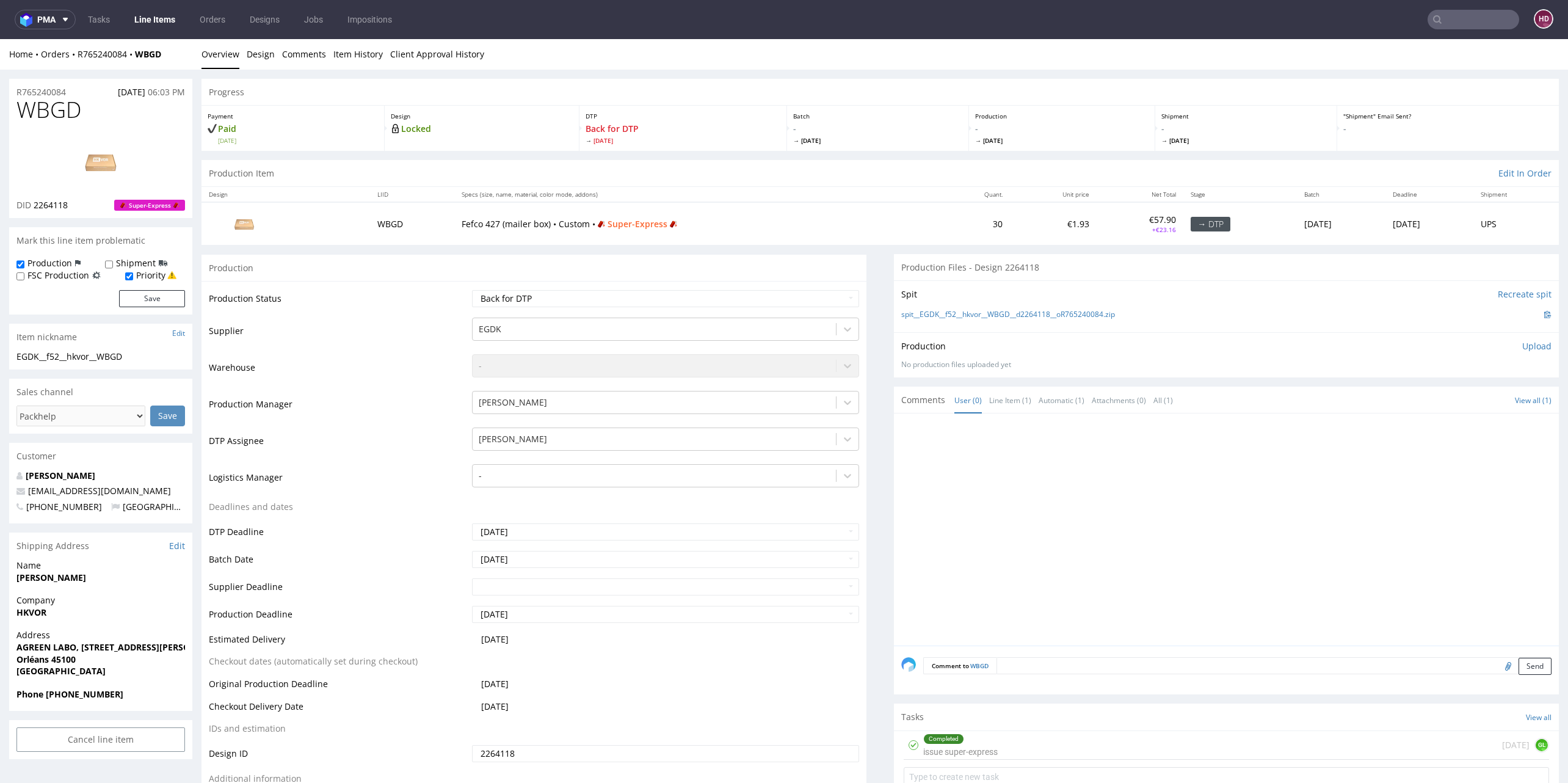
click at [1033, 667] on textarea at bounding box center [1274, 666] width 555 height 17
click at [993, 664] on textarea "info for production -color white" at bounding box center [1237, 683] width 628 height 53
type textarea "info for production - color white"
click at [1519, 722] on button "Send" at bounding box center [1535, 723] width 33 height 17
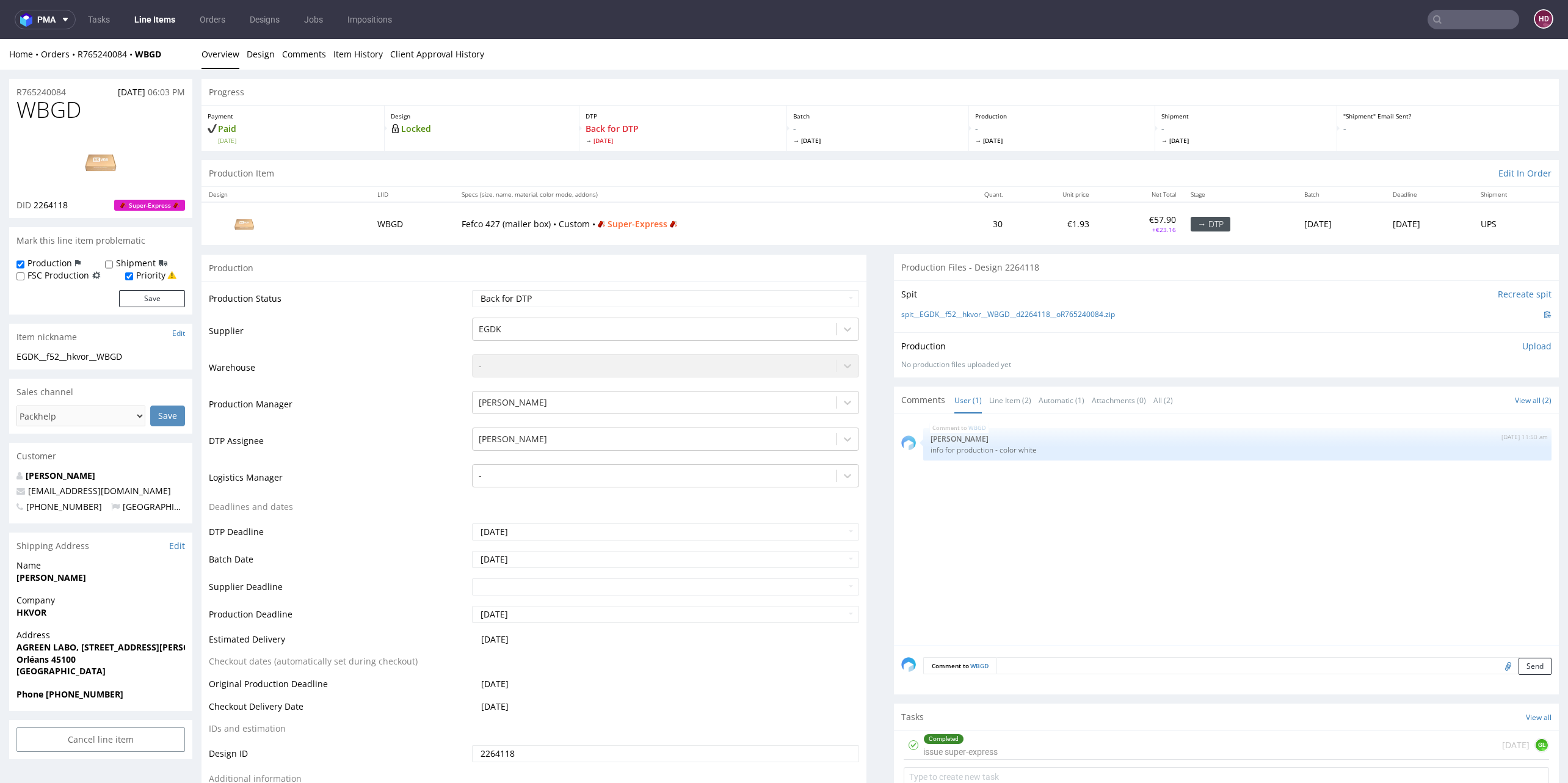
click at [1522, 346] on p "Upload" at bounding box center [1537, 346] width 30 height 12
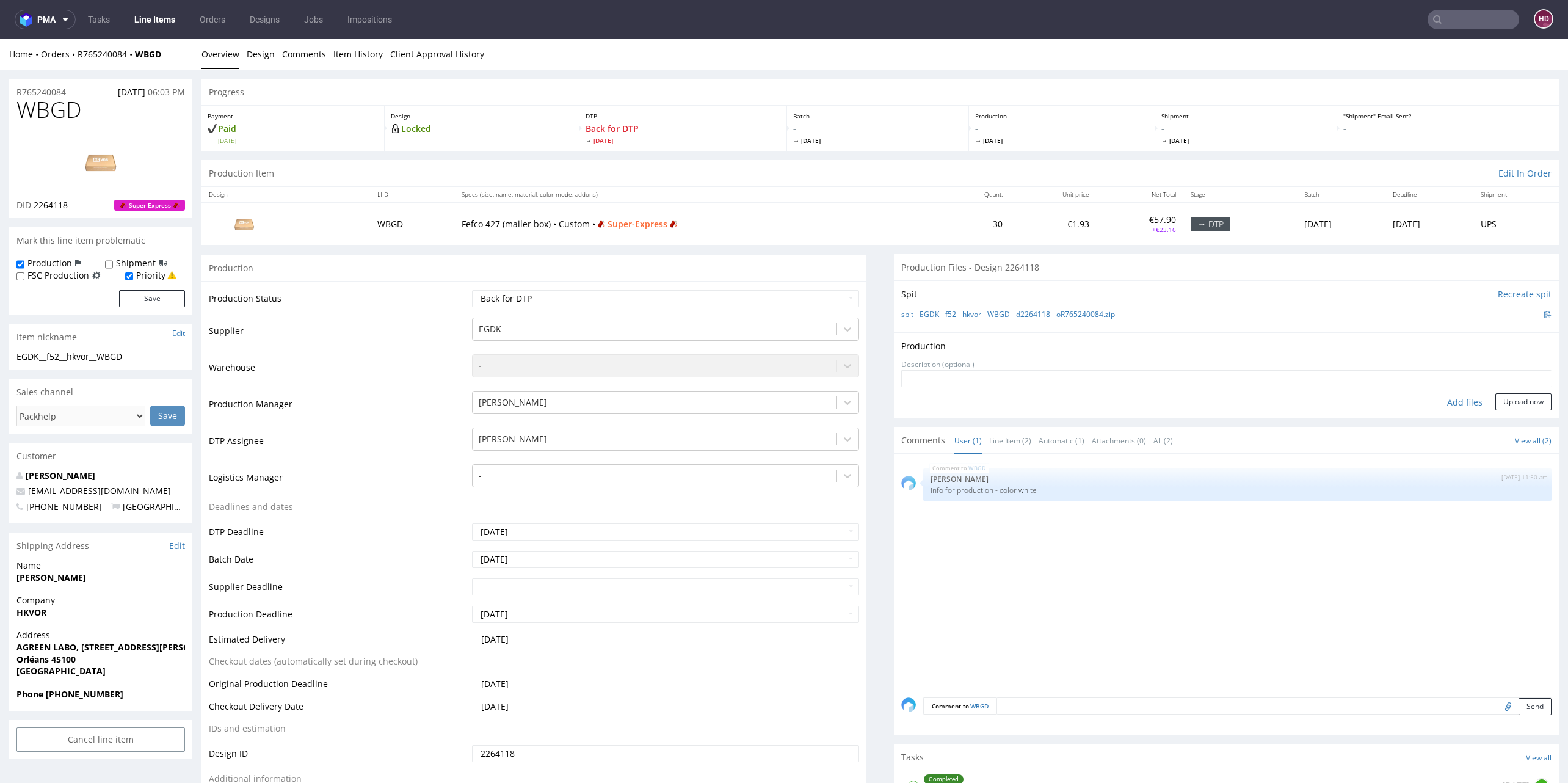
click at [1442, 396] on div "Add files" at bounding box center [1465, 403] width 61 height 18
type input "C:\fakepath\ EGDK__f52__hkvor__WBGD__d2264118__oR765240084__inside.pdf"
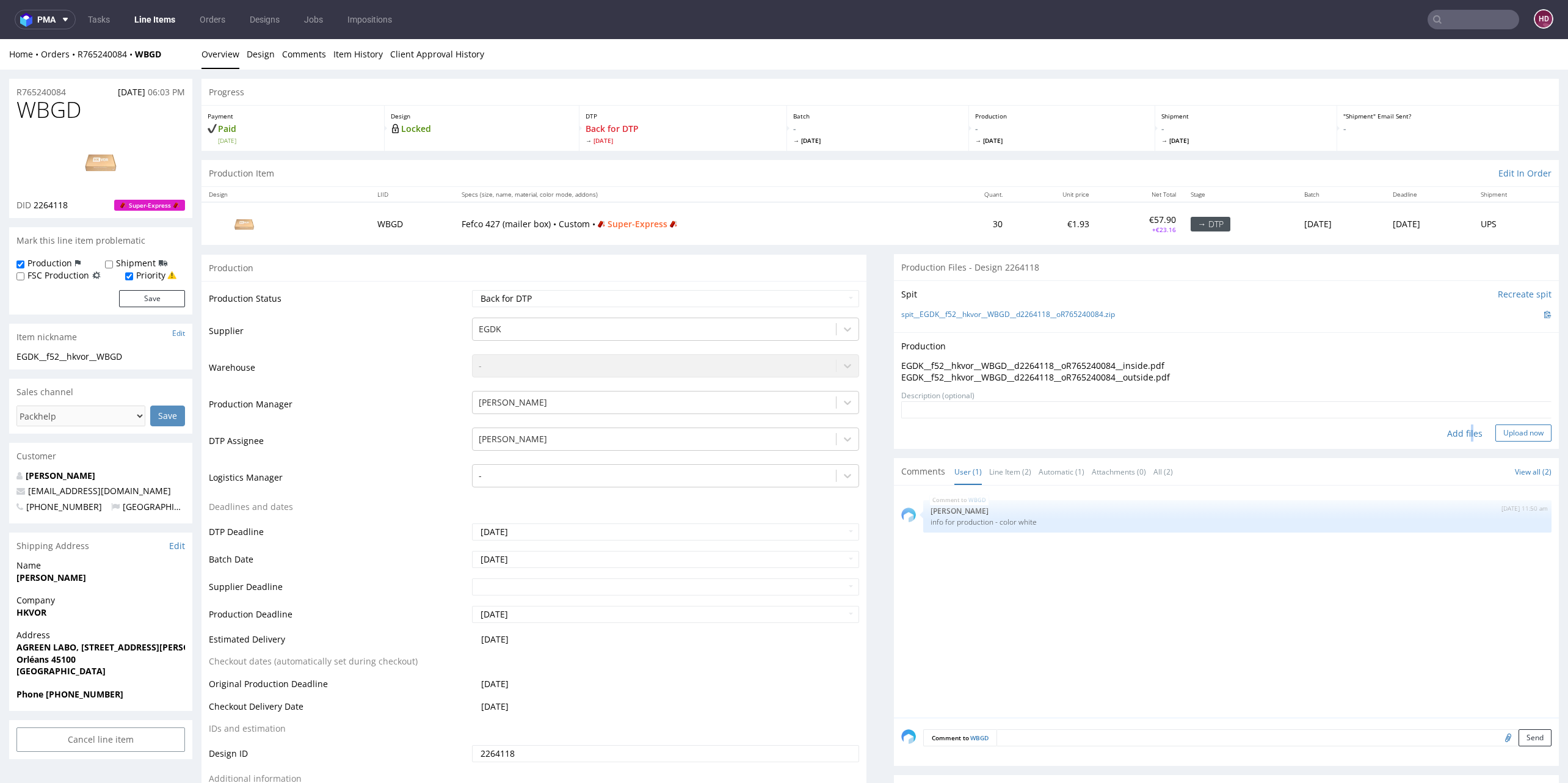
click at [1512, 431] on button "Upload now" at bounding box center [1523, 433] width 56 height 17
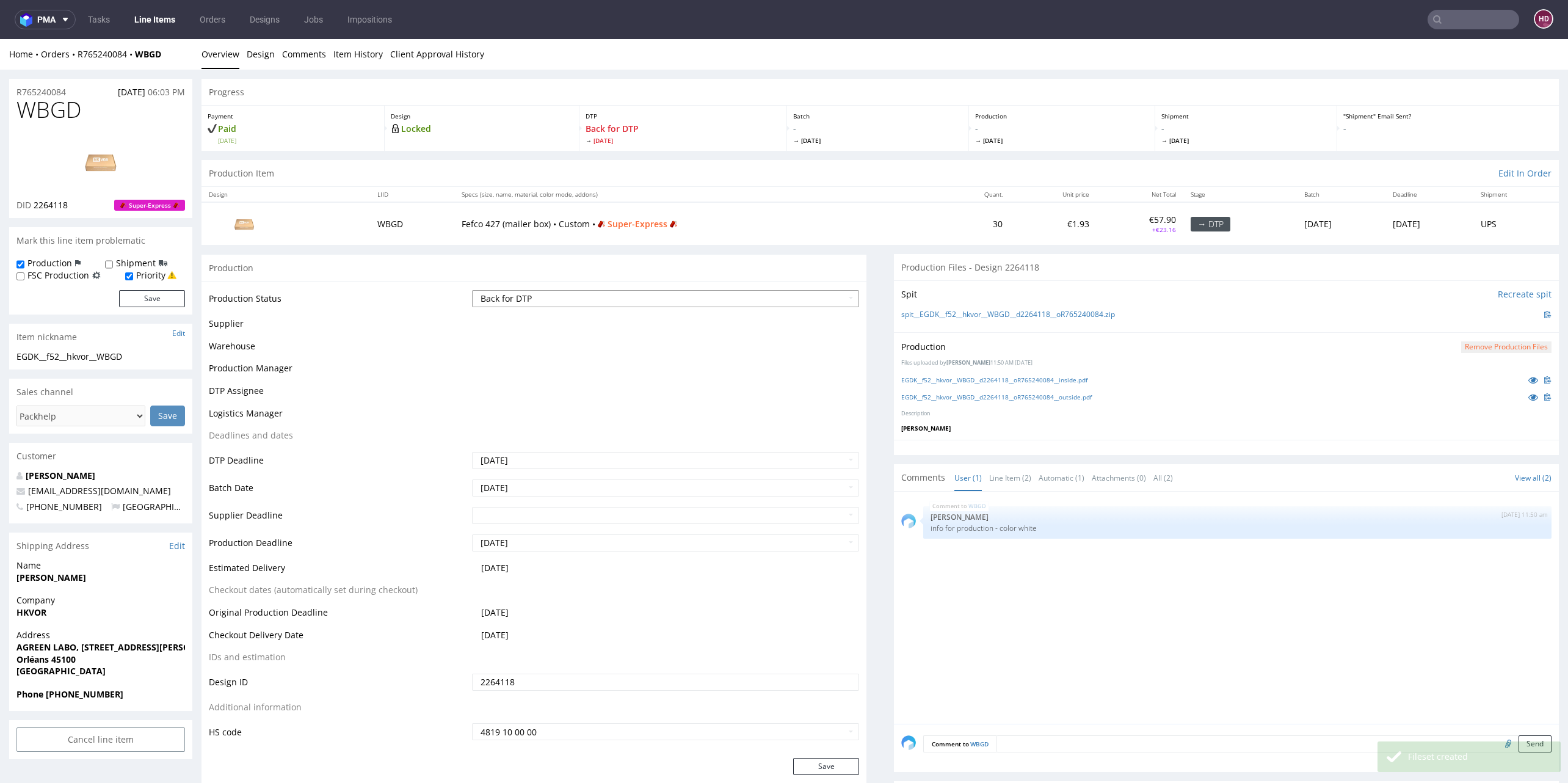
click at [630, 295] on select "Waiting for Artwork Waiting for Diecut Waiting for Mockup Waiting for DTP Waiti…" at bounding box center [665, 298] width 387 height 17
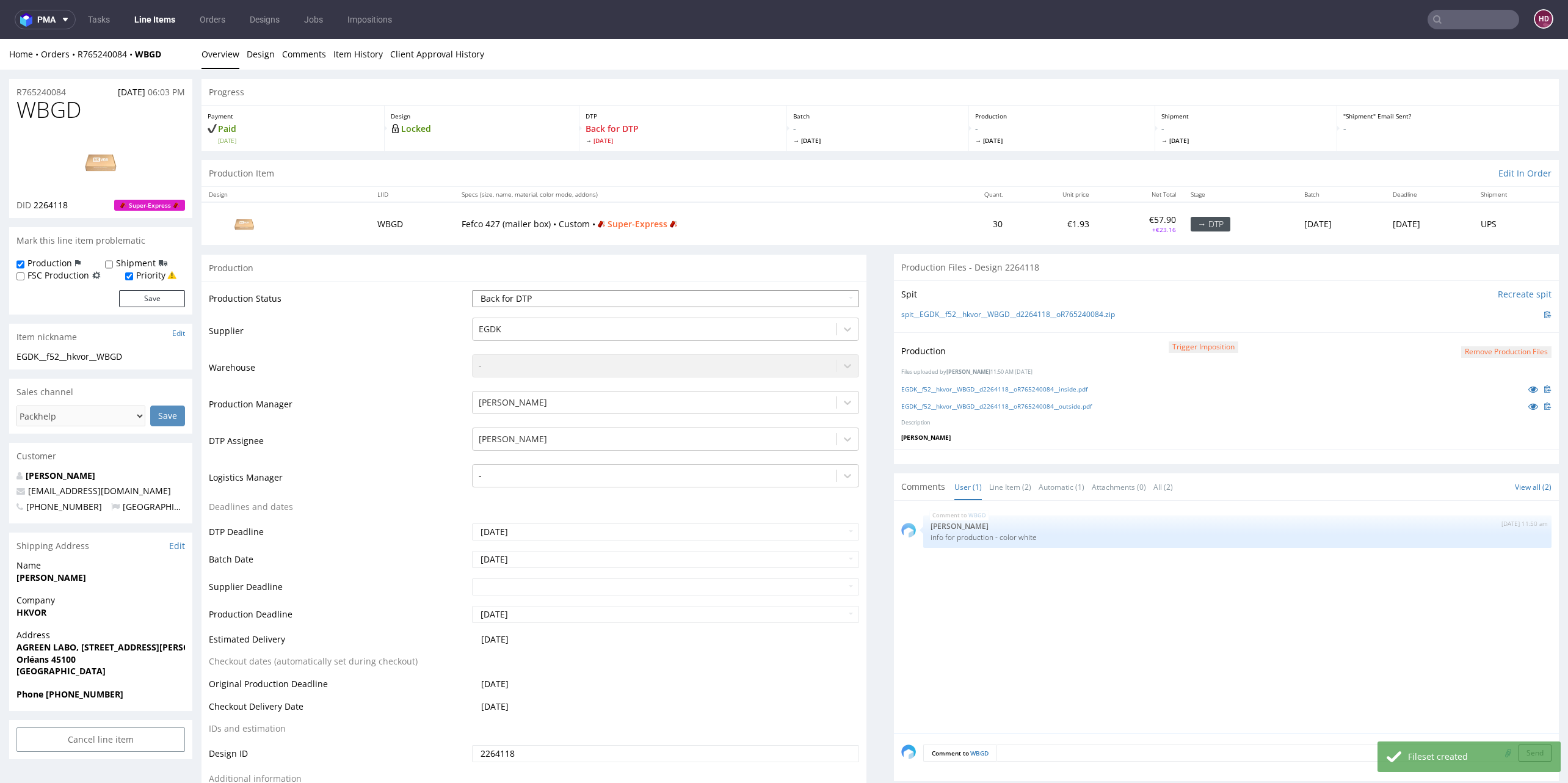
select select "dtp_production_ready"
click at [472, 290] on select "Waiting for Artwork Waiting for Diecut Waiting for Mockup Waiting for DTP Waiti…" at bounding box center [665, 298] width 387 height 17
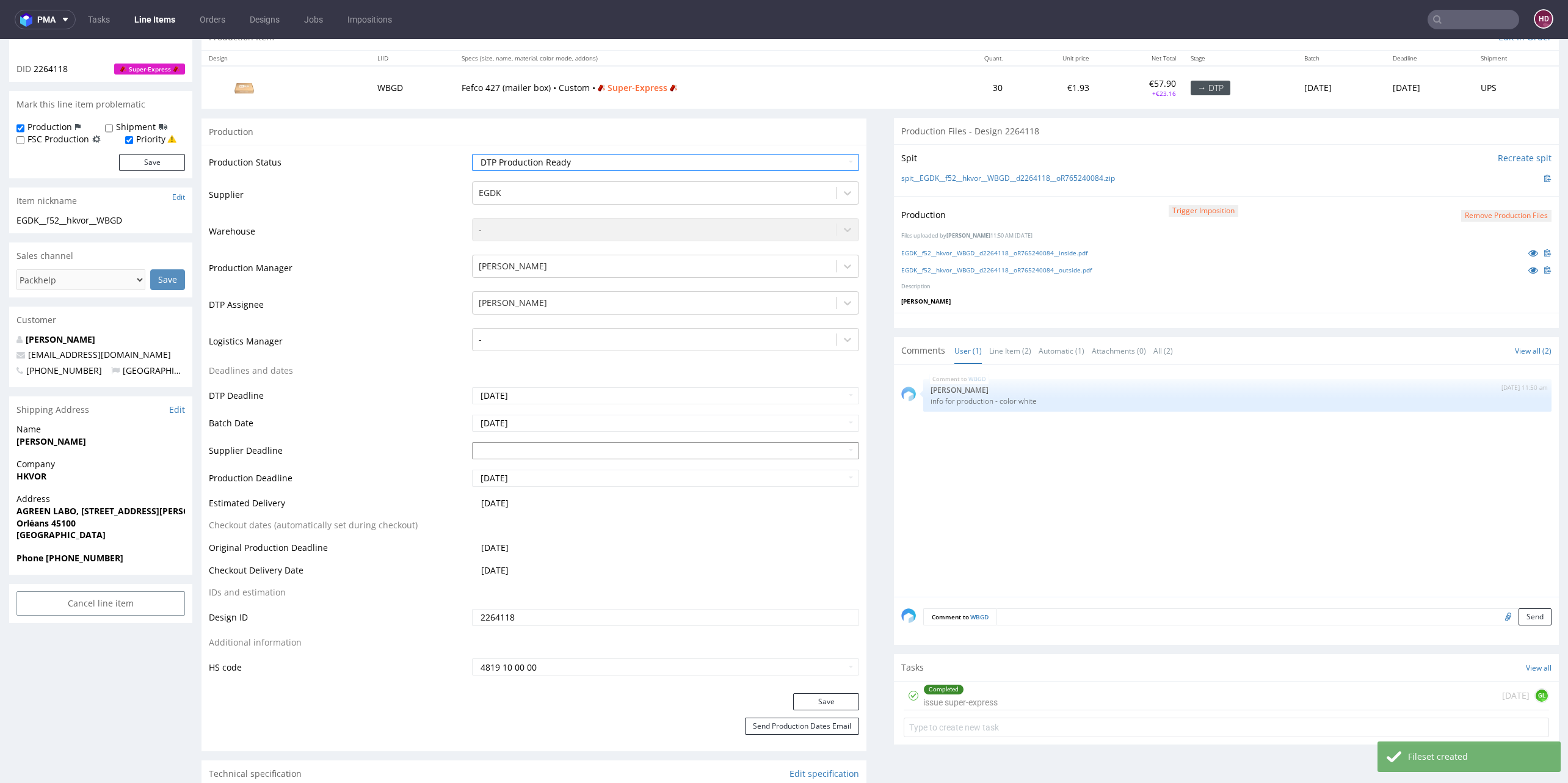
scroll to position [379, 0]
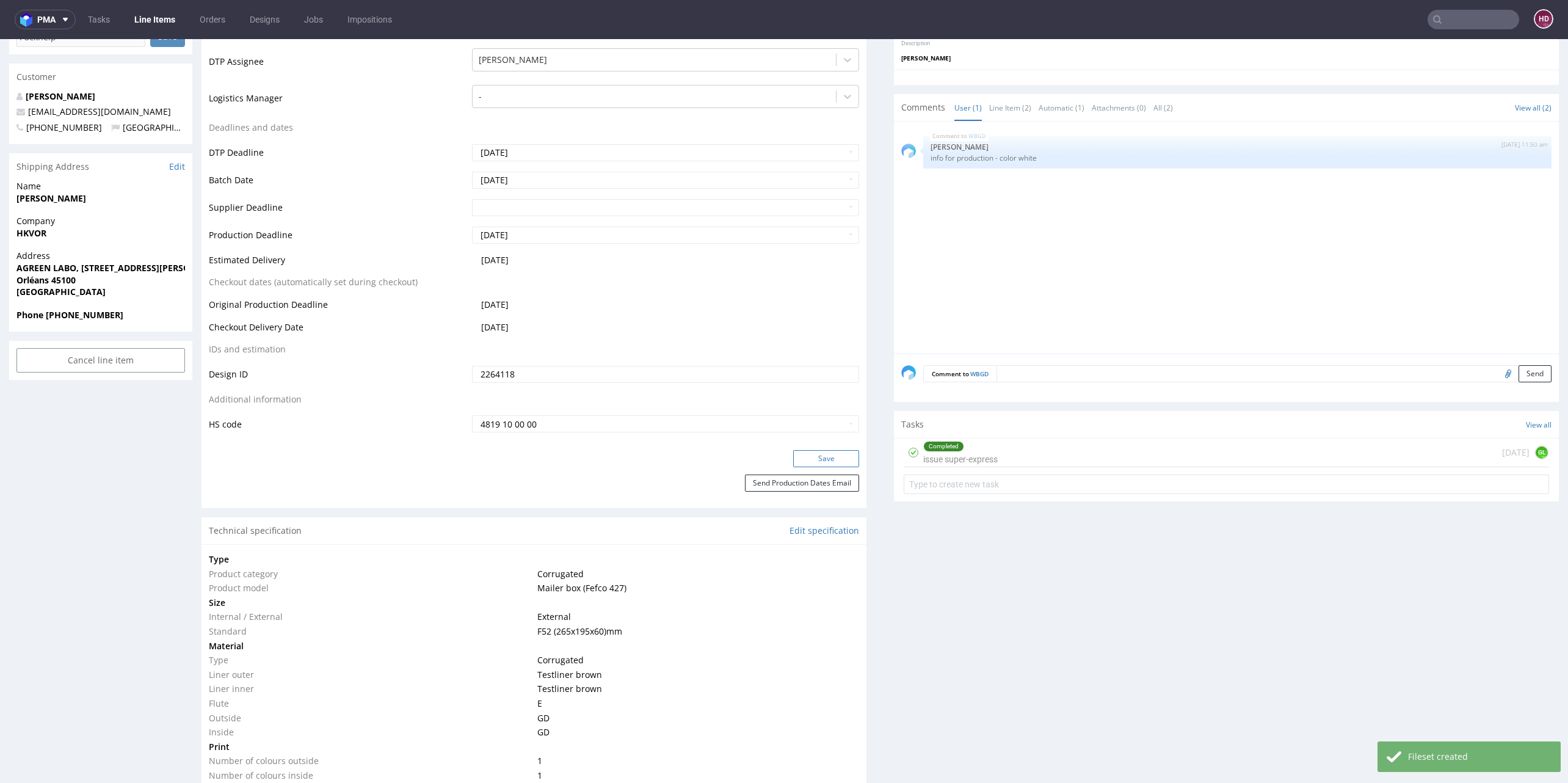
click at [832, 457] on button "Save" at bounding box center [826, 458] width 66 height 17
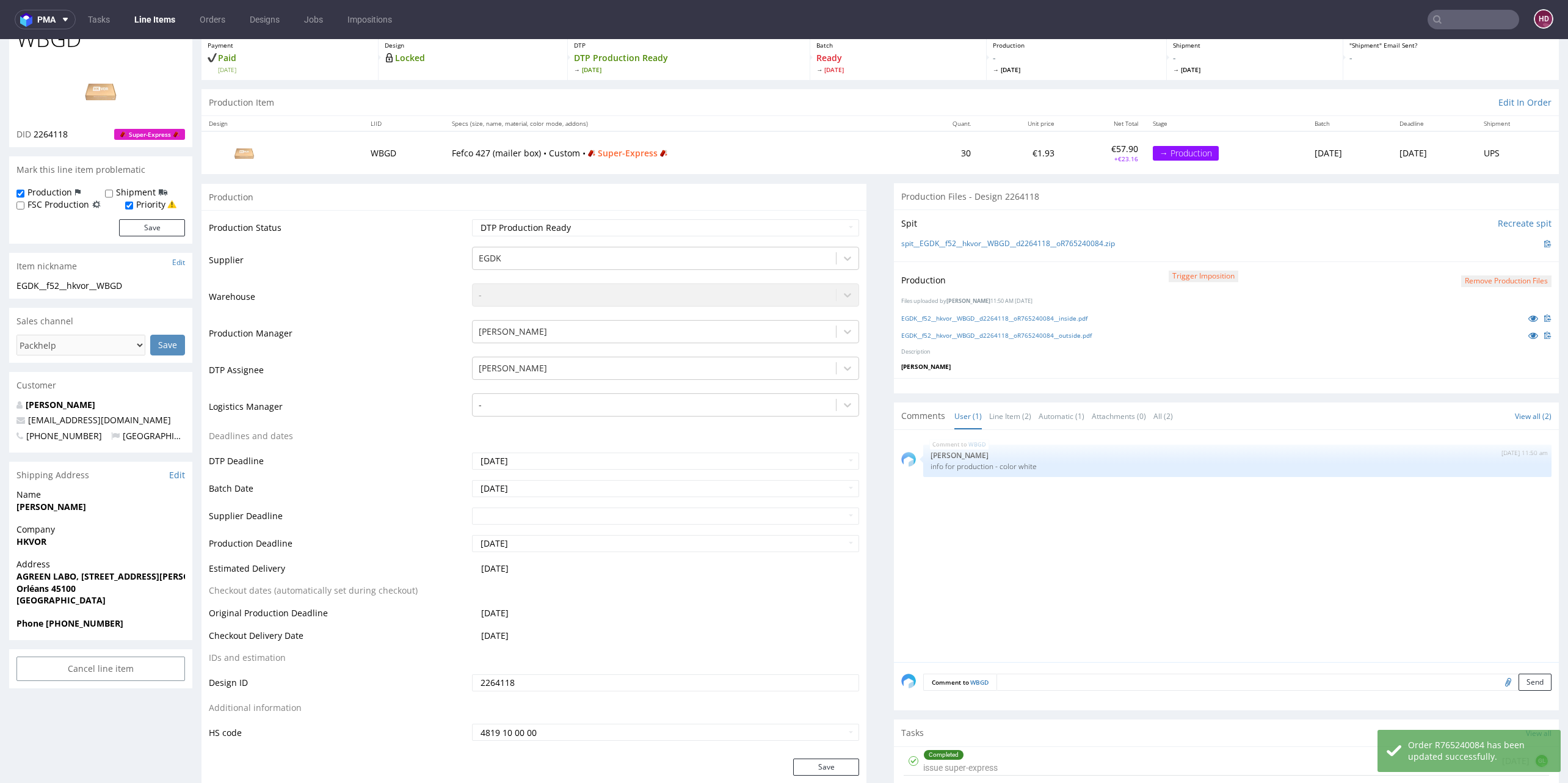
click at [972, 322] on div "EGDK__f52__hkvor__WBGD__d2264118__oR765240084__inside.pdf" at bounding box center [1226, 318] width 650 height 14
click at [972, 317] on link "EGDK__f52__hkvor__WBGD__d2264118__oR765240084__inside.pdf" at bounding box center [994, 318] width 186 height 8
click at [977, 331] on link "EGDK__f52__hkvor__WBGD__d2264118__oR765240084__outside.pdf" at bounding box center [997, 335] width 190 height 8
click at [1029, 336] on link "EGDK__f52__hkvor__WBGD__d2264118__oR765240084__outside.pdf" at bounding box center [997, 335] width 190 height 8
click at [152, 21] on link "Line Items" at bounding box center [154, 20] width 56 height 20
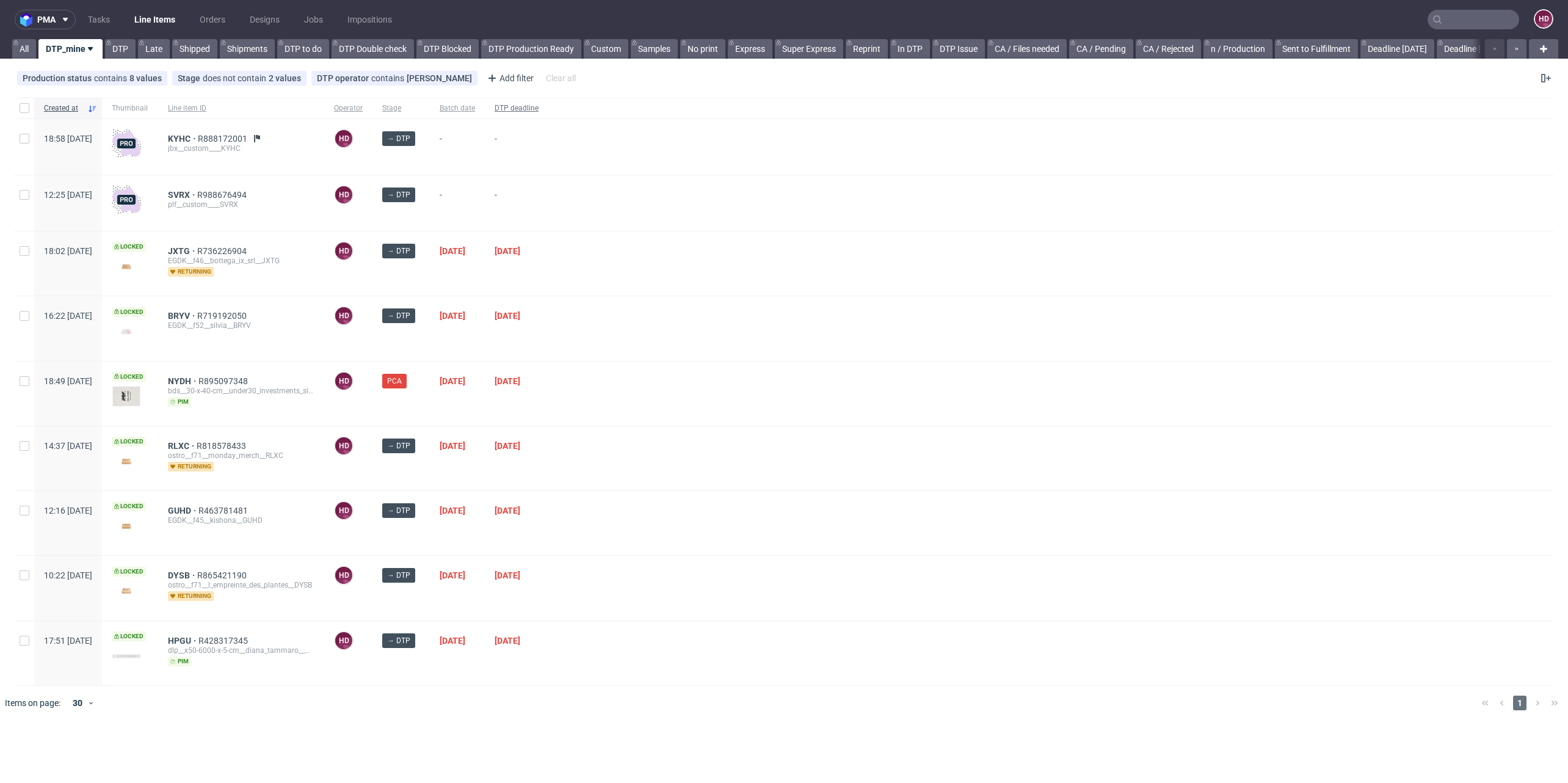
click at [539, 105] on span "DTP deadline" at bounding box center [517, 109] width 44 height 11
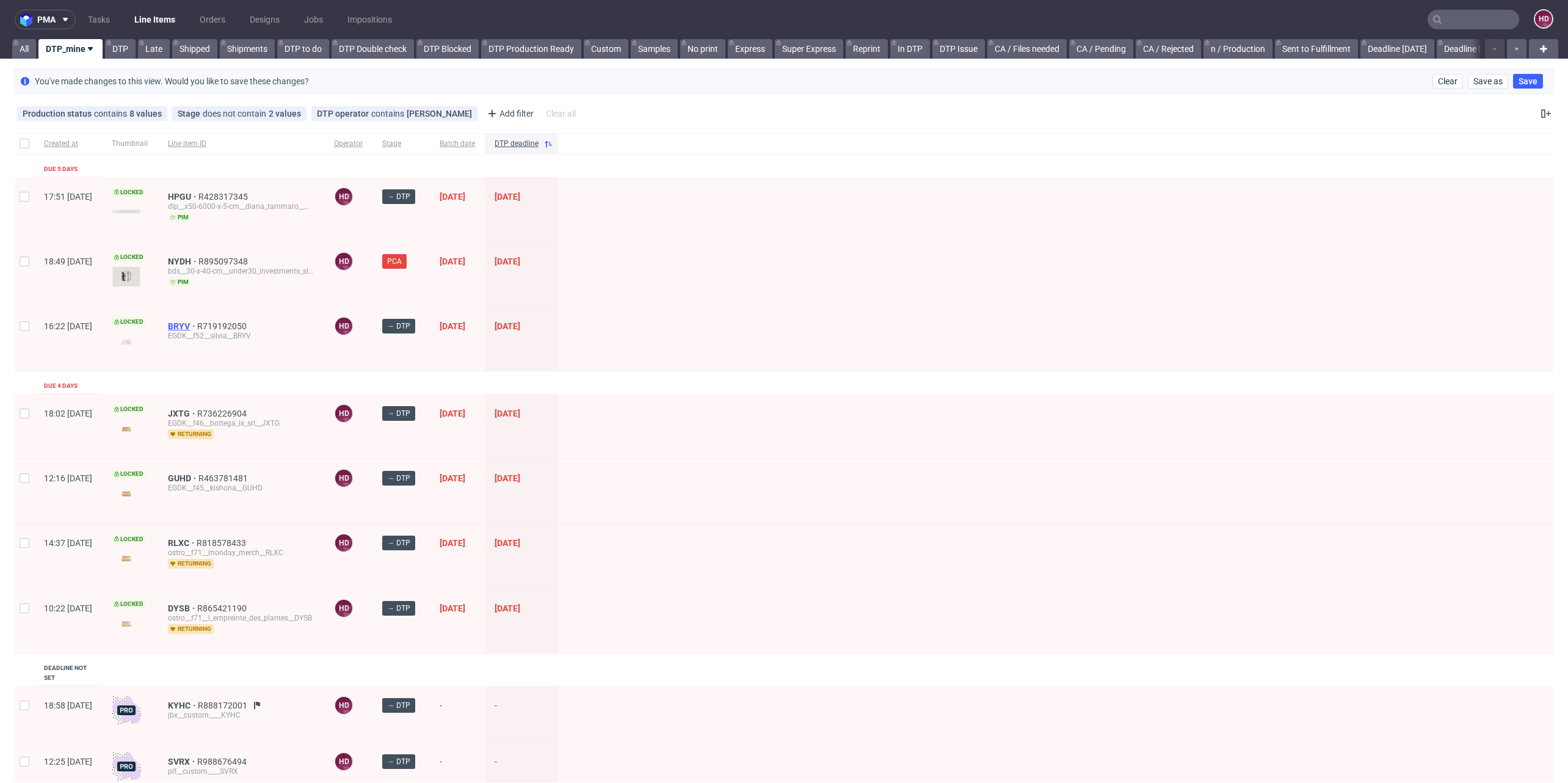
click at [197, 323] on span "BRYV" at bounding box center [183, 326] width 30 height 10
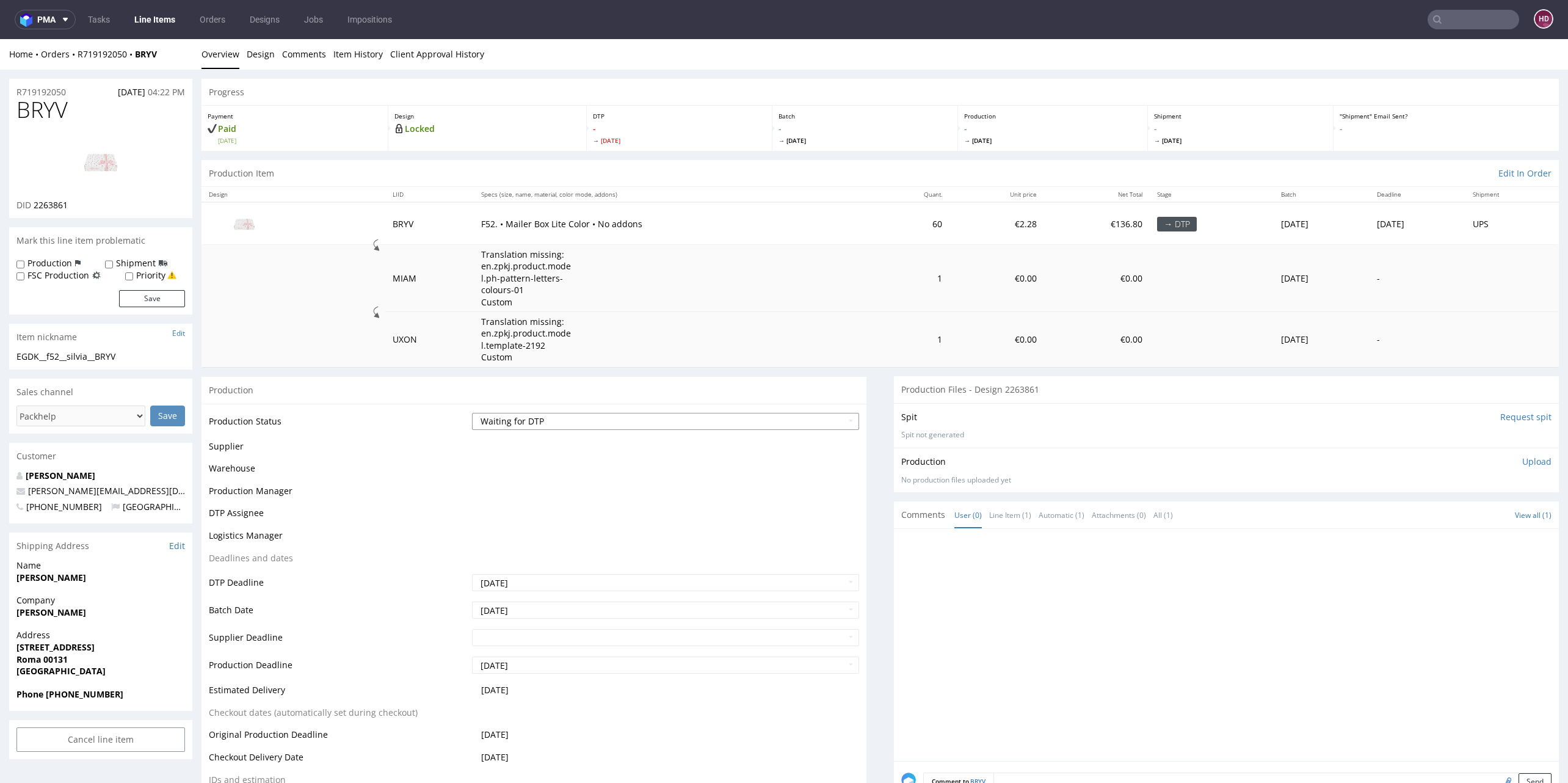
click at [552, 422] on select "Waiting for Artwork Waiting for Diecut Waiting for Mockup Waiting for DTP Waiti…" at bounding box center [665, 422] width 387 height 17
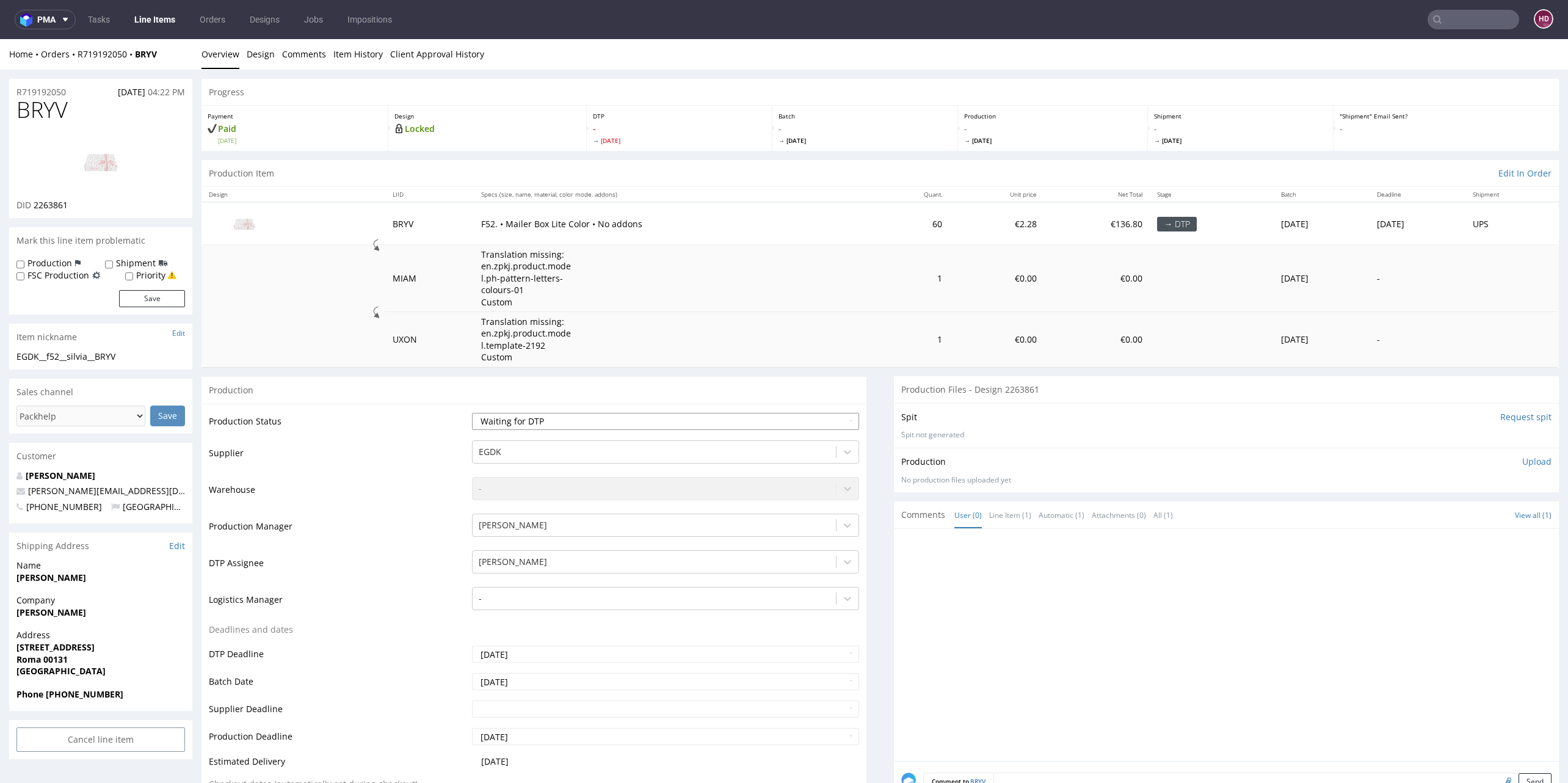
select select "dtp_in_process"
click at [472, 413] on select "Waiting for Artwork Waiting for Diecut Waiting for Mockup Waiting for DTP Waiti…" at bounding box center [665, 422] width 387 height 17
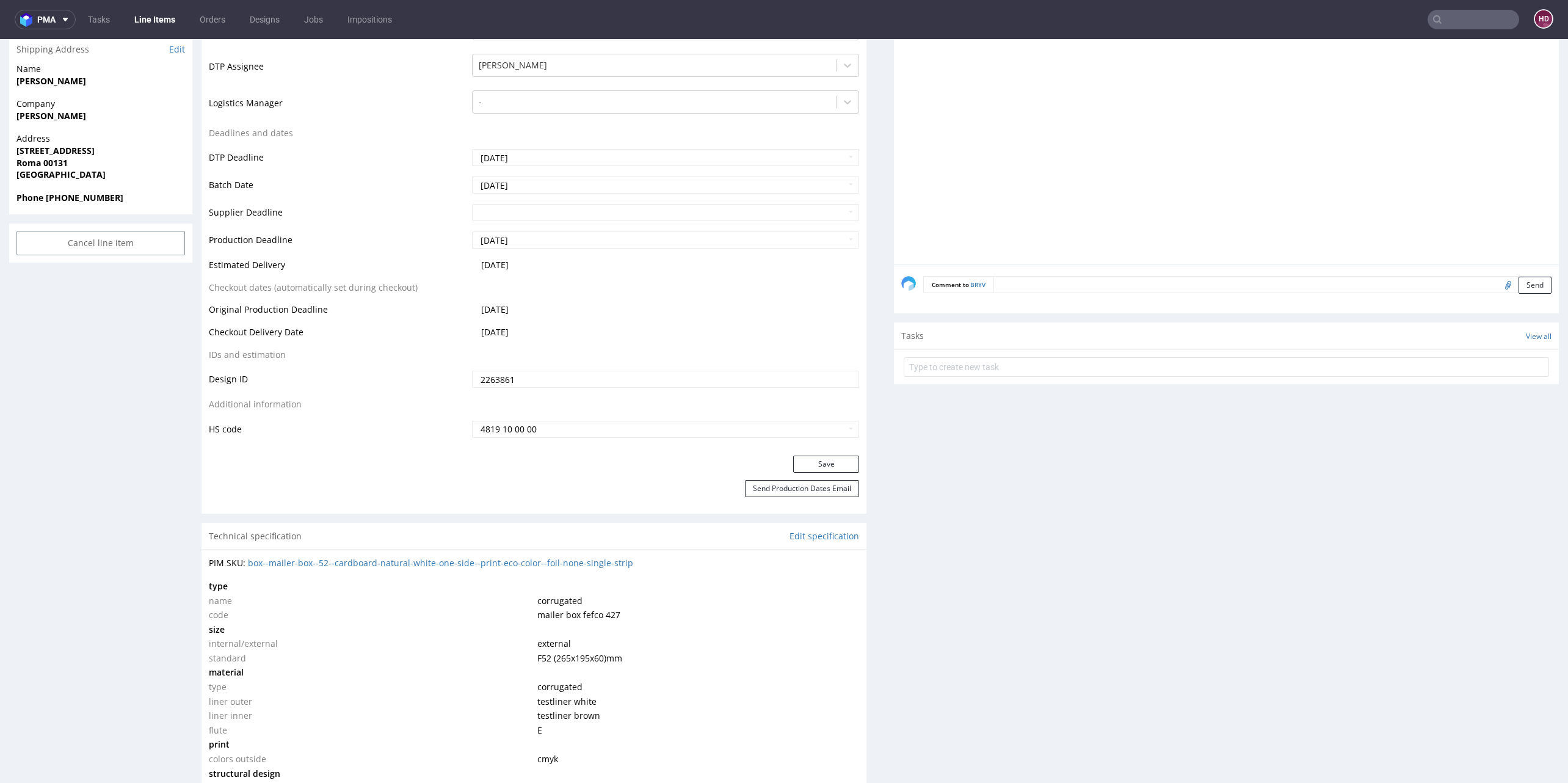
scroll to position [562, 0]
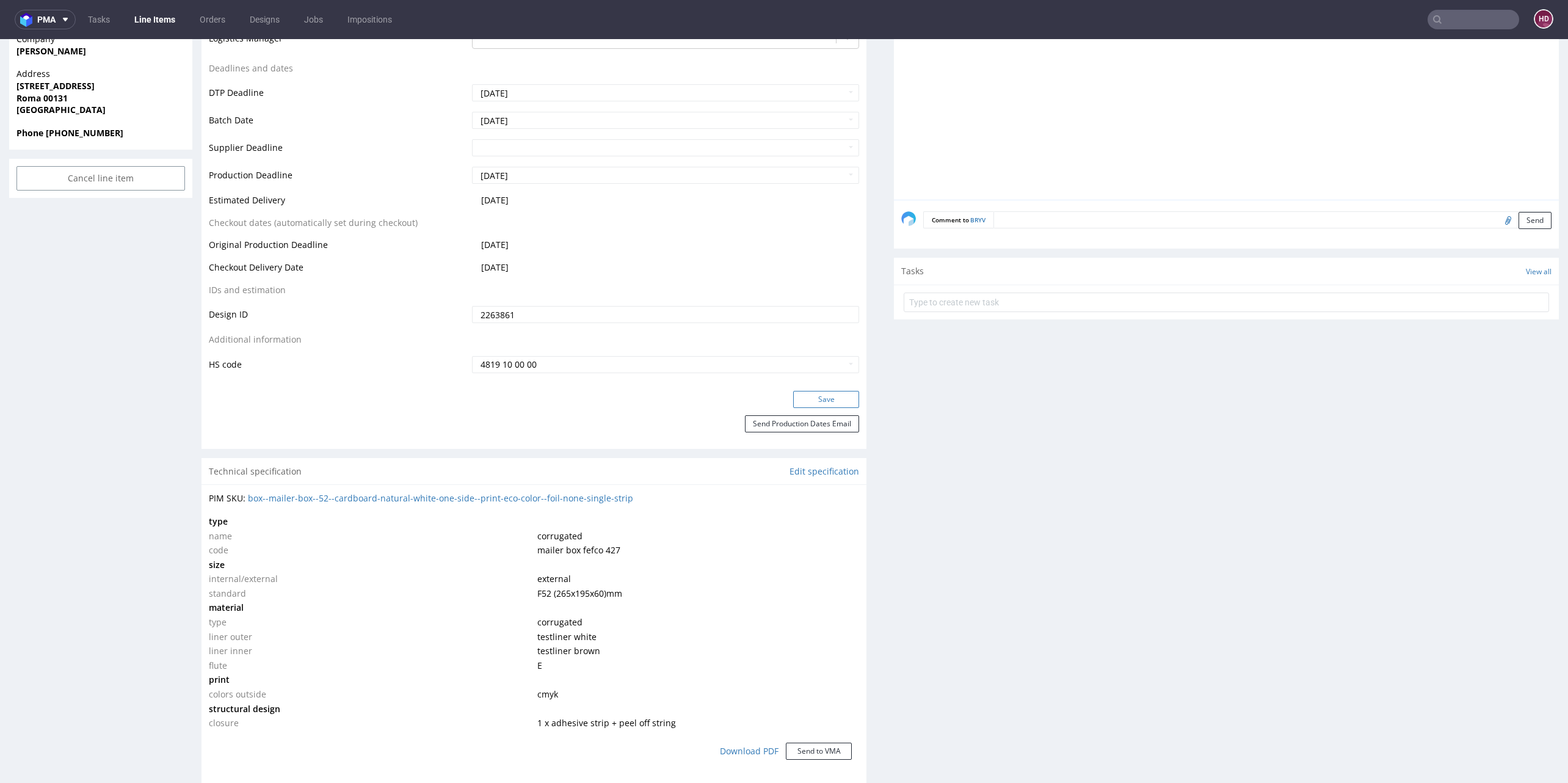
click at [812, 403] on button "Save" at bounding box center [826, 399] width 66 height 17
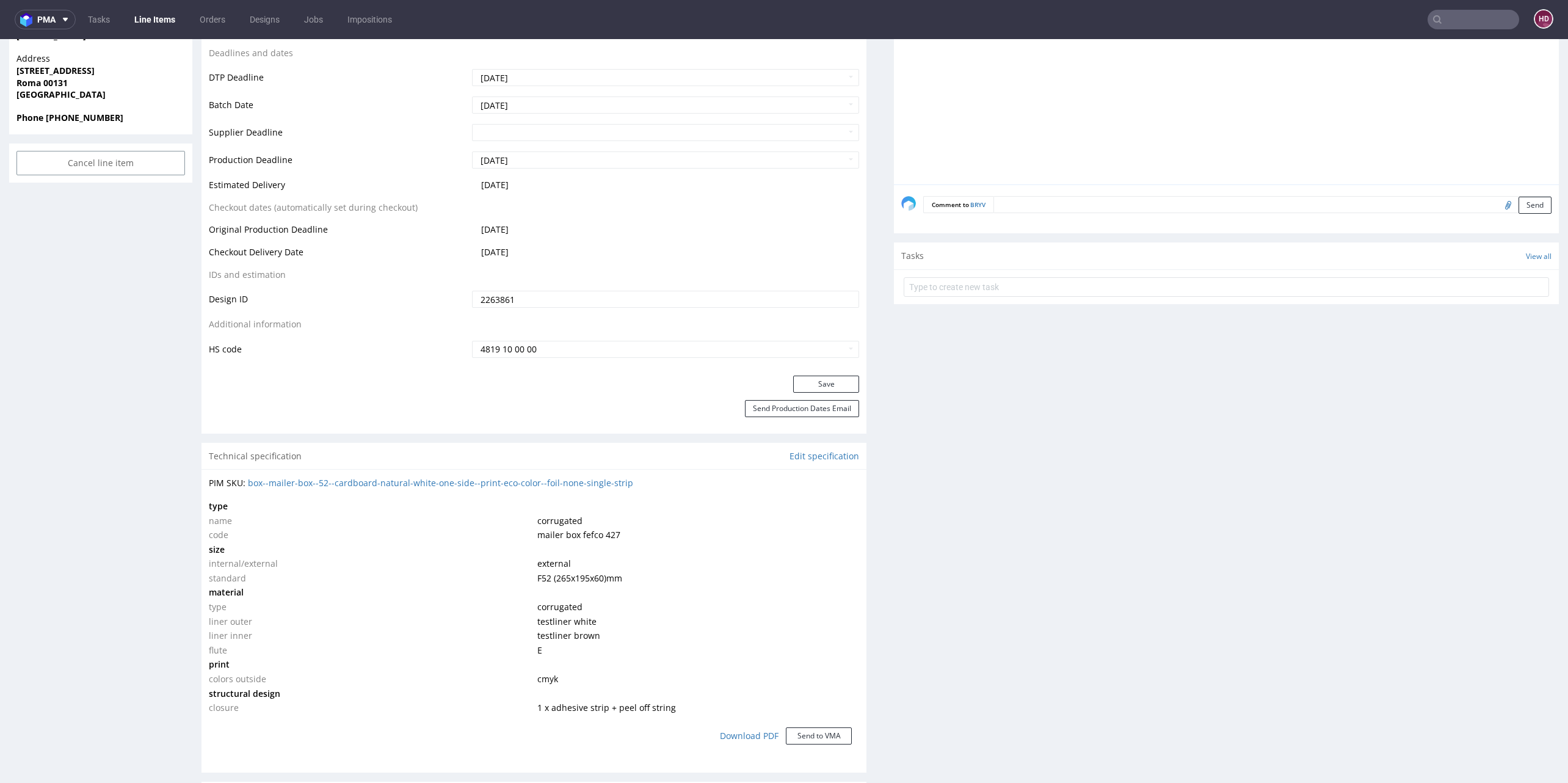
scroll to position [0, 0]
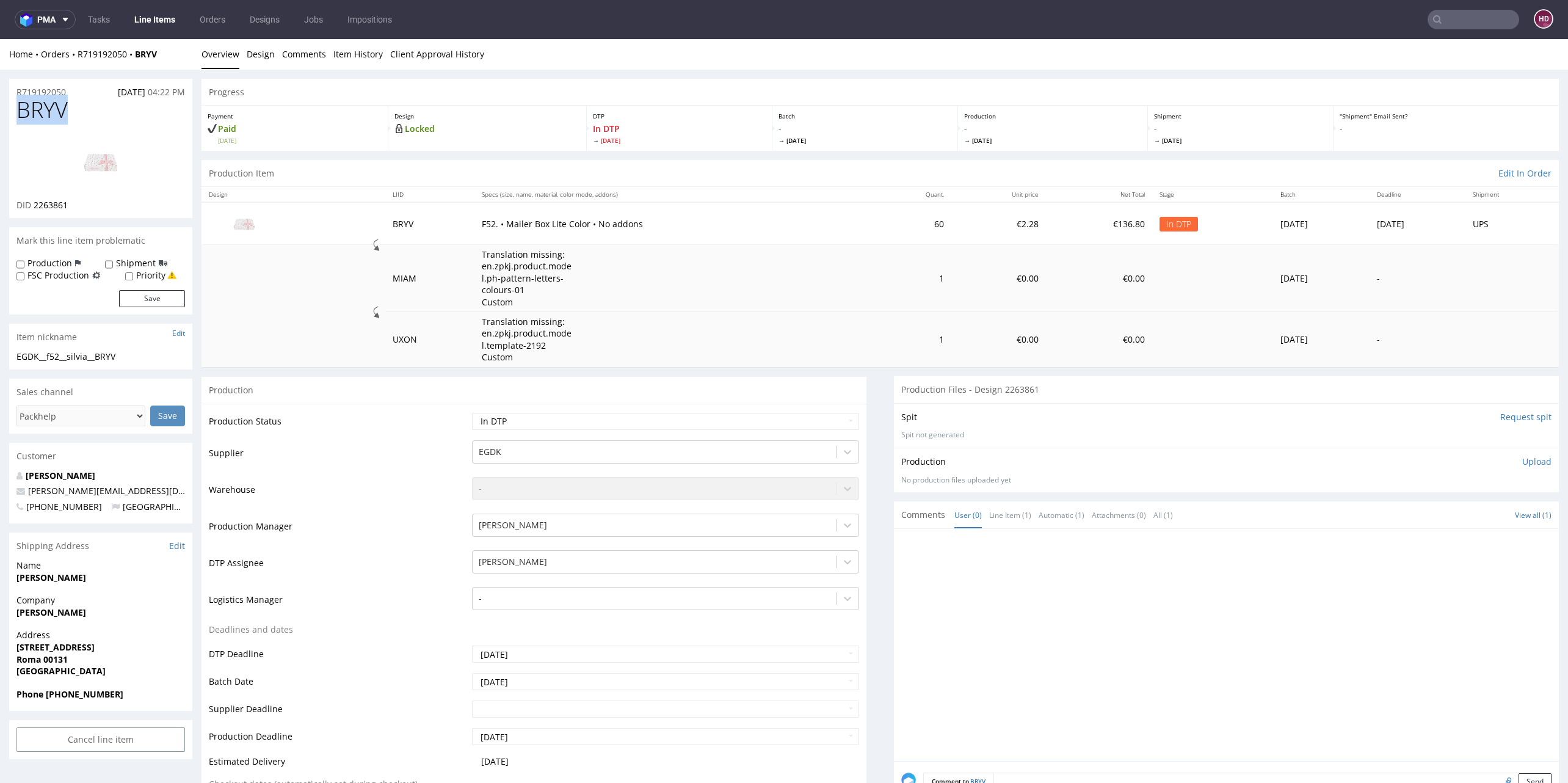
drag, startPoint x: 69, startPoint y: 111, endPoint x: 11, endPoint y: 115, distance: 58.1
click at [11, 115] on div "BRYV DID 2263861" at bounding box center [100, 158] width 183 height 120
copy span "BRYV"
drag, startPoint x: 45, startPoint y: 205, endPoint x: 33, endPoint y: 202, distance: 12.4
click at [33, 202] on div "DID 2263861" at bounding box center [101, 205] width 169 height 12
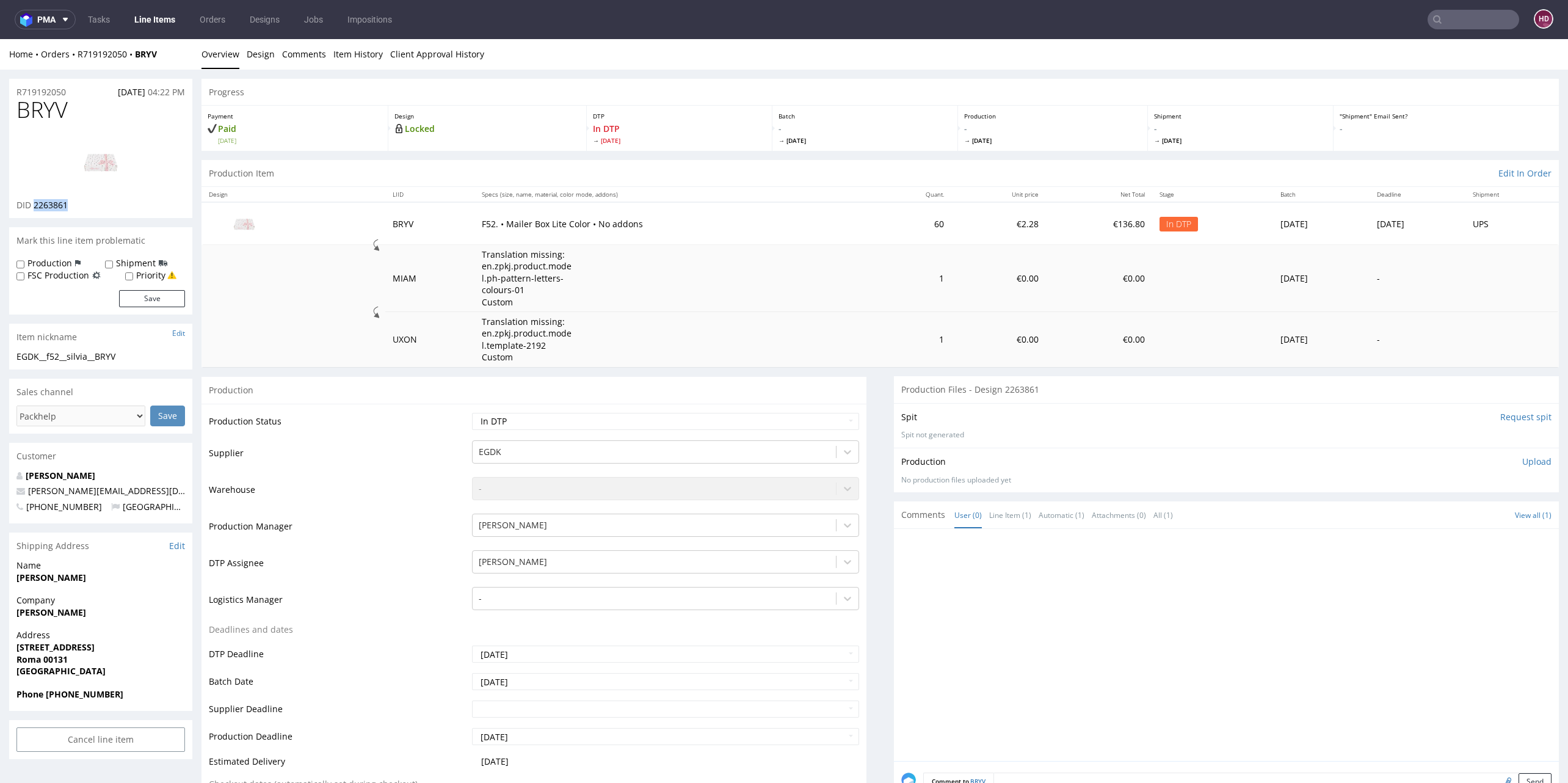
copy span "2263861"
click at [114, 163] on img at bounding box center [100, 162] width 97 height 55
drag, startPoint x: 124, startPoint y: 350, endPoint x: 132, endPoint y: 357, distance: 10.6
click at [126, 351] on div "EGDK__f52__silvia__BRYV" at bounding box center [101, 357] width 169 height 12
drag, startPoint x: 135, startPoint y: 358, endPoint x: -65, endPoint y: 341, distance: 200.7
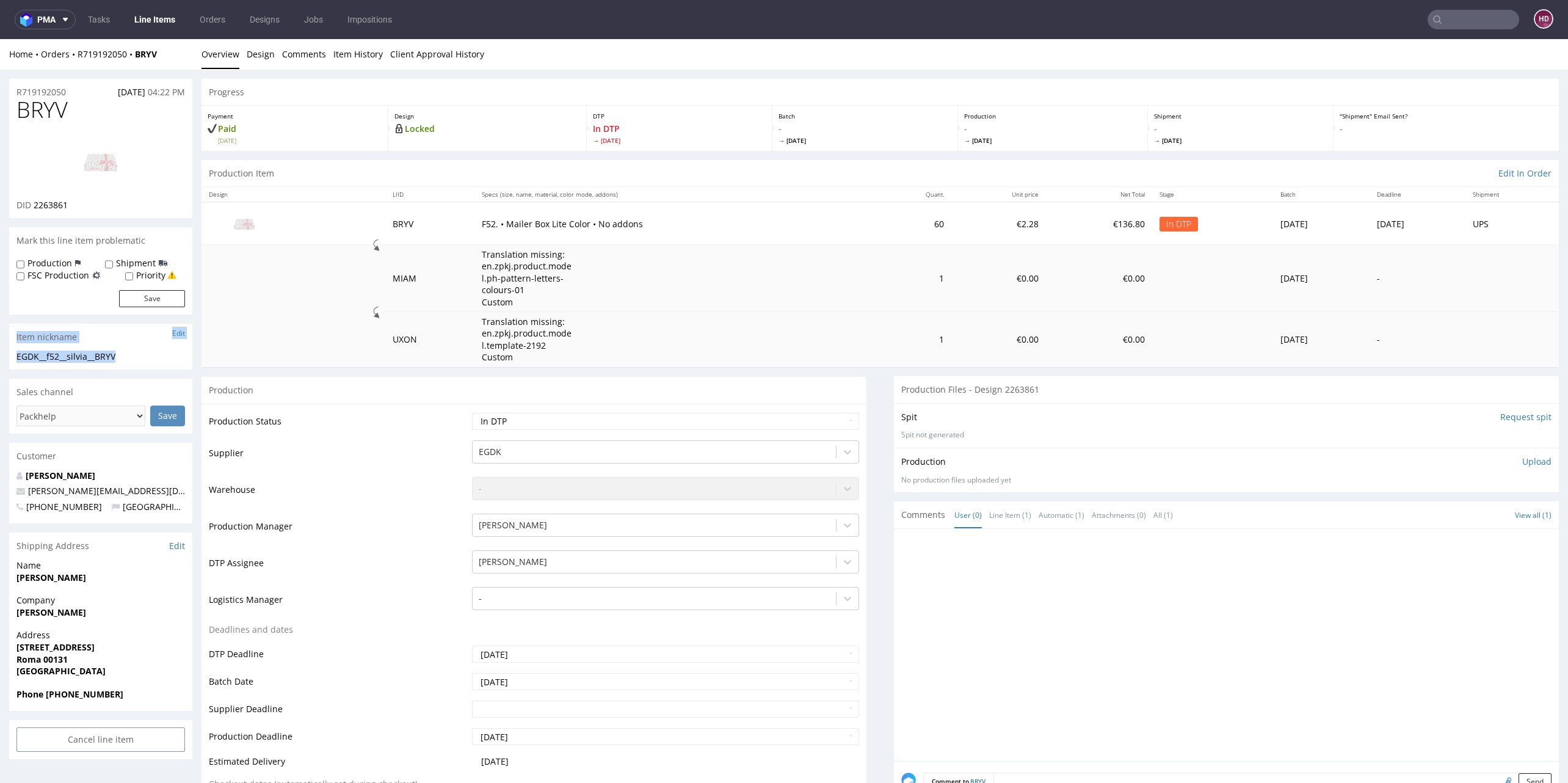
click at [164, 356] on div "EGDK__f52__silvia__BRYV" at bounding box center [101, 357] width 169 height 12
drag, startPoint x: 41, startPoint y: 348, endPoint x: -54, endPoint y: 354, distance: 95.2
copy div "EGDK__f52__silvia__BRYV"
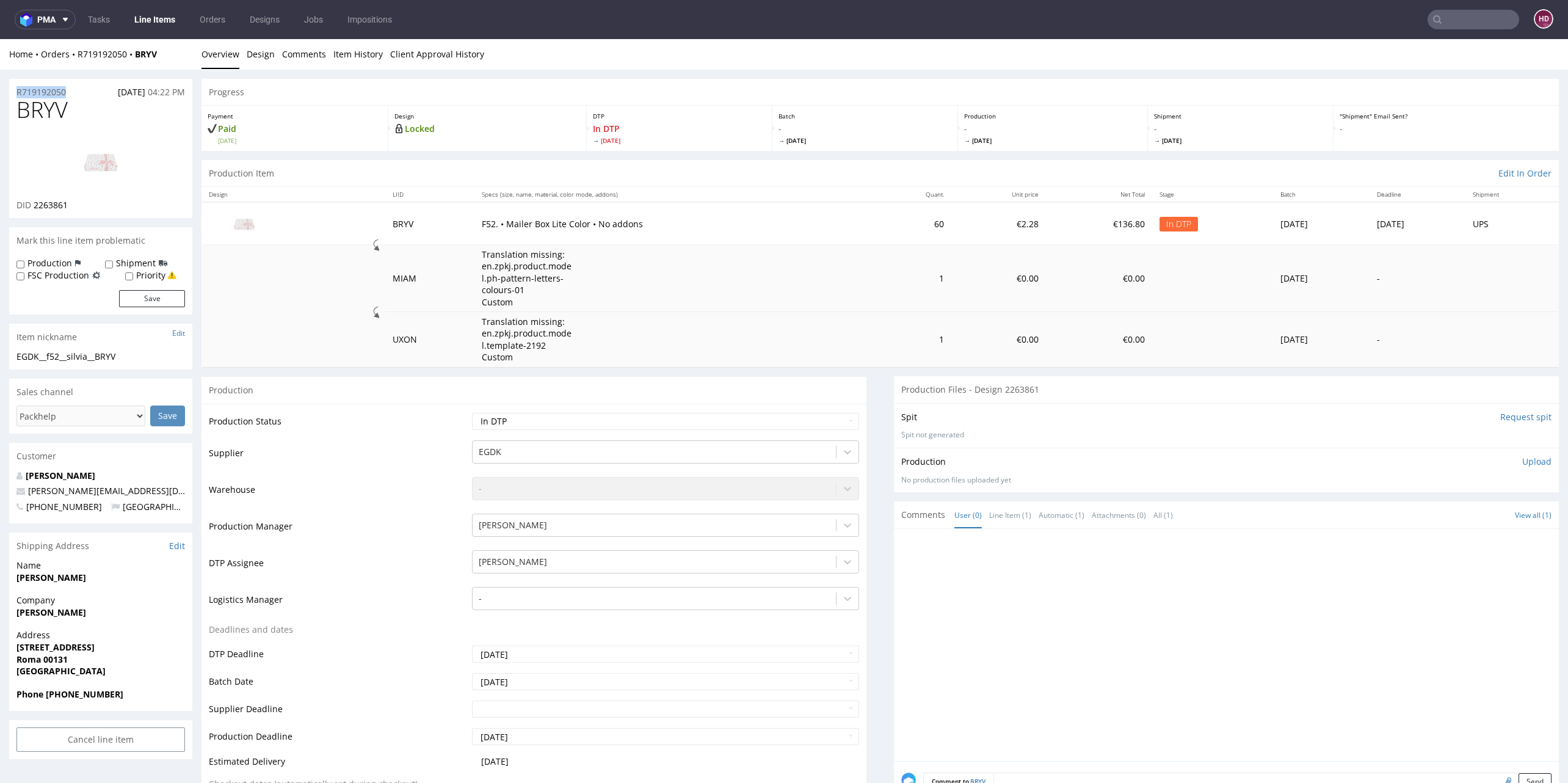
drag, startPoint x: 78, startPoint y: 93, endPoint x: 5, endPoint y: 88, distance: 73.2
copy p "R719192050"
click at [80, 206] on div "DID 2263861" at bounding box center [101, 205] width 169 height 12
drag, startPoint x: 78, startPoint y: 206, endPoint x: 46, endPoint y: 203, distance: 32.1
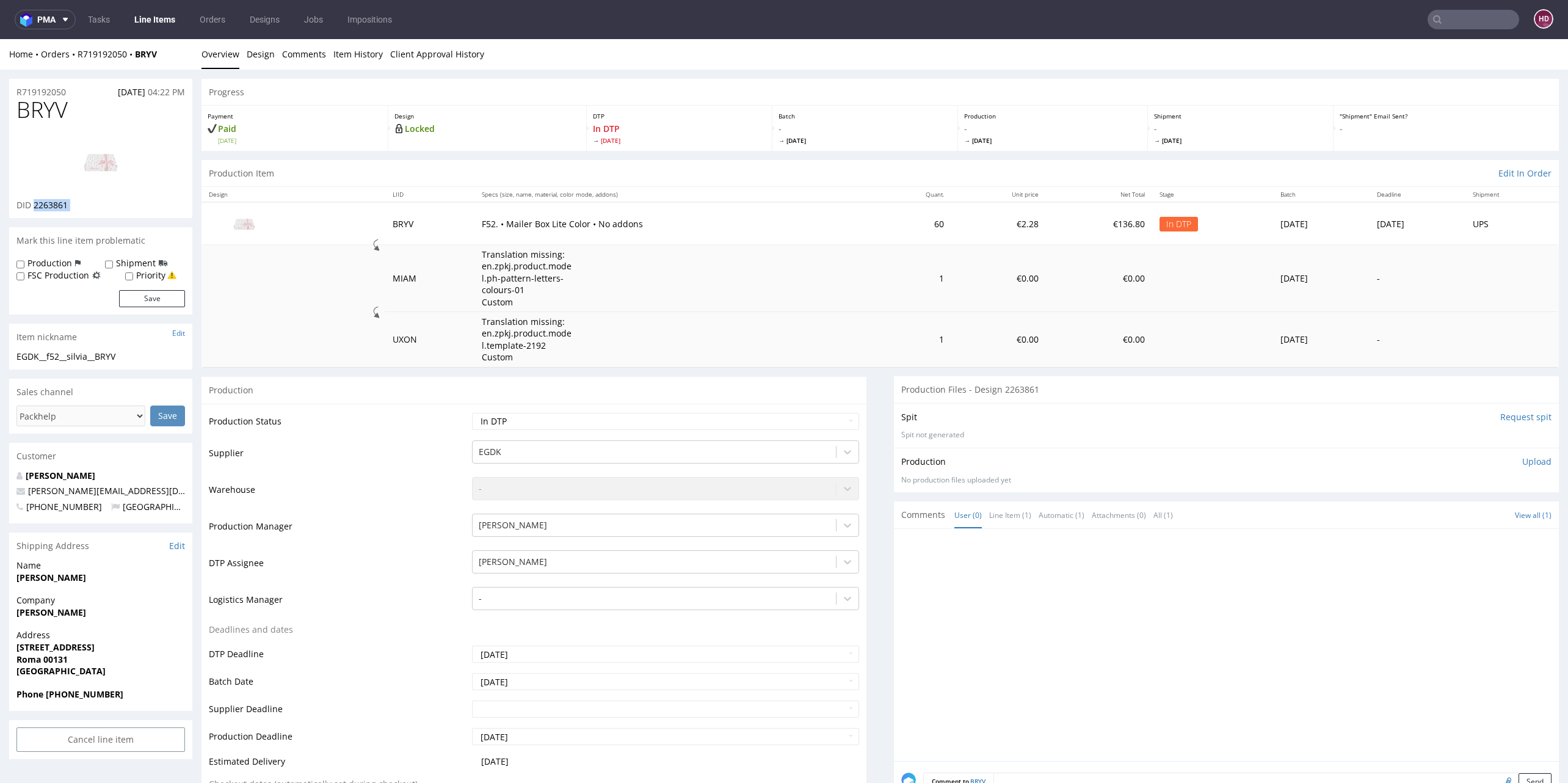
click at [46, 203] on div "DID 2263861" at bounding box center [101, 205] width 169 height 12
click at [257, 59] on link "Design" at bounding box center [260, 53] width 28 height 30
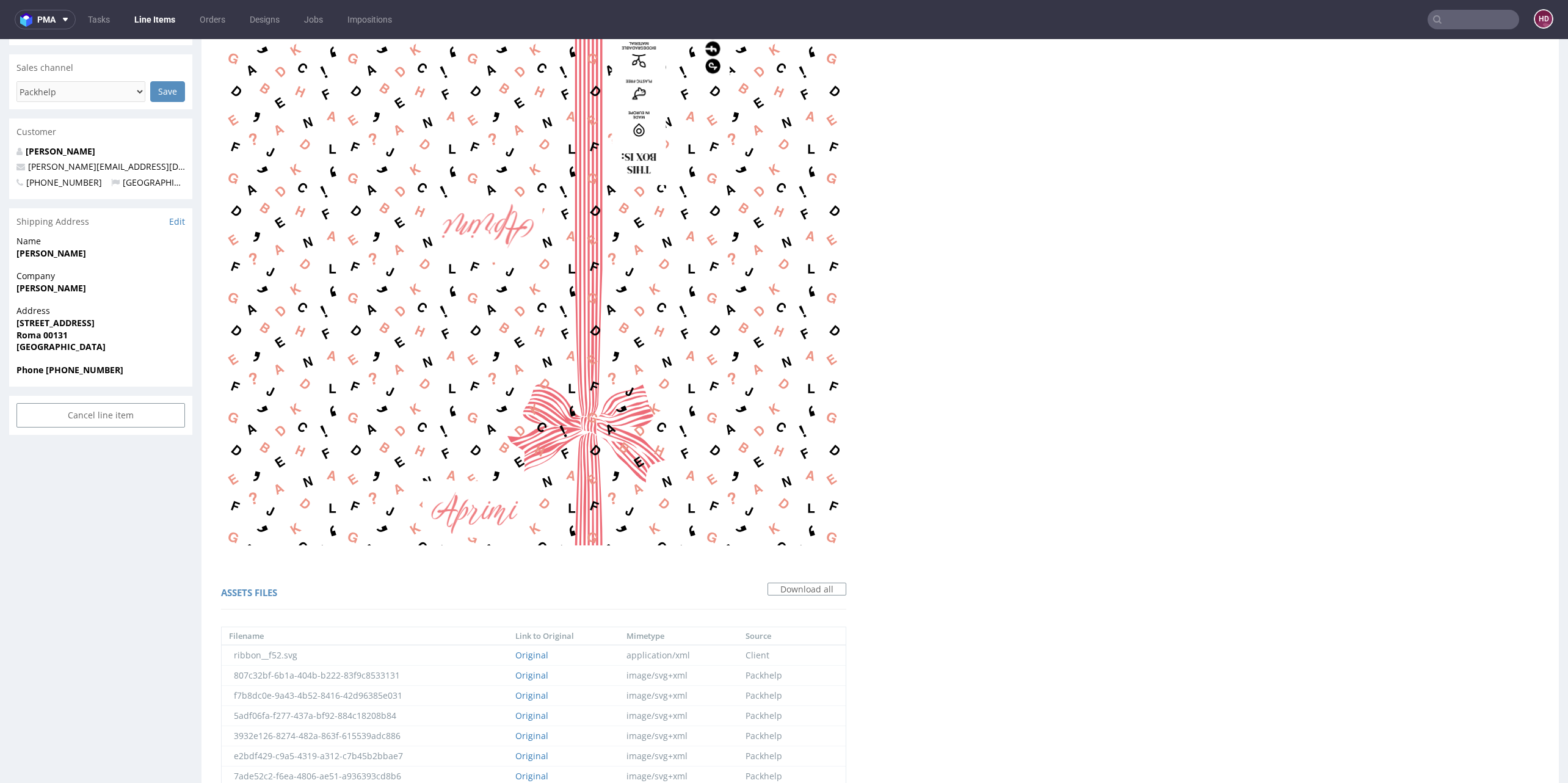
scroll to position [344, 0]
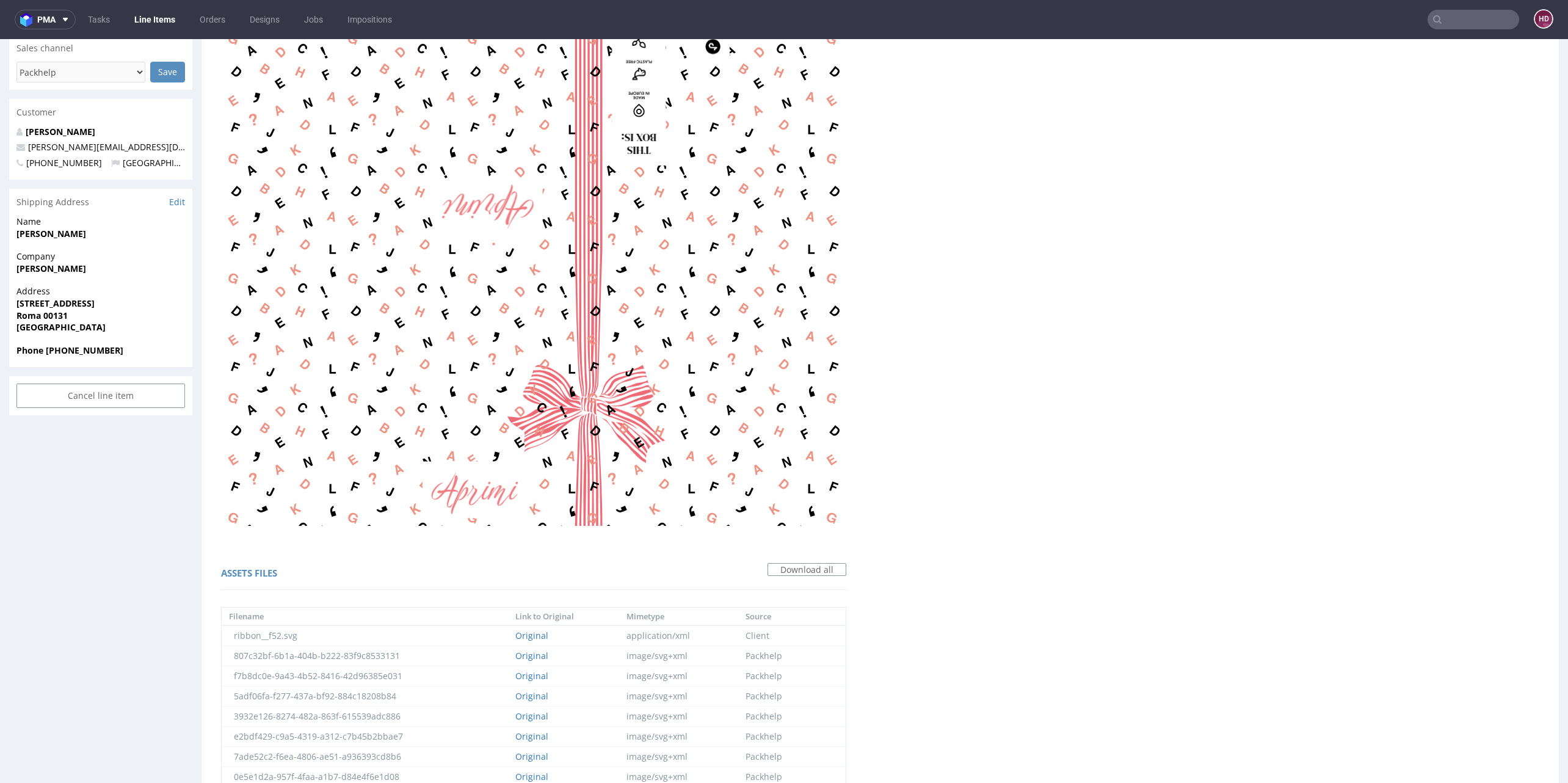
drag, startPoint x: 556, startPoint y: 311, endPoint x: 505, endPoint y: 310, distance: 51.0
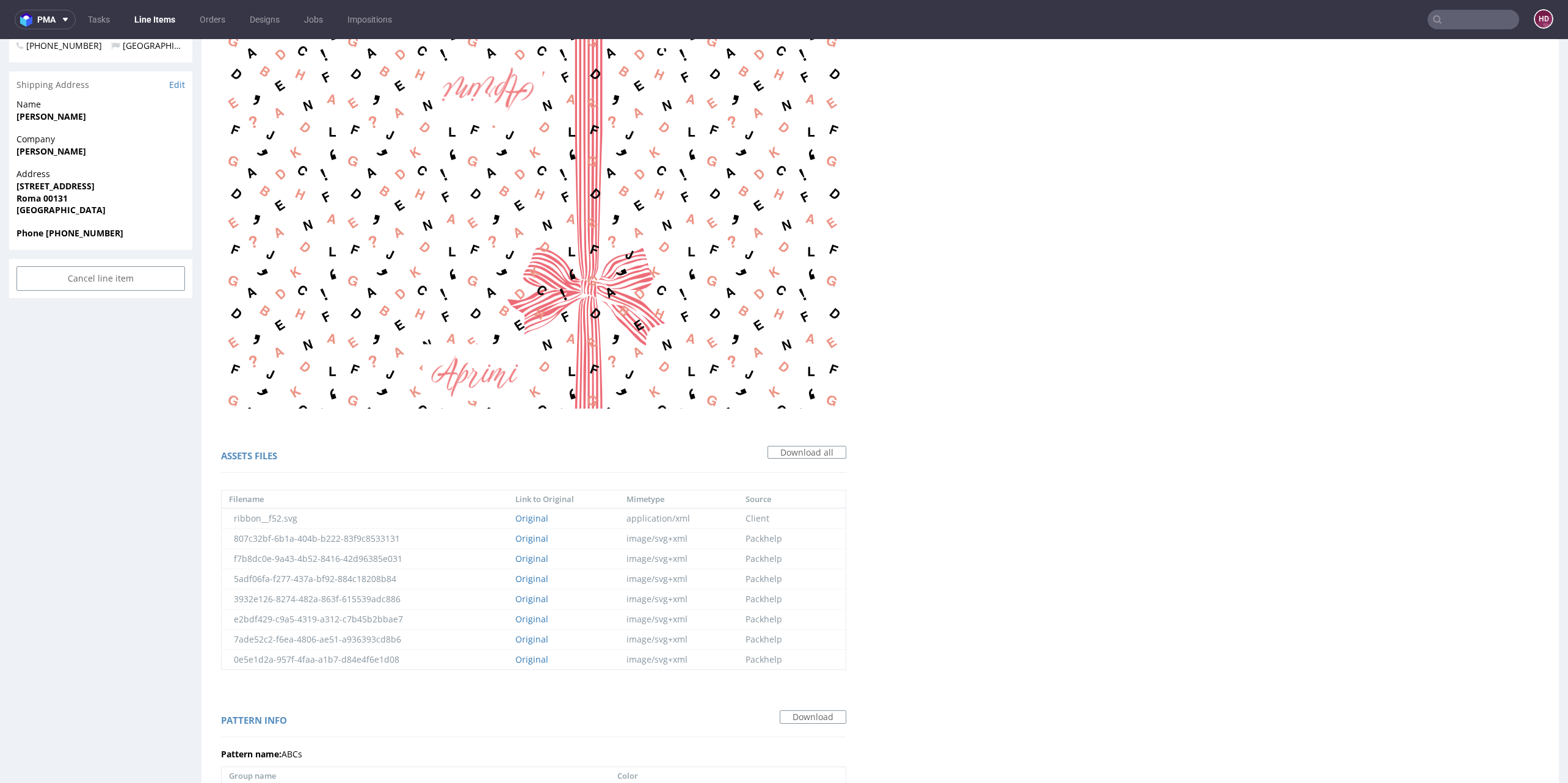
scroll to position [511, 0]
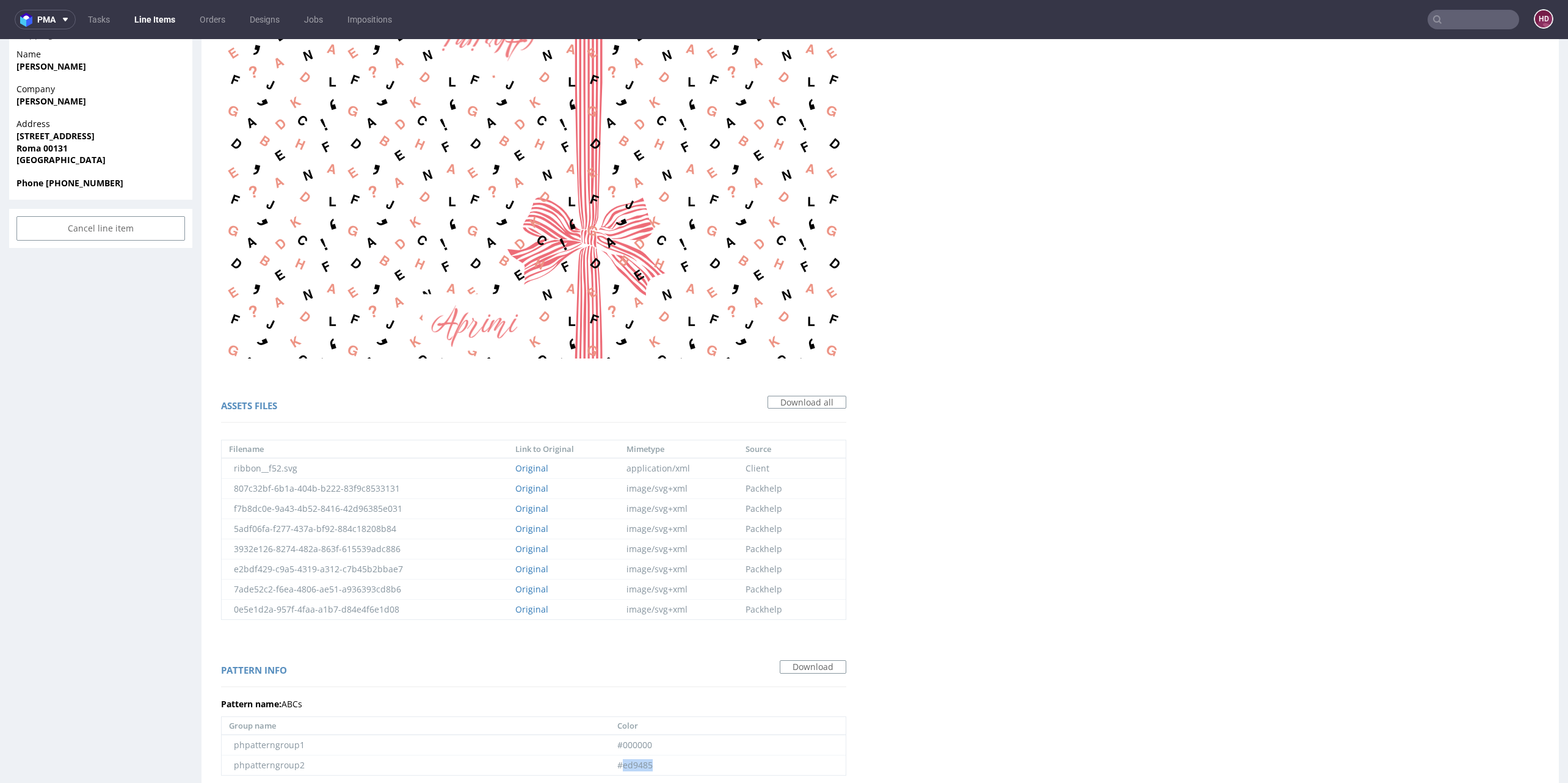
drag, startPoint x: 615, startPoint y: 665, endPoint x: 593, endPoint y: 661, distance: 22.4
drag, startPoint x: 533, startPoint y: 145, endPoint x: 510, endPoint y: 139, distance: 23.8
click at [610, 756] on td "#ed9485" at bounding box center [728, 765] width 236 height 20
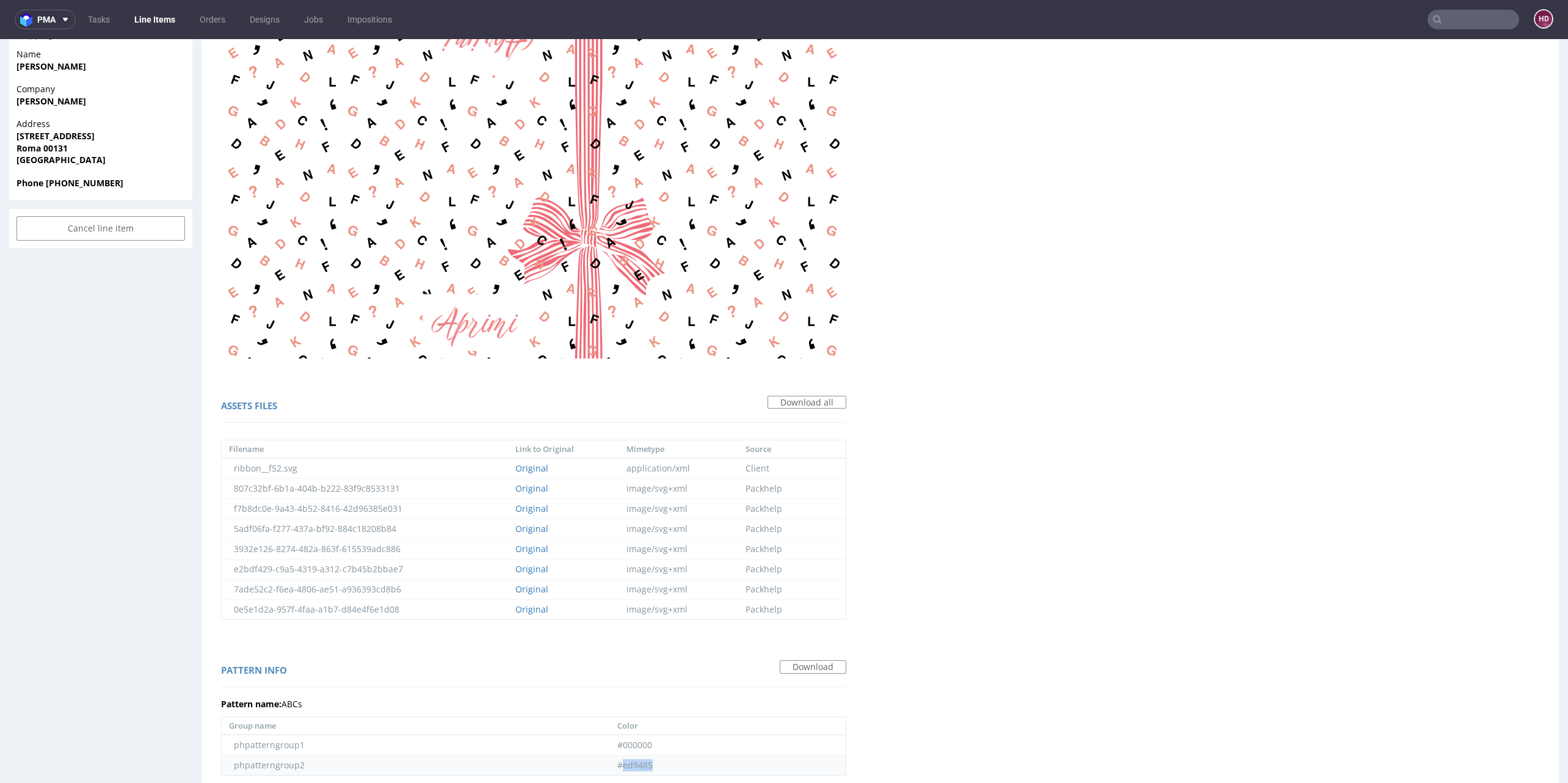
drag, startPoint x: 547, startPoint y: 145, endPoint x: 504, endPoint y: 146, distance: 43.0
click at [610, 756] on td "#ed9485" at bounding box center [728, 765] width 236 height 20
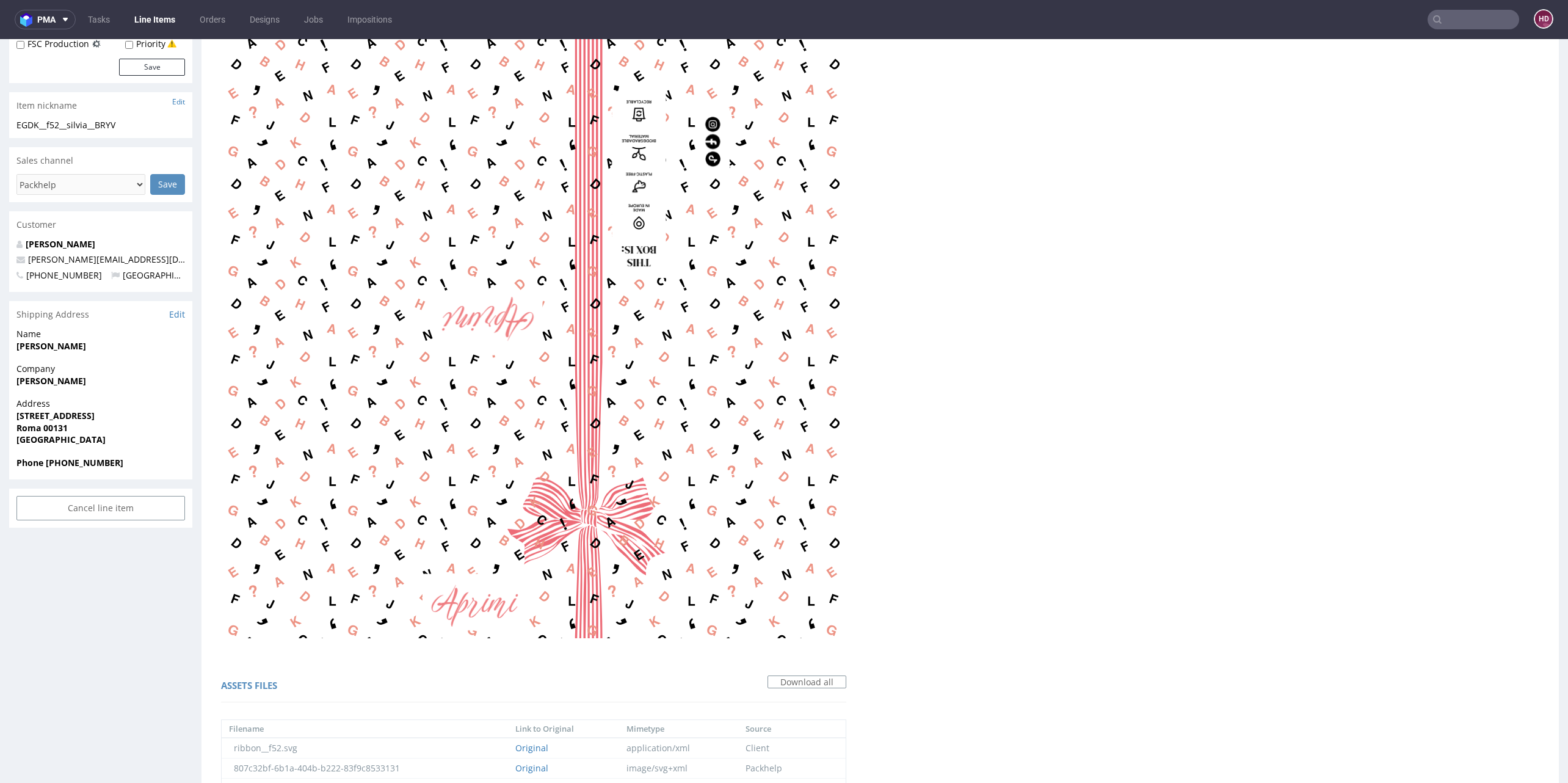
scroll to position [0, 0]
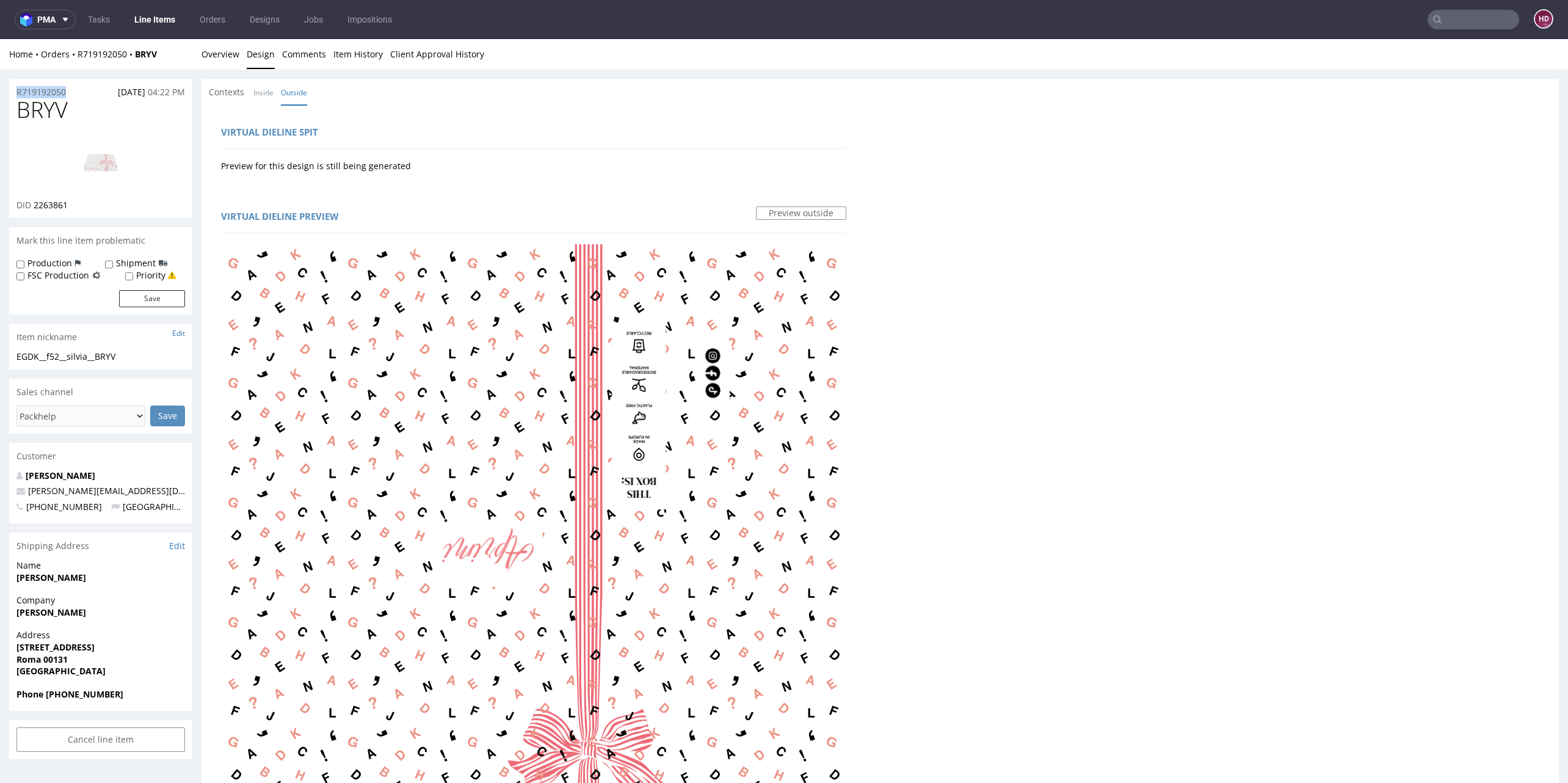
drag, startPoint x: 52, startPoint y: 88, endPoint x: 69, endPoint y: 153, distance: 67.2
click at [9, 85] on div "R719192050 20.09.2025 04:22 PM" at bounding box center [100, 89] width 183 height 20
drag, startPoint x: 91, startPoint y: 205, endPoint x: 32, endPoint y: 210, distance: 59.2
click at [32, 210] on div "DID 2263861" at bounding box center [101, 205] width 169 height 12
click at [66, 119] on span "BRYV" at bounding box center [42, 110] width 51 height 24
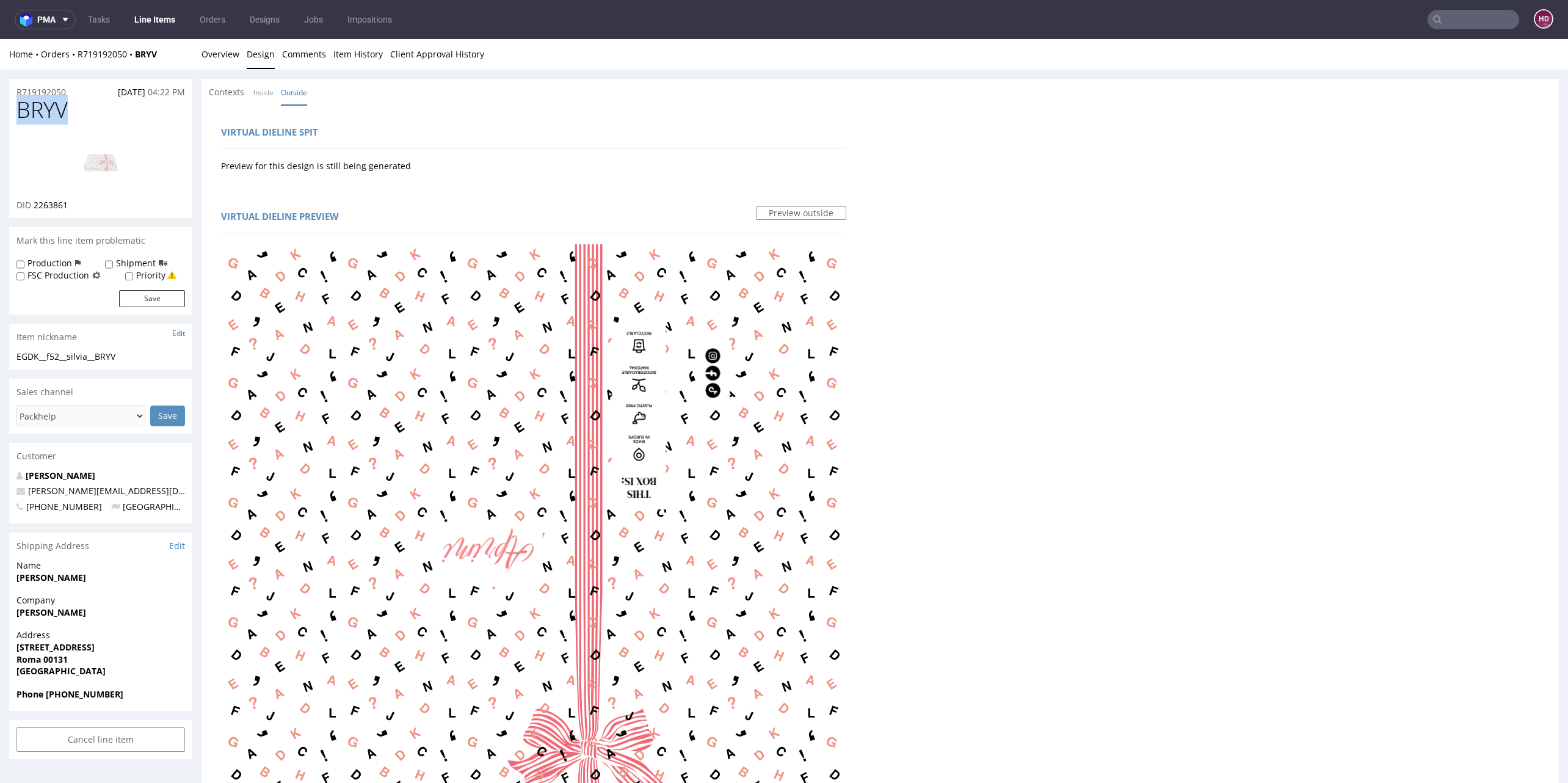
drag, startPoint x: 67, startPoint y: 118, endPoint x: 20, endPoint y: 112, distance: 47.4
click at [20, 112] on span "BRYV" at bounding box center [42, 110] width 51 height 24
click at [221, 58] on link "Overview" at bounding box center [221, 53] width 38 height 30
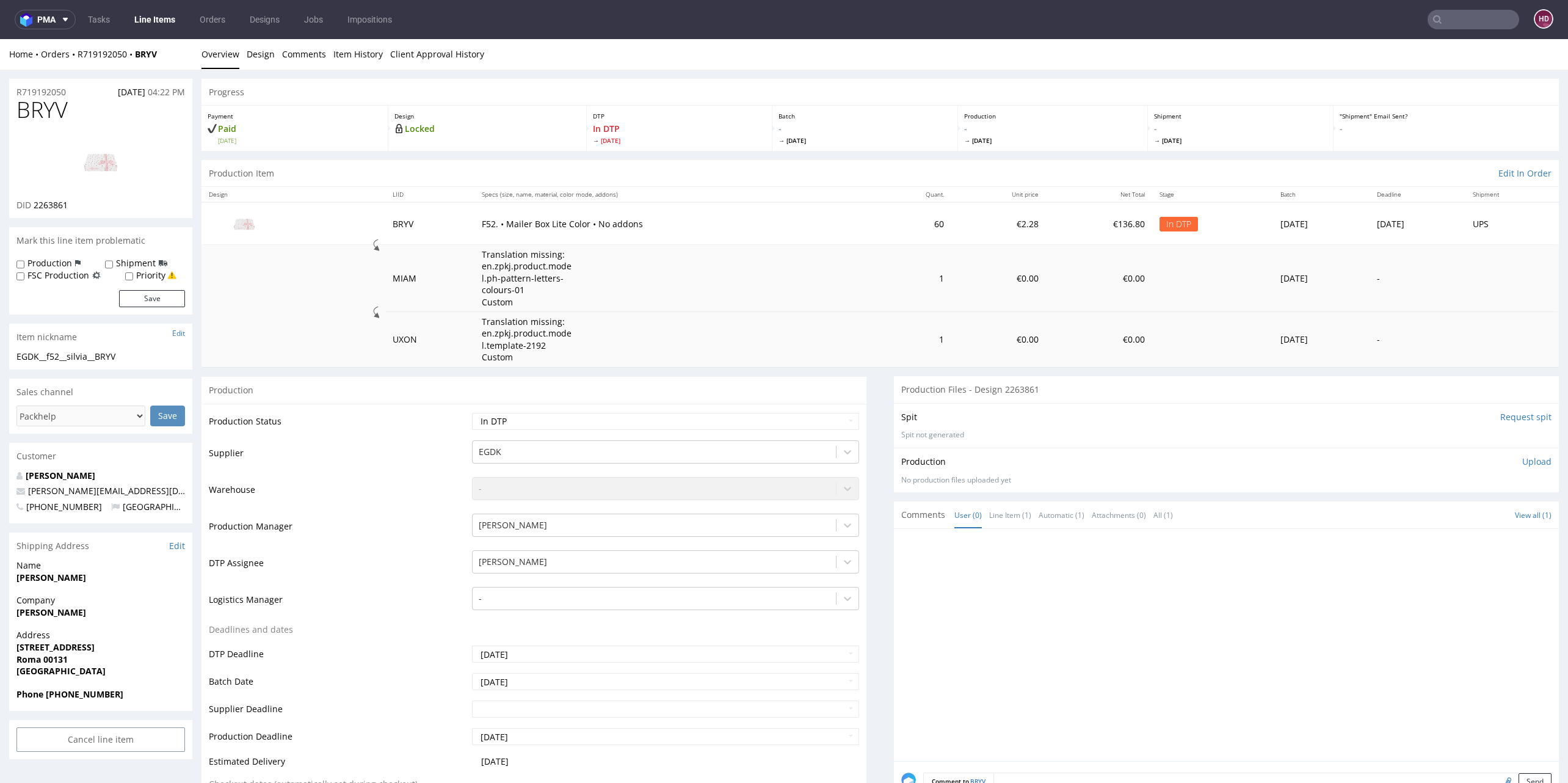
click at [1522, 460] on p "Upload" at bounding box center [1537, 462] width 30 height 12
click at [1434, 518] on div "Add files" at bounding box center [1465, 517] width 61 height 18
type input "C:\fakepath\EGDK__f52__silvia__BRYV__d2263861 __oR719192050__outside.pdf"
click at [1506, 533] on button "Upload now" at bounding box center [1523, 536] width 56 height 17
click at [746, 415] on select "Waiting for Artwork Waiting for Diecut Waiting for Mockup Waiting for DTP Waiti…" at bounding box center [665, 422] width 387 height 17
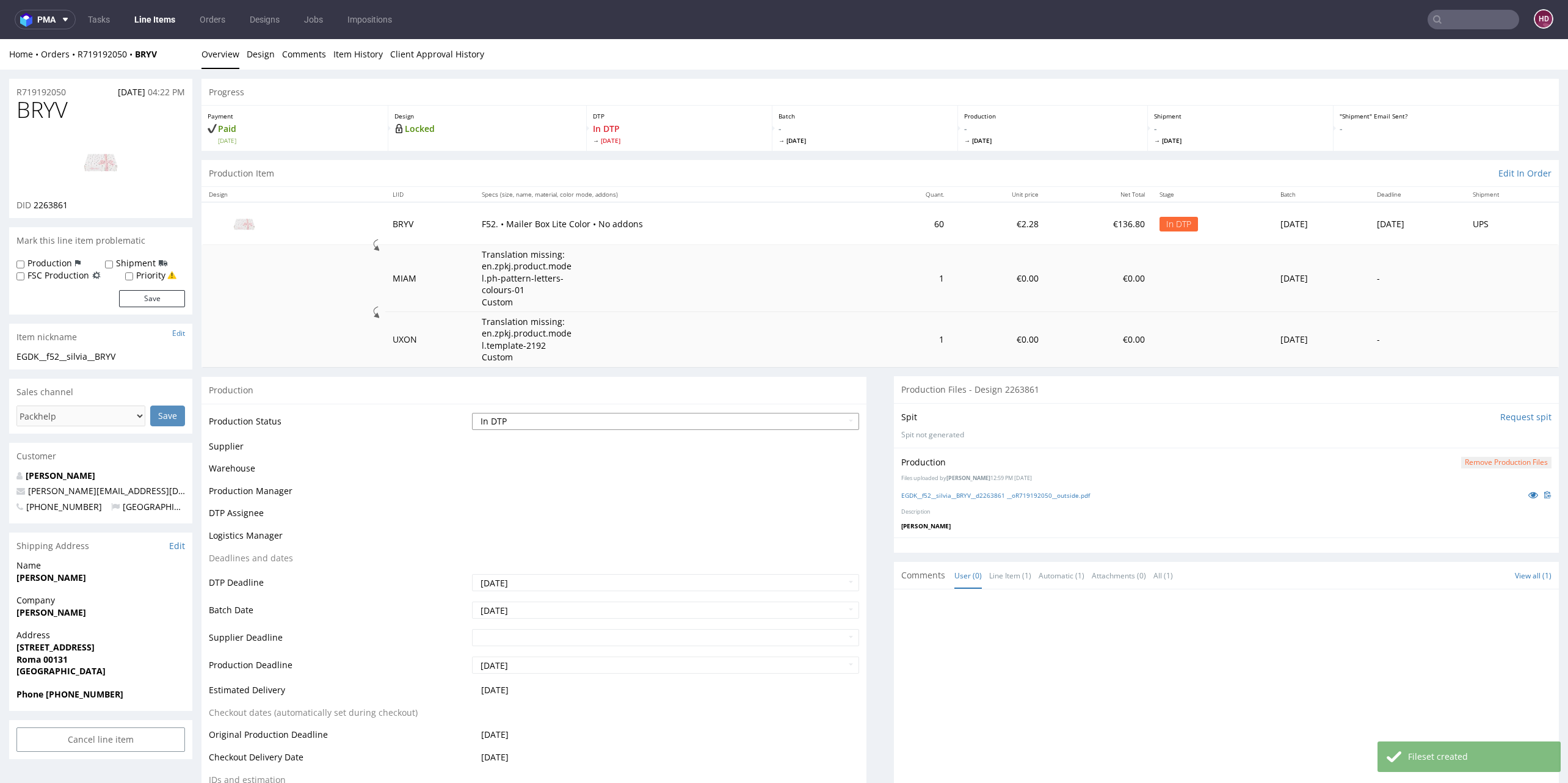
click at [685, 421] on select "Waiting for Artwork Waiting for Diecut Waiting for Mockup Waiting for DTP Waiti…" at bounding box center [665, 422] width 387 height 17
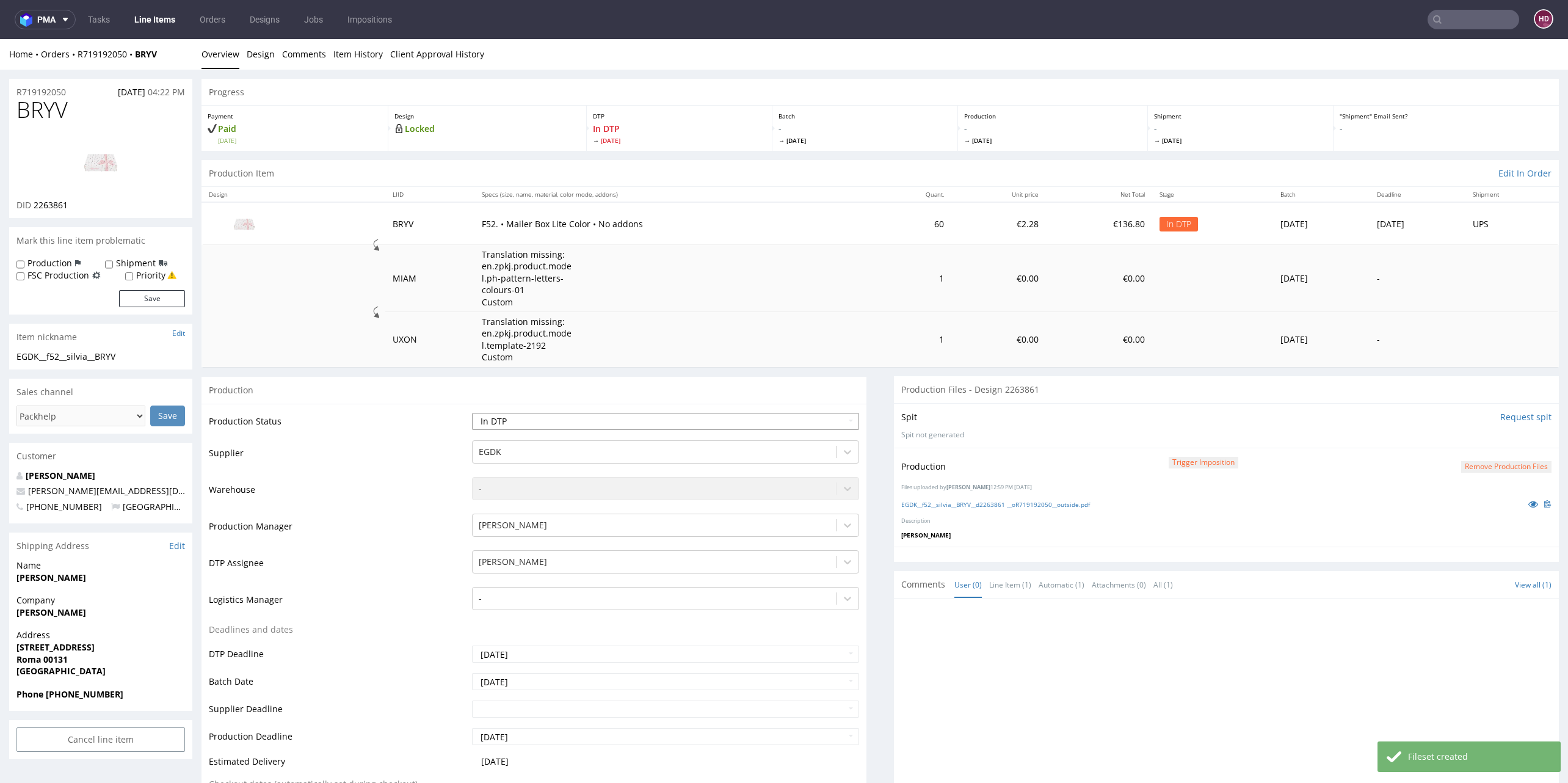
select select "dtp_production_ready"
click at [472, 413] on select "Waiting for Artwork Waiting for Diecut Waiting for Mockup Waiting for DTP Waiti…" at bounding box center [665, 422] width 387 height 17
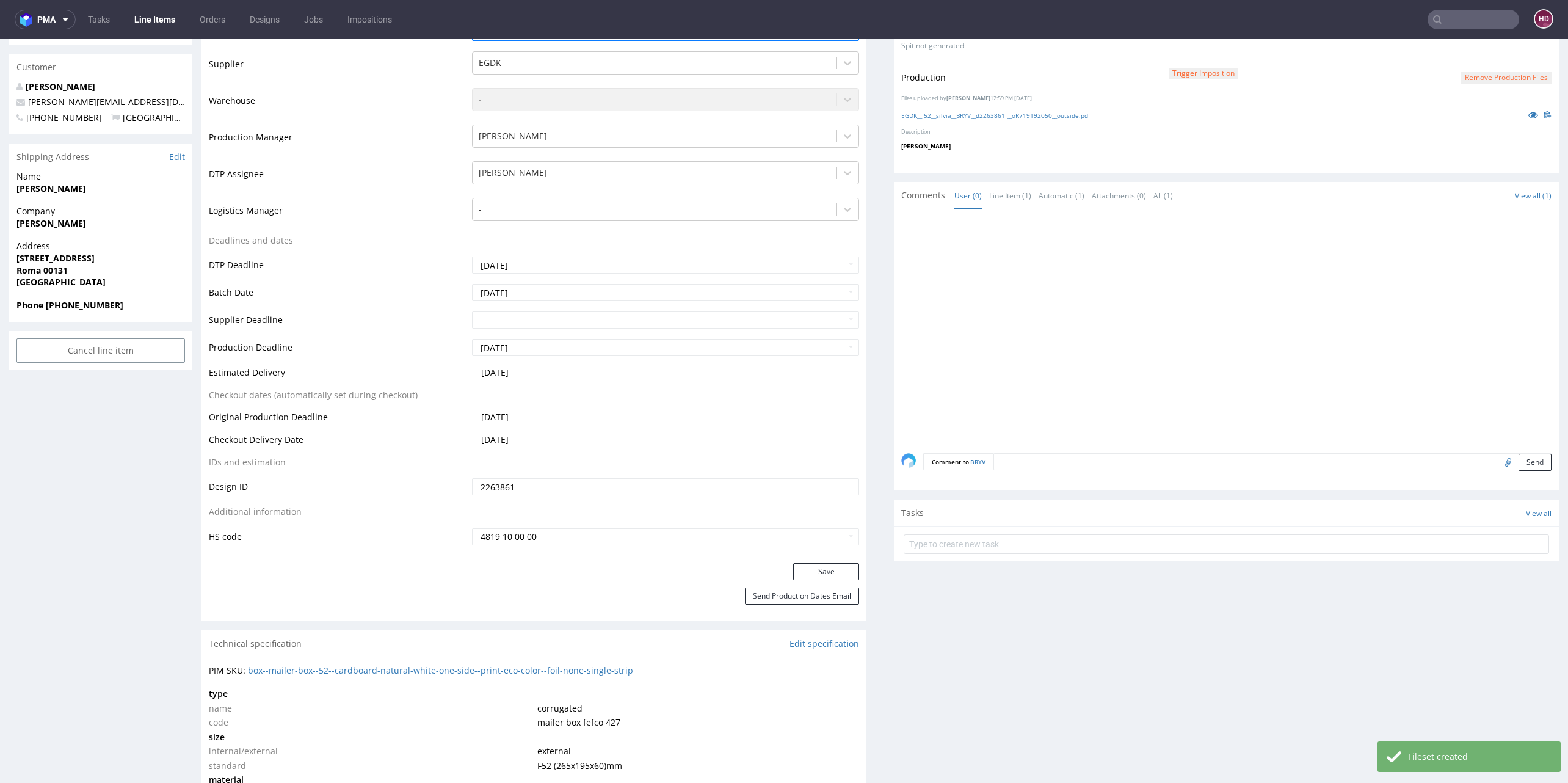
scroll to position [423, 0]
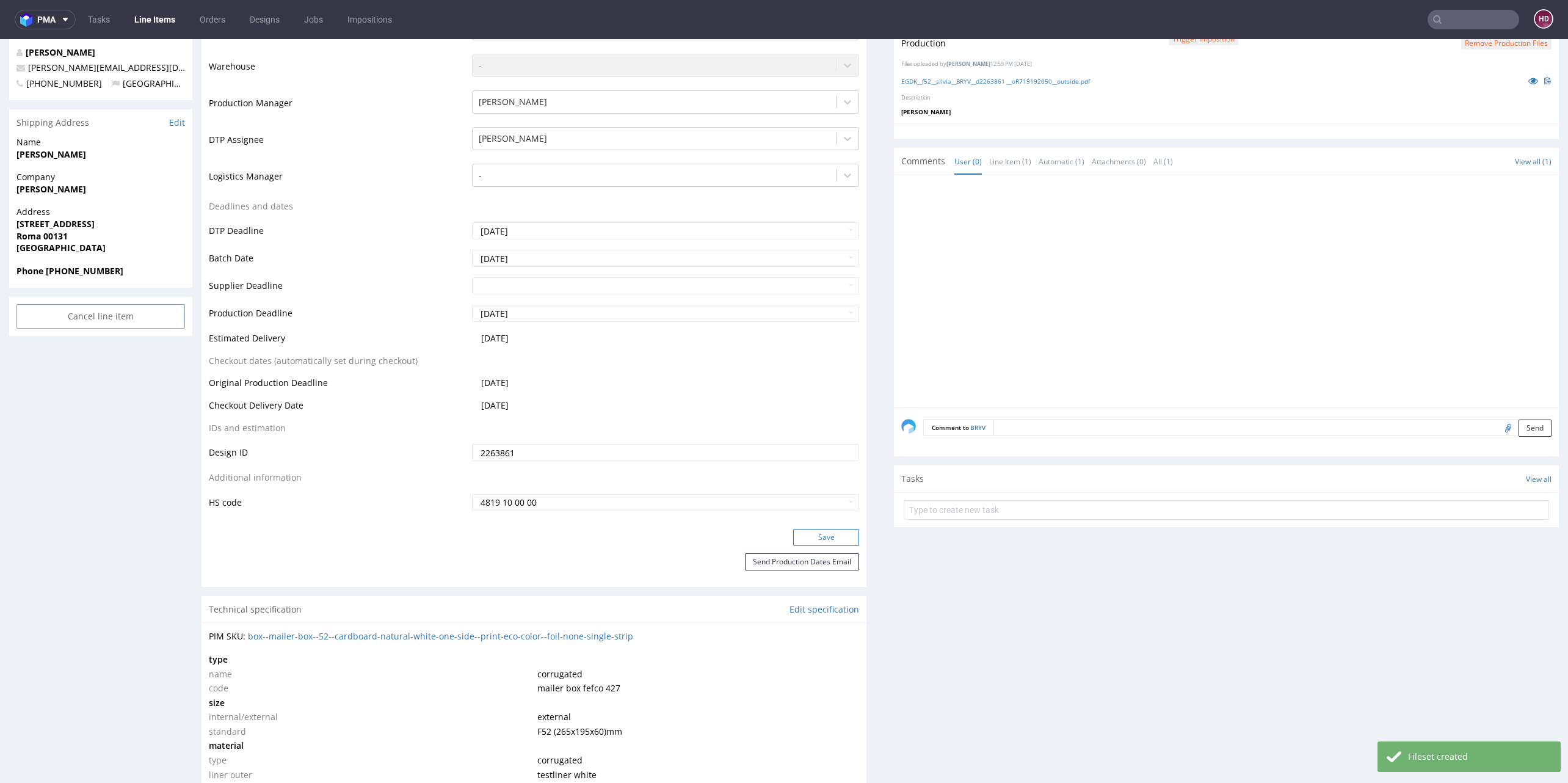
click at [795, 533] on button "Save" at bounding box center [826, 537] width 66 height 17
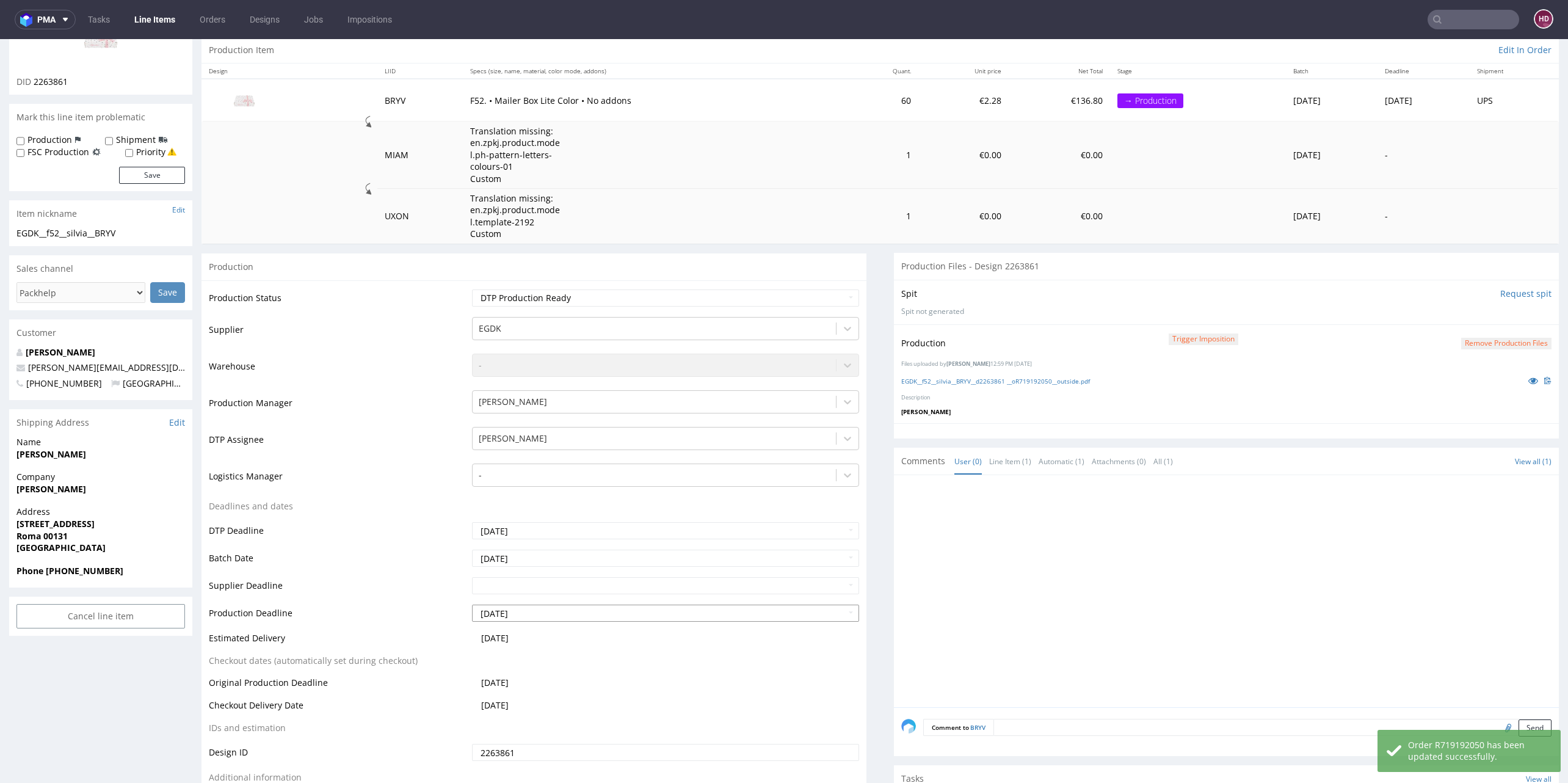
scroll to position [81, 0]
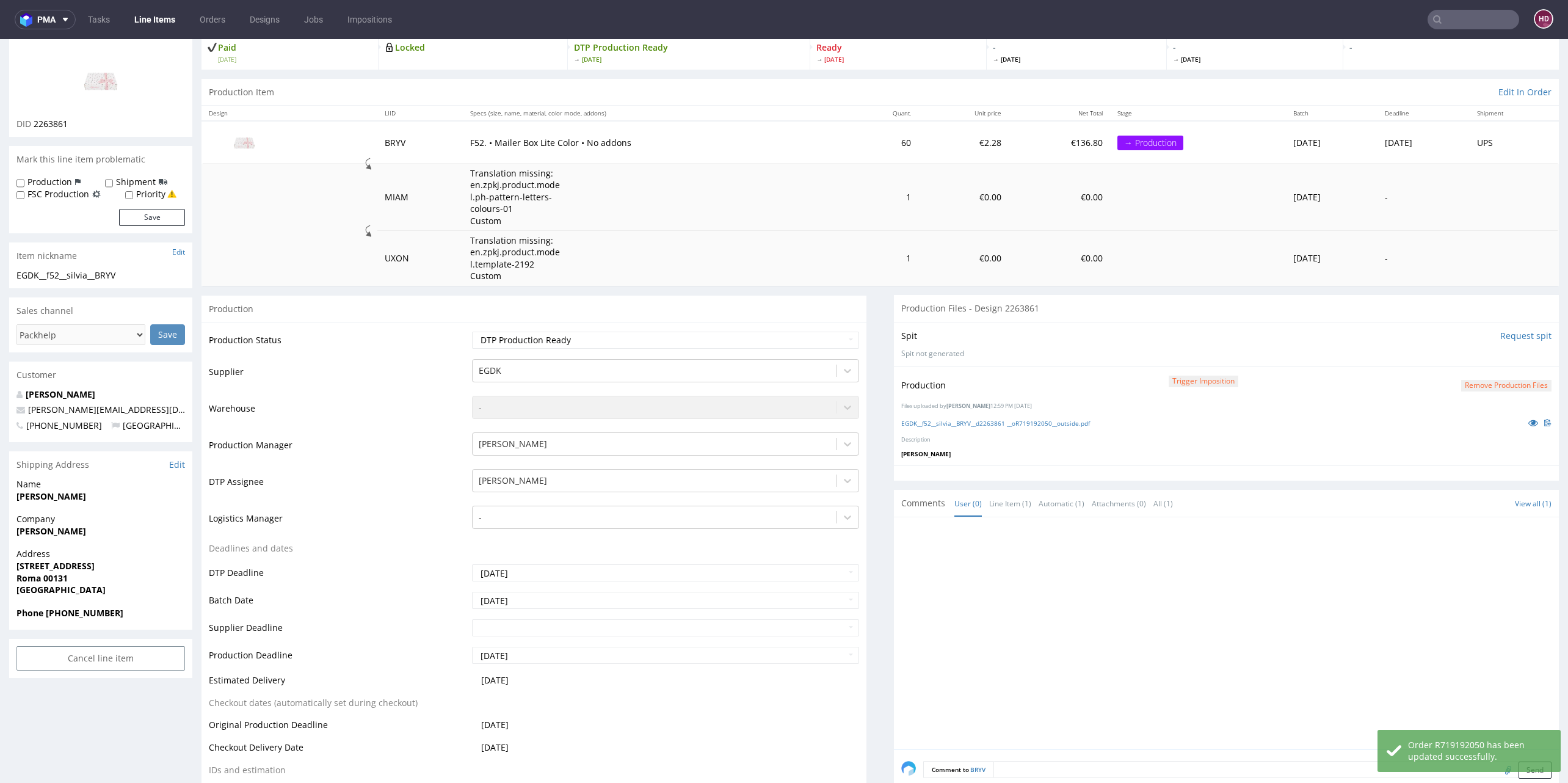
click at [161, 19] on link "Line Items" at bounding box center [154, 20] width 56 height 20
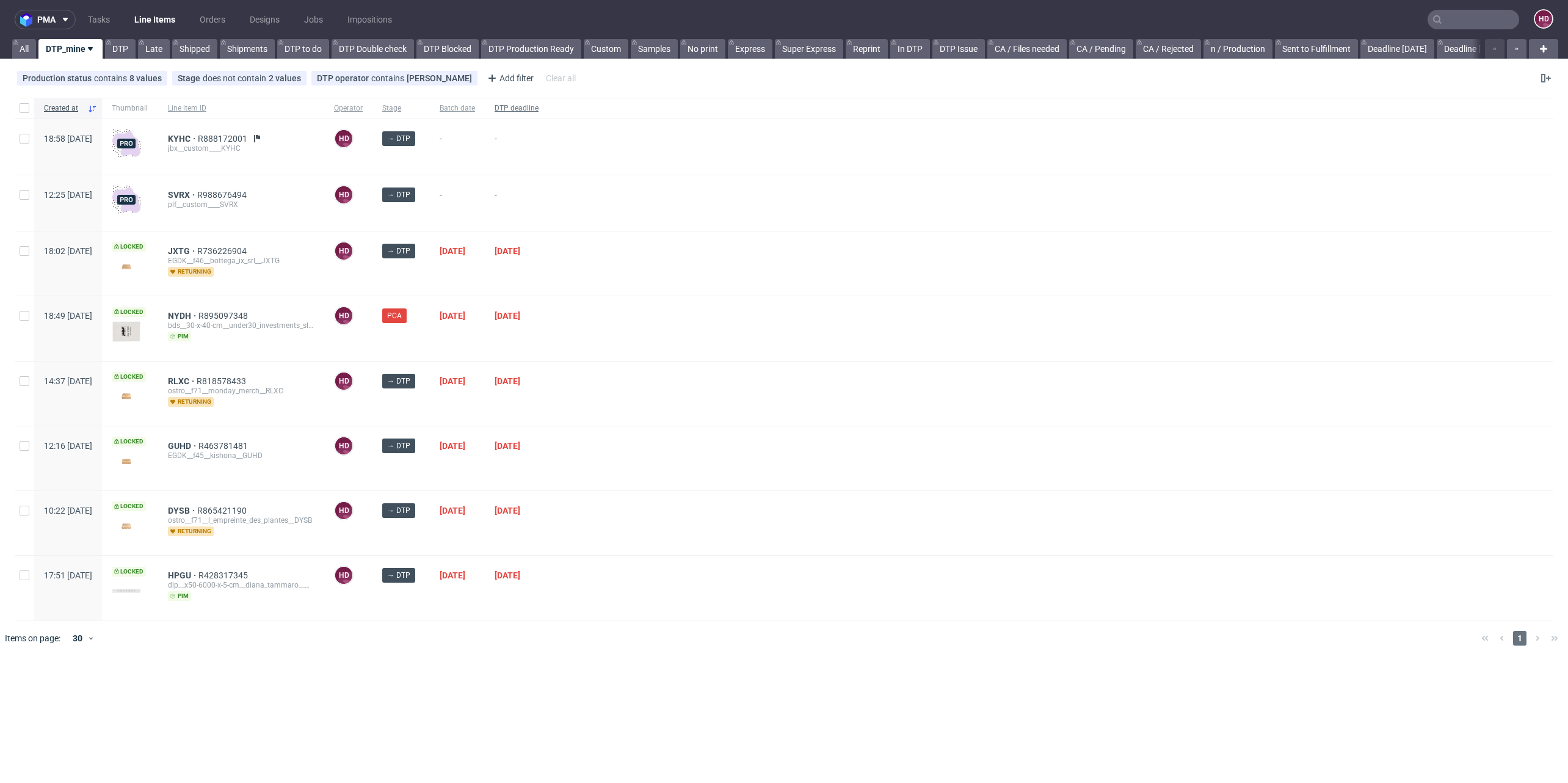
click at [539, 107] on span "DTP deadline" at bounding box center [517, 109] width 44 height 11
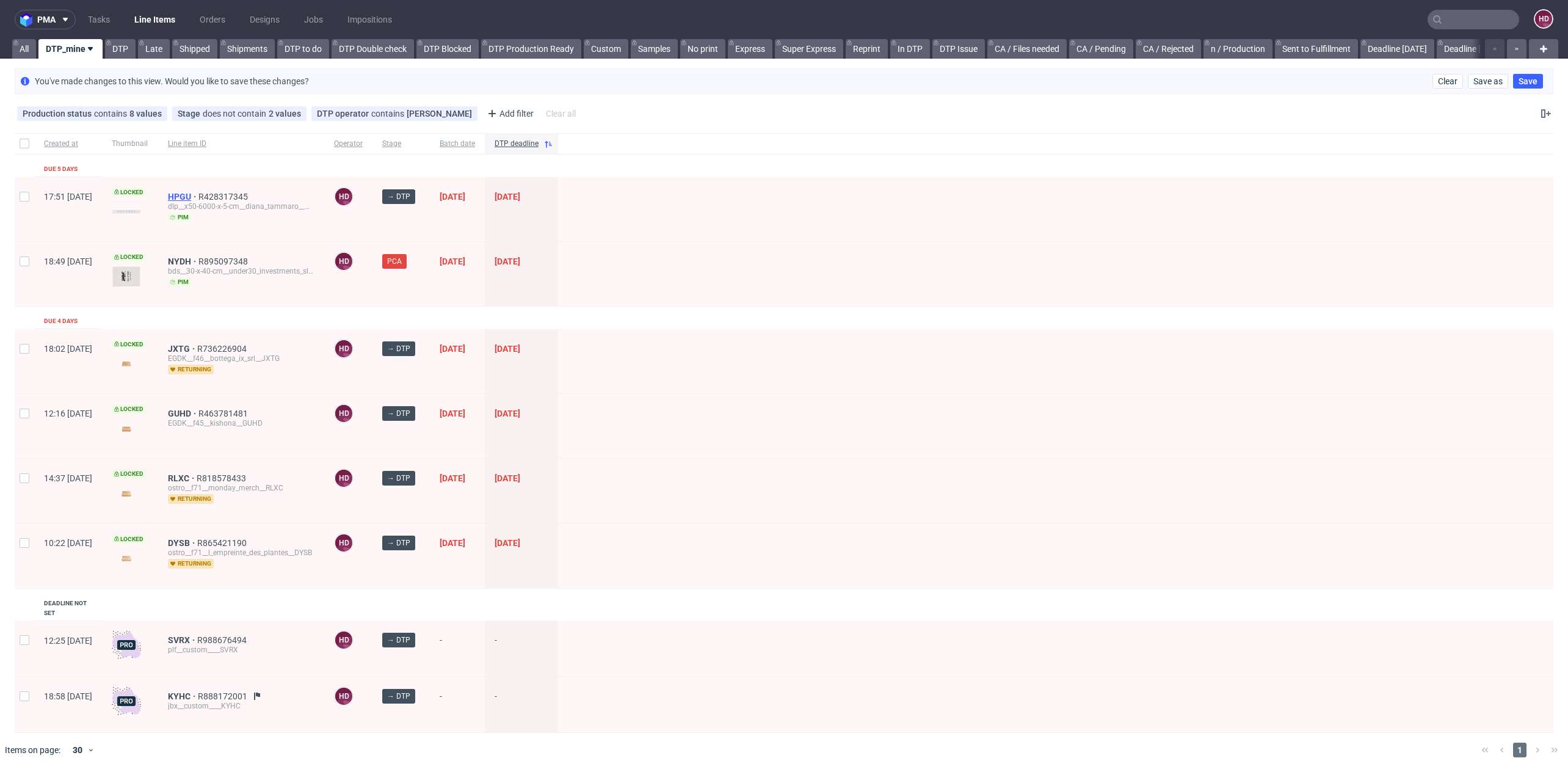
click at [199, 197] on span "HPGU" at bounding box center [183, 196] width 30 height 10
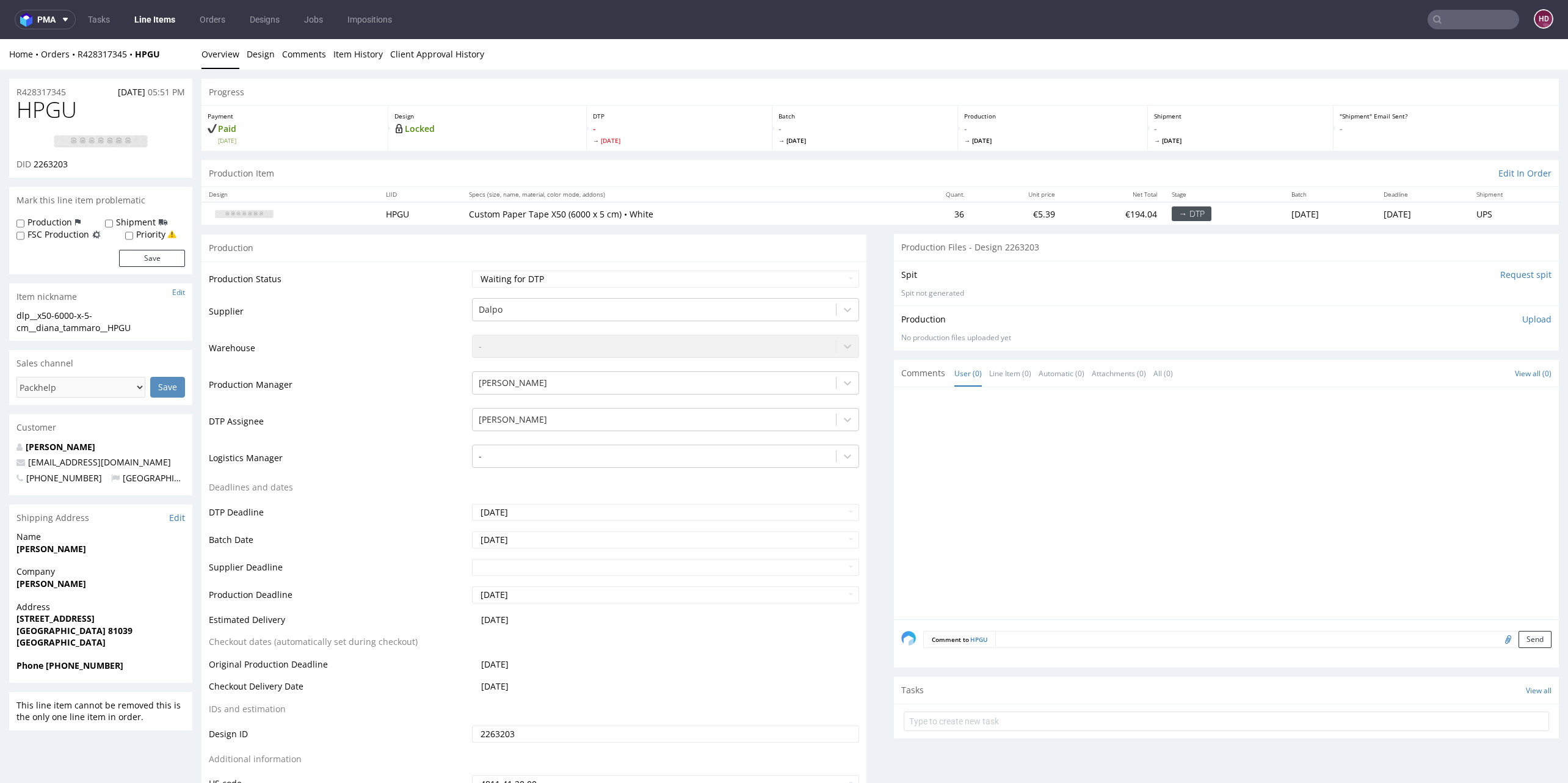
click at [128, 141] on img at bounding box center [100, 142] width 97 height 14
click at [488, 271] on select "Waiting for Artwork Waiting for Diecut Waiting for Mockup Waiting for DTP Waiti…" at bounding box center [665, 279] width 387 height 17
select select "dtp_in_process"
click at [472, 271] on select "Waiting for Artwork Waiting for Diecut Waiting for Mockup Waiting for DTP Waiti…" at bounding box center [665, 279] width 387 height 17
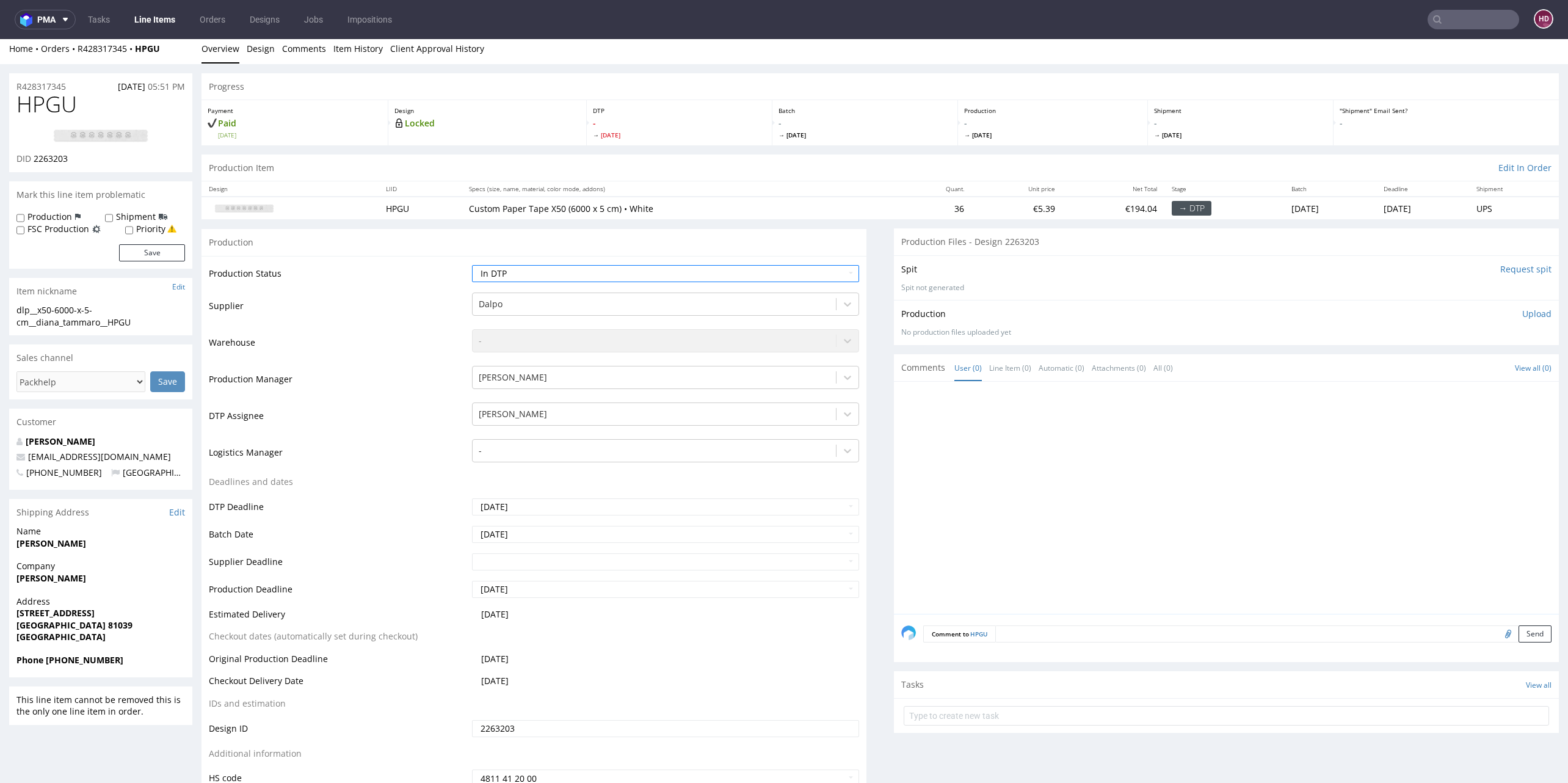
scroll to position [2, 0]
click at [77, 108] on h1 "HPGU" at bounding box center [101, 108] width 169 height 24
drag, startPoint x: 76, startPoint y: 108, endPoint x: 14, endPoint y: 115, distance: 62.4
click at [14, 115] on div "HPGU DID 2263203" at bounding box center [100, 135] width 183 height 80
click at [73, 167] on div "DID 2263203" at bounding box center [101, 162] width 169 height 12
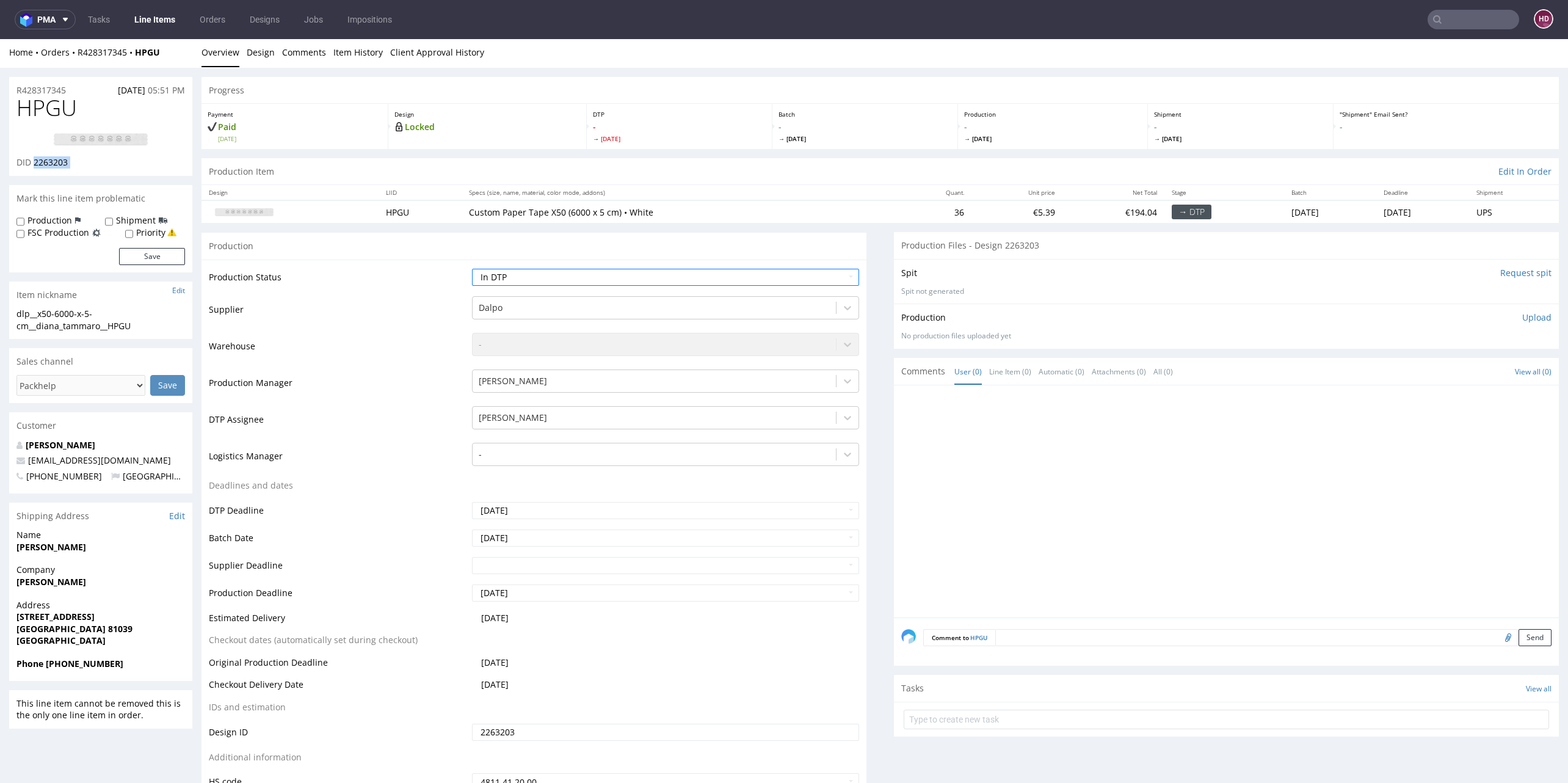
drag, startPoint x: 58, startPoint y: 165, endPoint x: 44, endPoint y: 164, distance: 14.0
click at [44, 164] on div "DID 2263203" at bounding box center [101, 162] width 169 height 12
click at [267, 52] on link "Design" at bounding box center [260, 52] width 28 height 30
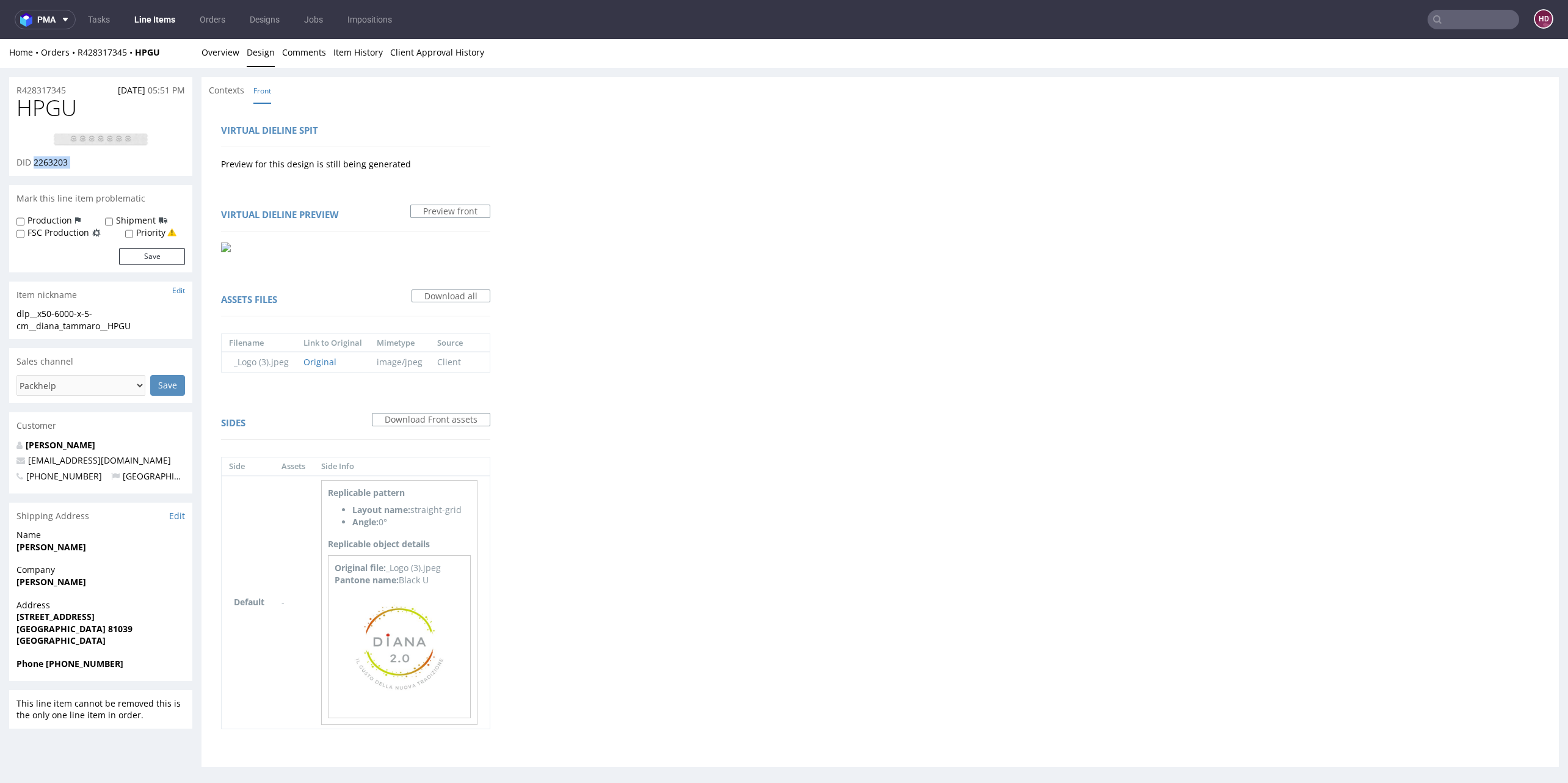
scroll to position [5, 0]
click at [402, 646] on img at bounding box center [399, 644] width 122 height 123
